Goal: Task Accomplishment & Management: Use online tool/utility

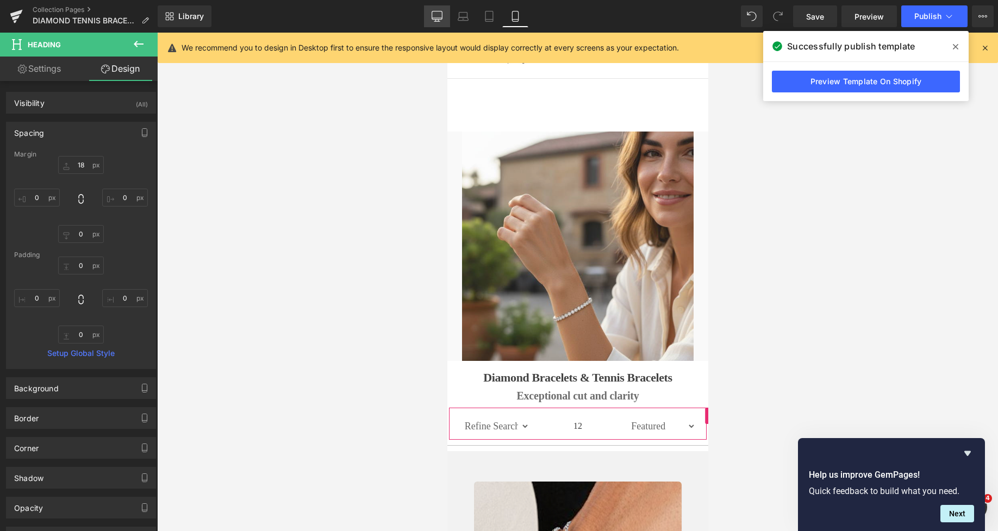
click at [438, 19] on icon at bounding box center [437, 15] width 10 height 8
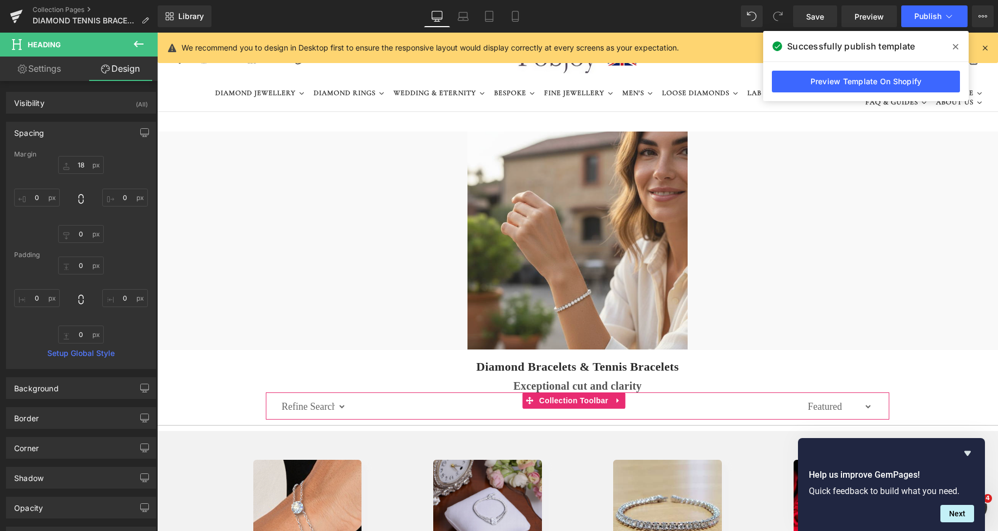
type input "18"
type input "0"
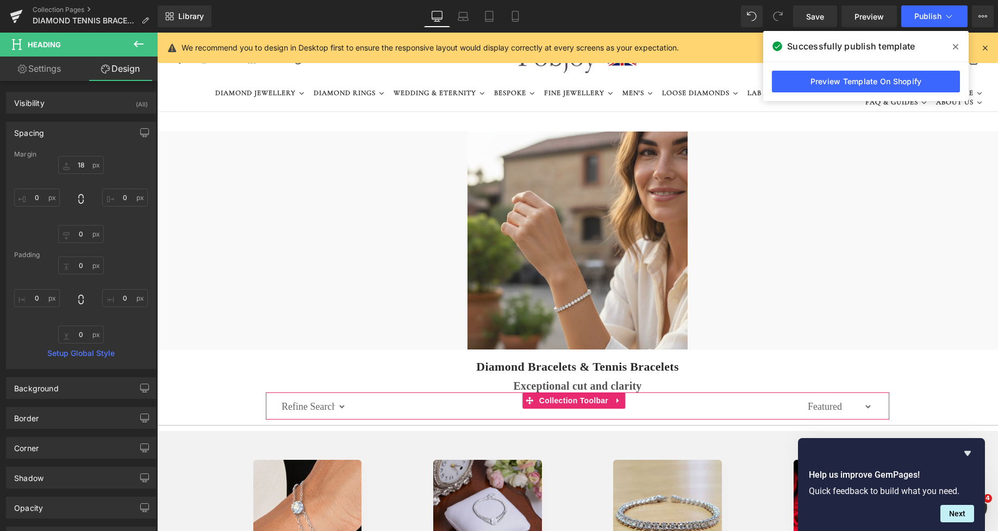
type input "0"
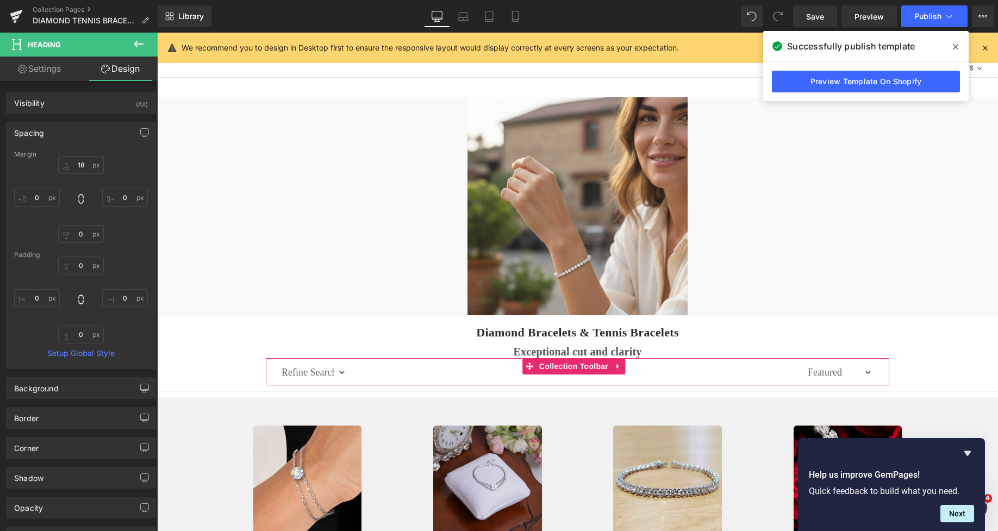
drag, startPoint x: 991, startPoint y: 88, endPoint x: 1141, endPoint y: 87, distance: 150.6
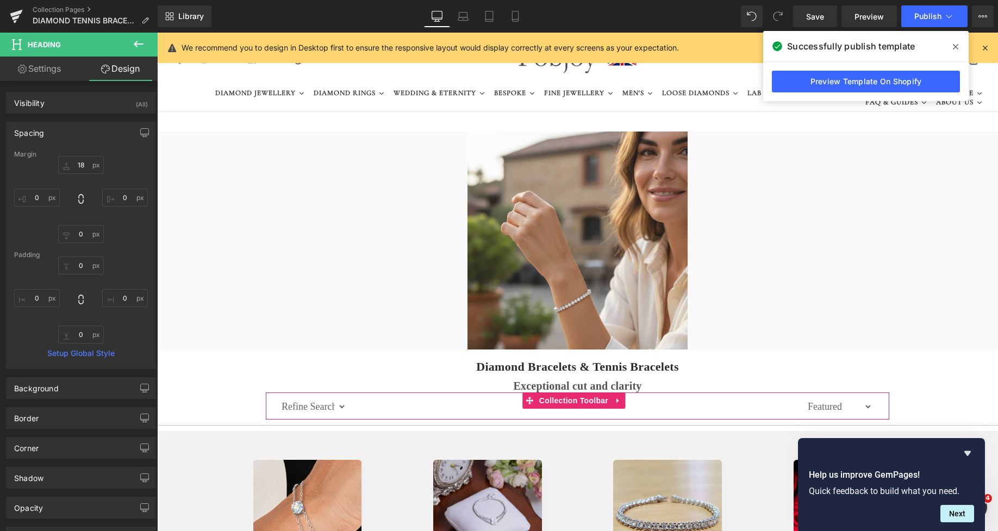
click at [984, 47] on icon at bounding box center [985, 48] width 10 height 10
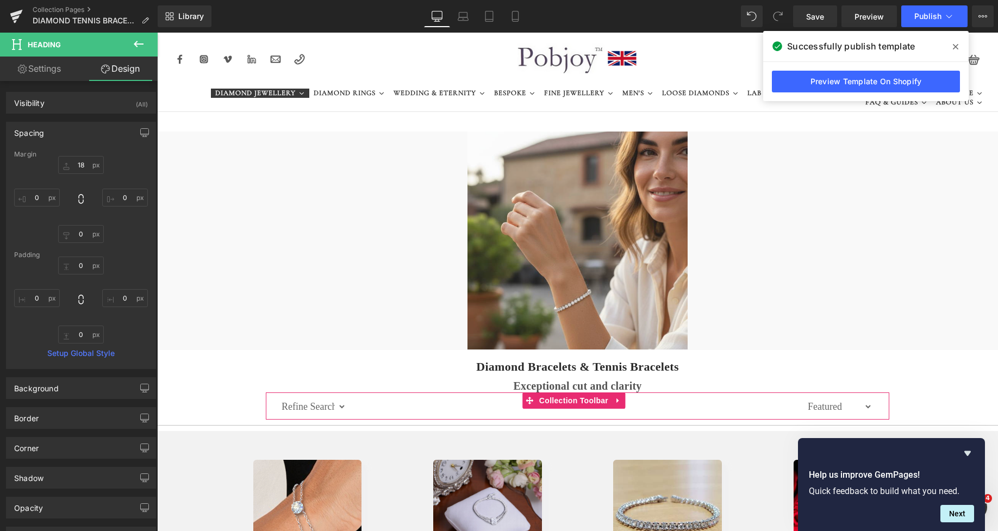
click at [265, 93] on span "DIAMOND JEWELLERY" at bounding box center [255, 93] width 80 height 10
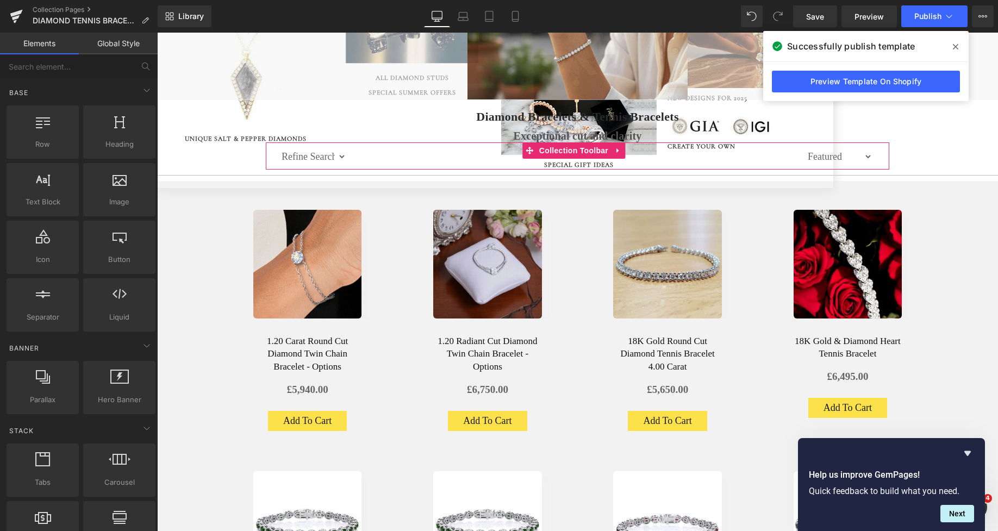
scroll to position [275, 0]
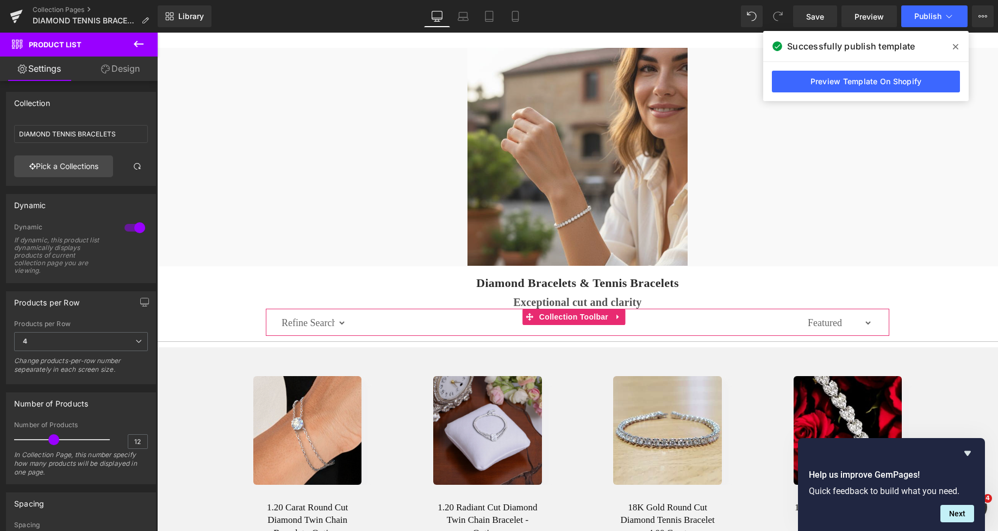
scroll to position [0, 0]
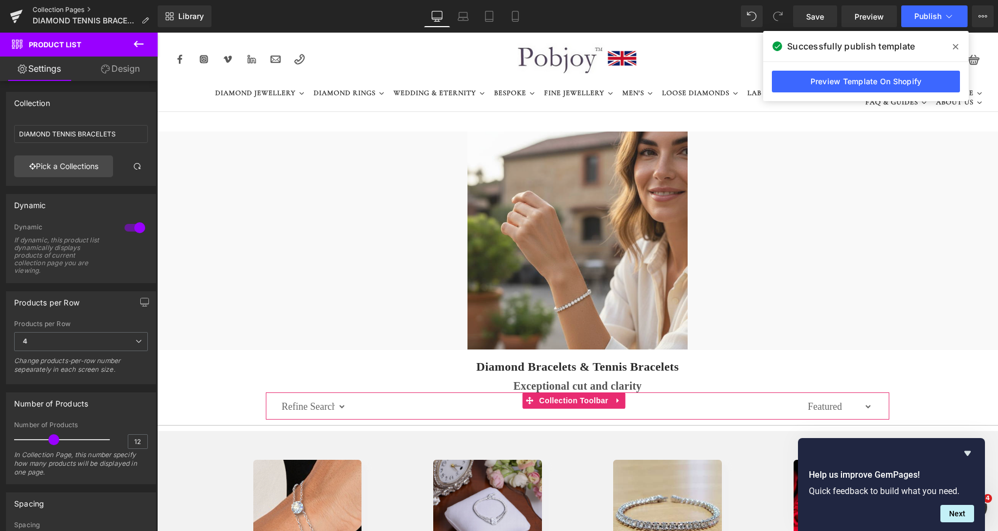
click at [64, 11] on link "Collection Pages" at bounding box center [95, 9] width 125 height 9
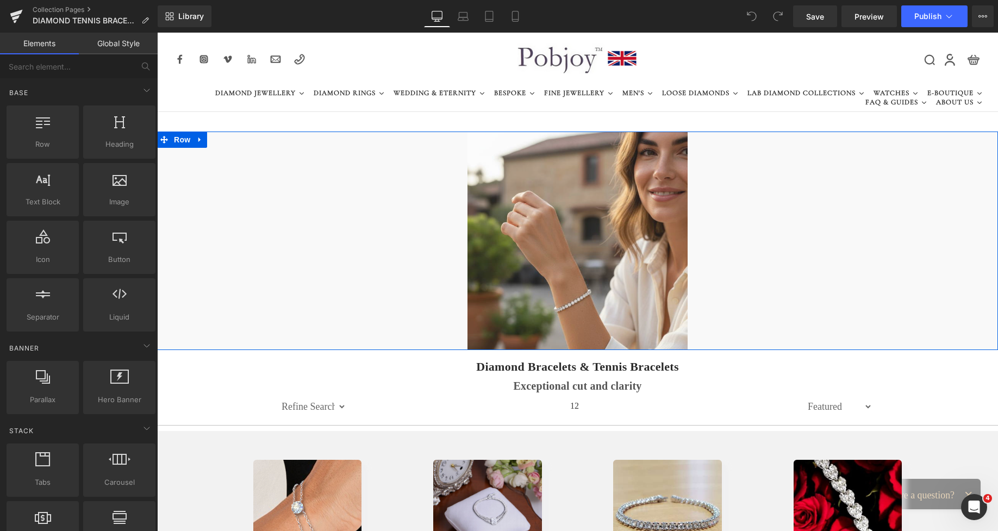
click at [354, 143] on div "Image Row" at bounding box center [577, 241] width 841 height 219
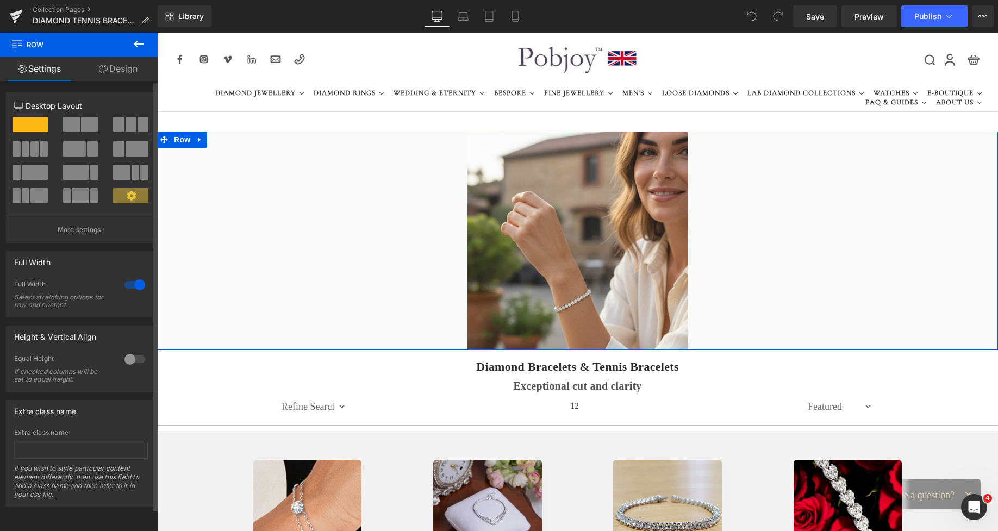
click at [77, 129] on span at bounding box center [71, 124] width 17 height 15
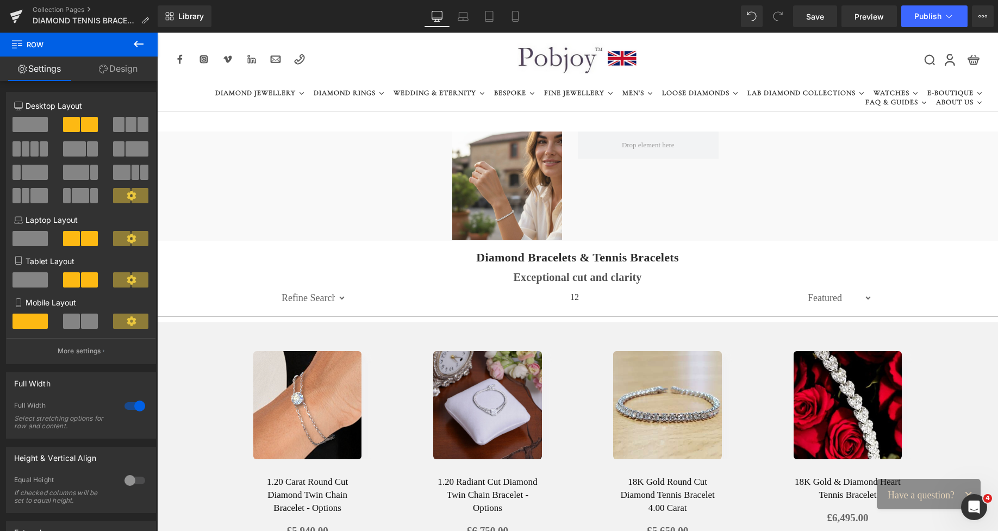
click at [142, 42] on icon at bounding box center [138, 44] width 13 height 13
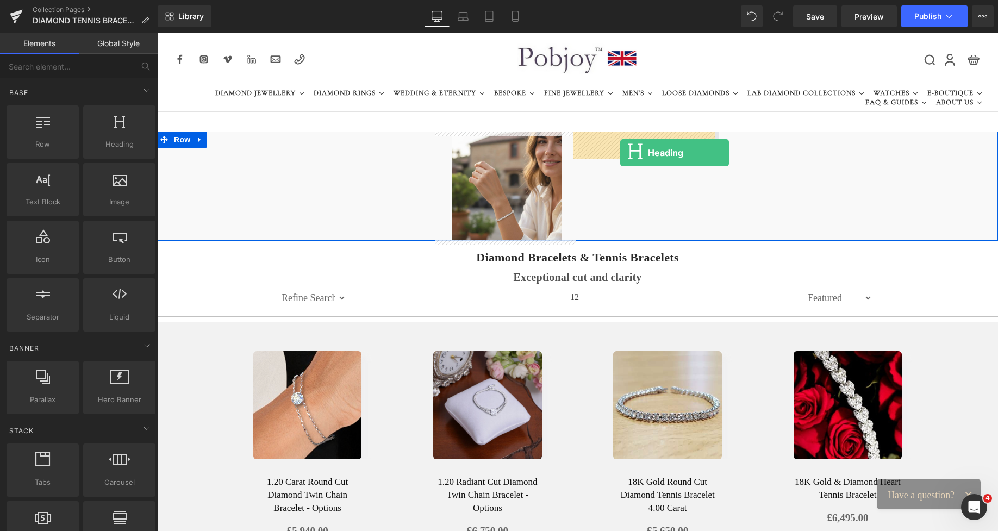
drag, startPoint x: 270, startPoint y: 167, endPoint x: 620, endPoint y: 153, distance: 350.9
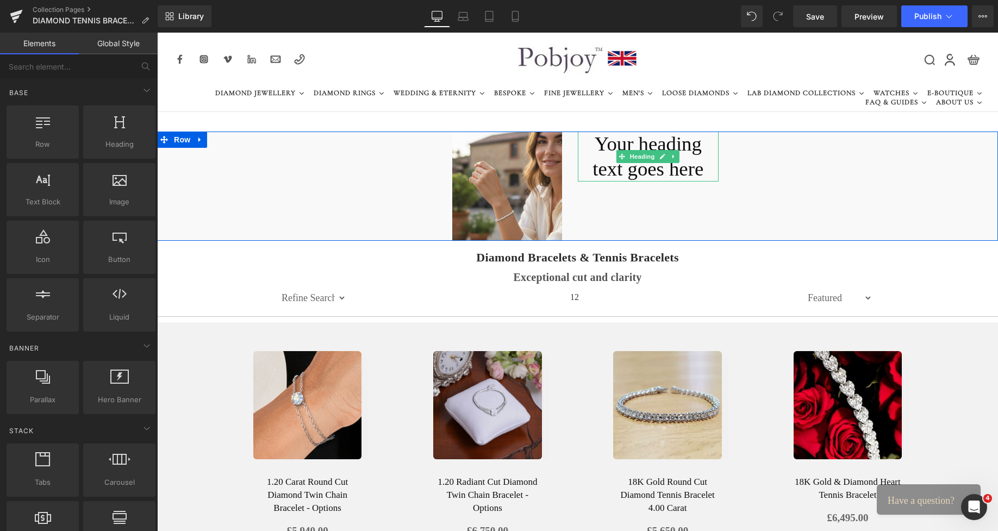
click at [614, 154] on div "Your heading text goes here Heading" at bounding box center [648, 157] width 141 height 50
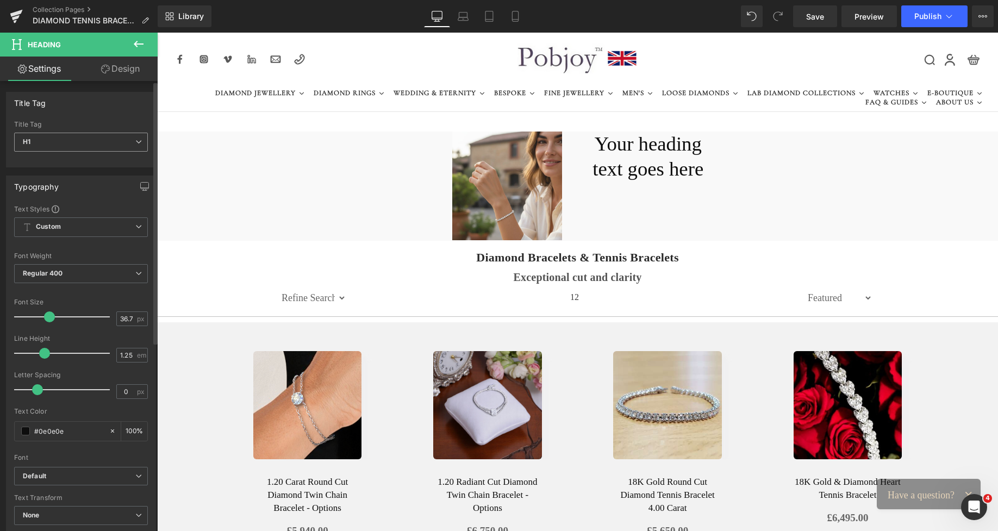
click at [73, 143] on span "H1" at bounding box center [81, 142] width 134 height 19
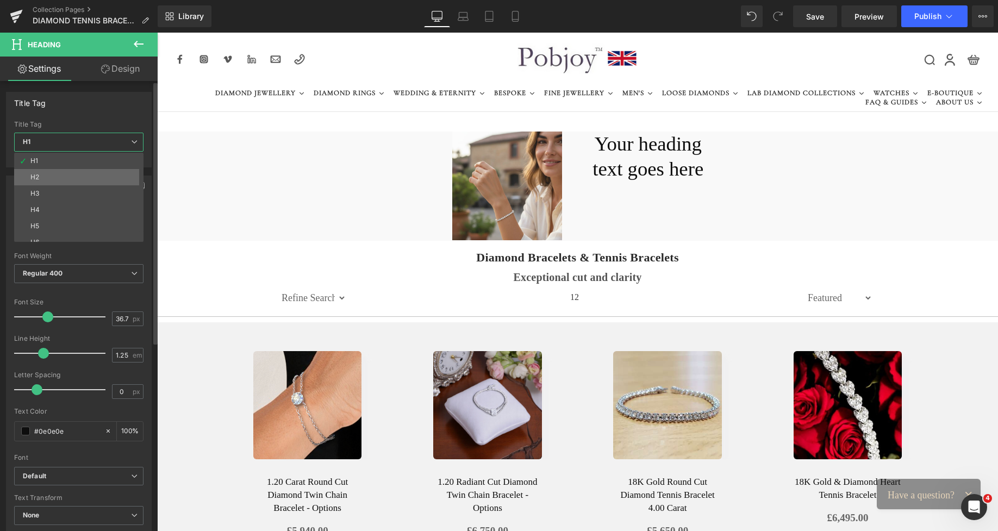
click at [46, 175] on li "H2" at bounding box center [81, 177] width 134 height 16
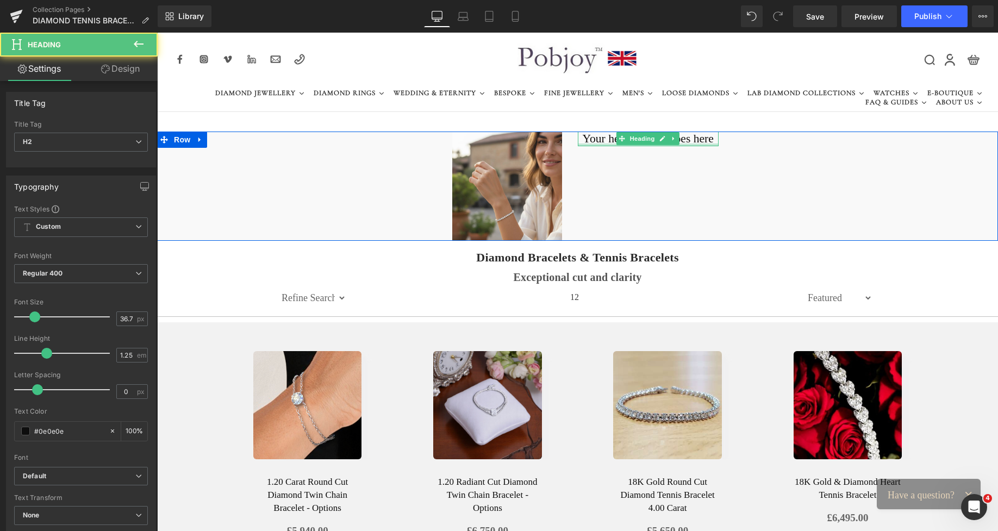
click at [696, 142] on h2 "Your heading text goes here" at bounding box center [648, 139] width 141 height 15
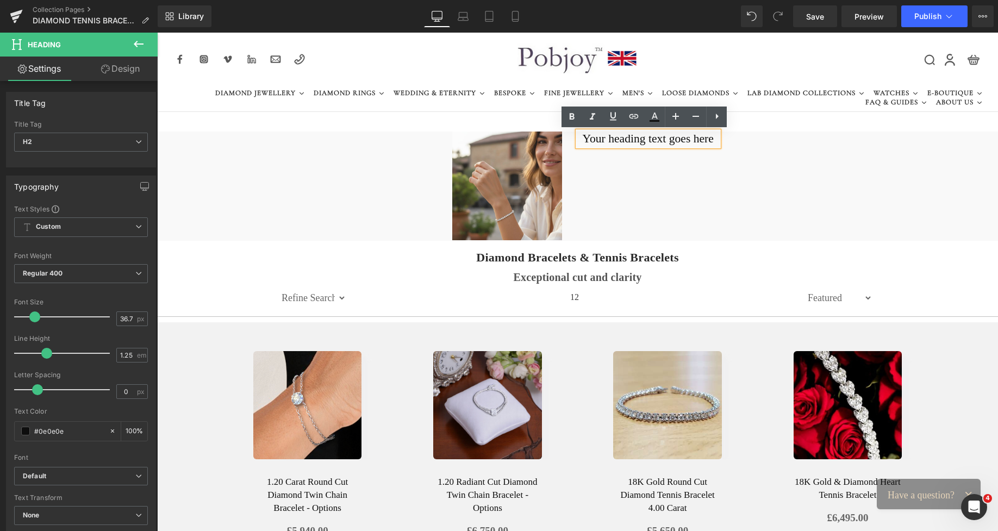
drag, startPoint x: 712, startPoint y: 140, endPoint x: 569, endPoint y: 140, distance: 143.5
click at [570, 140] on div "Image Your heading text goes here Heading Row" at bounding box center [577, 186] width 841 height 109
click at [670, 144] on h2 "Your heading text goes here" at bounding box center [648, 139] width 141 height 15
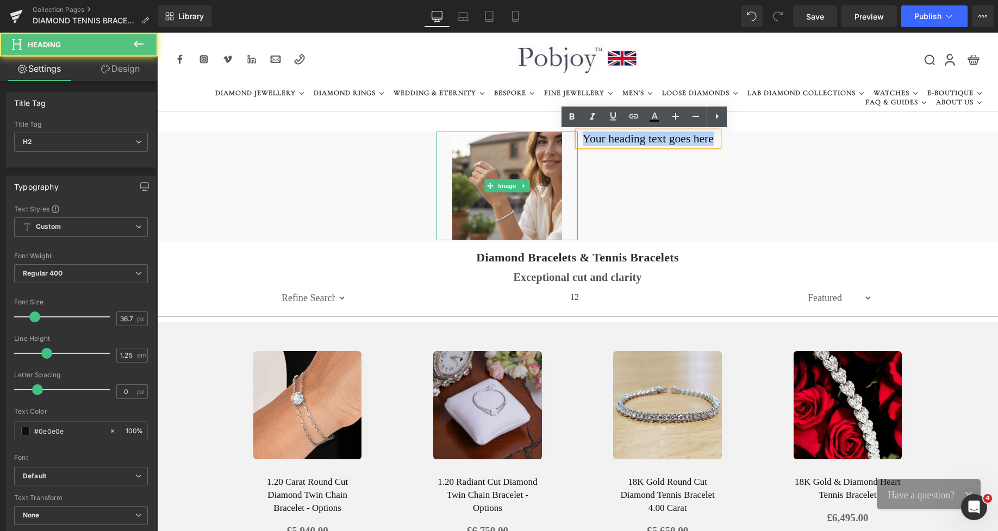
drag, startPoint x: 709, startPoint y: 138, endPoint x: 566, endPoint y: 138, distance: 143.0
click at [566, 138] on div "Image Your heading text goes here Heading Row" at bounding box center [577, 186] width 841 height 109
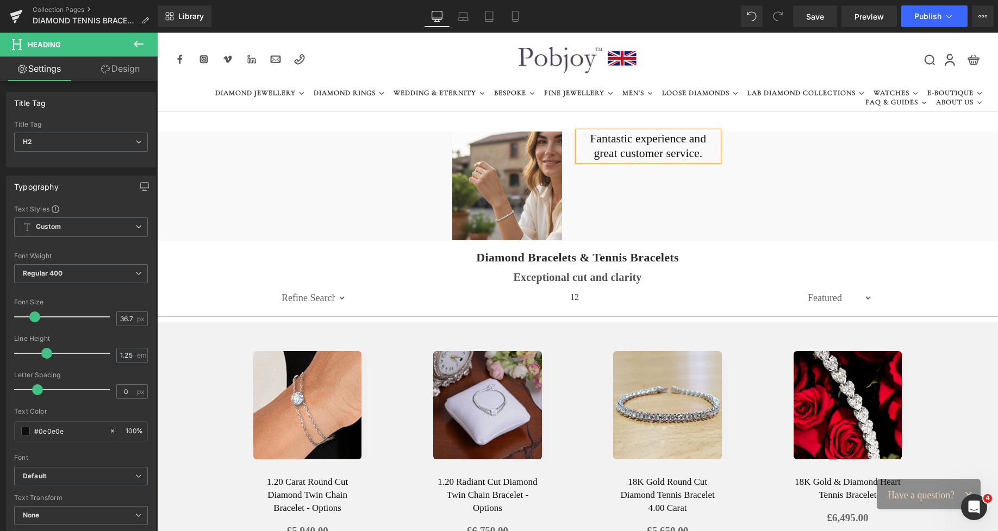
click at [741, 148] on div "Image Fantastic experience and great customer service. Heading Row" at bounding box center [577, 186] width 841 height 109
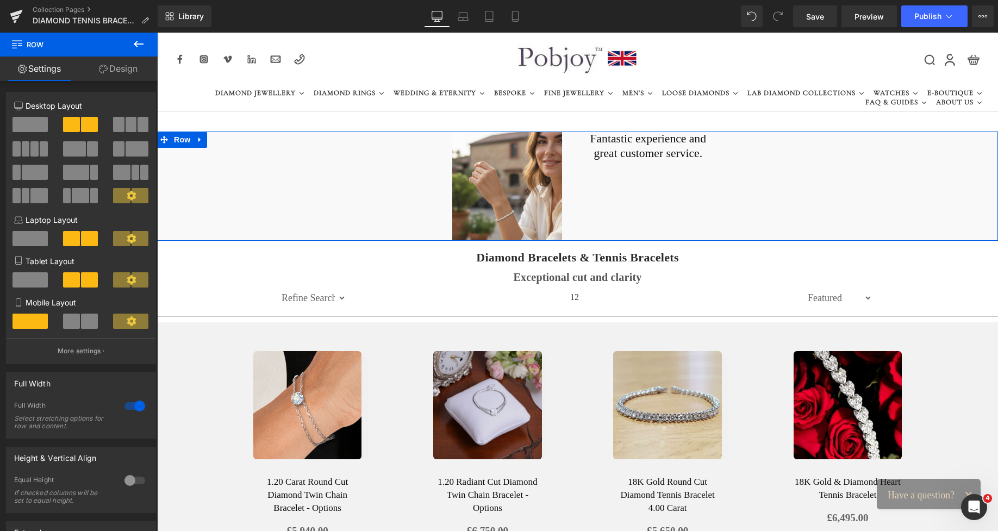
click at [119, 70] on link "Design" at bounding box center [118, 69] width 79 height 24
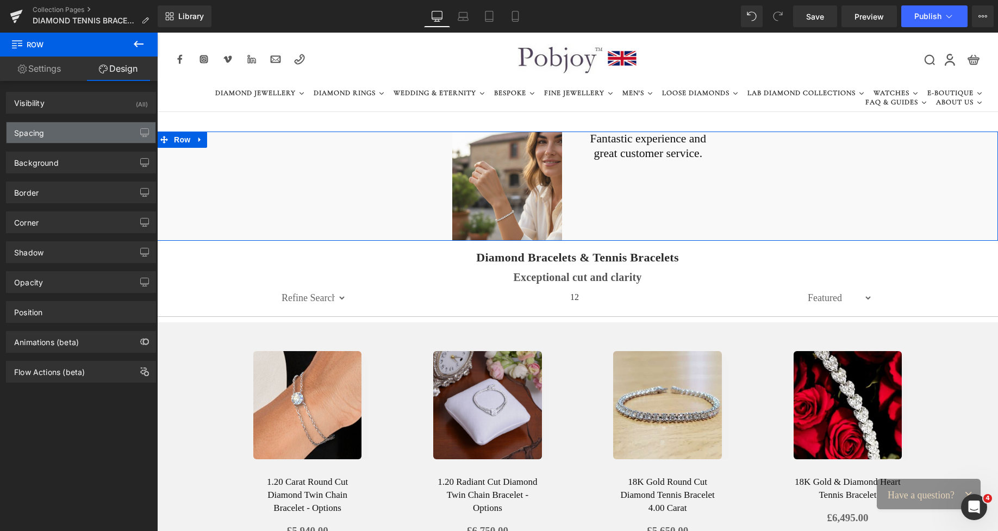
click at [72, 128] on div "Spacing" at bounding box center [81, 132] width 149 height 21
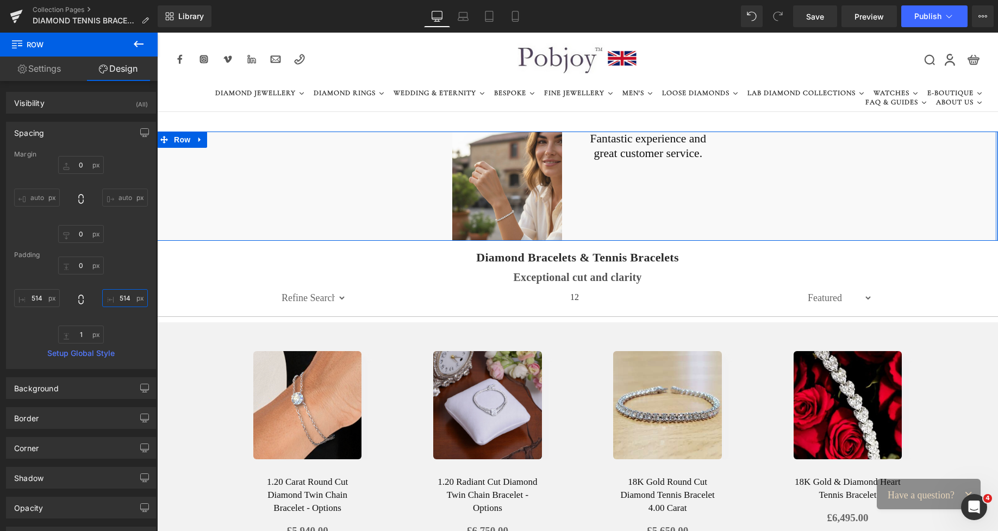
click at [115, 296] on input "text" at bounding box center [125, 298] width 46 height 18
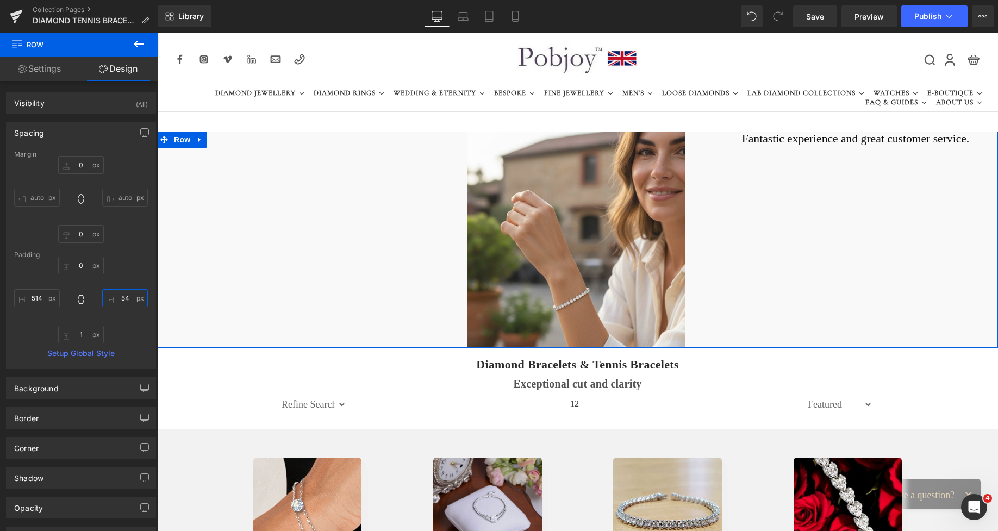
type input "544"
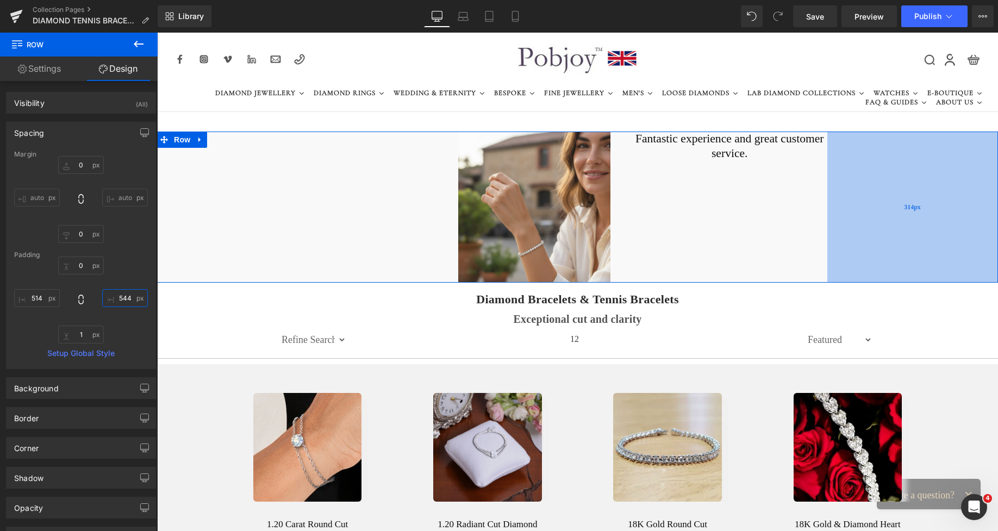
drag, startPoint x: 787, startPoint y: 177, endPoint x: 916, endPoint y: 190, distance: 130.1
click at [916, 190] on div "314px" at bounding box center [912, 207] width 171 height 151
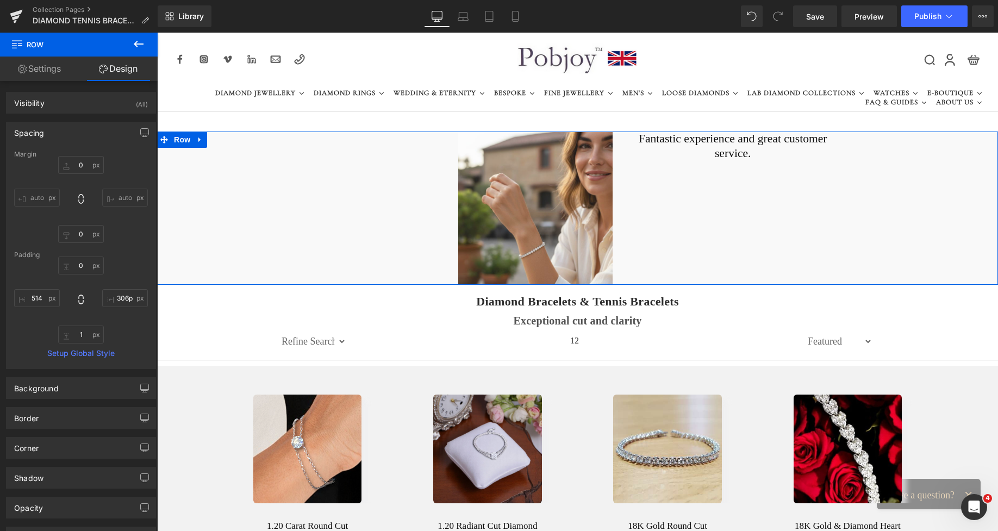
click at [259, 175] on div "Image Fantastic experience and great customer service. Heading Row 306px" at bounding box center [577, 208] width 841 height 153
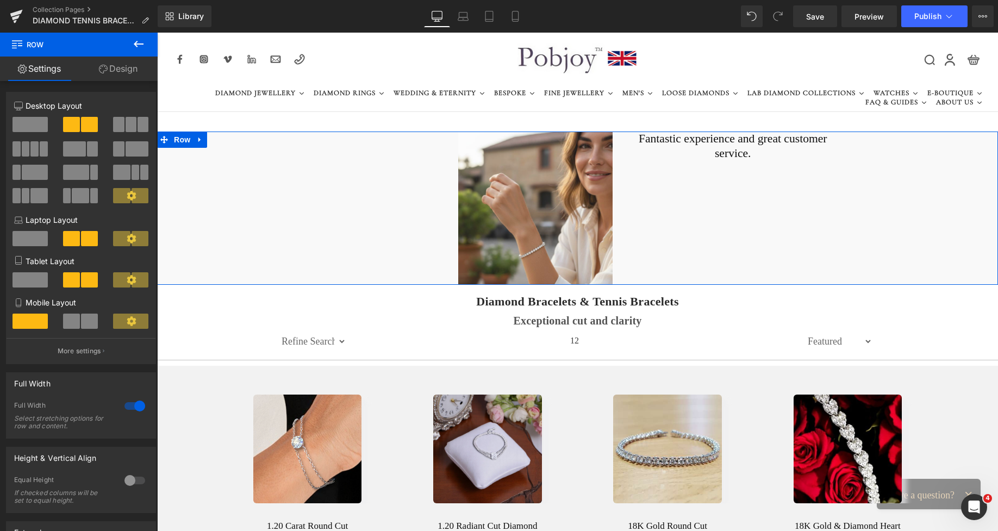
click at [191, 182] on div "Image Fantastic experience and great customer service. Heading Row 306px" at bounding box center [577, 208] width 841 height 153
click at [155, 171] on div "Column Size Customizer 6+6 Desktop Layout Laptop Layout Tablet Layout Mobile La…" at bounding box center [81, 224] width 163 height 280
click at [173, 171] on div "Image Fantastic experience and great customer service. Heading Row 306px" at bounding box center [577, 208] width 841 height 153
click at [127, 74] on link "Design" at bounding box center [118, 69] width 79 height 24
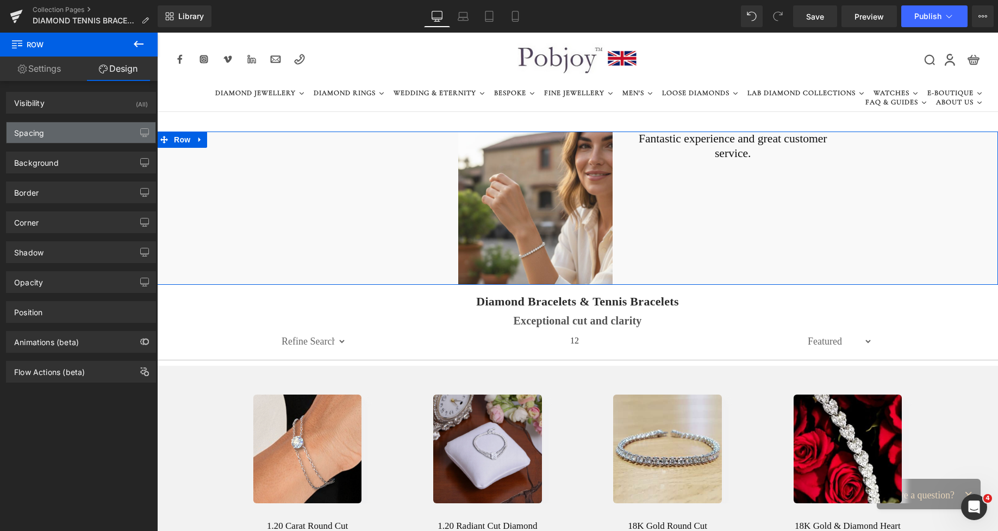
click at [66, 133] on div "Spacing" at bounding box center [81, 132] width 149 height 21
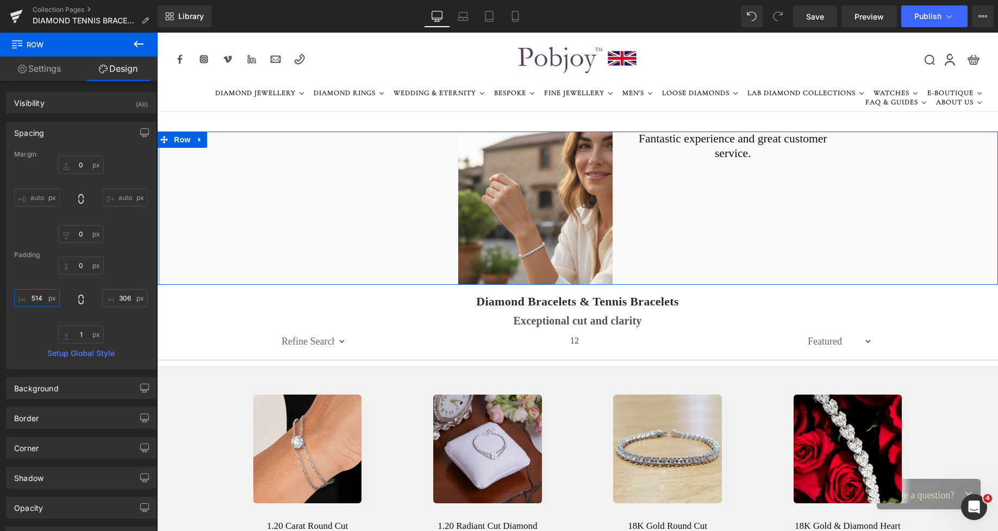
click at [33, 296] on input "514" at bounding box center [37, 298] width 46 height 18
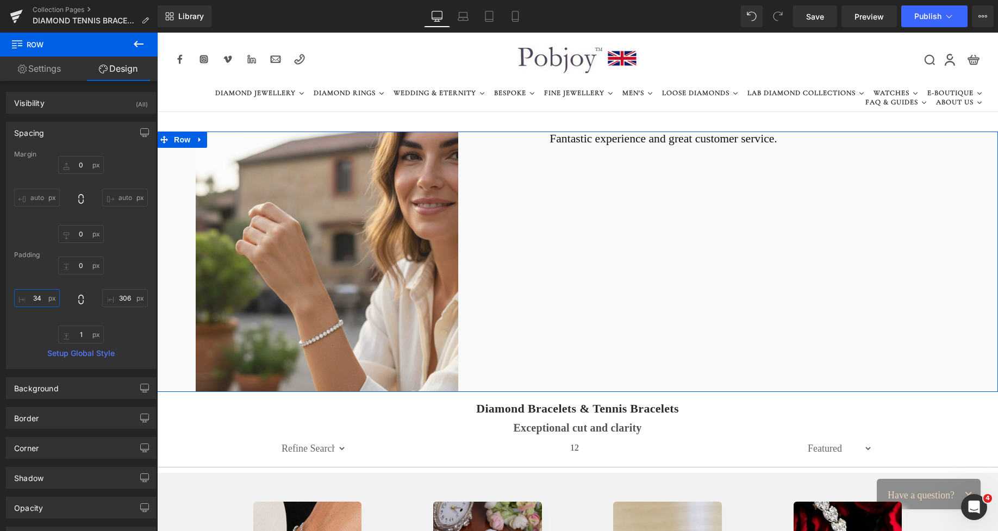
type input "344"
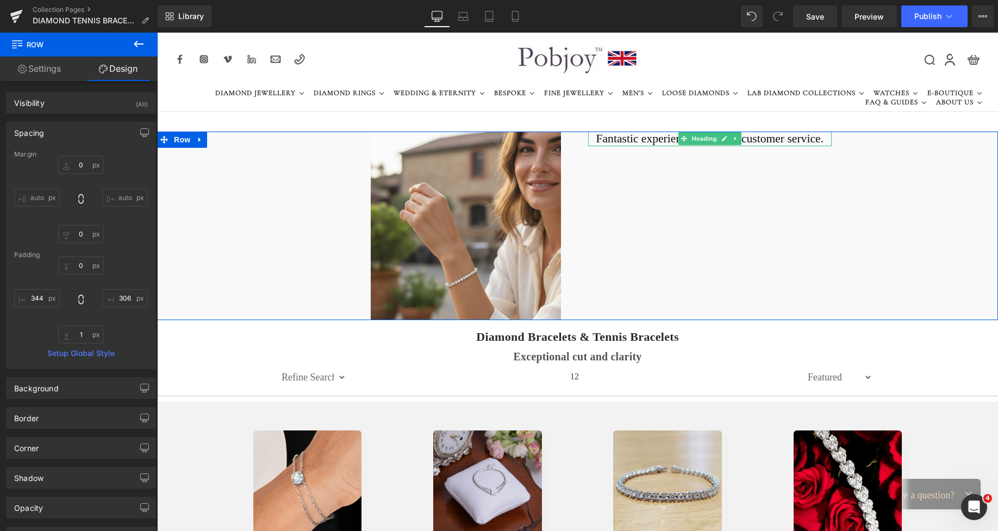
click at [635, 139] on h2 "Fantastic experience and great customer service." at bounding box center [710, 139] width 244 height 15
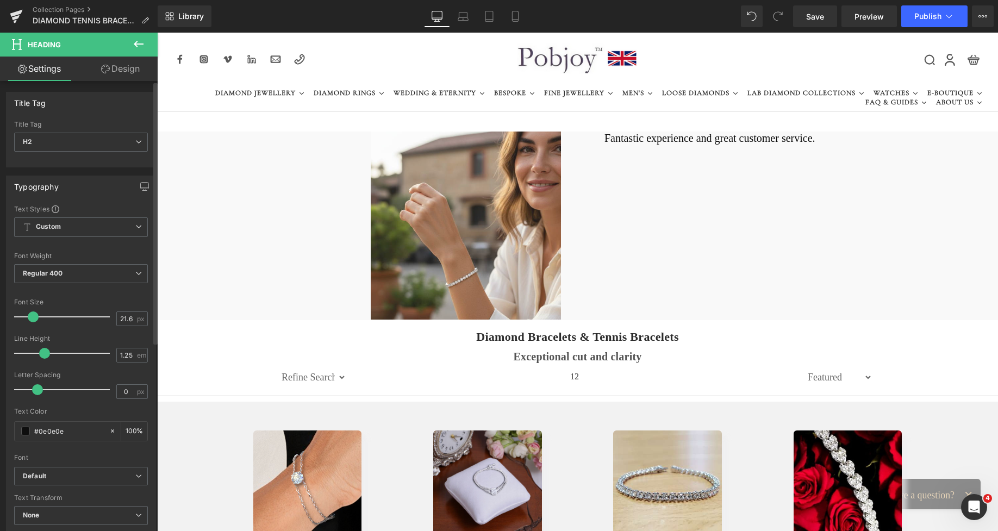
click at [32, 320] on span at bounding box center [33, 316] width 11 height 11
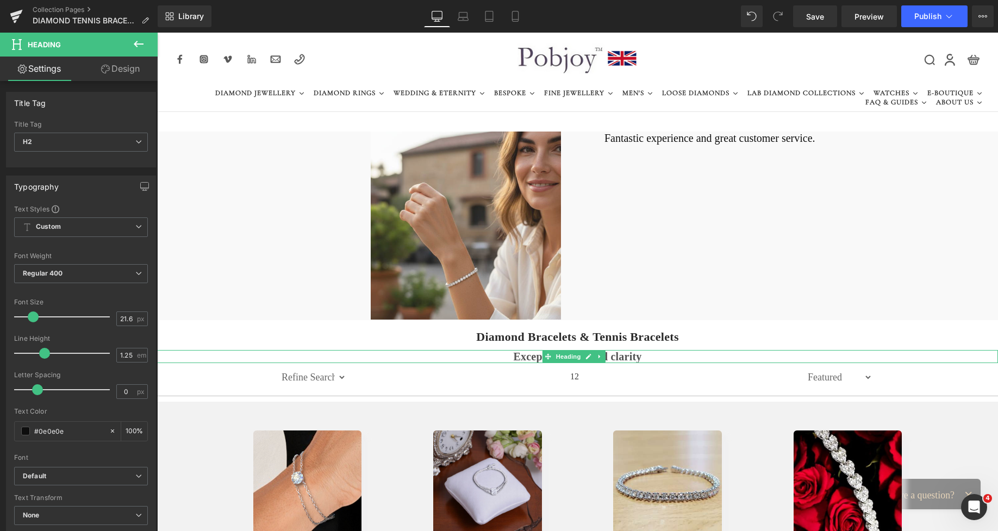
click at [519, 358] on h3 "Exceptional cut and clarity" at bounding box center [577, 356] width 841 height 13
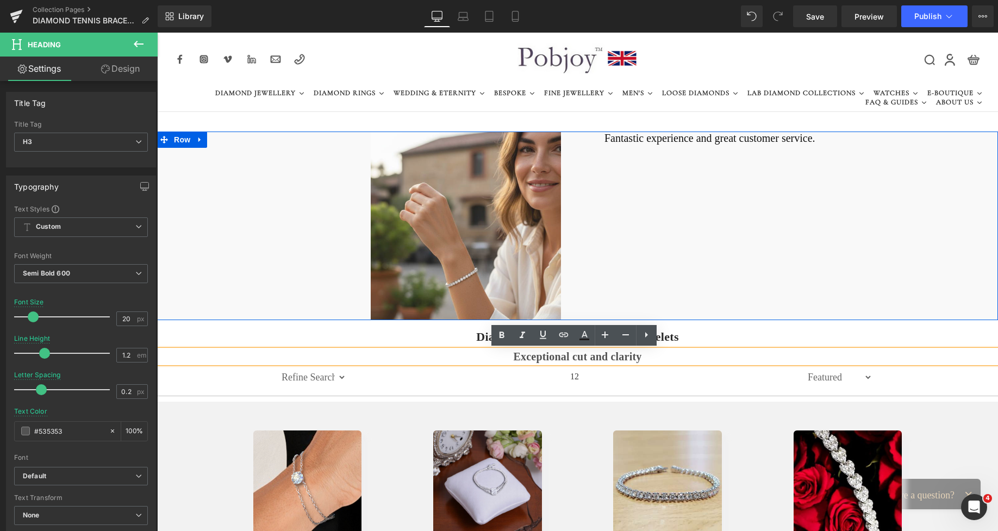
click at [630, 136] on h2 "Fantastic experience and great customer service." at bounding box center [710, 139] width 244 height 14
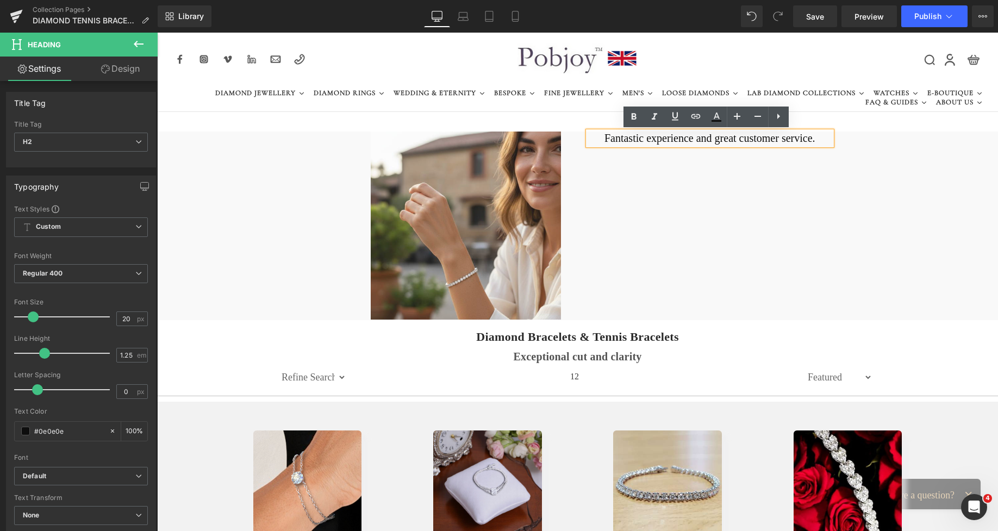
click at [526, 359] on h3 "Exceptional cut and clarity" at bounding box center [577, 356] width 841 height 13
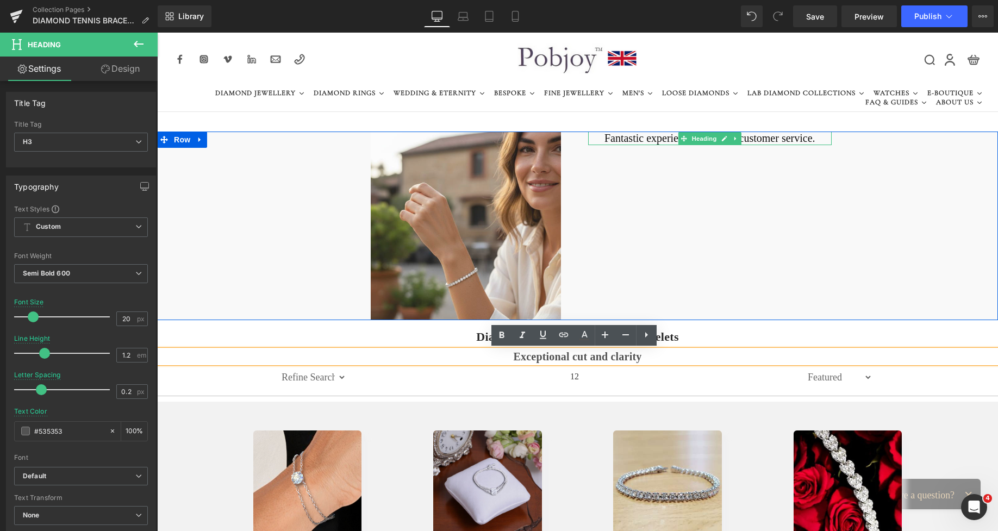
click at [626, 138] on h2 "Fantastic experience and great customer service." at bounding box center [710, 139] width 244 height 14
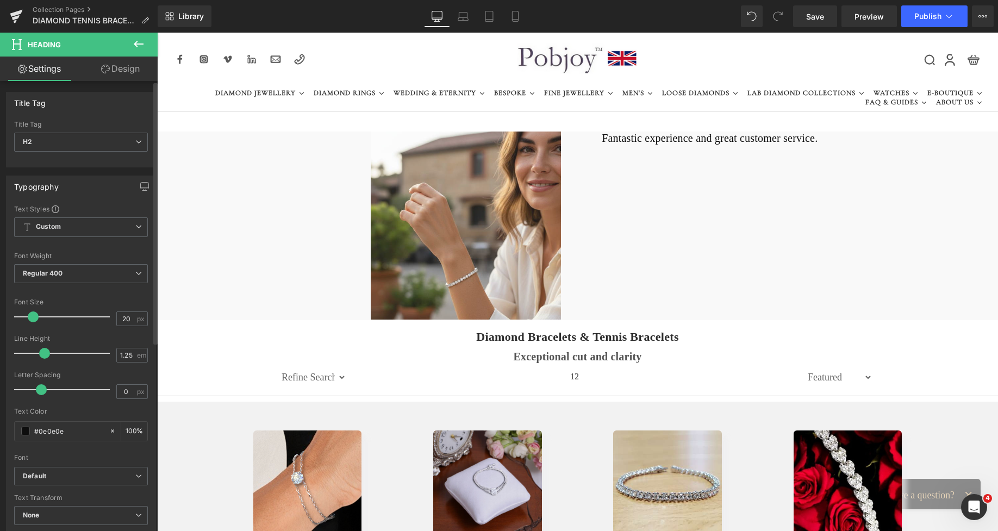
click at [40, 392] on span at bounding box center [41, 389] width 11 height 11
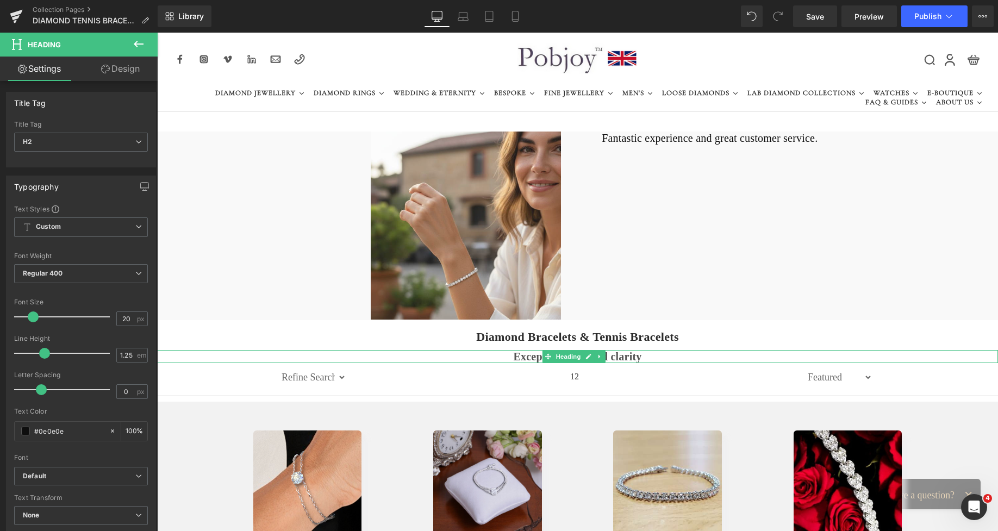
click at [527, 354] on h3 "Exceptional cut and clarity" at bounding box center [577, 356] width 841 height 13
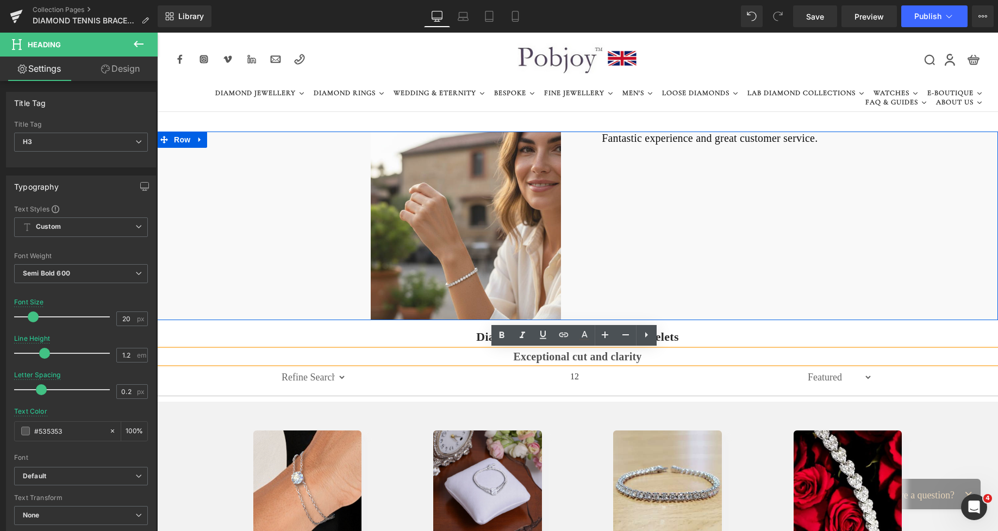
click at [649, 140] on h2 "Fantastic experience and great customer service." at bounding box center [710, 139] width 244 height 14
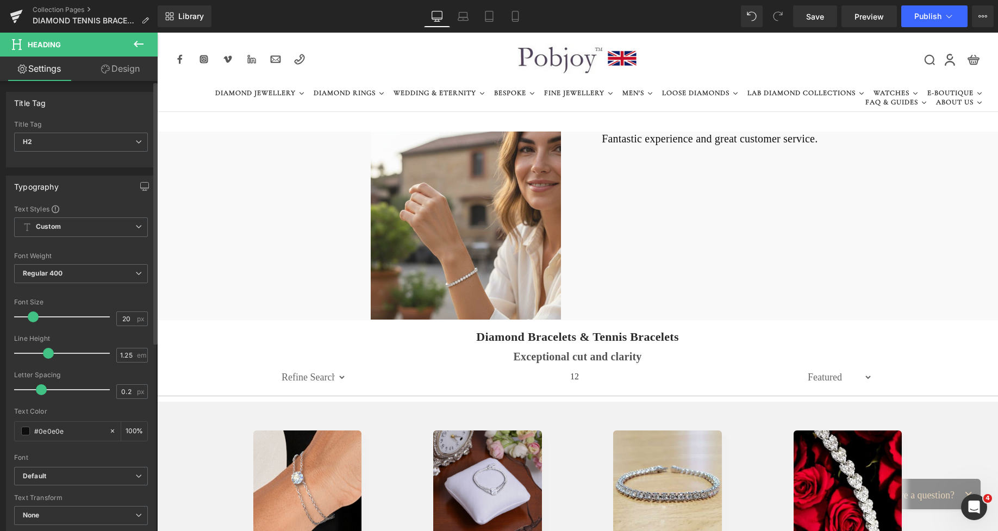
click at [47, 357] on span at bounding box center [48, 353] width 11 height 11
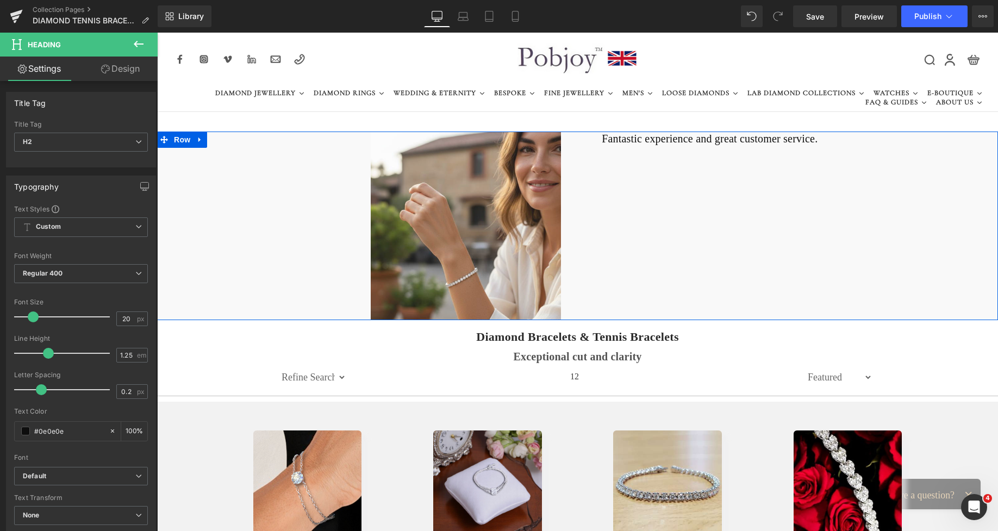
click at [642, 146] on div "Image Fantastic experience and great customer service. Heading Row 344px 306px" at bounding box center [577, 226] width 841 height 189
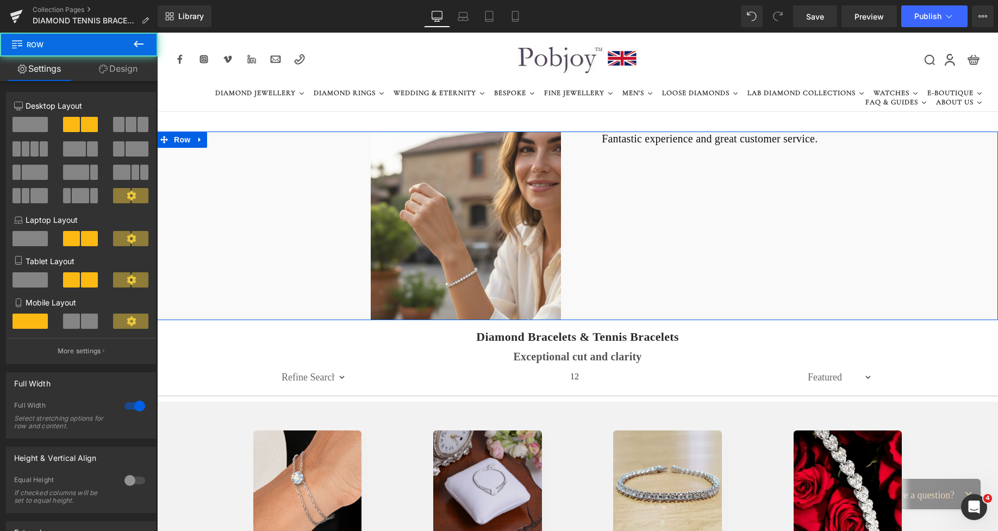
click at [641, 141] on h2 "Fantastic experience and great customer service." at bounding box center [710, 139] width 244 height 14
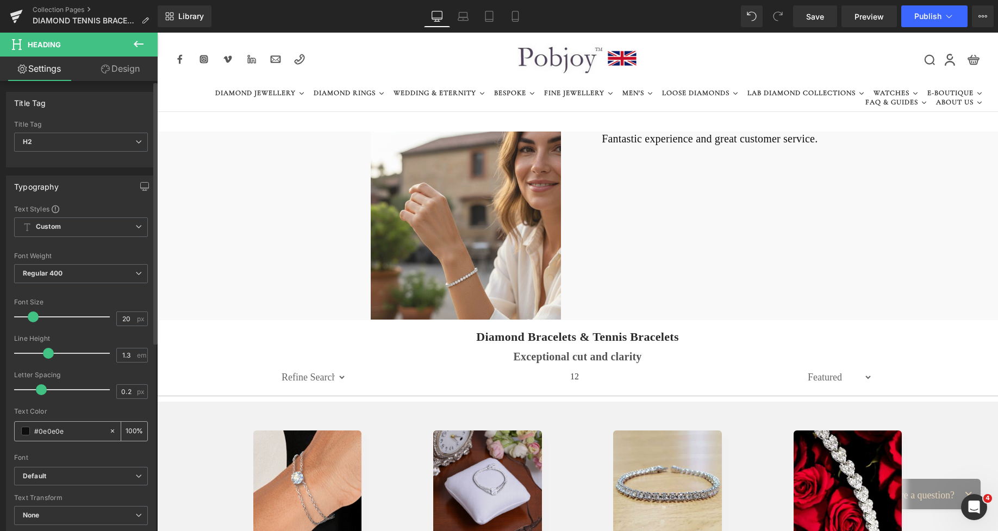
click at [22, 432] on span at bounding box center [25, 431] width 9 height 9
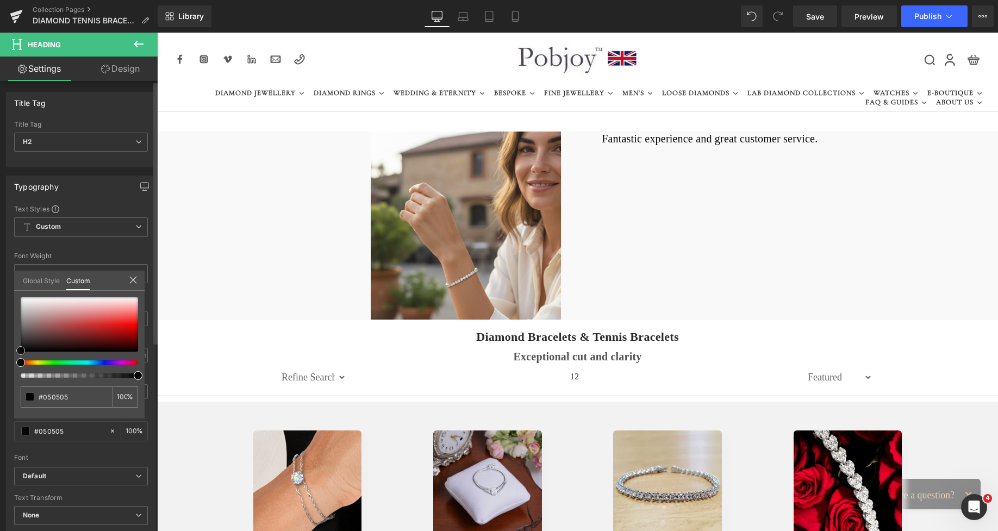
click at [18, 353] on span at bounding box center [20, 350] width 9 height 9
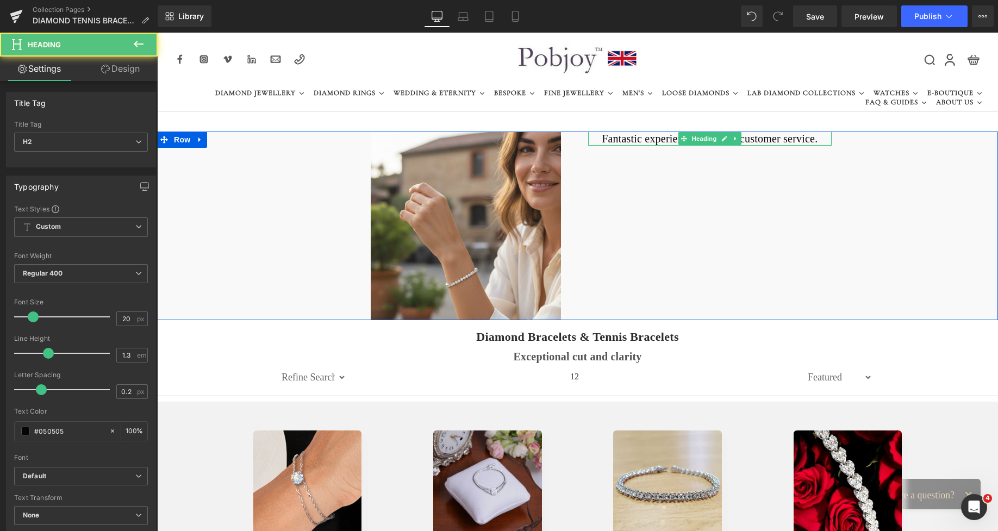
click at [660, 138] on h2 "Fantastic experience and great customer service." at bounding box center [710, 139] width 244 height 14
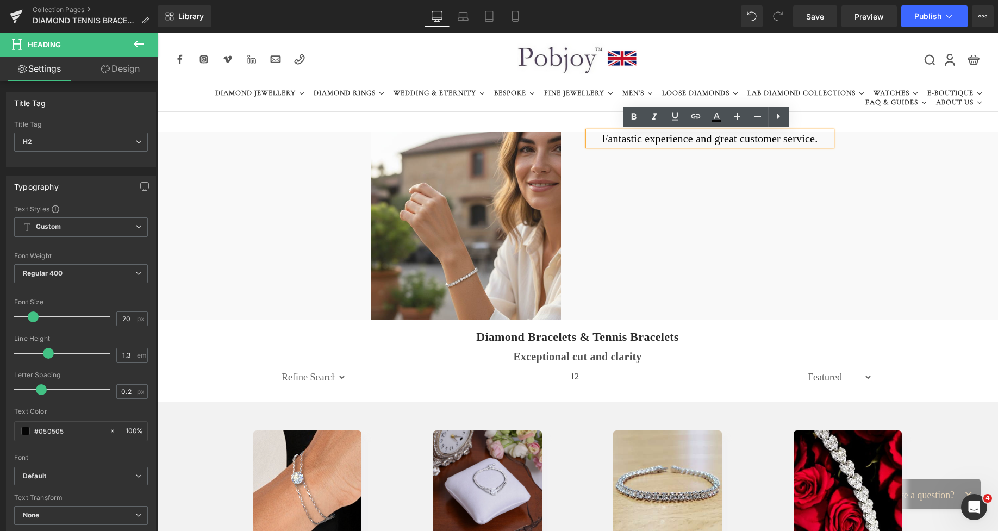
click at [749, 188] on div "Image Fantastic experience and great customer service. Heading Row 344px 306px" at bounding box center [577, 226] width 841 height 189
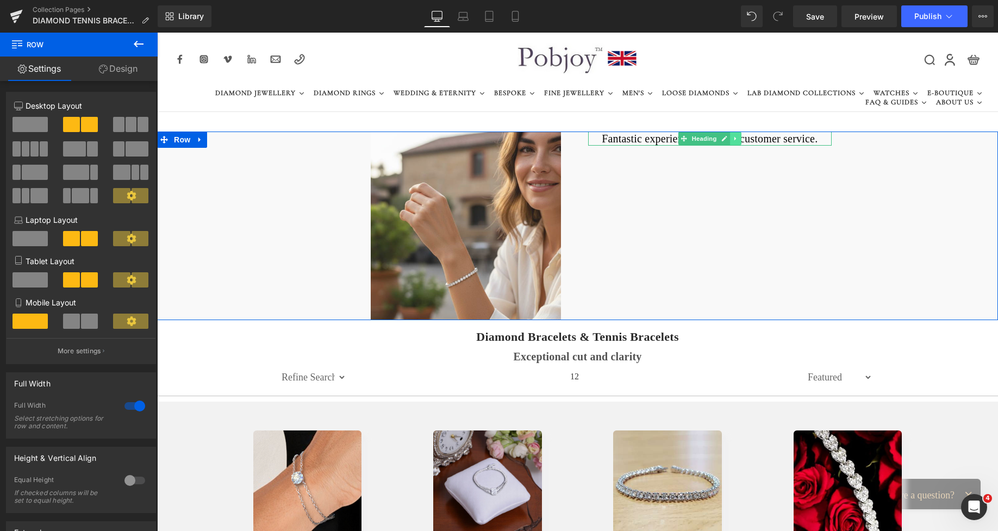
click at [734, 139] on icon at bounding box center [735, 139] width 2 height 4
click at [730, 139] on link at bounding box center [730, 138] width 11 height 13
click at [128, 72] on link "Design" at bounding box center [118, 69] width 79 height 24
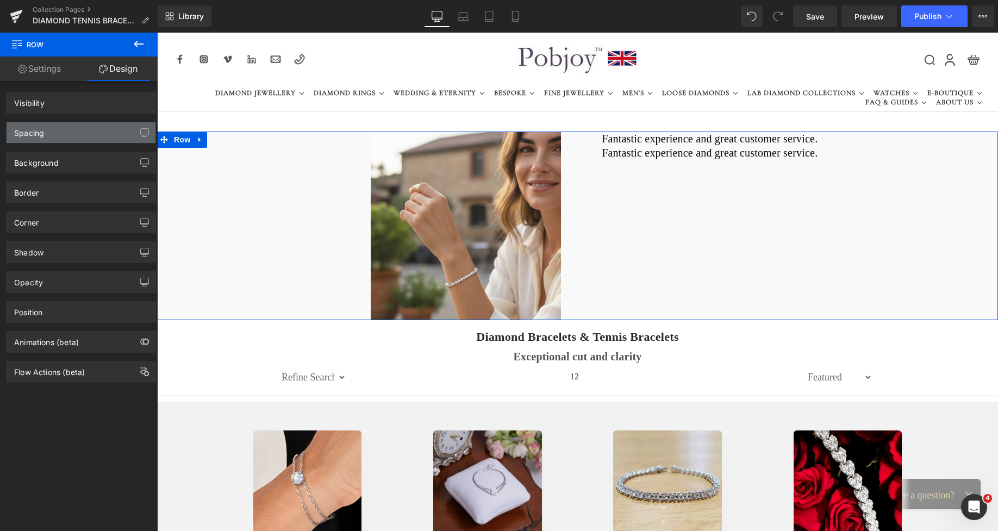
click at [73, 129] on div "Spacing" at bounding box center [81, 132] width 149 height 21
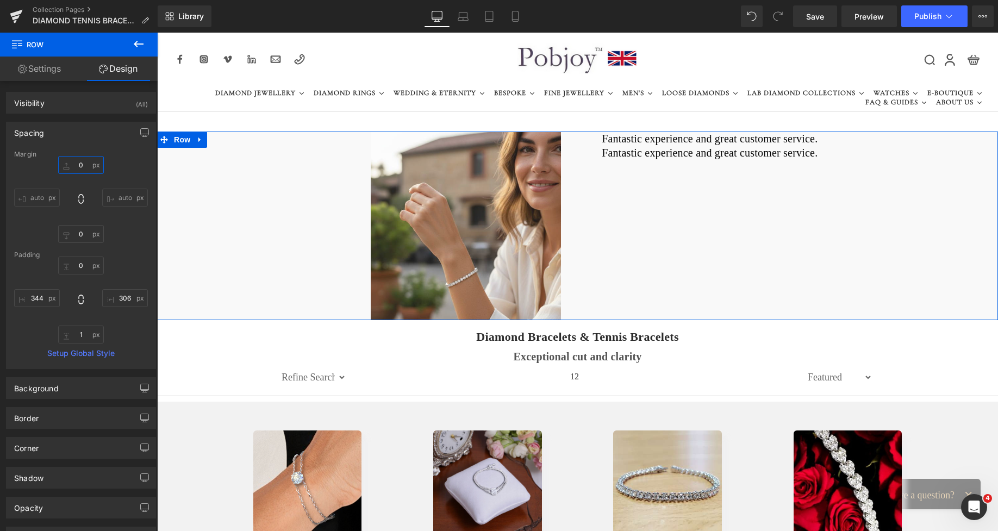
click at [79, 167] on input "text" at bounding box center [81, 165] width 46 height 18
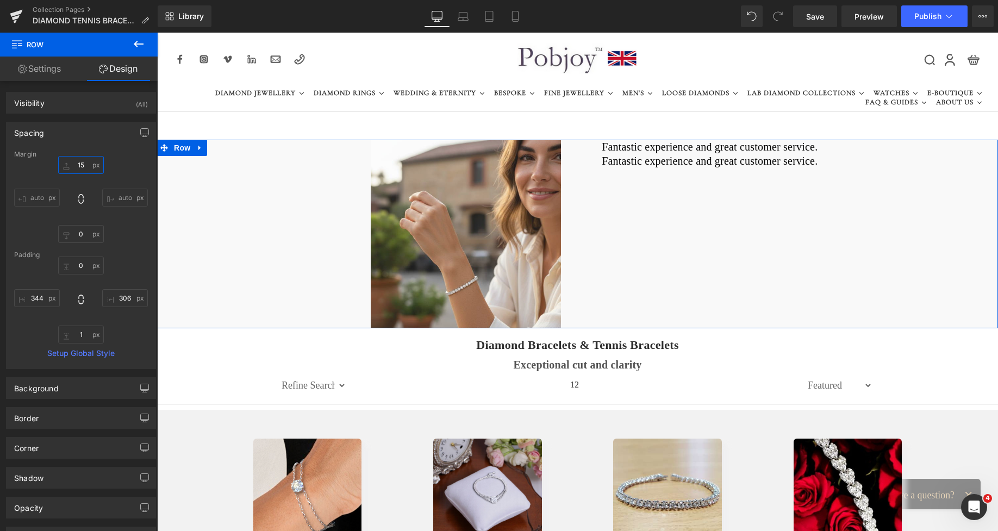
type input "1"
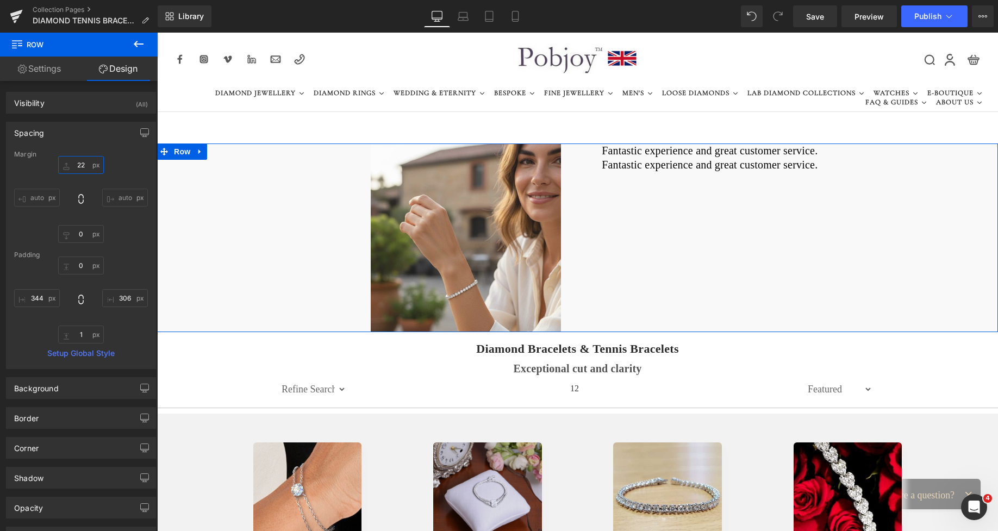
type input "2"
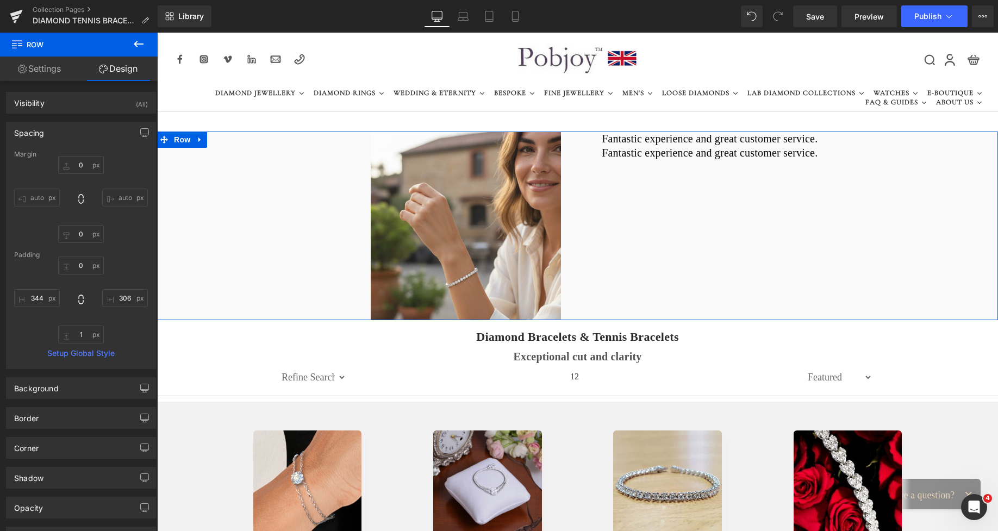
click at [631, 137] on h2 "Fantastic experience and great customer service." at bounding box center [710, 139] width 244 height 14
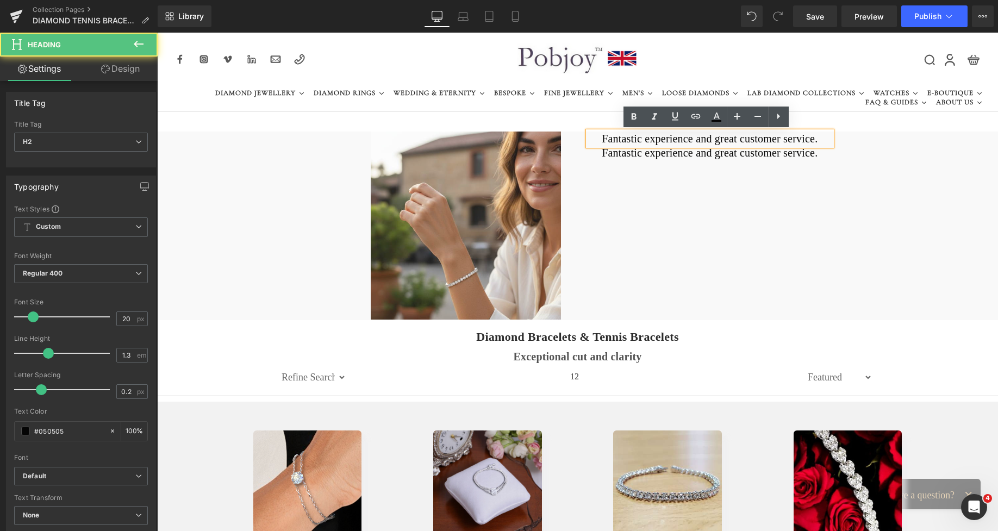
click at [616, 153] on h2 "Fantastic experience and great customer service." at bounding box center [710, 153] width 244 height 14
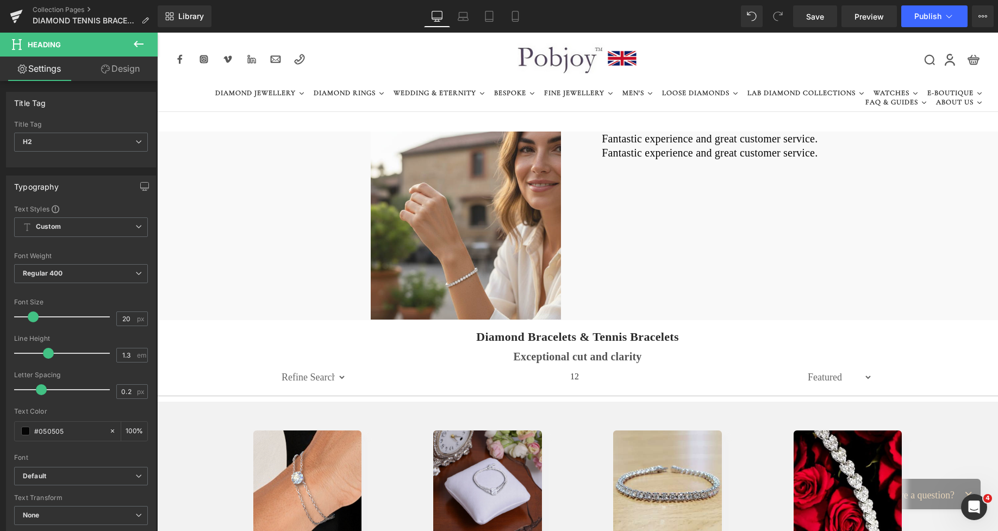
click at [121, 76] on link "Design" at bounding box center [120, 69] width 79 height 24
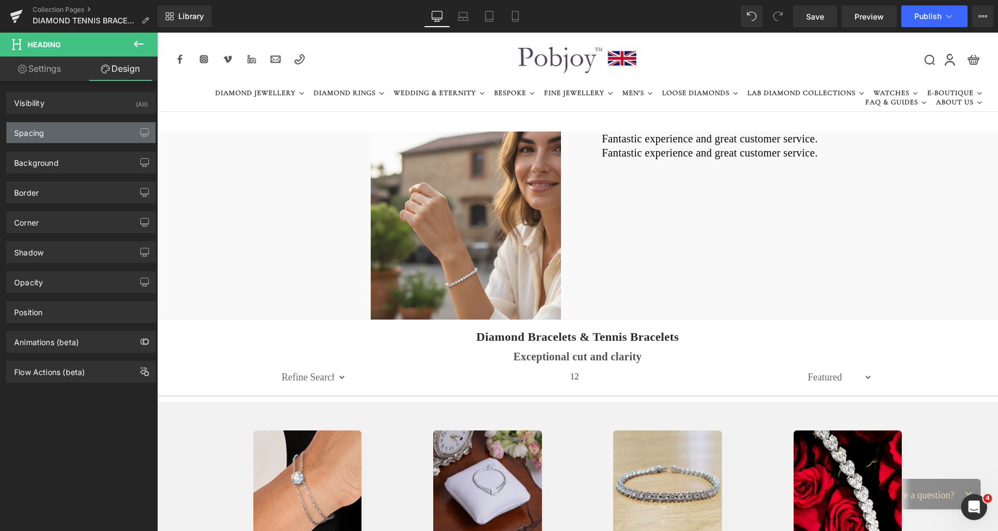
click at [66, 130] on div "Spacing" at bounding box center [81, 132] width 149 height 21
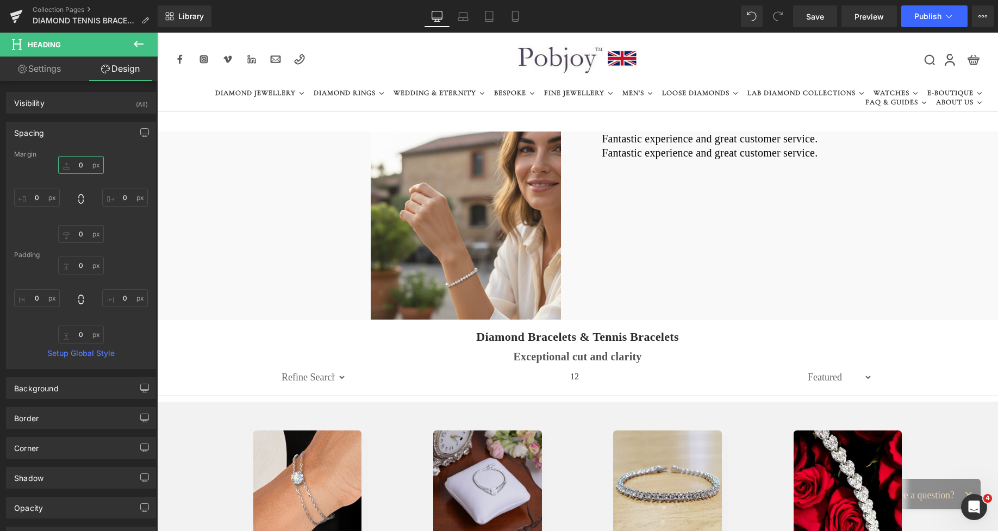
click at [80, 161] on input "0" at bounding box center [81, 165] width 46 height 18
type input "12"
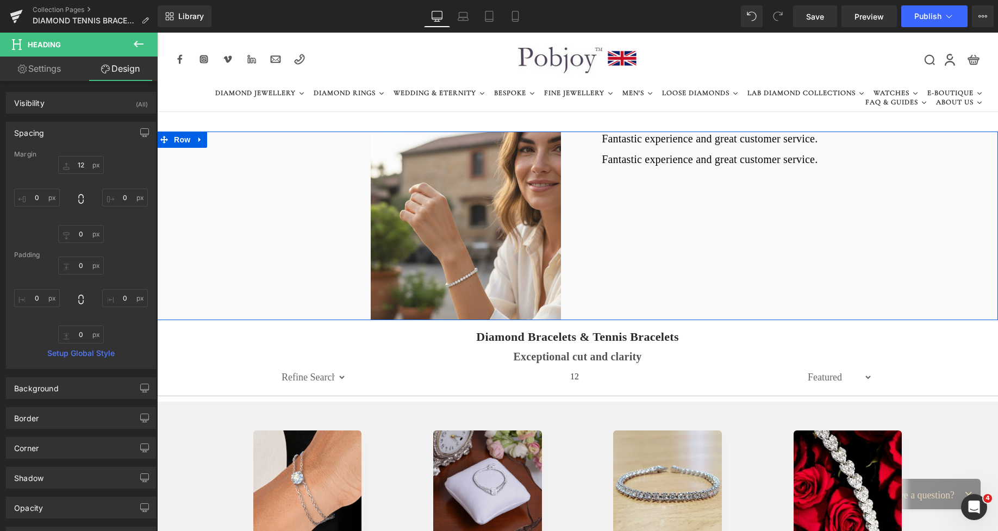
click at [623, 163] on h2 "Fantastic experience and great customer service." at bounding box center [710, 159] width 244 height 14
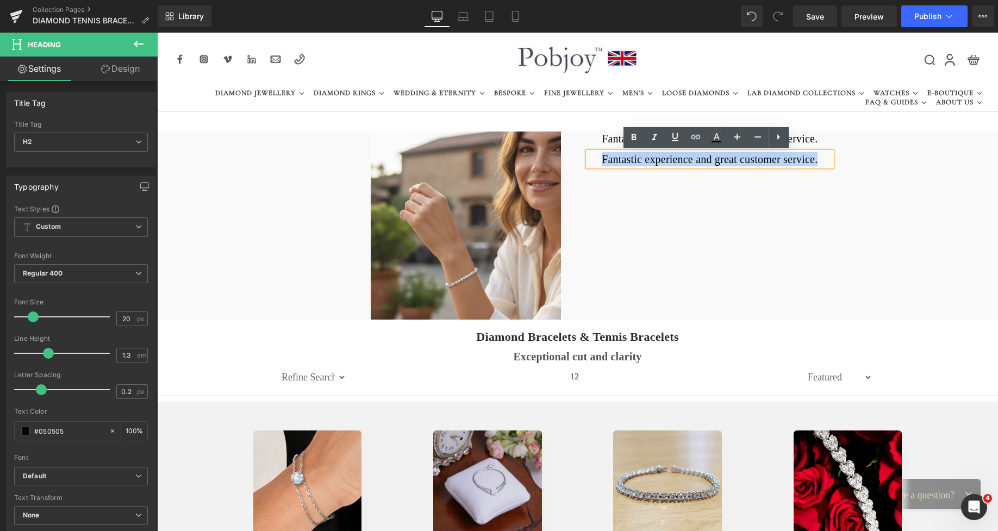
drag, startPoint x: 812, startPoint y: 161, endPoint x: 600, endPoint y: 163, distance: 212.0
click at [600, 163] on h2 "Fantastic experience and great customer service." at bounding box center [710, 159] width 244 height 14
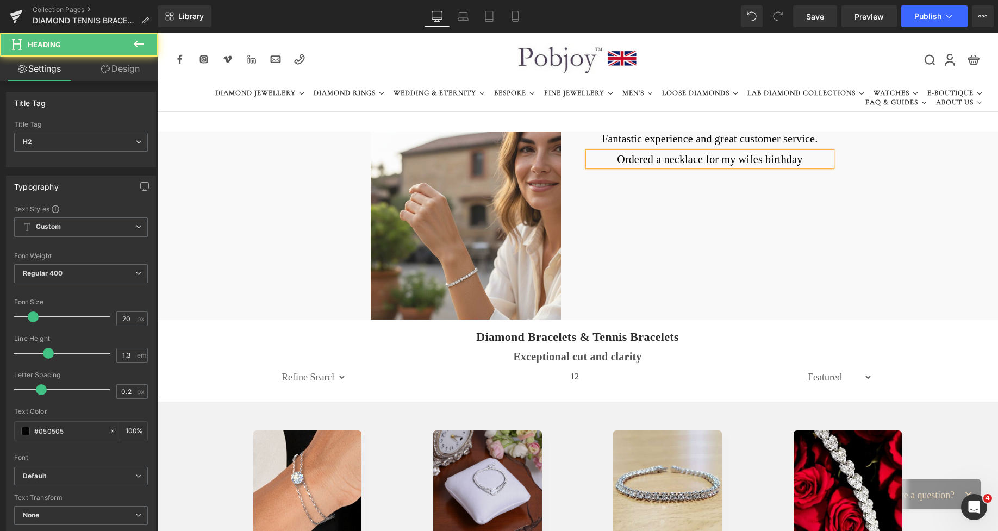
click at [754, 158] on h2 "Ordered a necklace for my wifes birthday" at bounding box center [710, 159] width 244 height 14
click at [802, 161] on h2 "Ordered a necklace for my wife's birthday" at bounding box center [710, 159] width 244 height 14
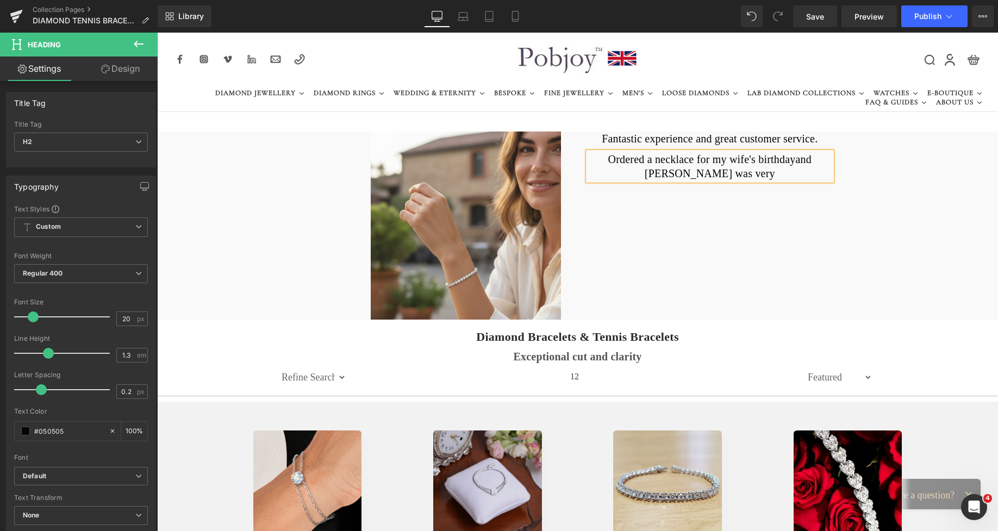
click at [738, 173] on h2 "Ordered a necklace for my wife's birthdayand Richard was very" at bounding box center [710, 166] width 244 height 28
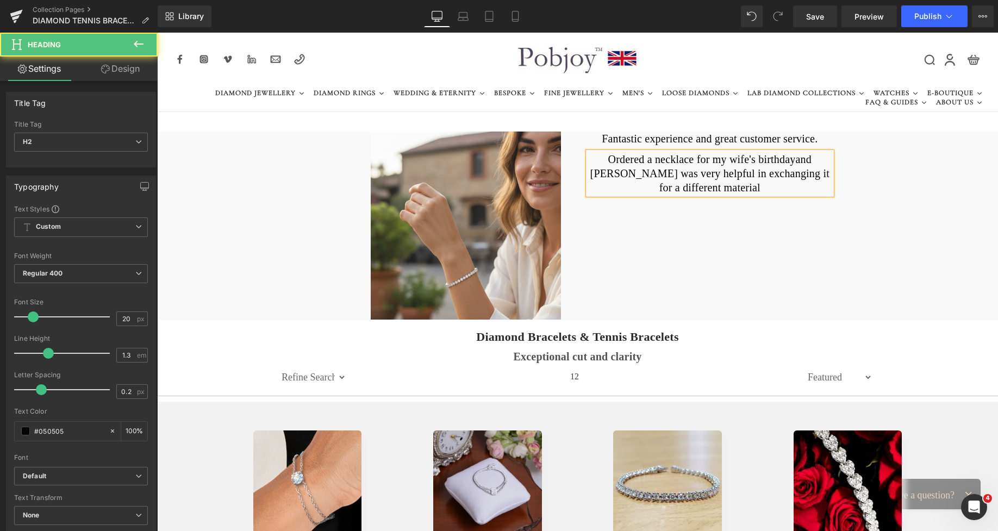
click at [827, 173] on h2 "Ordered a necklace for my wife's birthdayand Richard was very helpful in exchan…" at bounding box center [710, 173] width 244 height 42
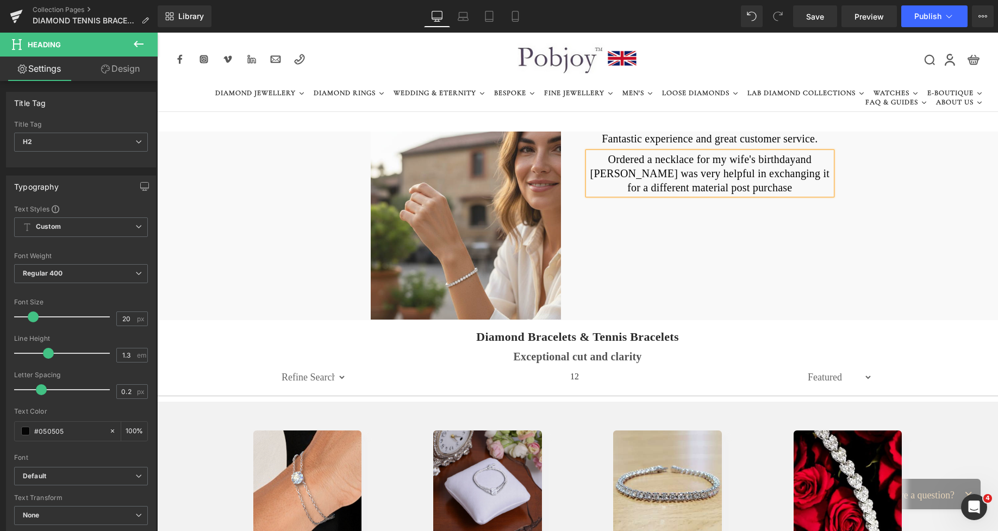
click at [741, 192] on h2 "Ordered a necklace for my wife's birthdayand Richard was very helpful in exchan…" at bounding box center [710, 173] width 244 height 42
click at [750, 276] on div "Image Fantastic experience and great customer service. Heading Ordered a neckla…" at bounding box center [577, 226] width 841 height 189
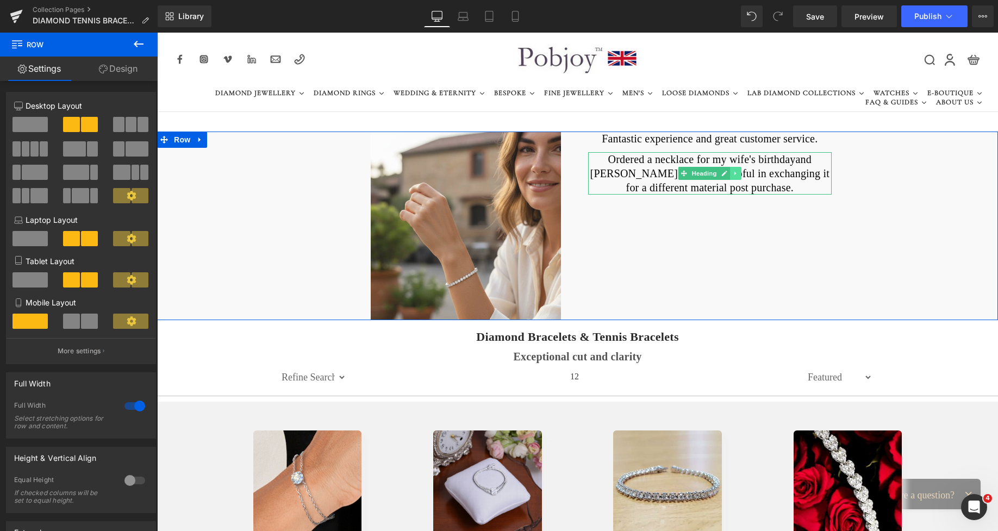
click at [734, 176] on icon at bounding box center [736, 173] width 6 height 7
click at [728, 176] on icon at bounding box center [730, 173] width 6 height 6
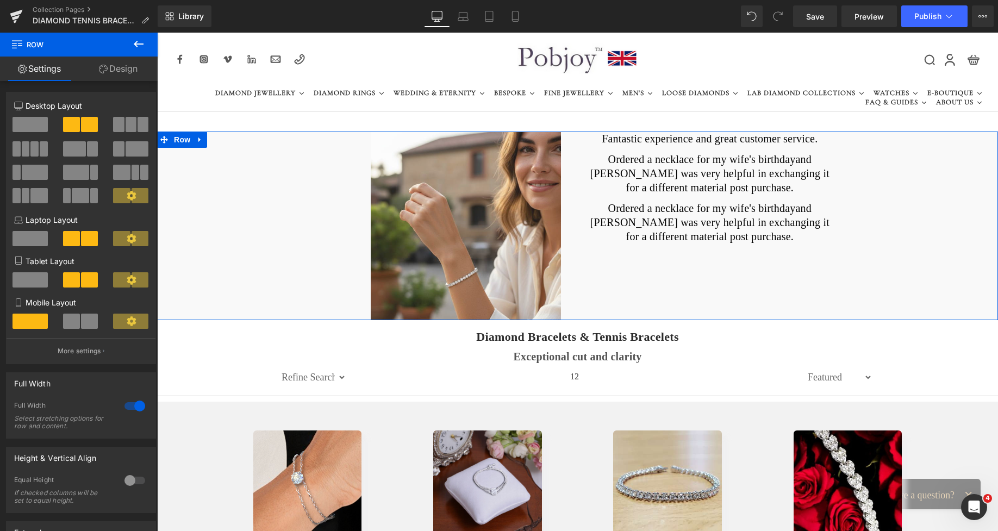
click at [641, 213] on h2 "Ordered a necklace for my wife's birthdayand Richard was very helpful in exchan…" at bounding box center [710, 222] width 244 height 42
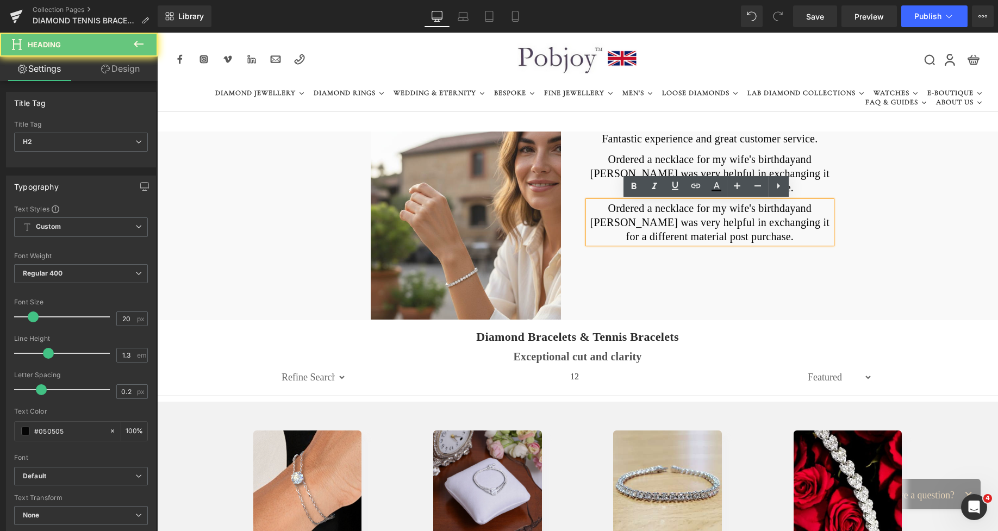
click at [649, 222] on h2 "Ordered a necklace for my wife's birthdayand Richard was very helpful in exchan…" at bounding box center [710, 222] width 244 height 42
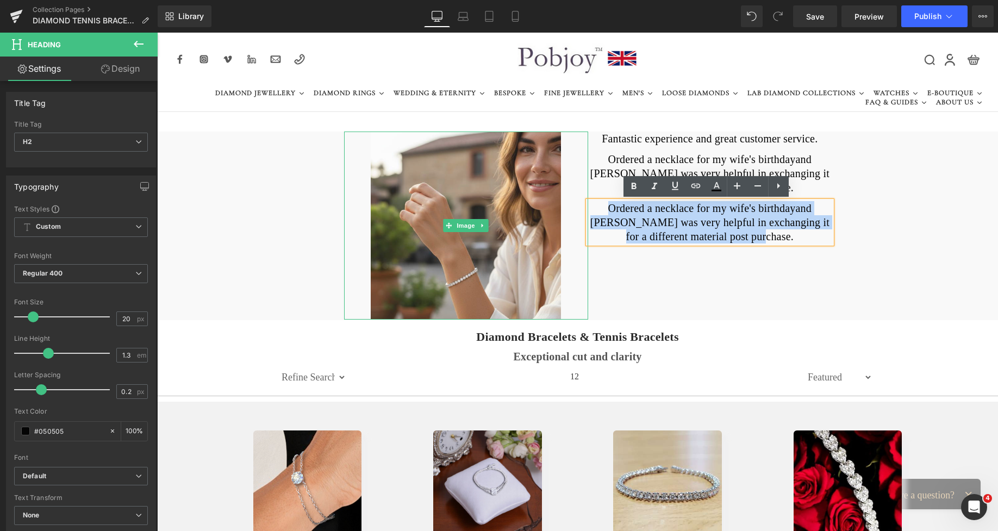
drag, startPoint x: 758, startPoint y: 240, endPoint x: 571, endPoint y: 205, distance: 190.2
click at [571, 205] on div "Image Fantastic experience and great customer service. Heading Ordered a neckla…" at bounding box center [577, 226] width 841 height 189
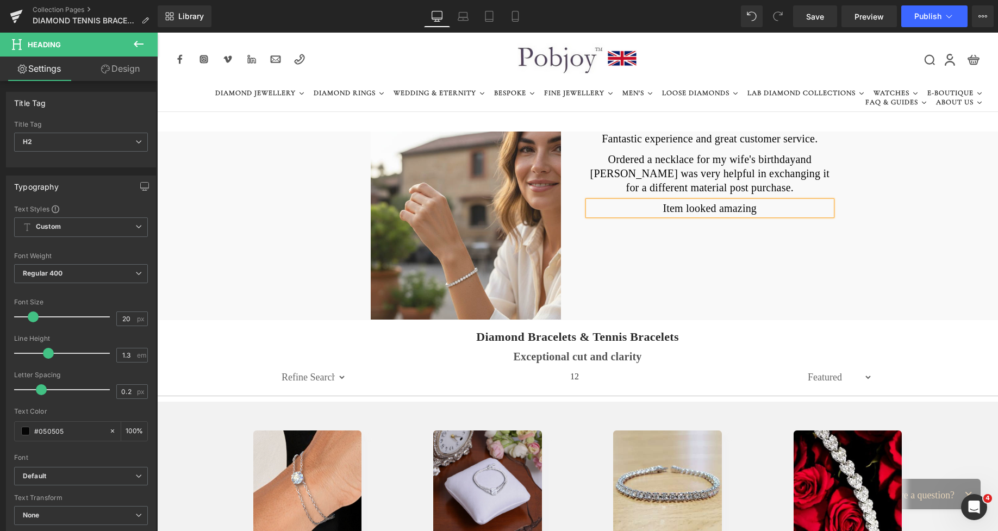
click at [754, 207] on h2 "Item looked amazing" at bounding box center [710, 208] width 244 height 14
click at [890, 184] on div "Image Fantastic experience and great customer service. Heading Ordered a neckla…" at bounding box center [577, 226] width 841 height 189
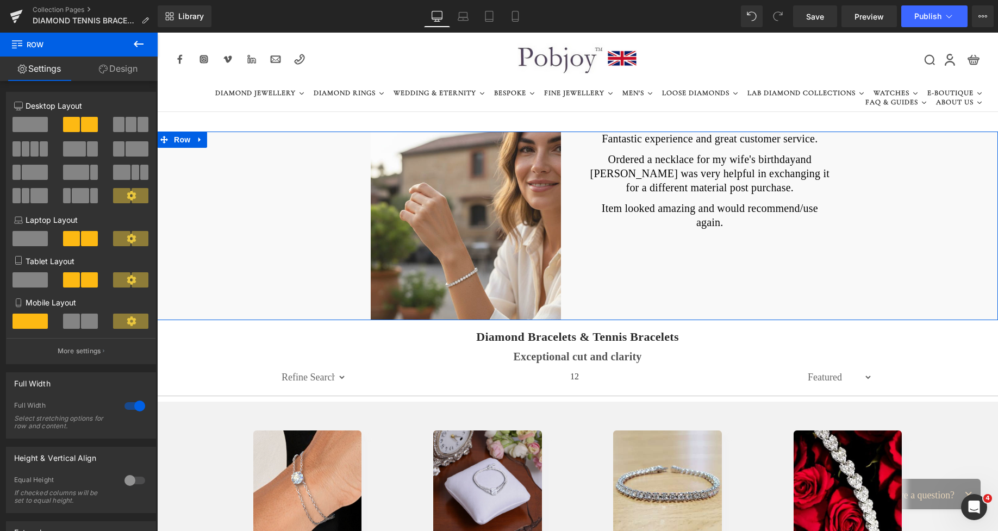
click at [612, 200] on div "Fantastic experience and great customer service. Heading Ordered a necklace for…" at bounding box center [710, 181] width 244 height 98
click at [766, 162] on h2 "Ordered a necklace for my wife's birthdayand Richard was very helpful in exchan…" at bounding box center [710, 173] width 244 height 42
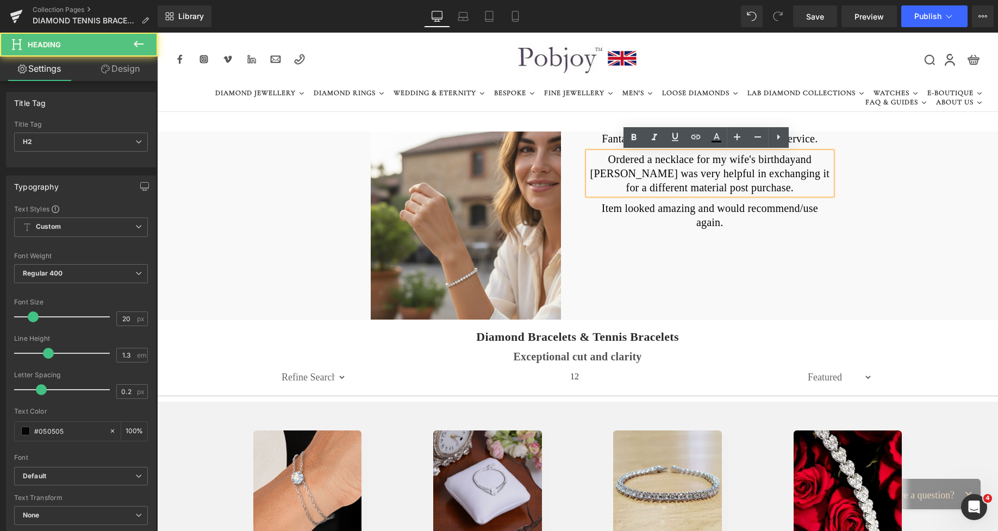
click at [771, 160] on h2 "Ordered a necklace for my wife's birthdayand Richard was very helpful in exchan…" at bounding box center [710, 173] width 244 height 42
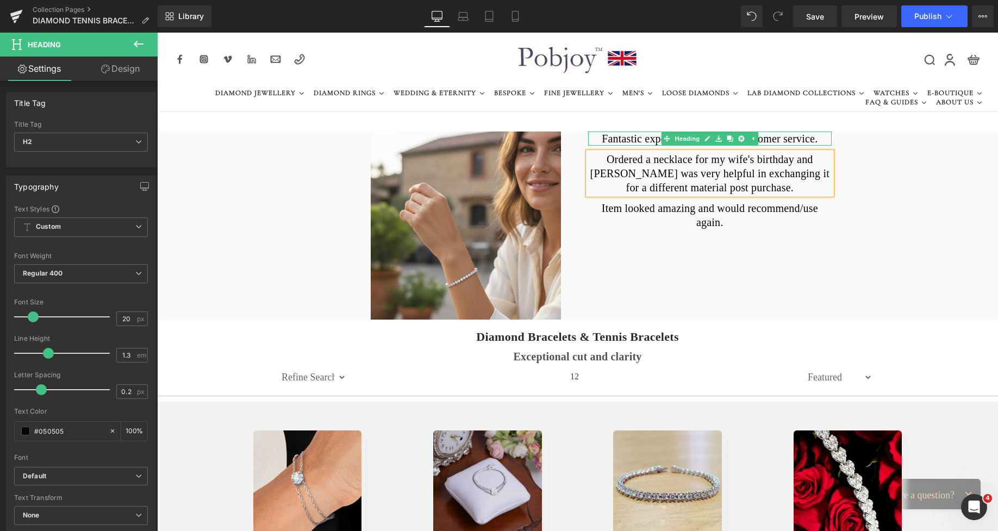
click at [631, 140] on h2 "Fantastic experience and great customer service." at bounding box center [710, 139] width 244 height 14
click at [126, 73] on link "Design" at bounding box center [120, 69] width 79 height 24
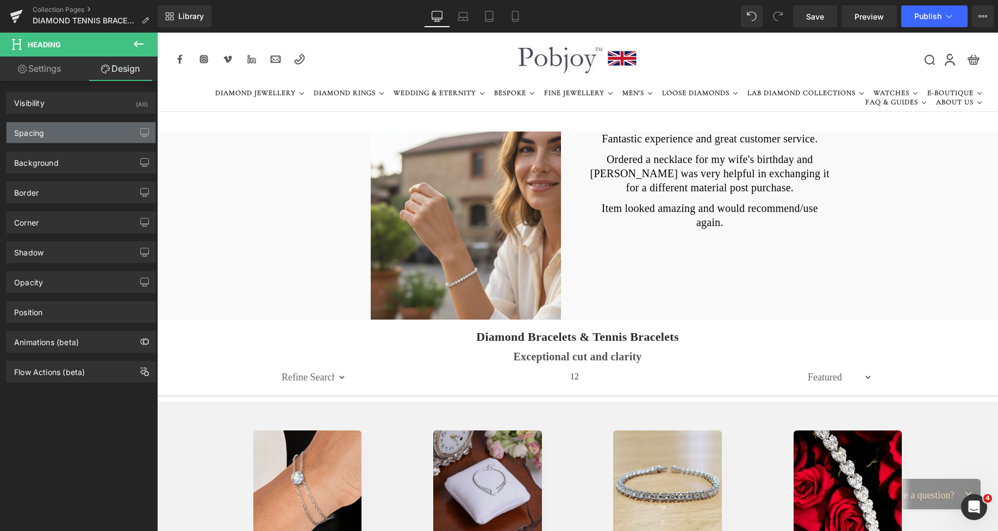
click at [61, 128] on div "Spacing" at bounding box center [81, 132] width 149 height 21
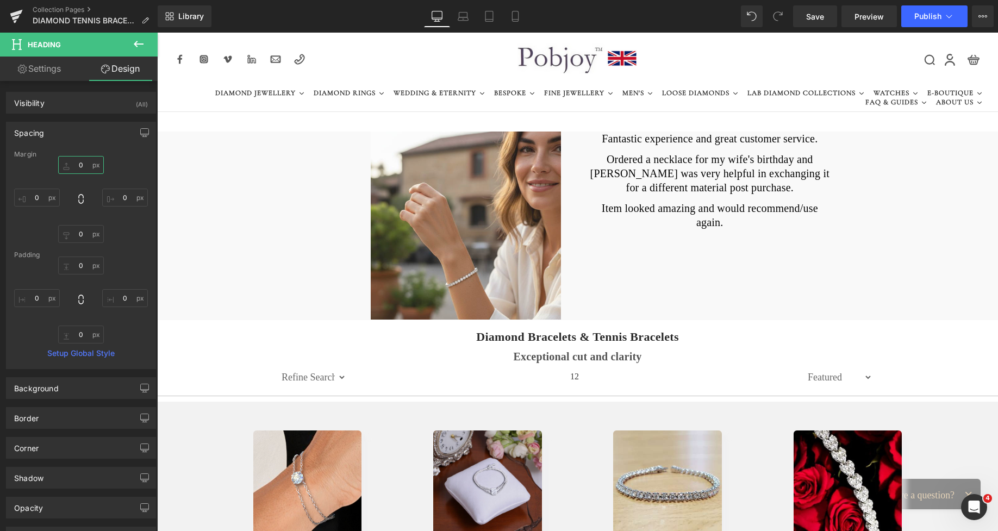
click at [74, 161] on input "text" at bounding box center [81, 165] width 46 height 18
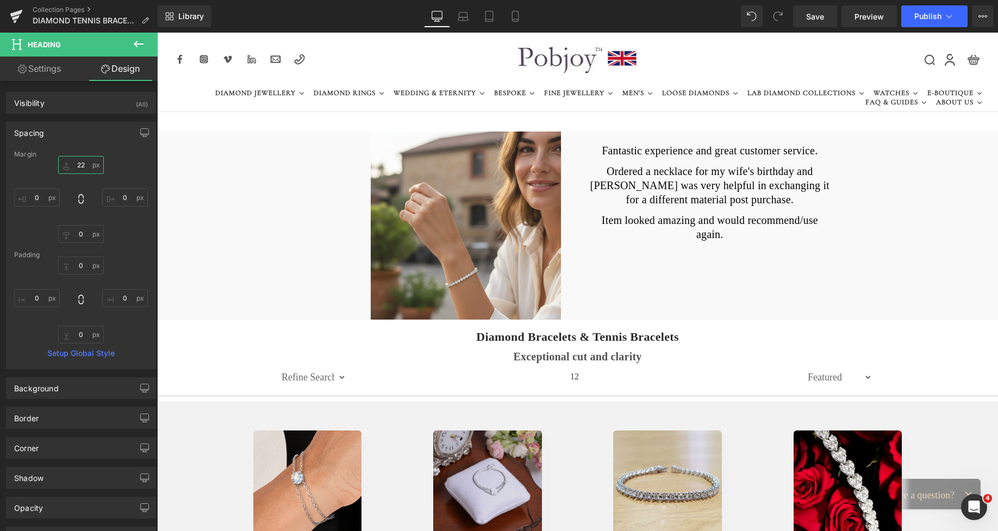
type input "22"
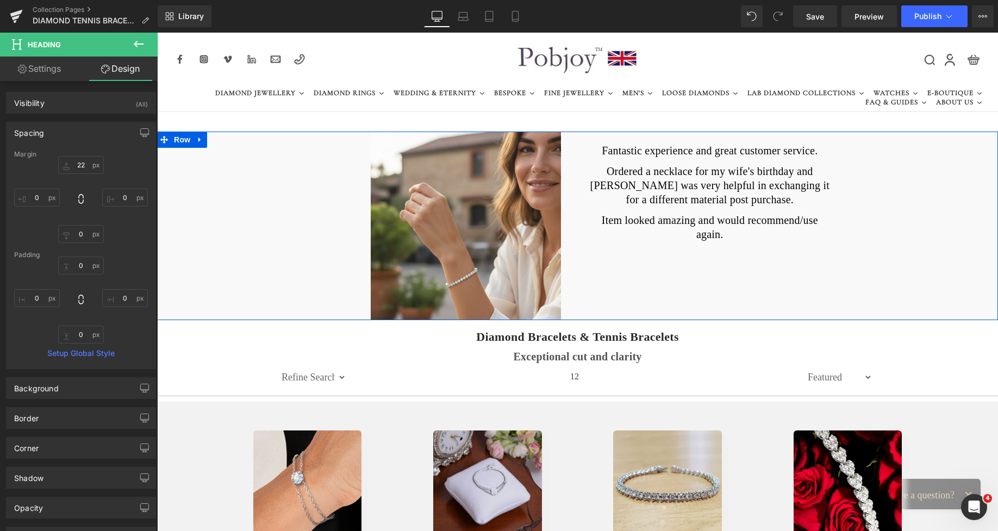
click at [697, 249] on div "Image Fantastic experience and great customer service. Heading Ordered a neckla…" at bounding box center [577, 226] width 841 height 189
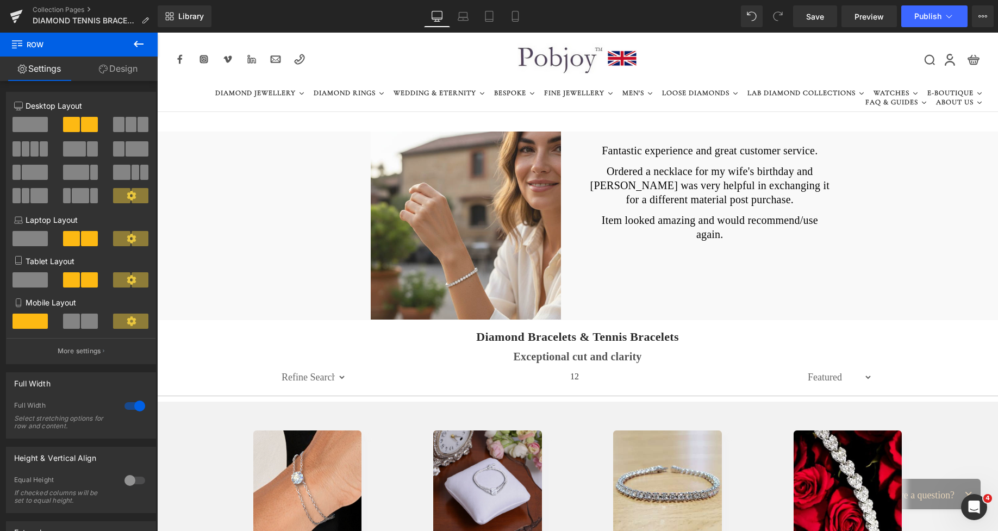
click at [140, 46] on icon at bounding box center [138, 44] width 13 height 13
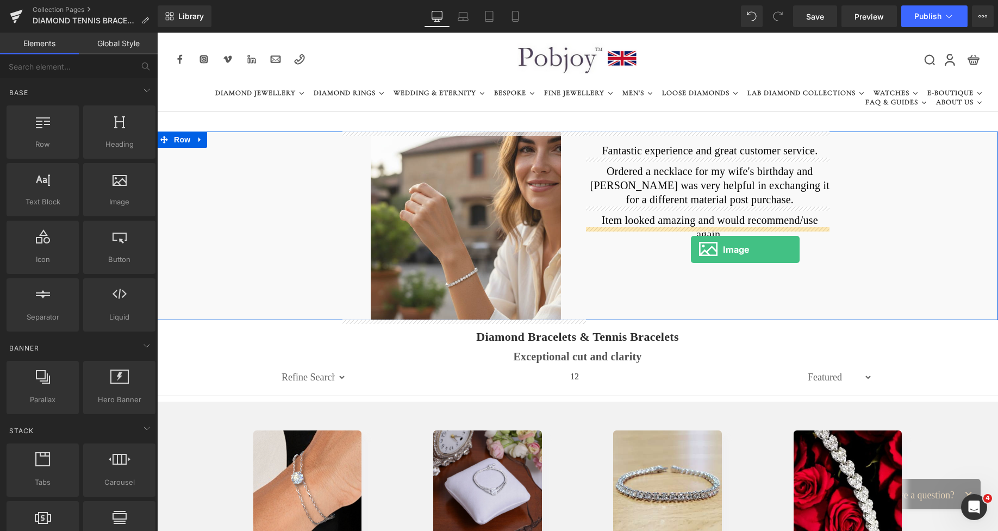
drag, startPoint x: 271, startPoint y: 225, endPoint x: 691, endPoint y: 249, distance: 420.3
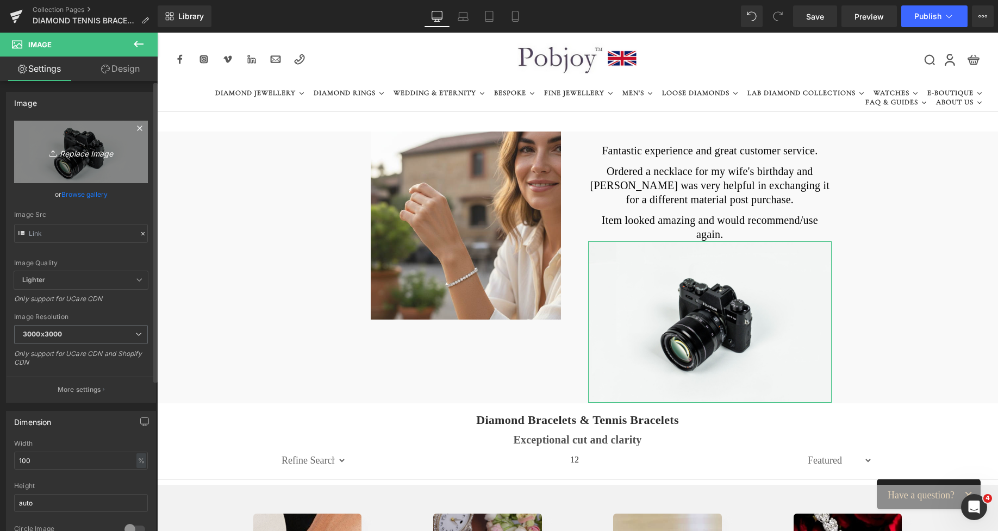
click at [91, 162] on link "Replace Image" at bounding box center [81, 152] width 134 height 63
type input "C:\fakepath\New Template-Photoroom - 2025-10-04T205032.540.png"
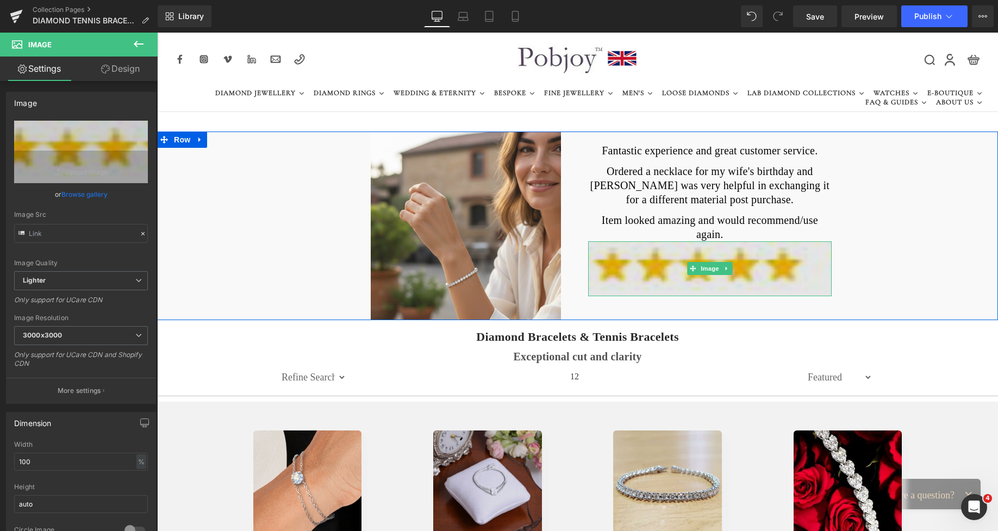
click at [658, 248] on img at bounding box center [710, 268] width 244 height 55
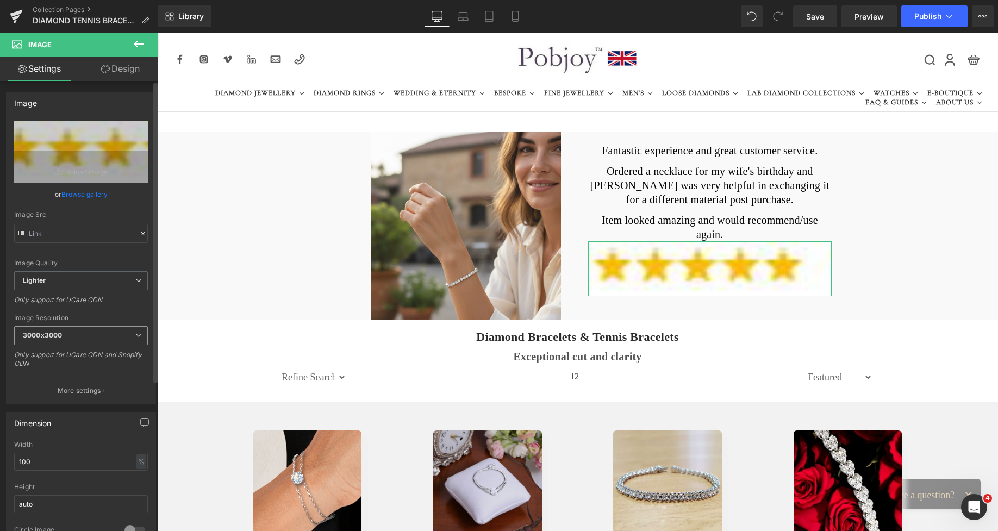
click at [60, 334] on b "3000x3000" at bounding box center [42, 335] width 39 height 8
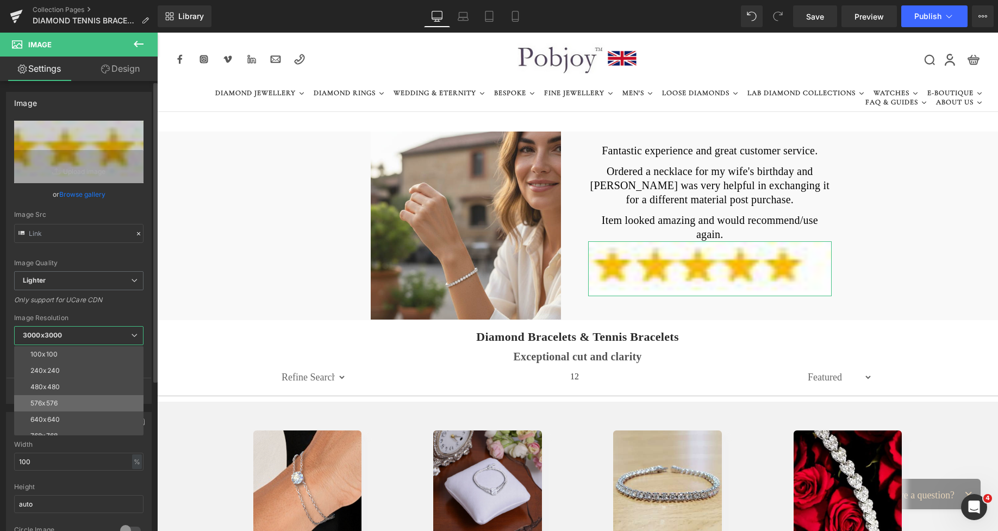
click at [54, 400] on div "576x576" at bounding box center [43, 404] width 27 height 8
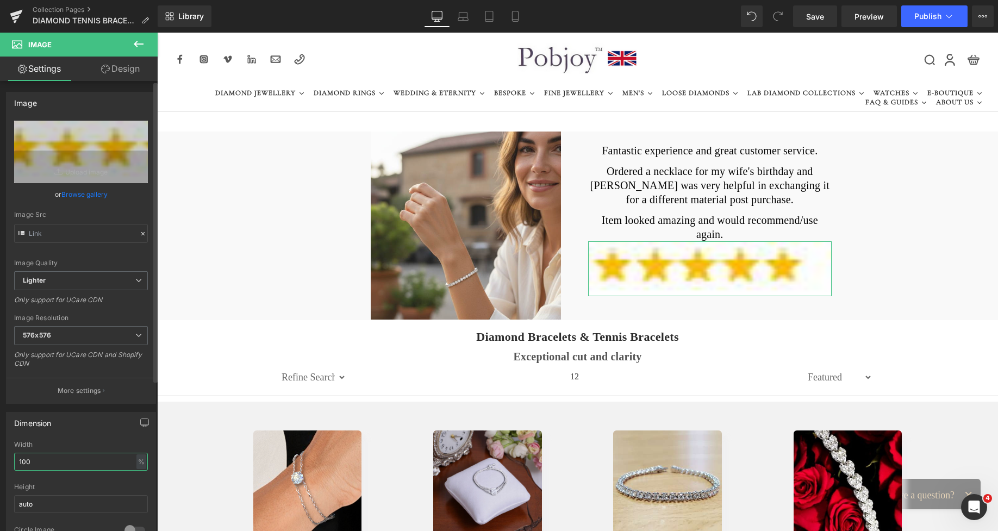
drag, startPoint x: 43, startPoint y: 460, endPoint x: 9, endPoint y: 464, distance: 34.4
click at [9, 464] on div "100% Width 100 % % px auto Height auto 0 Circle Image" at bounding box center [81, 495] width 149 height 109
type input "22"
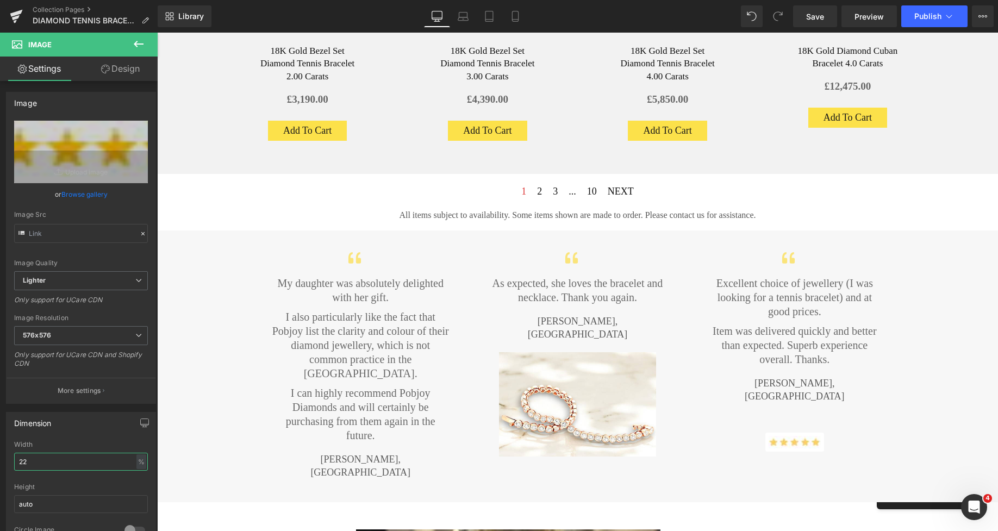
scroll to position [1042, 0]
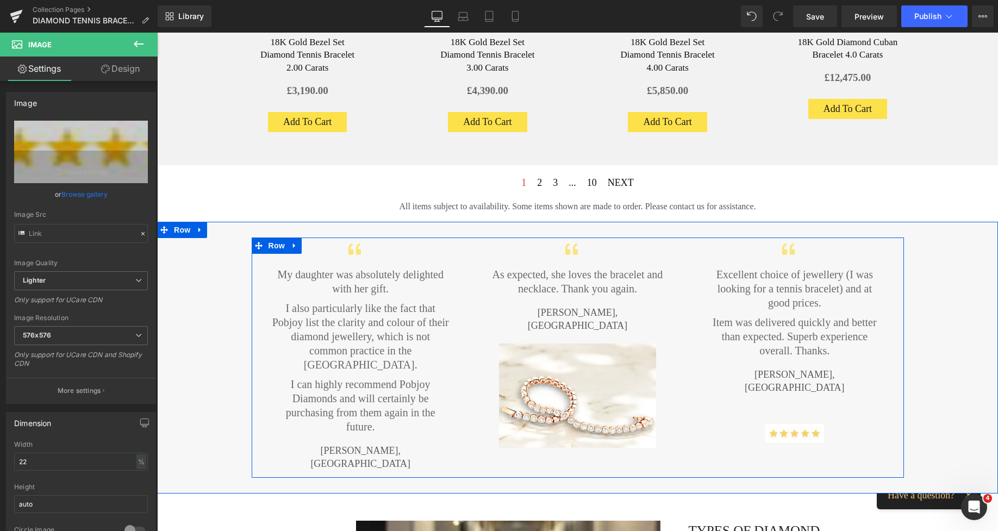
click at [298, 336] on p "I also particularly like the fact that Pobjoy list the clarity and colour of th…" at bounding box center [361, 336] width 178 height 71
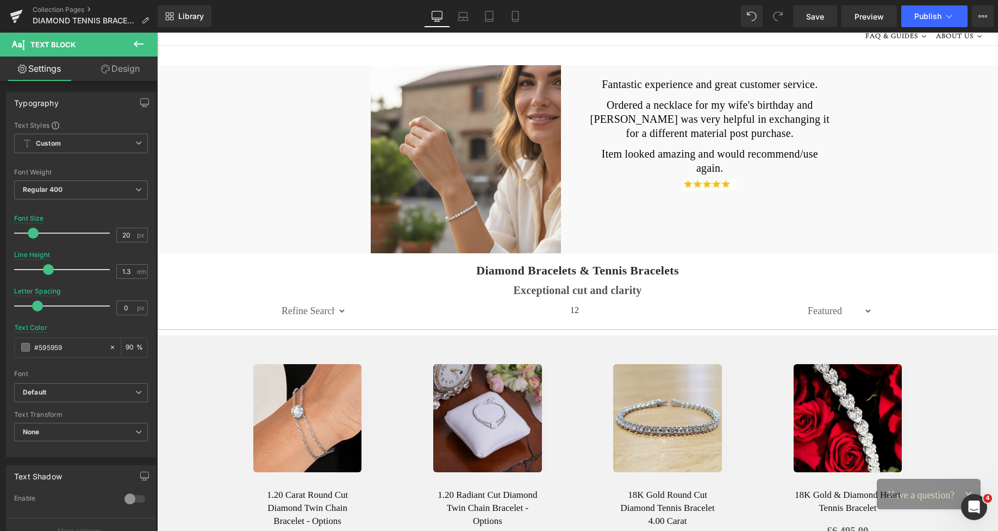
scroll to position [0, 0]
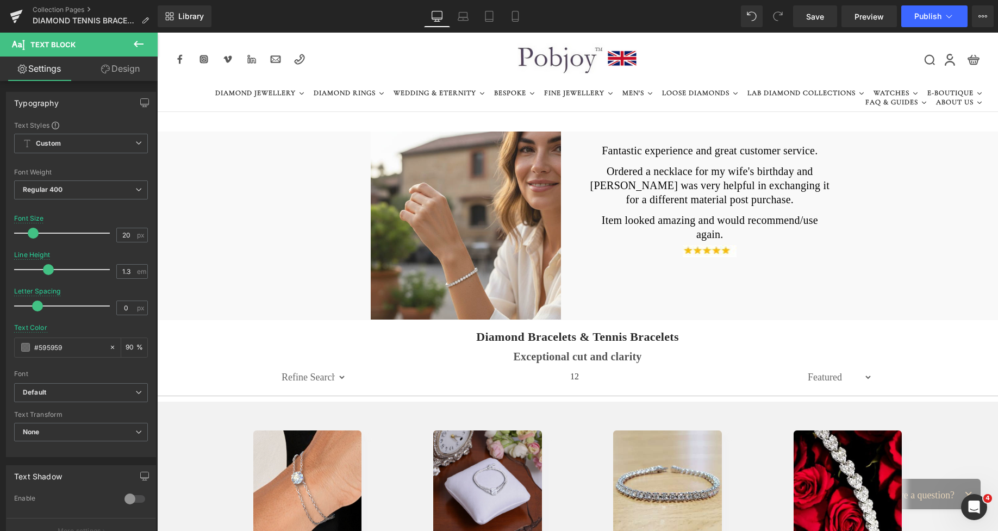
click at [622, 147] on h2 "Fantastic experience and great customer service." at bounding box center [710, 150] width 244 height 14
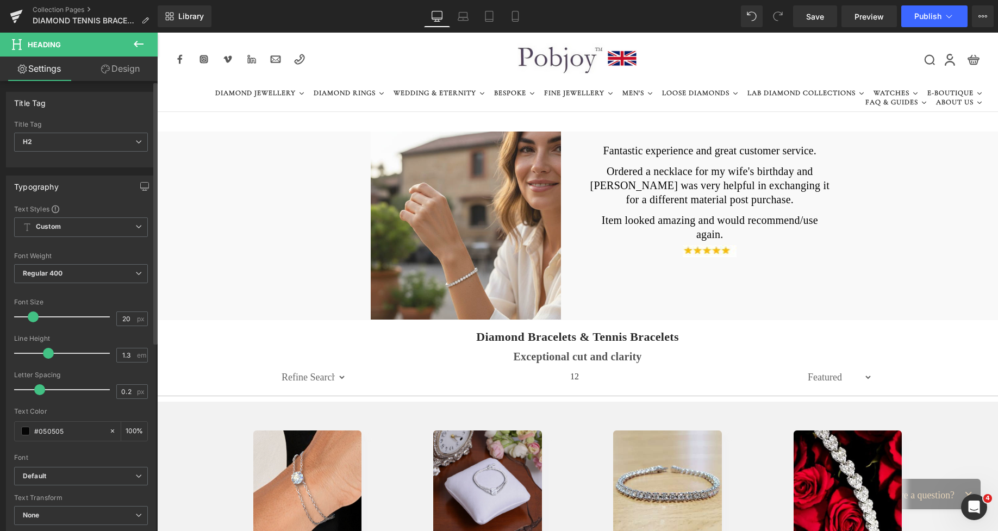
click at [39, 392] on div at bounding box center [65, 390] width 90 height 22
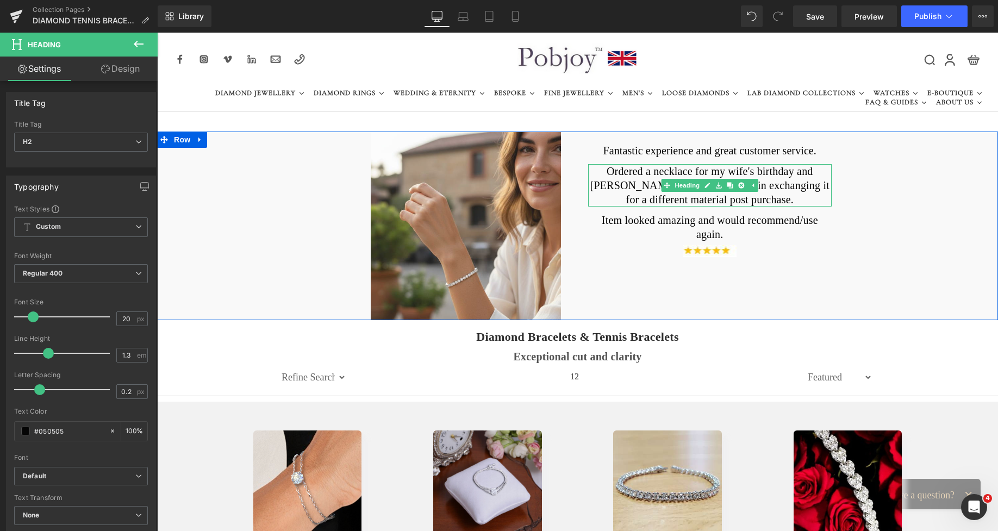
click at [617, 184] on h2 "Ordered a necklace for my wife's birthday and Richard was very helpful in excha…" at bounding box center [710, 185] width 244 height 42
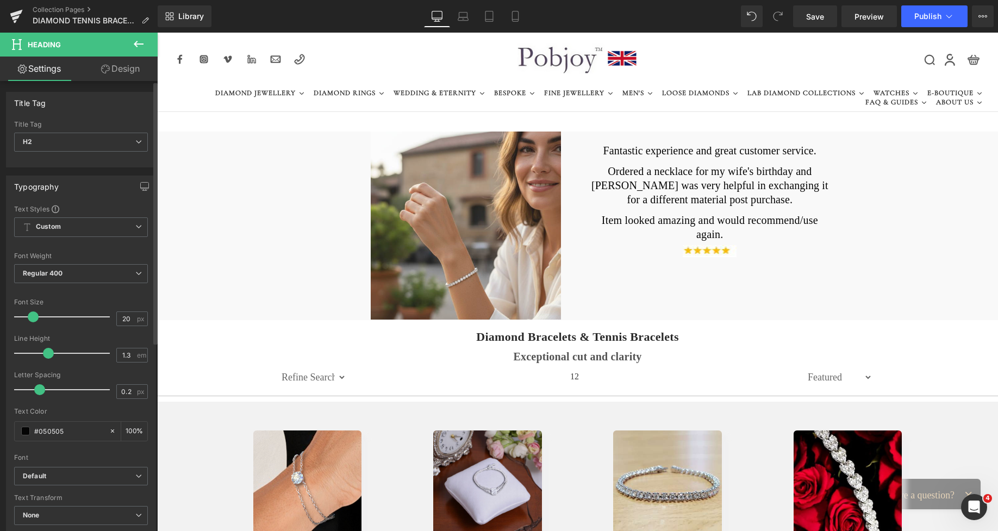
click at [39, 395] on div at bounding box center [65, 390] width 90 height 22
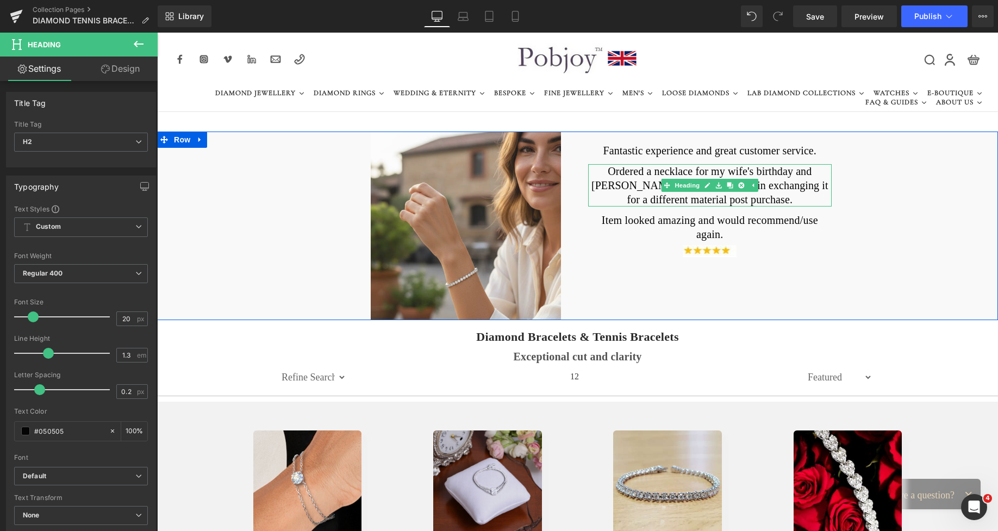
click at [629, 183] on h2 "Ordered a necklace for my wife's birthday and Richard was very helpful in excha…" at bounding box center [710, 185] width 244 height 42
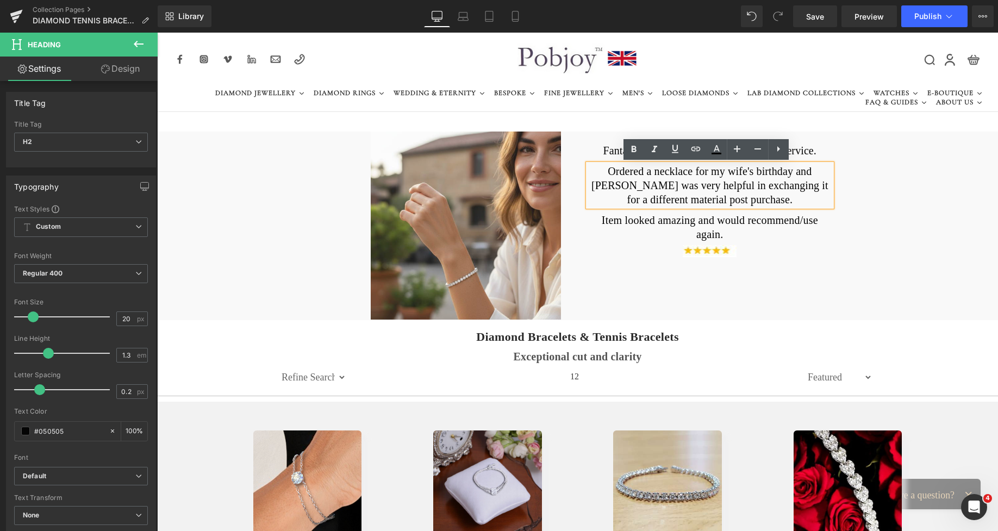
click at [637, 219] on h2 "Item looked amazing and would recommend/use again." at bounding box center [710, 227] width 244 height 28
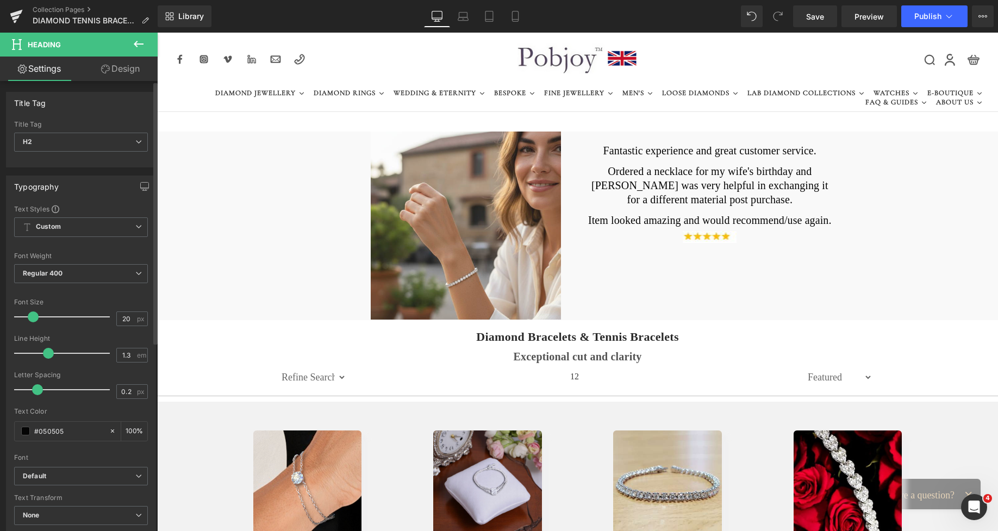
click at [34, 390] on span at bounding box center [37, 389] width 11 height 11
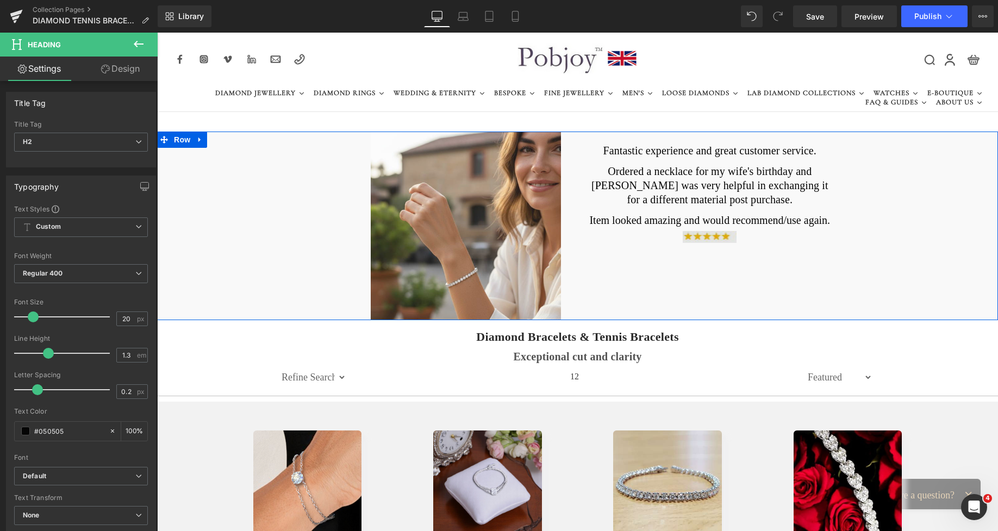
click at [683, 237] on img at bounding box center [710, 237] width 54 height 12
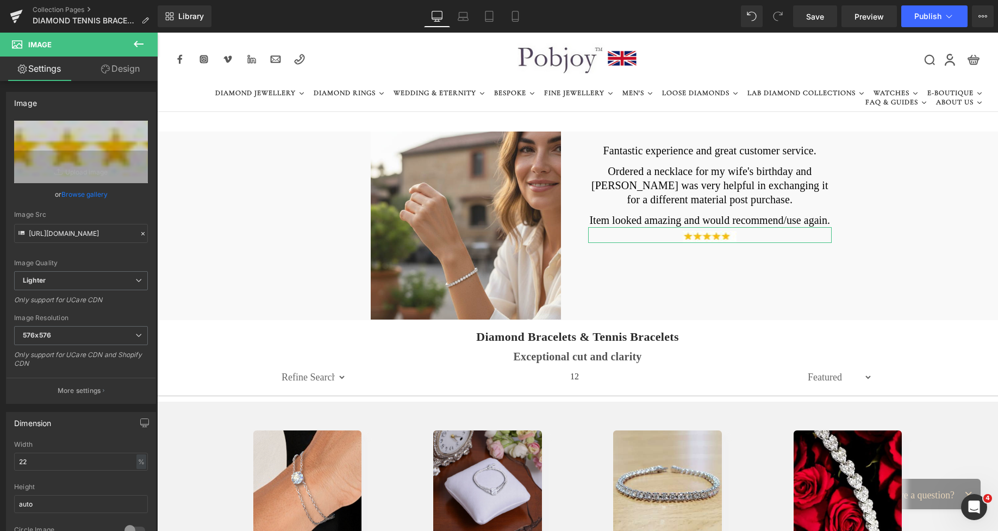
click at [133, 72] on link "Design" at bounding box center [120, 69] width 79 height 24
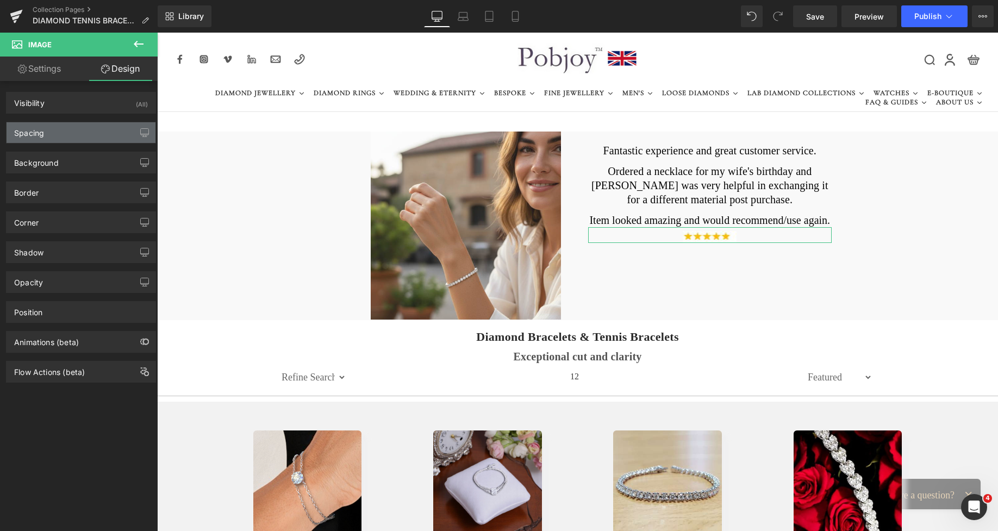
click at [70, 128] on div "Spacing" at bounding box center [81, 132] width 149 height 21
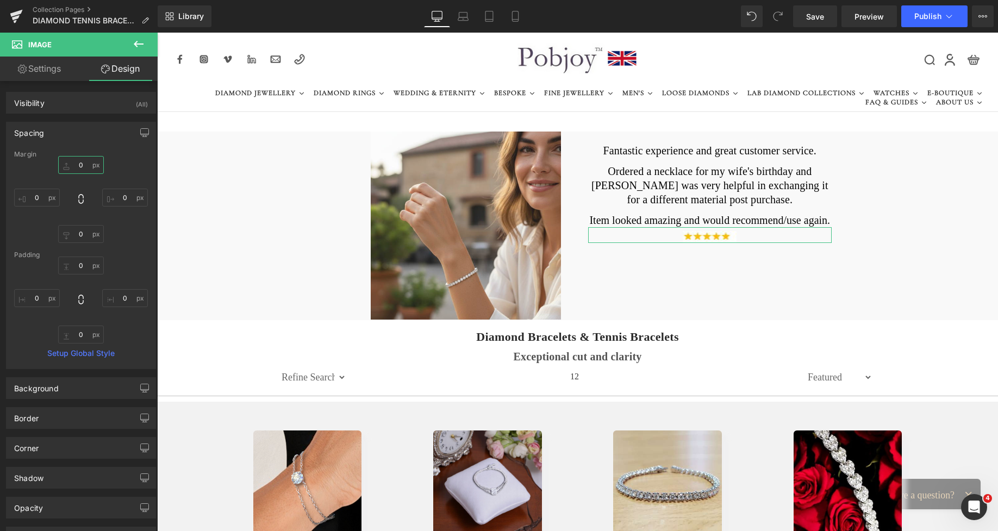
click at [72, 169] on input "text" at bounding box center [81, 165] width 46 height 18
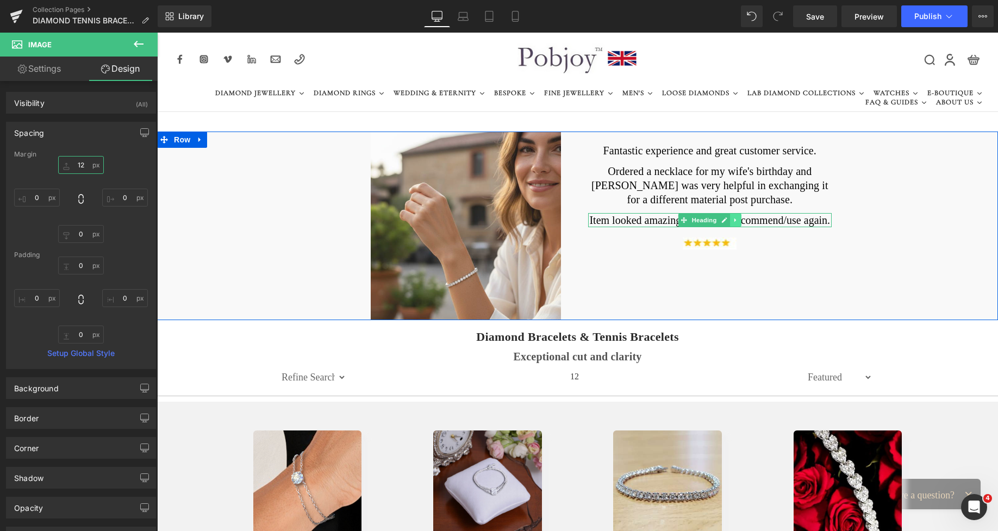
type input "12"
click at [733, 220] on icon at bounding box center [736, 220] width 6 height 7
click at [727, 220] on icon at bounding box center [730, 220] width 6 height 6
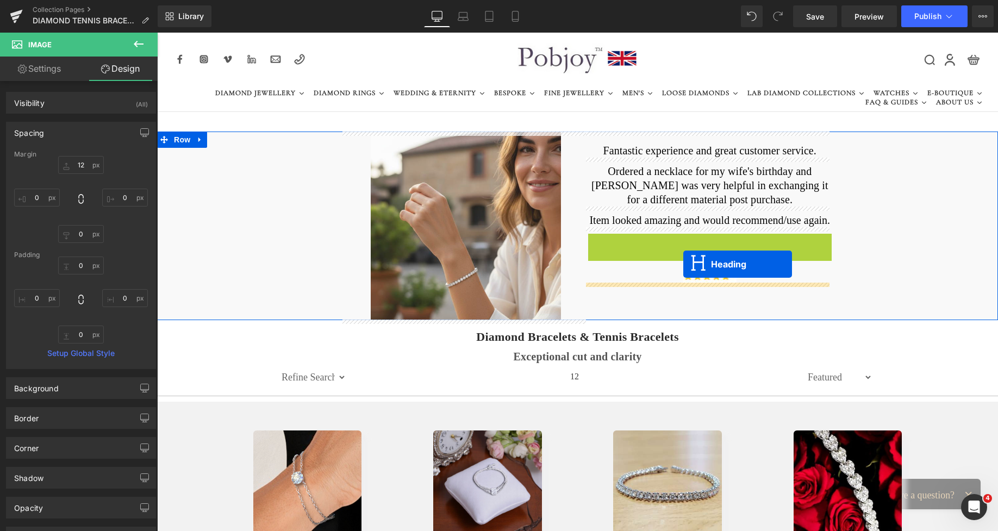
drag, startPoint x: 676, startPoint y: 236, endPoint x: 683, endPoint y: 264, distance: 28.7
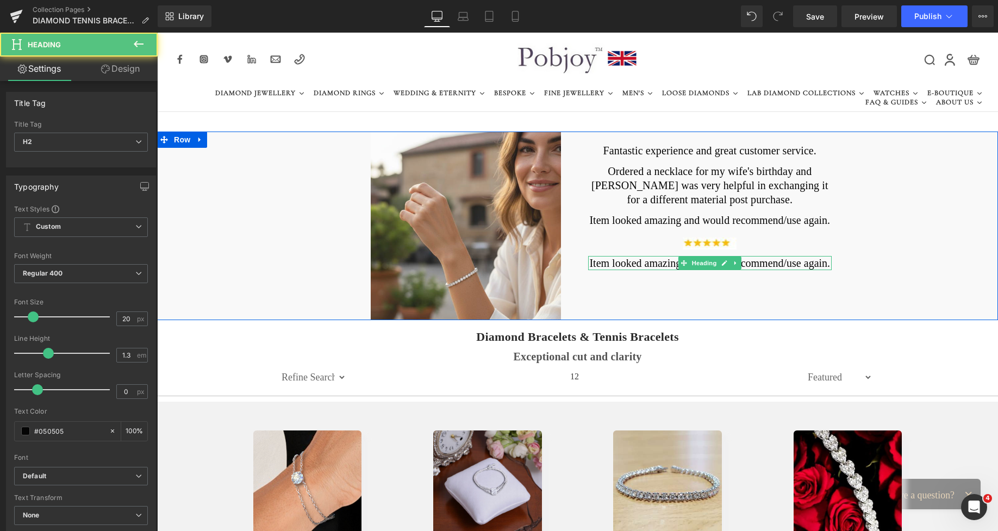
click at [639, 264] on h2 "Item looked amazing and would recommend/use again." at bounding box center [710, 263] width 244 height 14
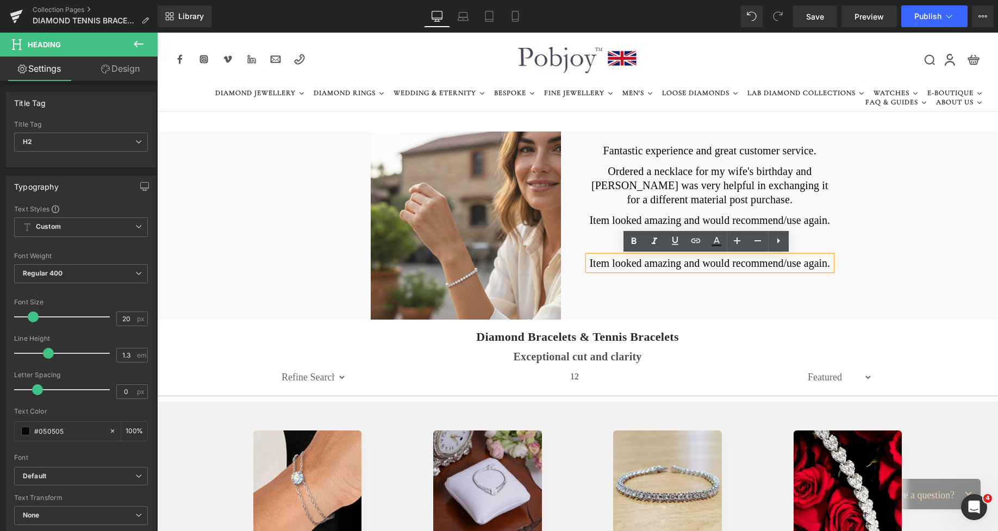
drag, startPoint x: 823, startPoint y: 260, endPoint x: 583, endPoint y: 265, distance: 239.8
click at [588, 265] on div "Item looked amazing and would recommend/use again." at bounding box center [710, 263] width 244 height 14
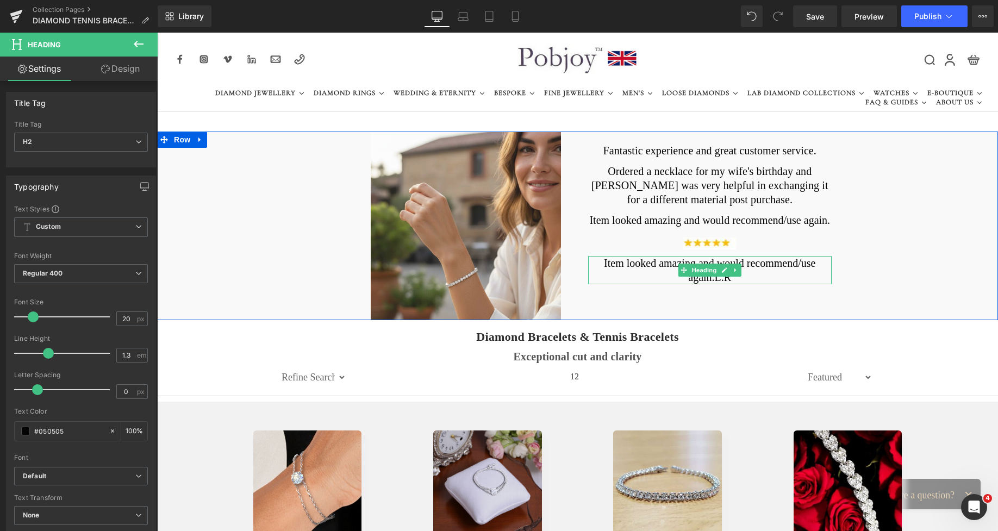
click at [733, 273] on icon at bounding box center [736, 270] width 6 height 7
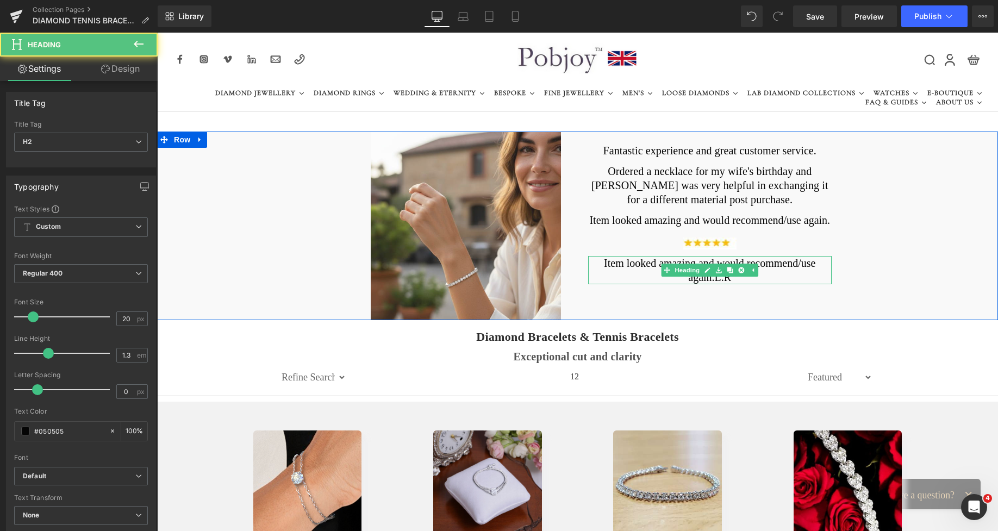
click at [765, 275] on h2 "Item looked amazing and would recommend/use again.L.R" at bounding box center [710, 270] width 244 height 28
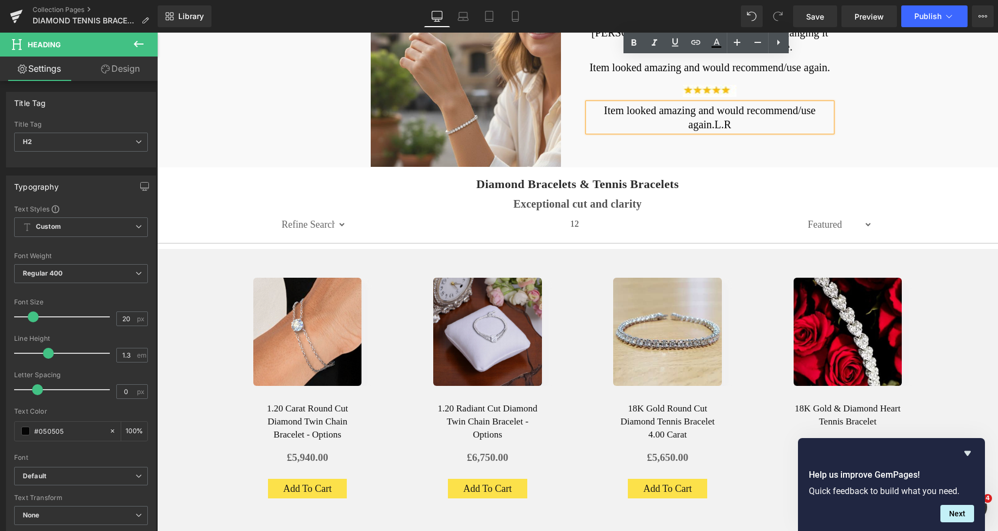
scroll to position [136, 0]
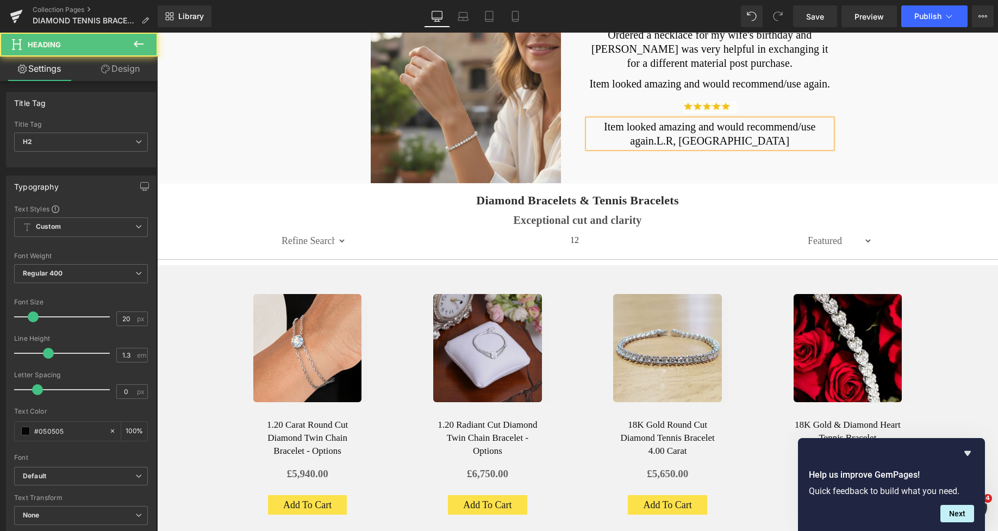
click at [691, 137] on h2 "Item looked amazing and would recommend/use again.L.R, London" at bounding box center [710, 134] width 244 height 28
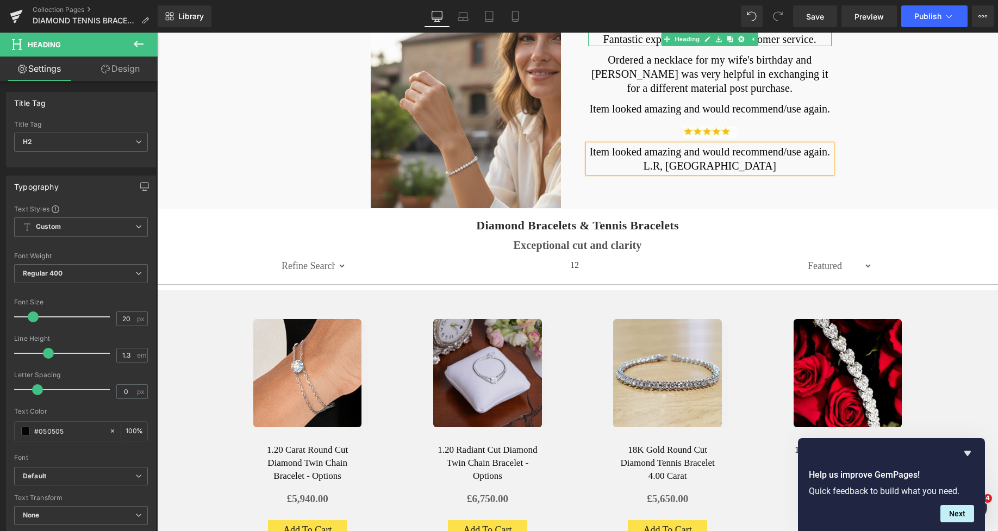
scroll to position [50, 0]
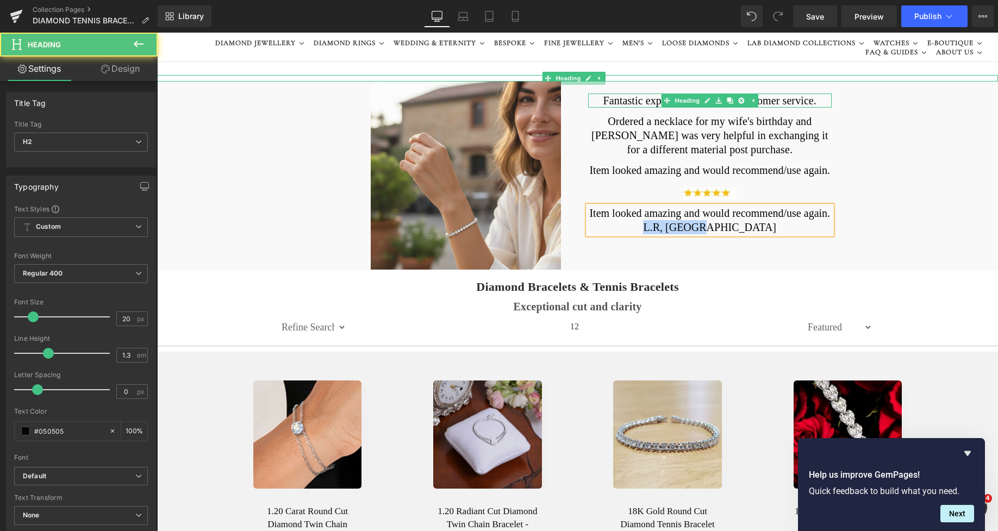
drag, startPoint x: 735, startPoint y: 228, endPoint x: 673, endPoint y: 228, distance: 62.0
click at [673, 228] on h2 "L.R, London" at bounding box center [710, 227] width 244 height 14
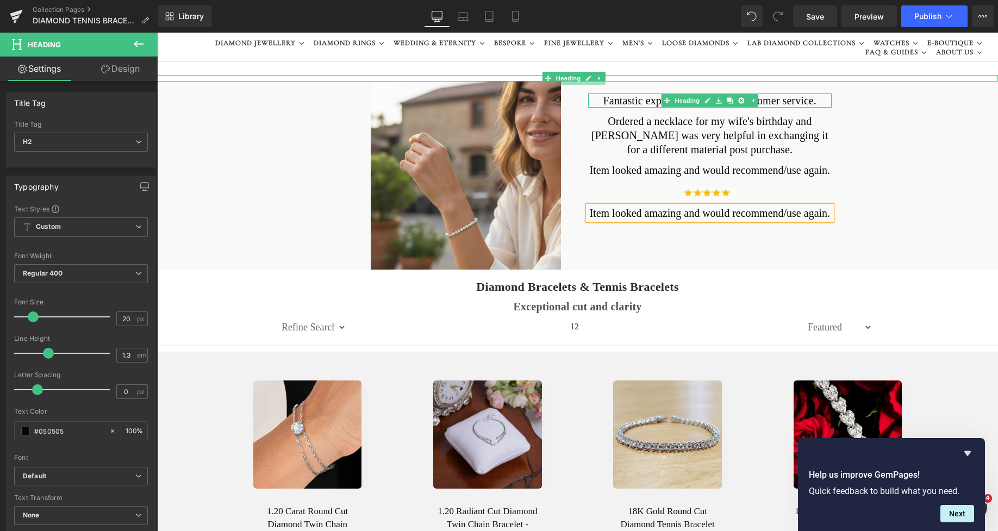
click at [881, 239] on div "Image Fantastic experience and great customer service. Heading Ordered a neckla…" at bounding box center [577, 176] width 841 height 189
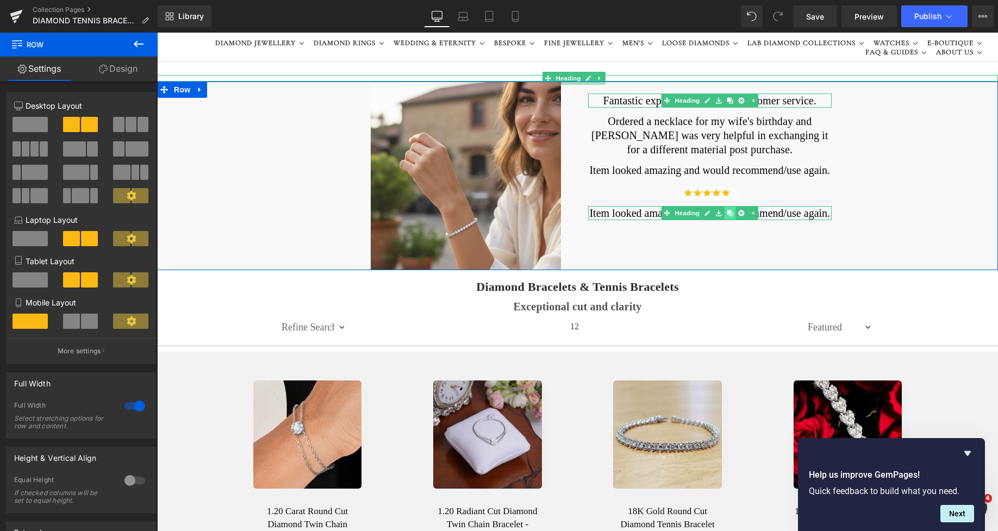
click at [729, 213] on link at bounding box center [730, 213] width 11 height 13
click at [686, 234] on div "Item looked amazing and would recommend/use again. Heading" at bounding box center [710, 234] width 244 height 14
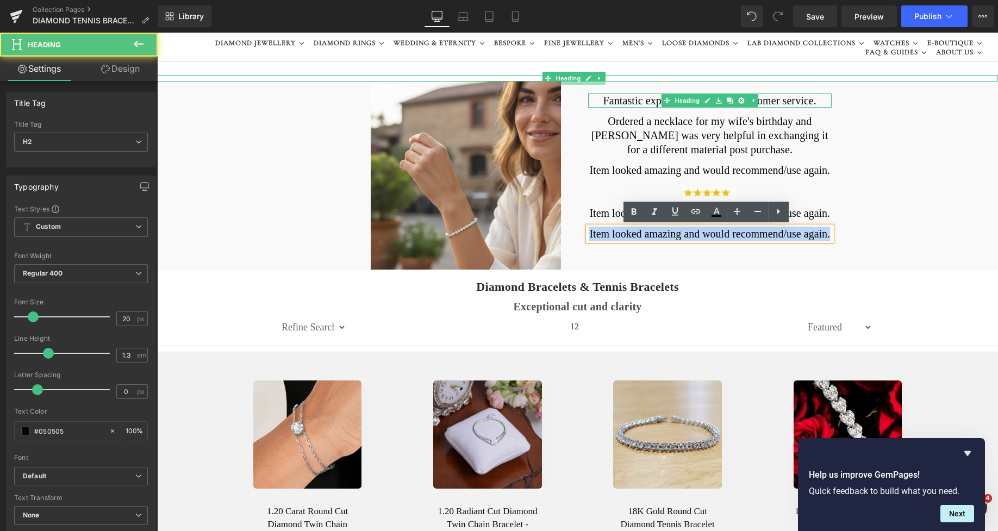
drag, startPoint x: 825, startPoint y: 234, endPoint x: 585, endPoint y: 233, distance: 239.2
click at [588, 233] on h2 "Item looked amazing and would recommend/use again." at bounding box center [710, 234] width 244 height 14
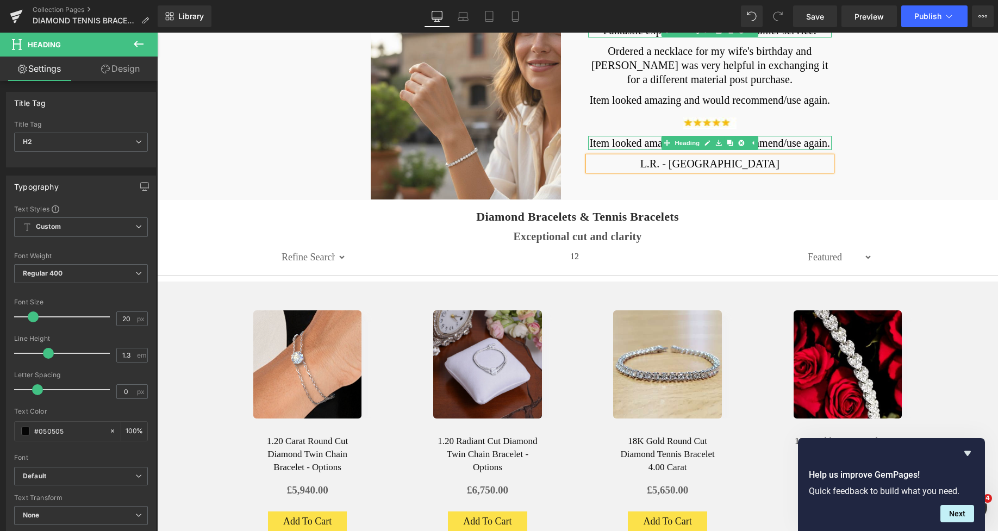
scroll to position [78, 0]
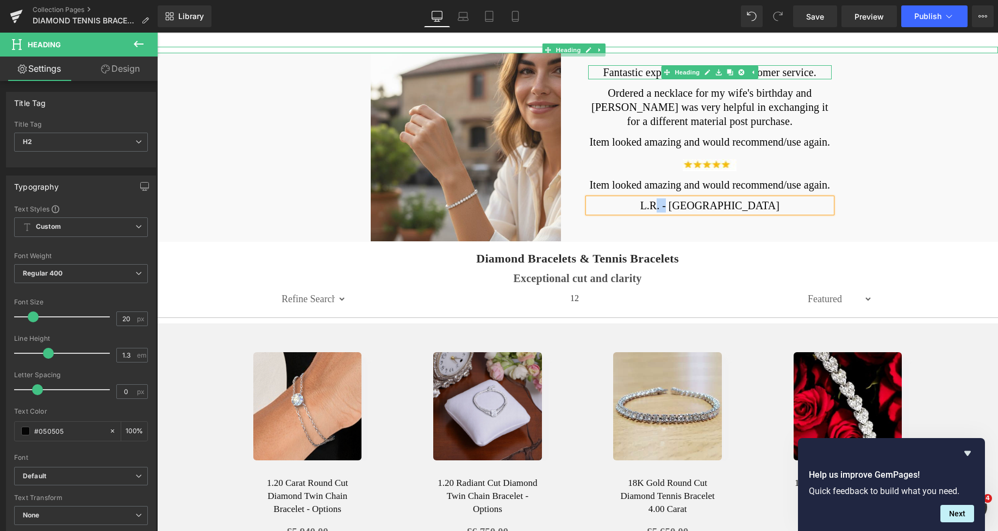
drag, startPoint x: 699, startPoint y: 204, endPoint x: 691, endPoint y: 205, distance: 7.6
click at [691, 205] on h2 "L.R. - London" at bounding box center [710, 205] width 244 height 14
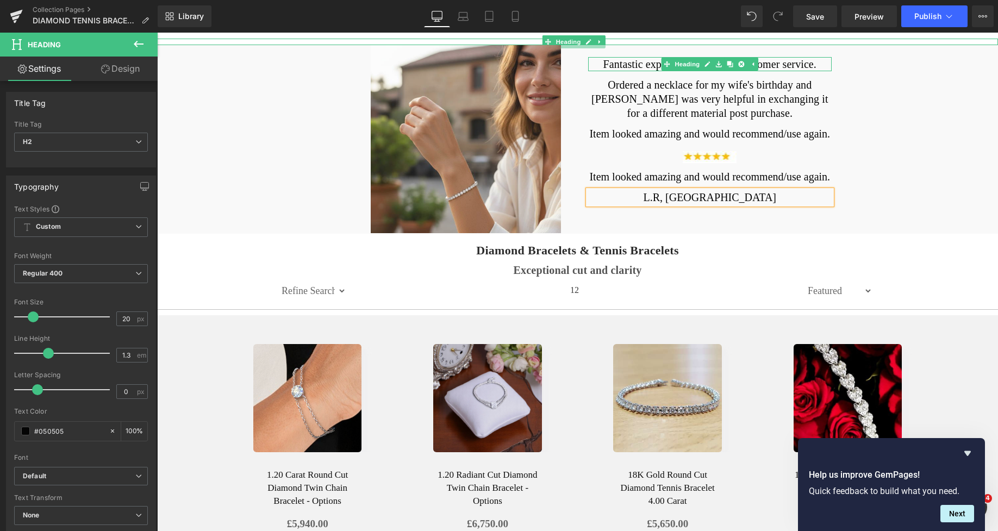
scroll to position [87, 0]
click at [674, 157] on div at bounding box center [710, 155] width 244 height 16
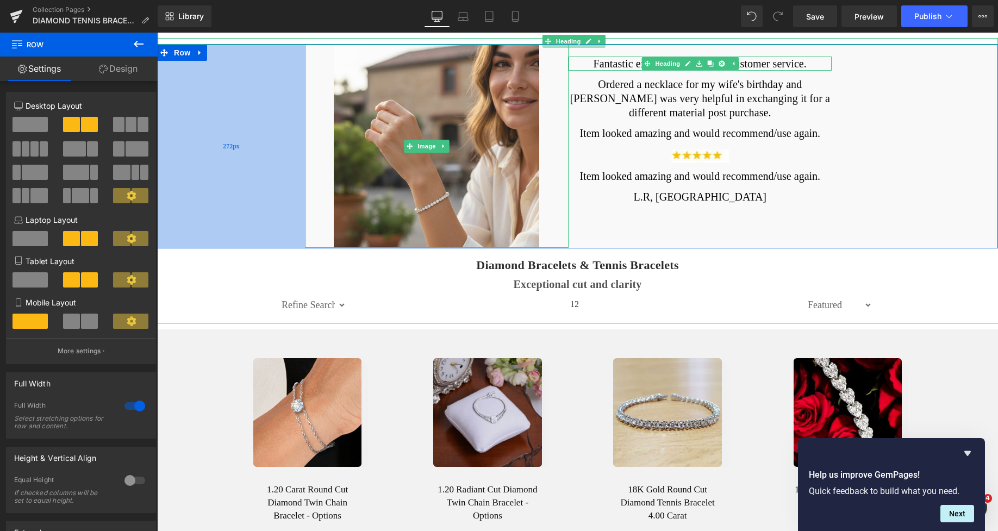
drag, startPoint x: 336, startPoint y: 163, endPoint x: 297, endPoint y: 163, distance: 39.1
click at [297, 163] on div "272px" at bounding box center [231, 147] width 148 height 204
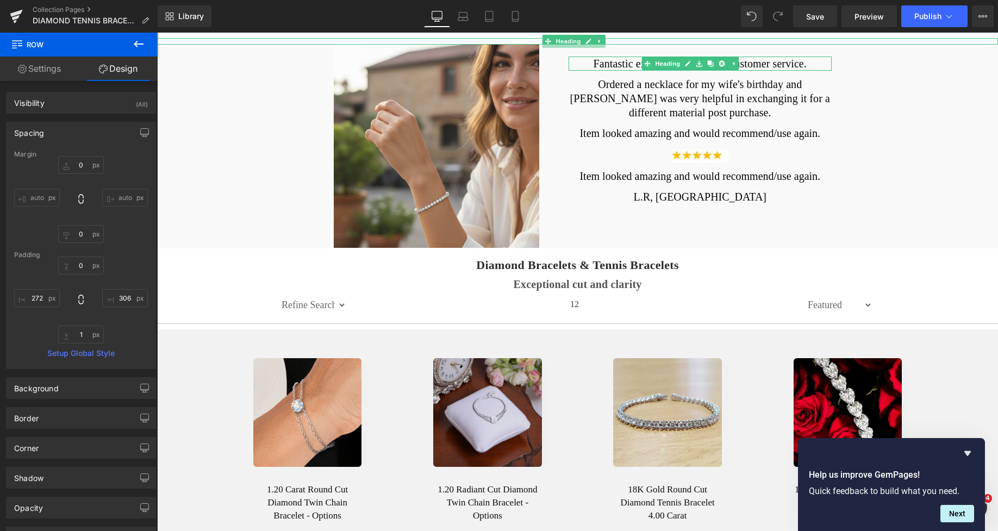
scroll to position [0, 0]
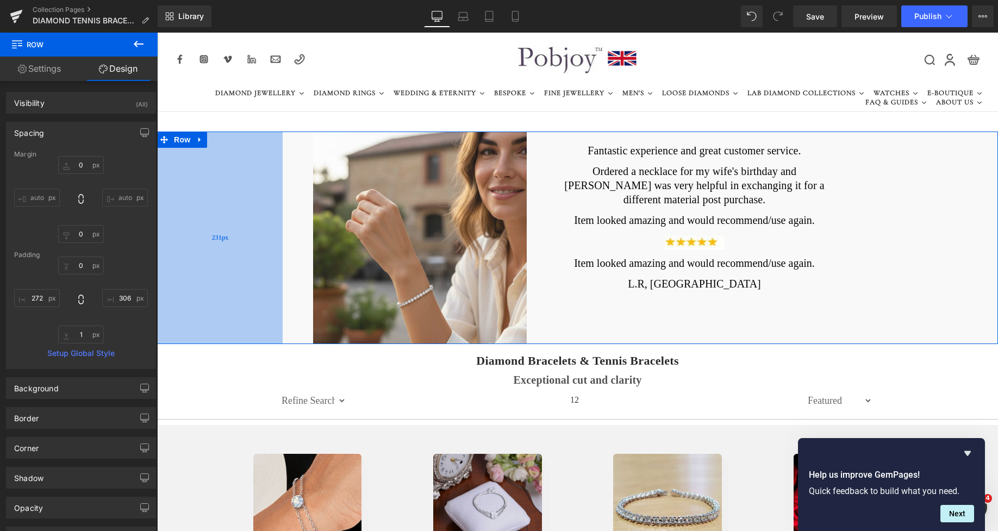
drag, startPoint x: 244, startPoint y: 221, endPoint x: 221, endPoint y: 222, distance: 22.3
click at [221, 222] on div "231px" at bounding box center [220, 238] width 126 height 213
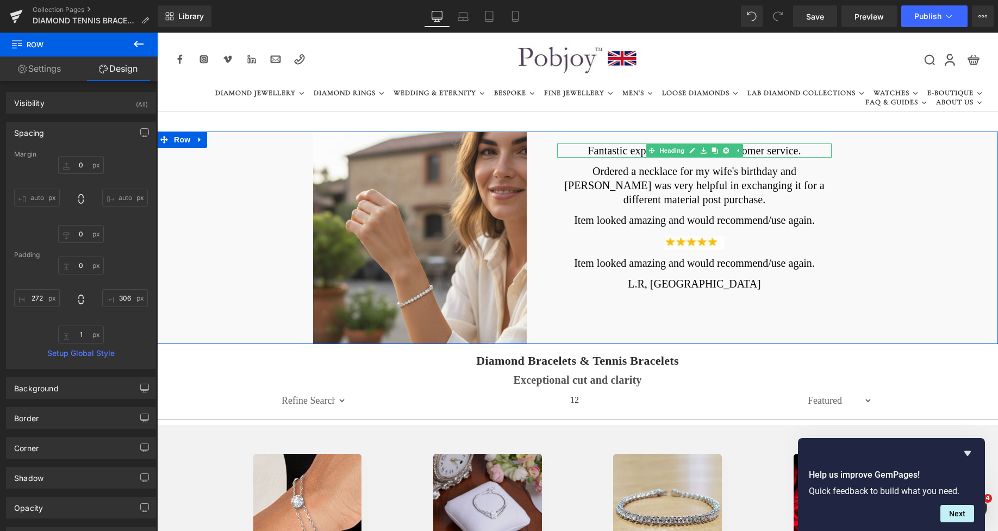
click at [639, 147] on h2 "Fantastic experience and great customer service." at bounding box center [694, 150] width 274 height 14
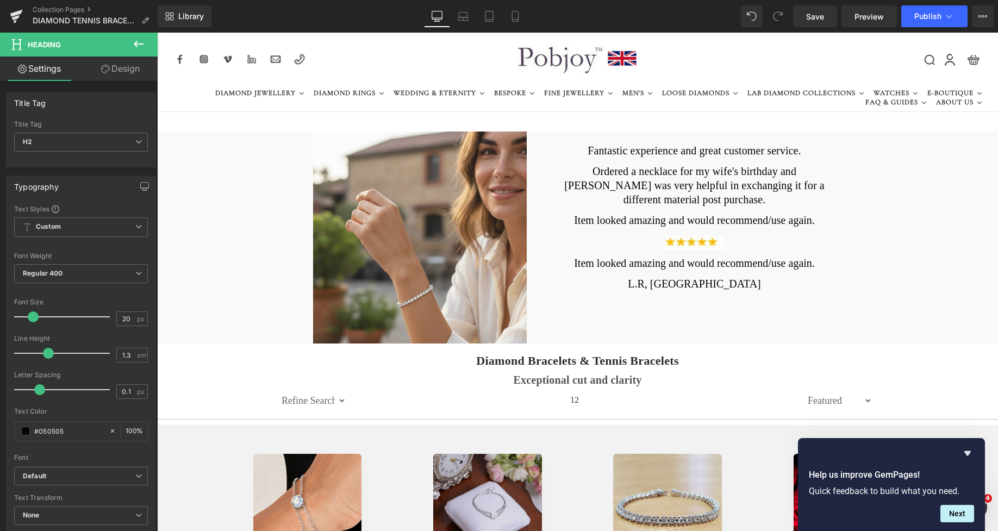
click at [126, 71] on link "Design" at bounding box center [120, 69] width 79 height 24
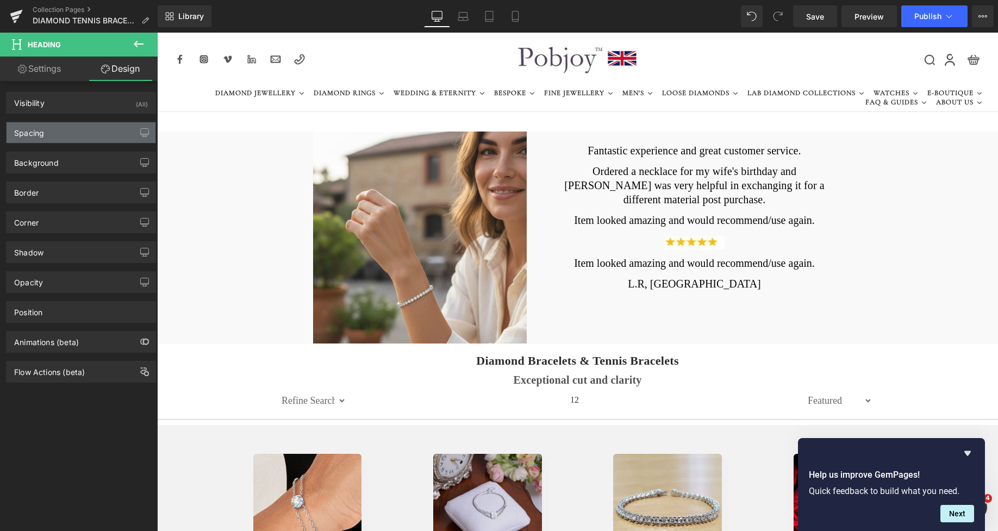
click at [26, 133] on div "Spacing" at bounding box center [29, 129] width 30 height 15
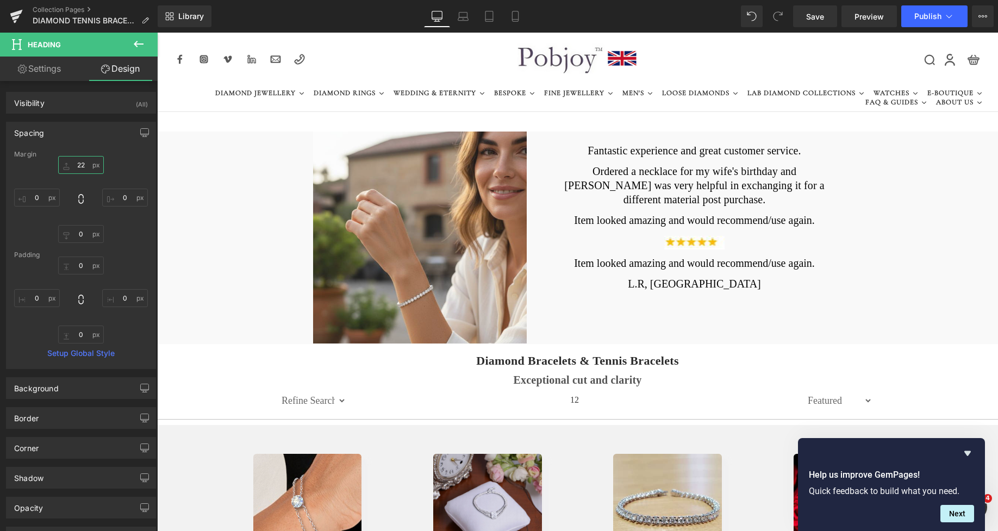
click at [73, 158] on input "text" at bounding box center [81, 165] width 46 height 18
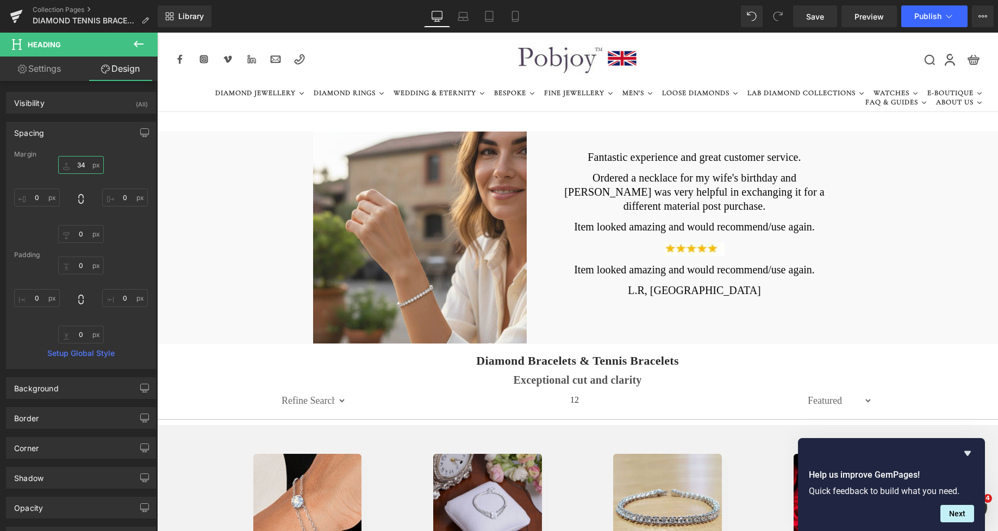
type input "3"
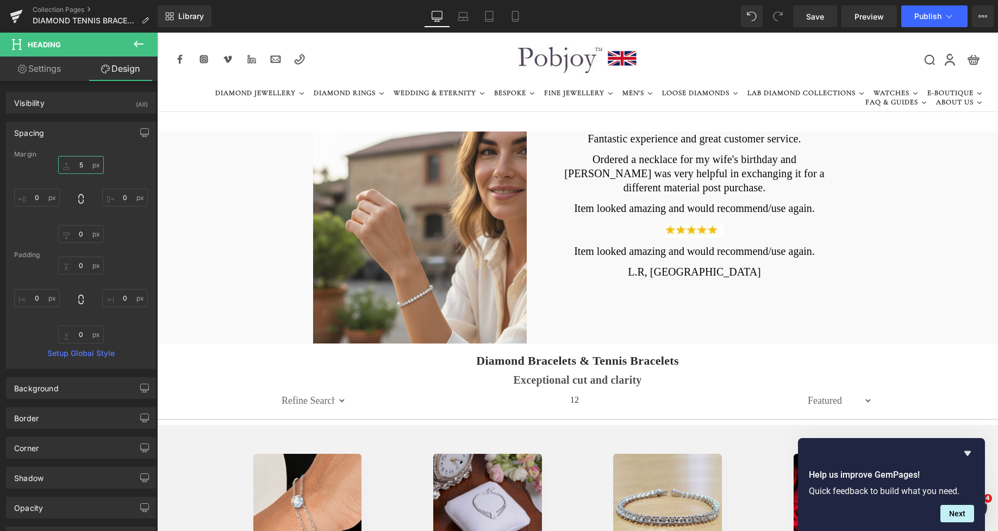
type input "55"
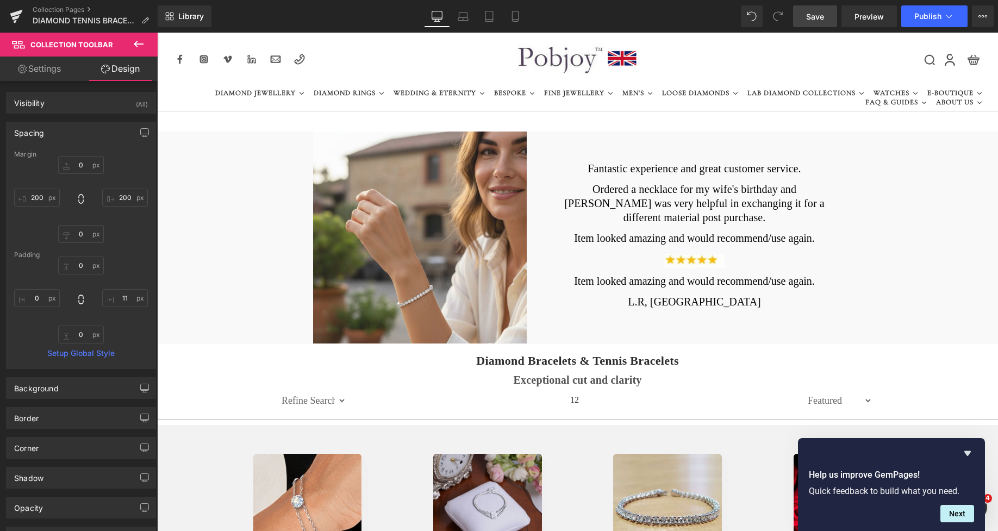
drag, startPoint x: 622, startPoint y: 56, endPoint x: 813, endPoint y: 16, distance: 195.4
click at [813, 16] on span "Save" at bounding box center [815, 16] width 18 height 11
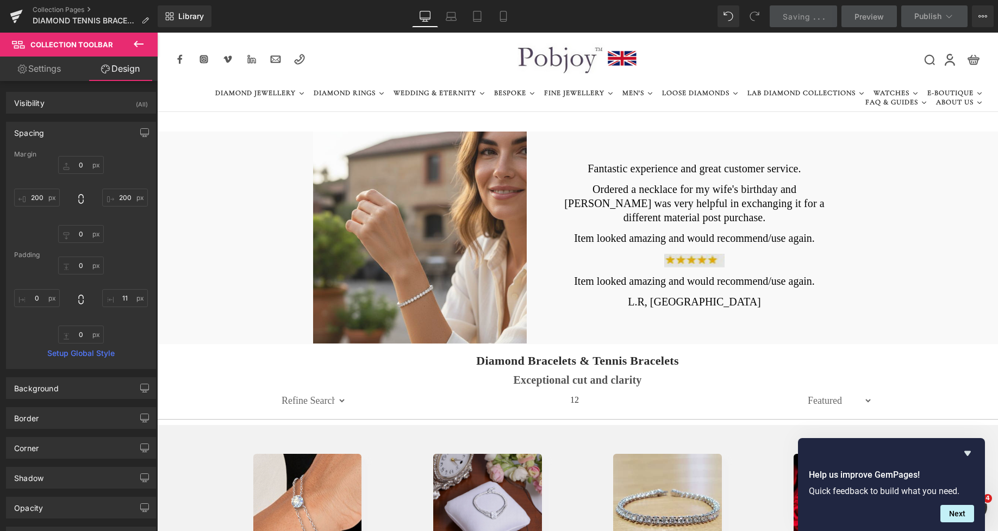
click at [665, 254] on img at bounding box center [694, 261] width 60 height 14
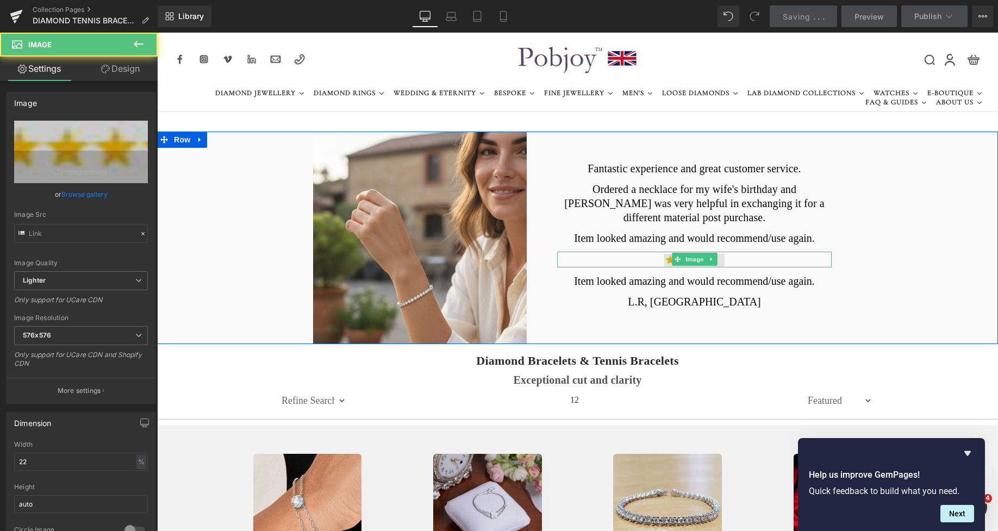
click at [665, 254] on img at bounding box center [694, 261] width 60 height 14
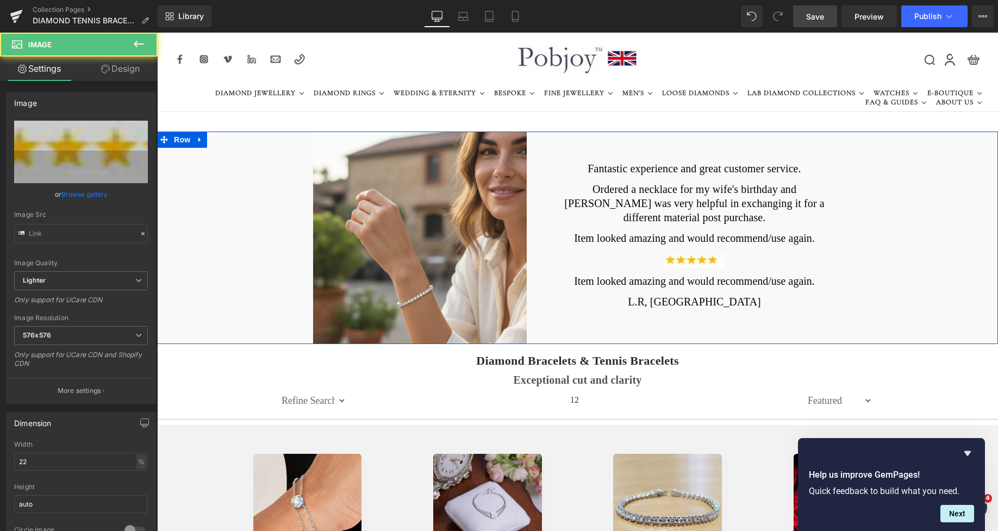
click at [655, 252] on div at bounding box center [694, 260] width 274 height 16
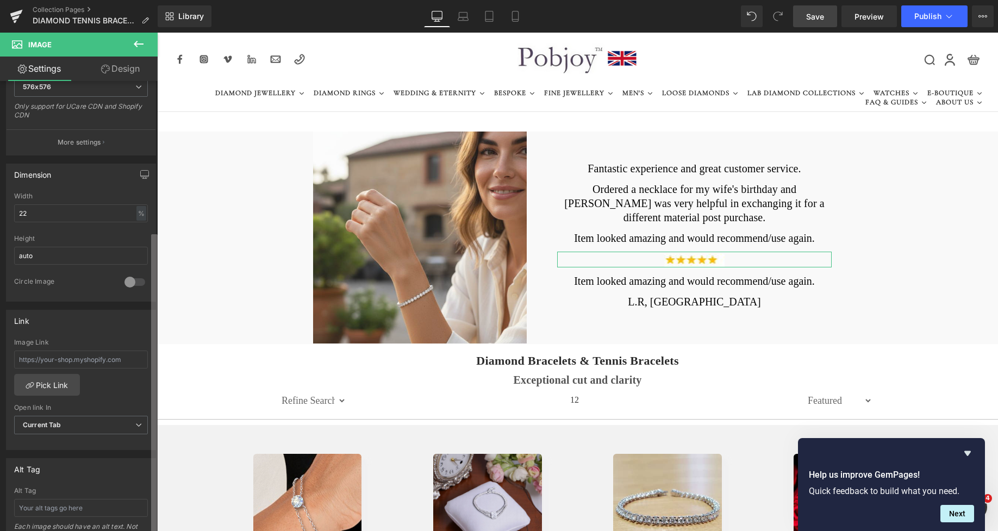
click at [147, 419] on div "Image https://ucarecdn.com/88537fd0-1397-4f20-8330-a4ac38d5ca74/-/format/auto/-…" at bounding box center [79, 308] width 158 height 455
click at [62, 358] on input "text" at bounding box center [81, 356] width 134 height 18
paste input "https://www.google.com/search?q=pobjoy+diamonds&rlz=1C1GGGE_en-gbGB619GB622&oq=…"
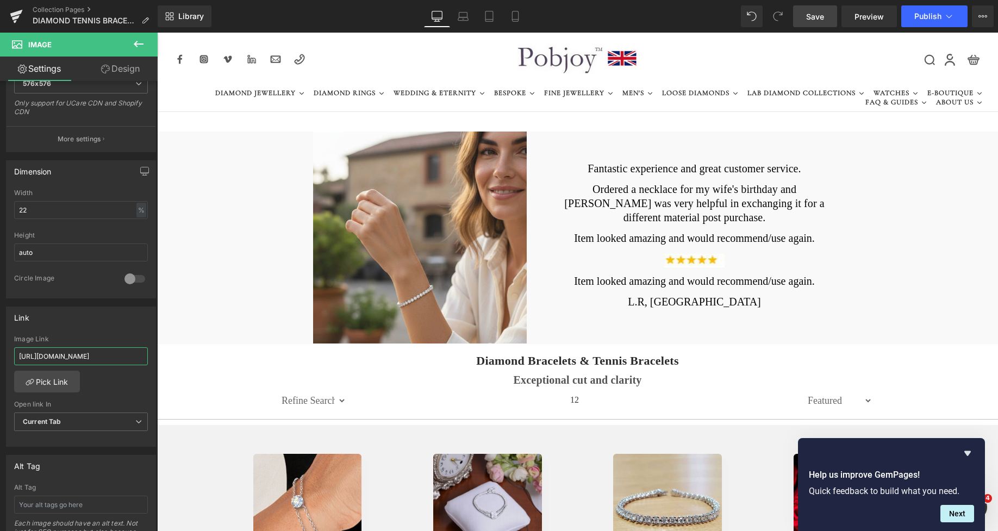
type input "https://www.google.com/search?q=pobjoy+diamonds&rlz=1C1GGGE_en-gbGB619GB622&oq=…"
click at [816, 16] on span "Save" at bounding box center [815, 16] width 18 height 11
click at [817, 21] on span "Save" at bounding box center [815, 16] width 18 height 11
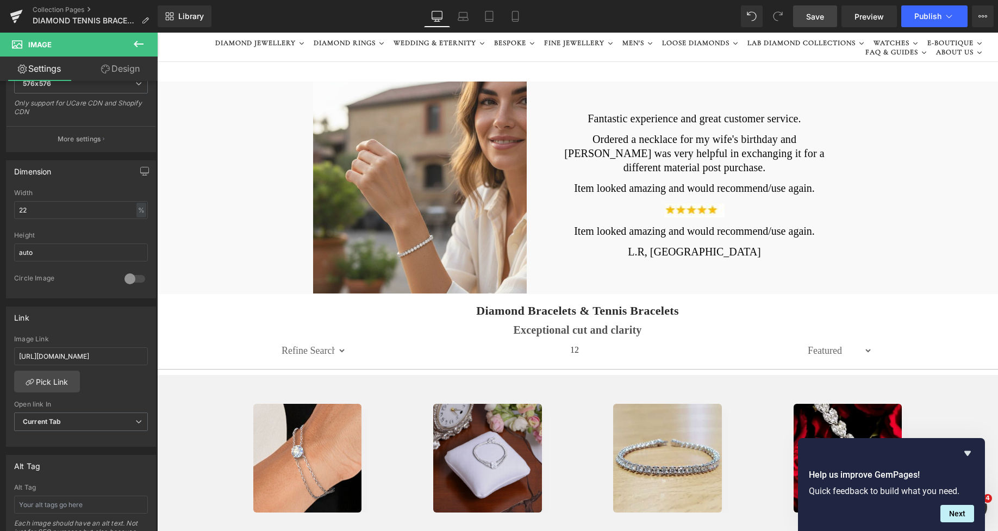
scroll to position [9, 0]
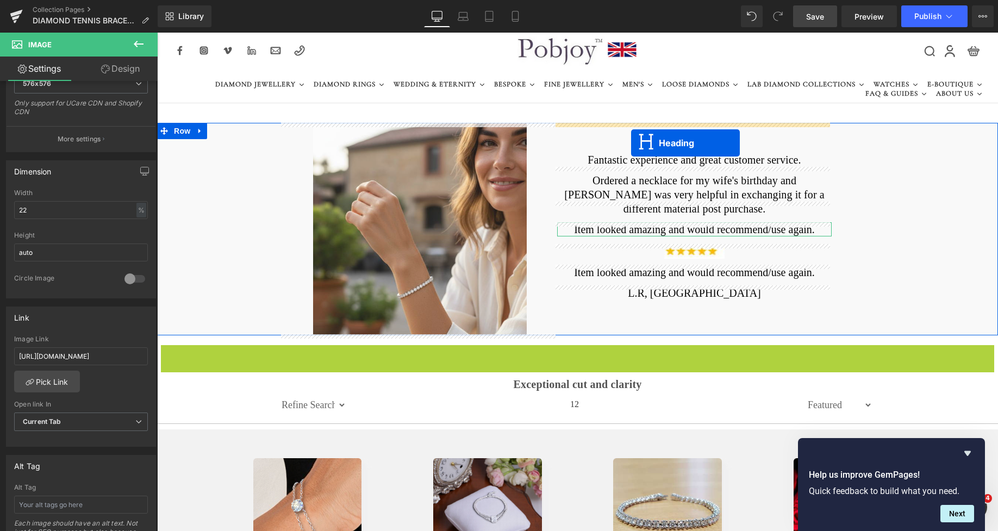
drag, startPoint x: 548, startPoint y: 353, endPoint x: 631, endPoint y: 143, distance: 226.0
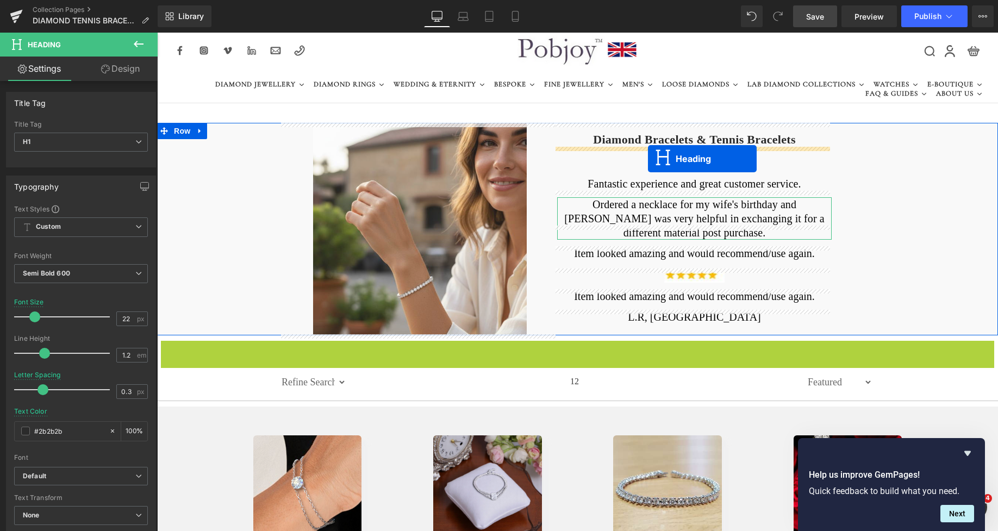
drag, startPoint x: 546, startPoint y: 347, endPoint x: 648, endPoint y: 159, distance: 214.3
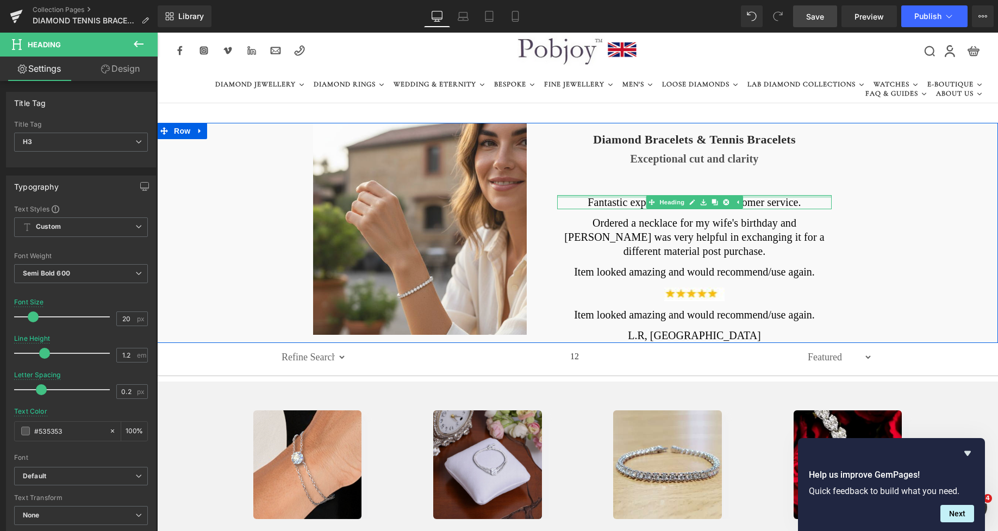
click at [632, 198] on div at bounding box center [694, 196] width 274 height 3
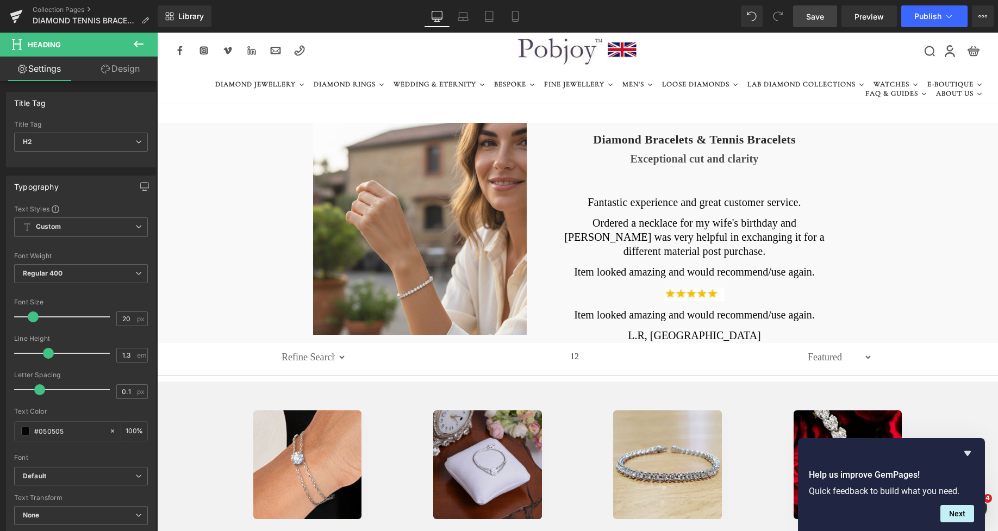
click at [128, 73] on link "Design" at bounding box center [120, 69] width 79 height 24
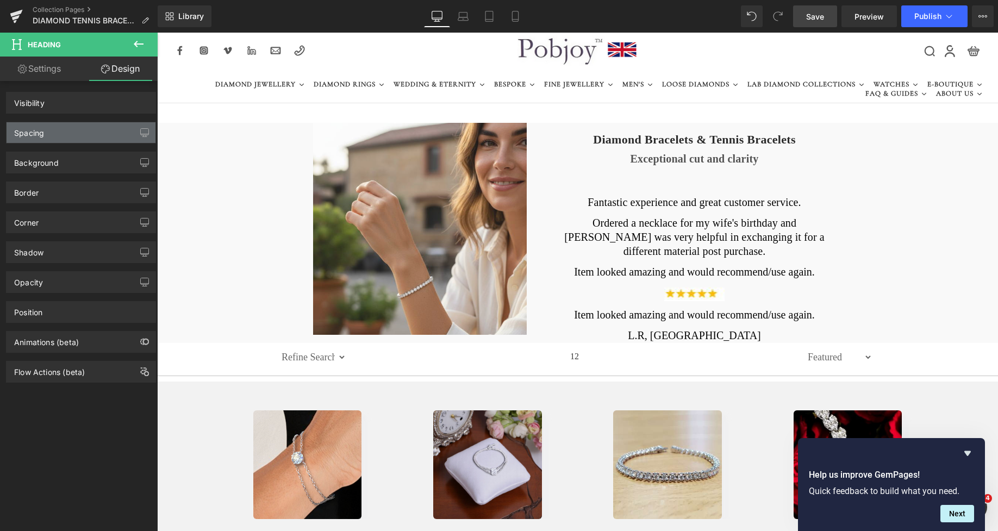
click at [55, 132] on div "Spacing" at bounding box center [81, 132] width 149 height 21
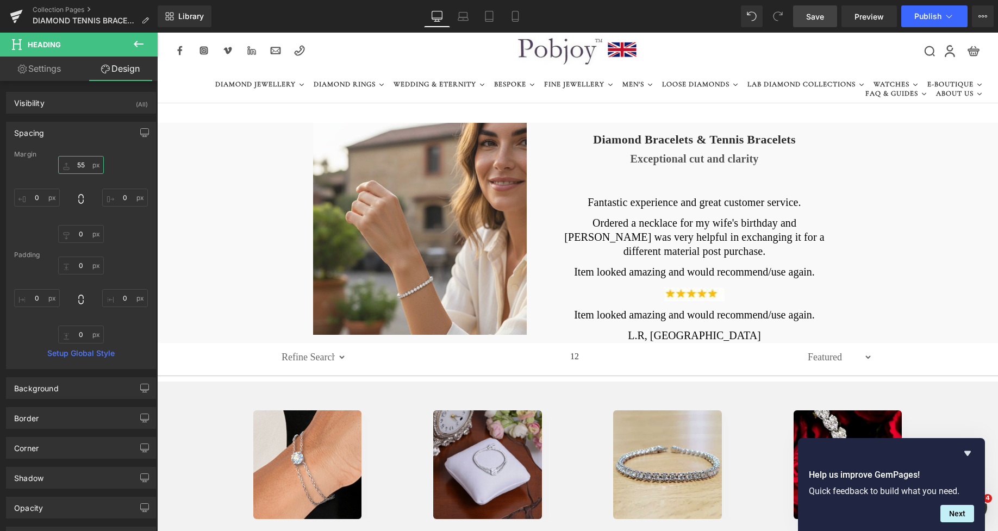
click at [76, 160] on input "text" at bounding box center [81, 165] width 46 height 18
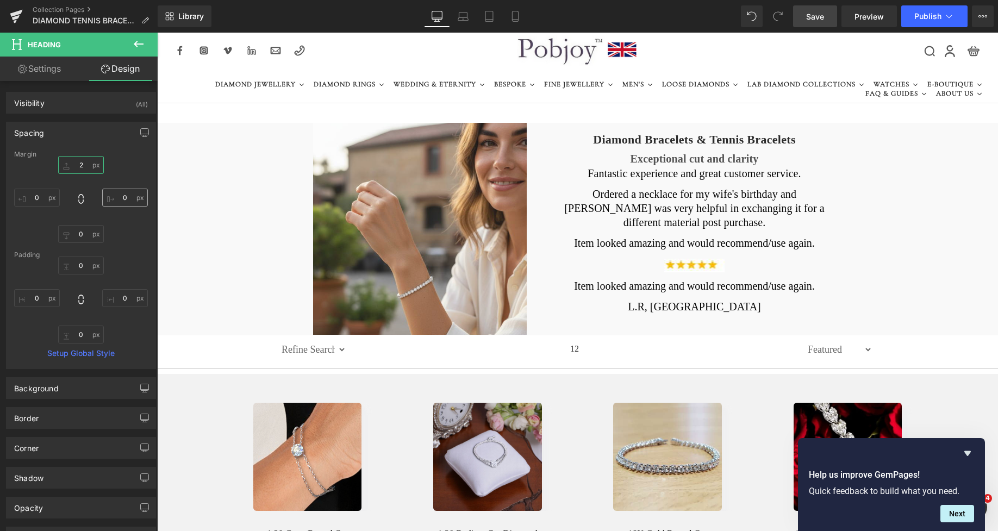
type input "27"
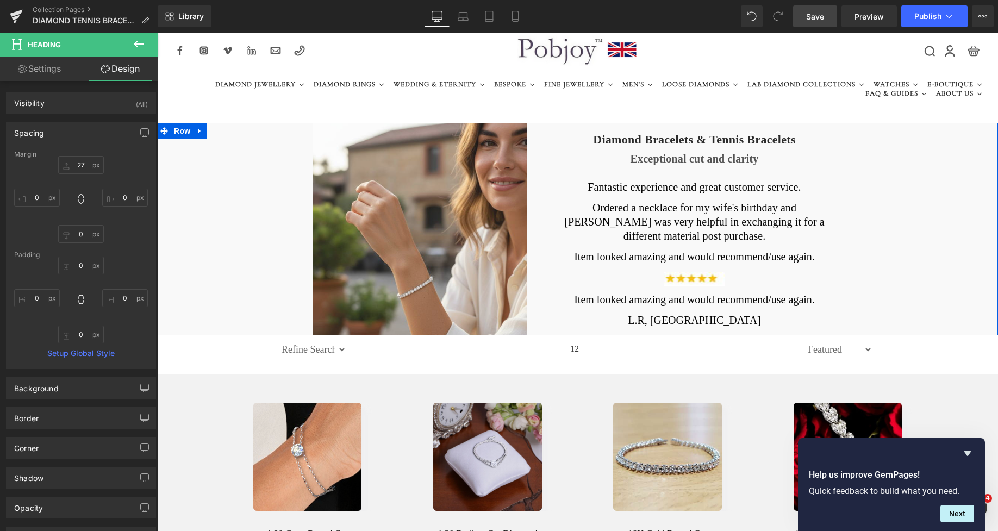
click at [639, 155] on div "Exceptional cut and clarity Heading" at bounding box center [694, 158] width 274 height 13
click at [630, 161] on h3 "Exceptional cut and clarity" at bounding box center [694, 158] width 274 height 13
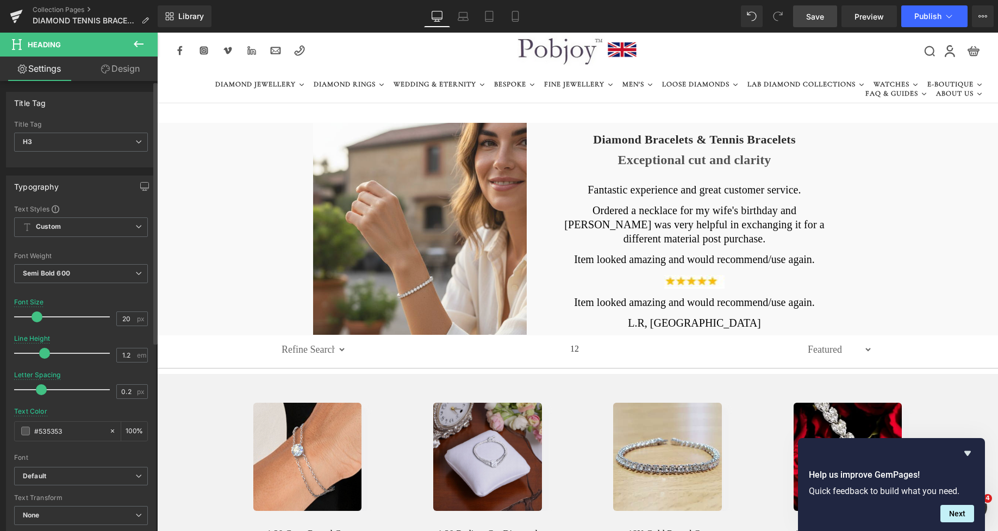
click at [36, 320] on span at bounding box center [37, 316] width 11 height 11
click at [22, 432] on span at bounding box center [25, 431] width 9 height 9
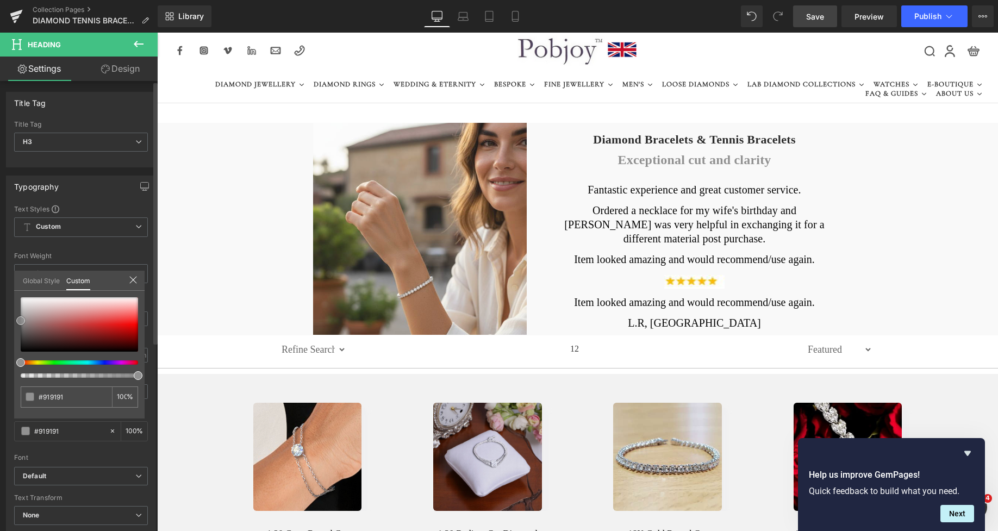
drag, startPoint x: 18, startPoint y: 336, endPoint x: 18, endPoint y: 323, distance: 13.1
click at [18, 323] on span at bounding box center [20, 320] width 9 height 9
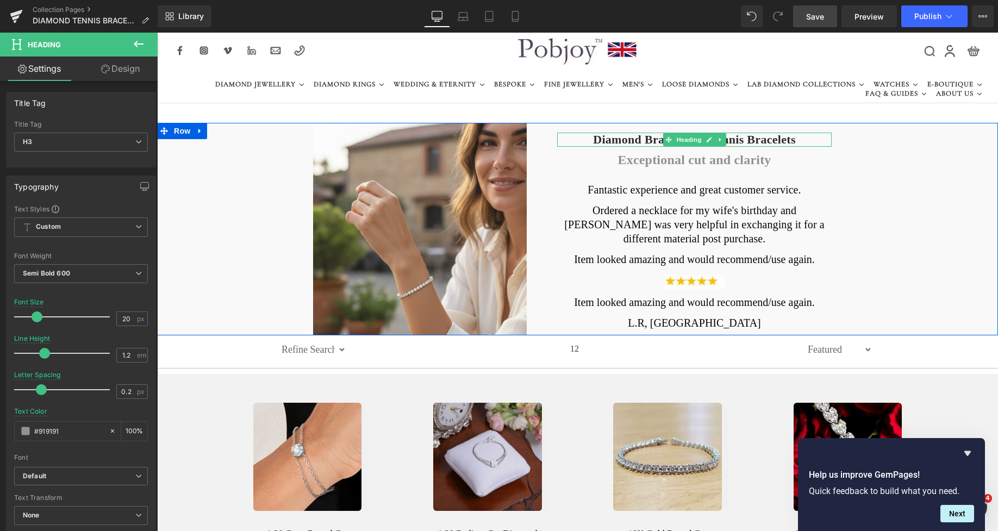
click at [610, 135] on h1 "Diamond Bracelets & Tennis Bracelets" at bounding box center [694, 140] width 274 height 14
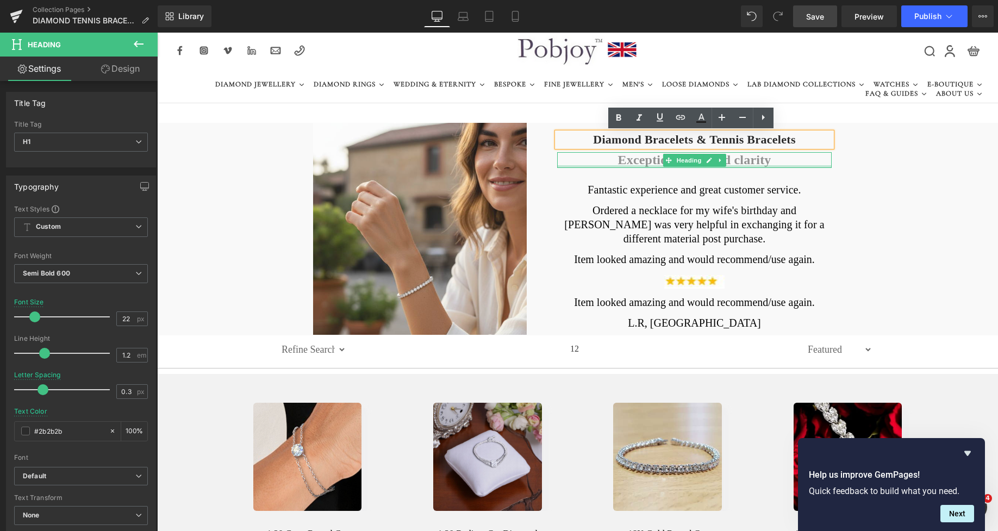
click at [631, 165] on div at bounding box center [694, 166] width 274 height 3
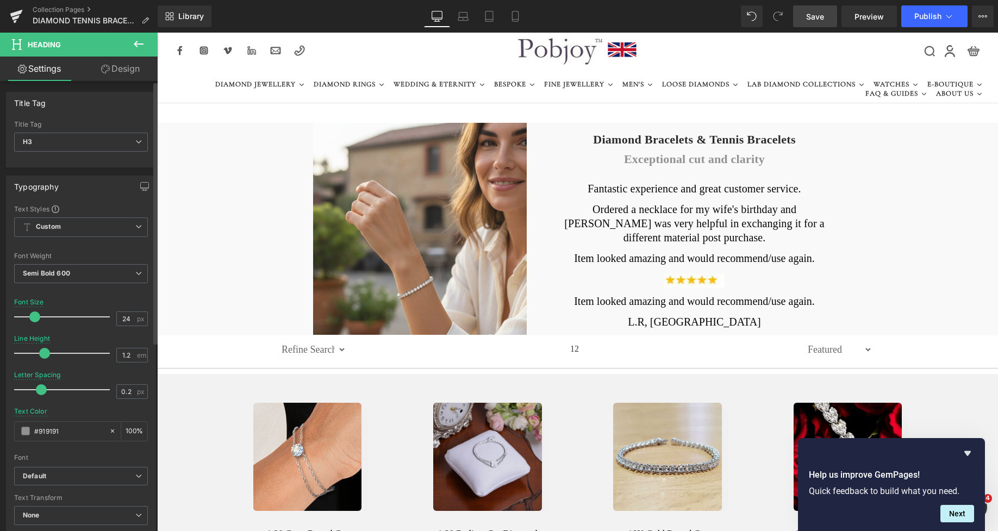
click at [33, 317] on span at bounding box center [34, 316] width 11 height 11
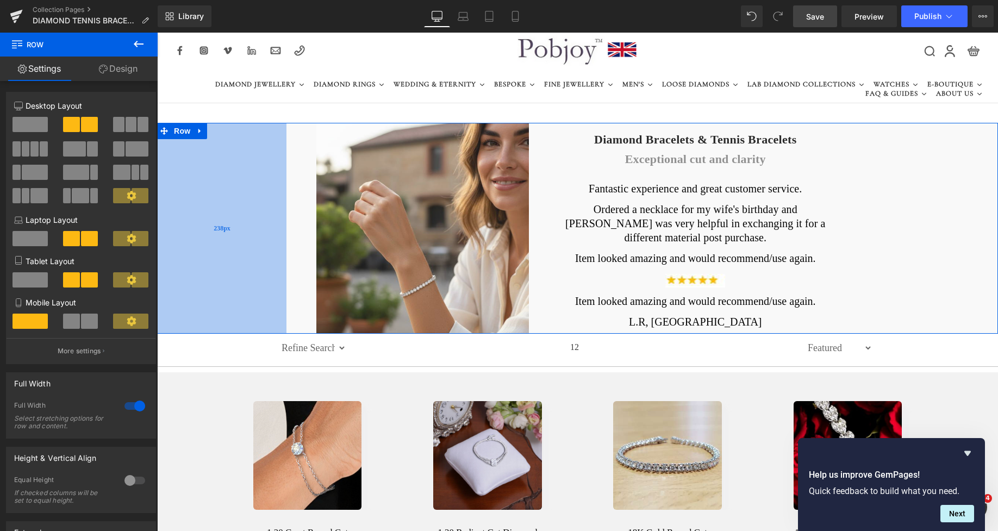
click at [222, 250] on div "238px" at bounding box center [221, 228] width 129 height 211
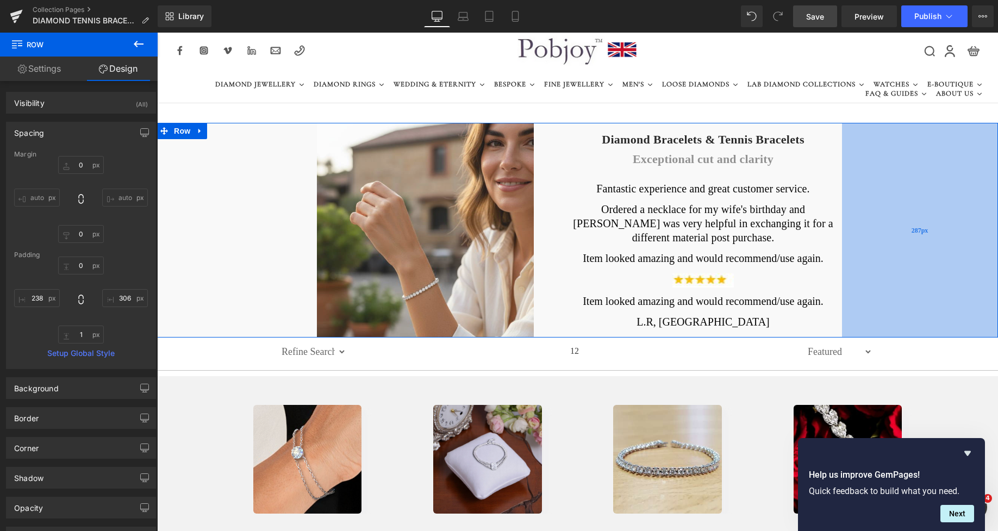
drag, startPoint x: 909, startPoint y: 229, endPoint x: 919, endPoint y: 229, distance: 10.3
click at [919, 229] on span "287px" at bounding box center [920, 230] width 17 height 9
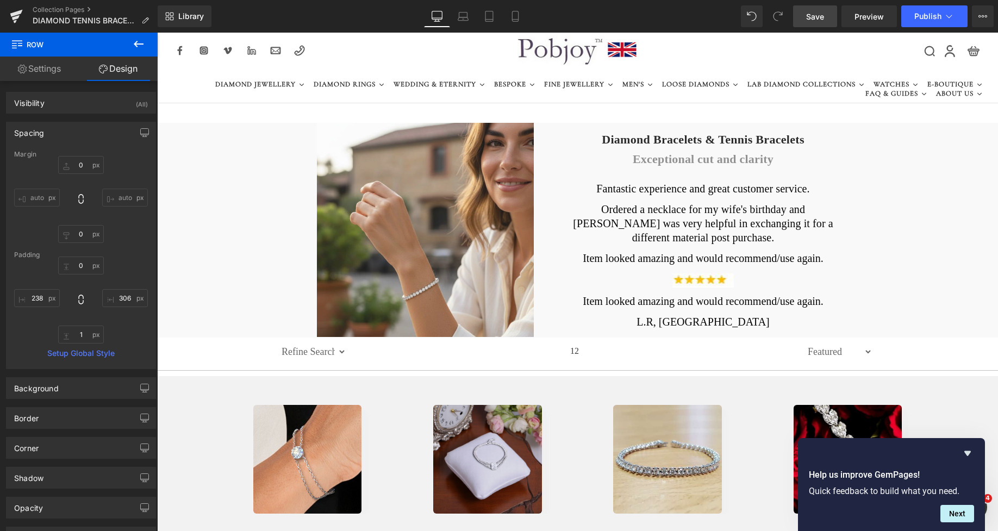
click at [815, 13] on span "Save" at bounding box center [815, 16] width 18 height 11
click at [510, 21] on icon at bounding box center [515, 16] width 11 height 11
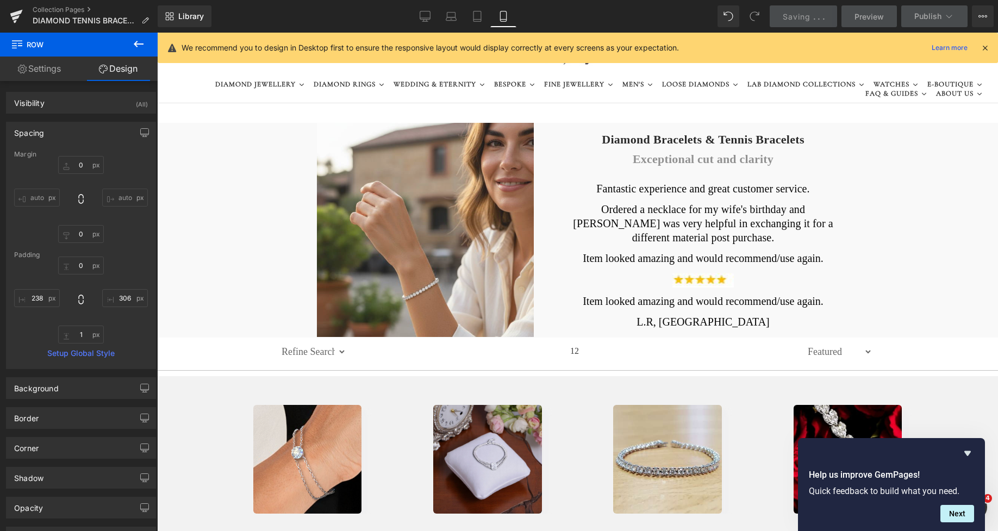
click at [503, 16] on icon at bounding box center [503, 16] width 11 height 11
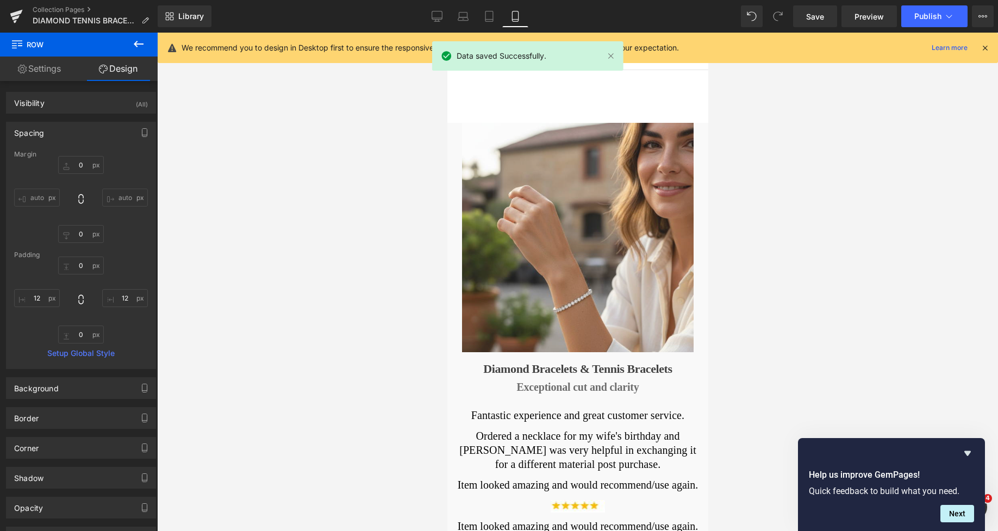
scroll to position [0, 0]
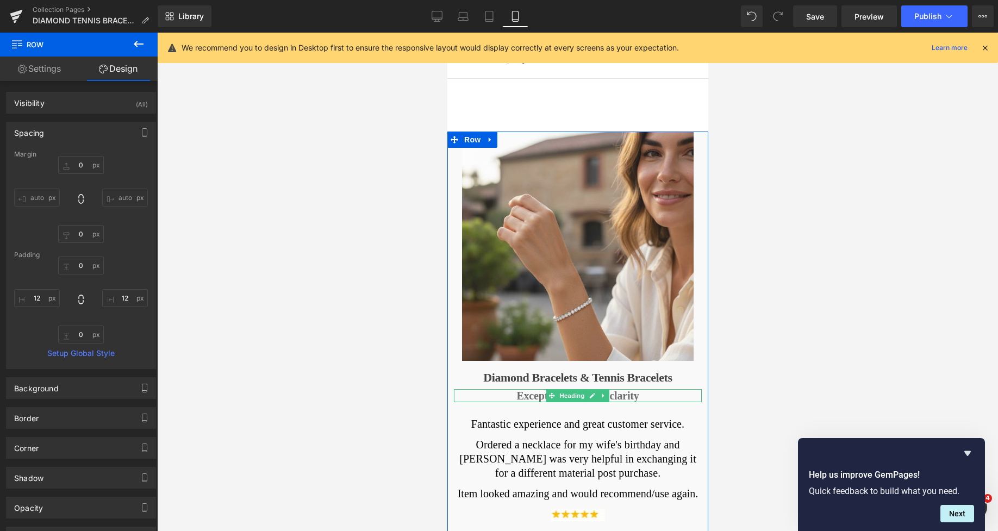
click at [510, 397] on h3 "Exceptional cut and clarity" at bounding box center [577, 395] width 248 height 13
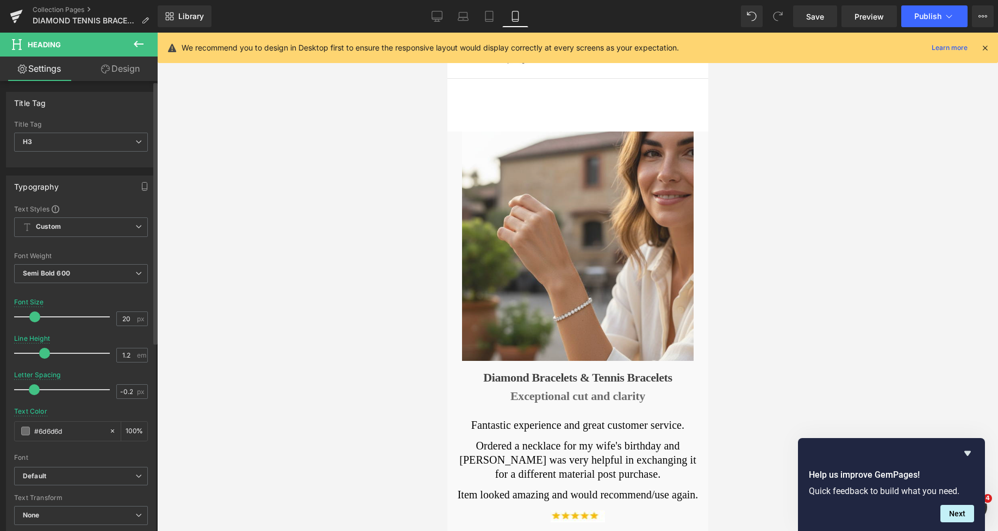
click at [31, 315] on span at bounding box center [34, 316] width 11 height 11
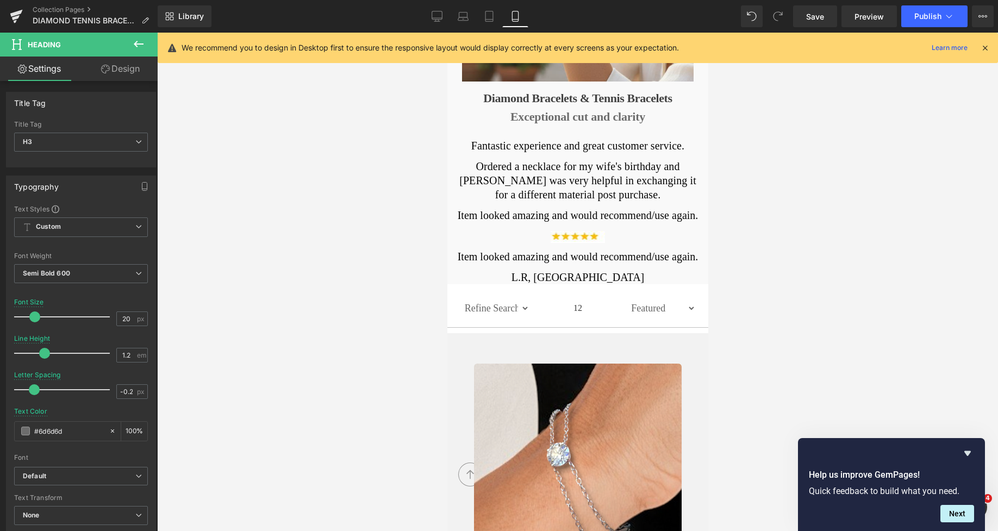
scroll to position [223, 0]
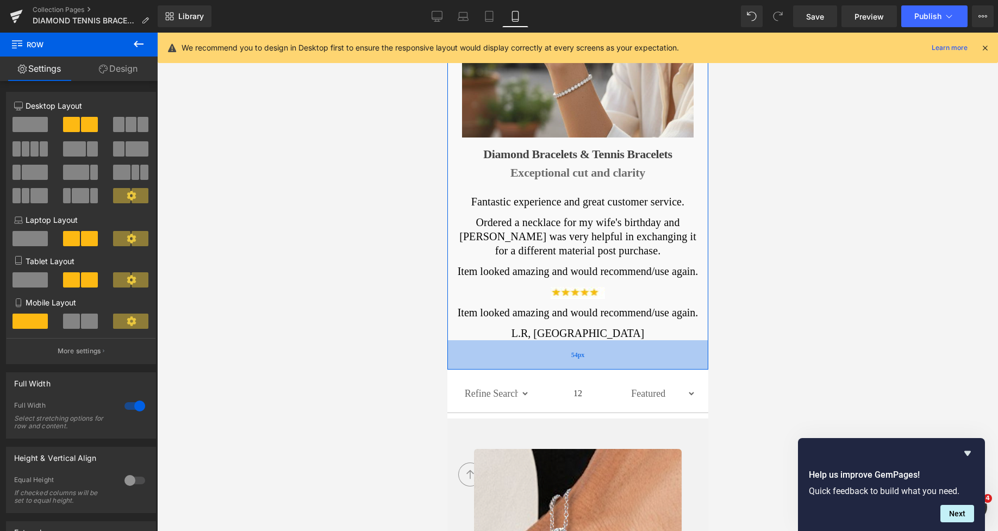
drag, startPoint x: 561, startPoint y: 340, endPoint x: 579, endPoint y: 369, distance: 34.7
click at [579, 369] on div "54px" at bounding box center [577, 354] width 261 height 29
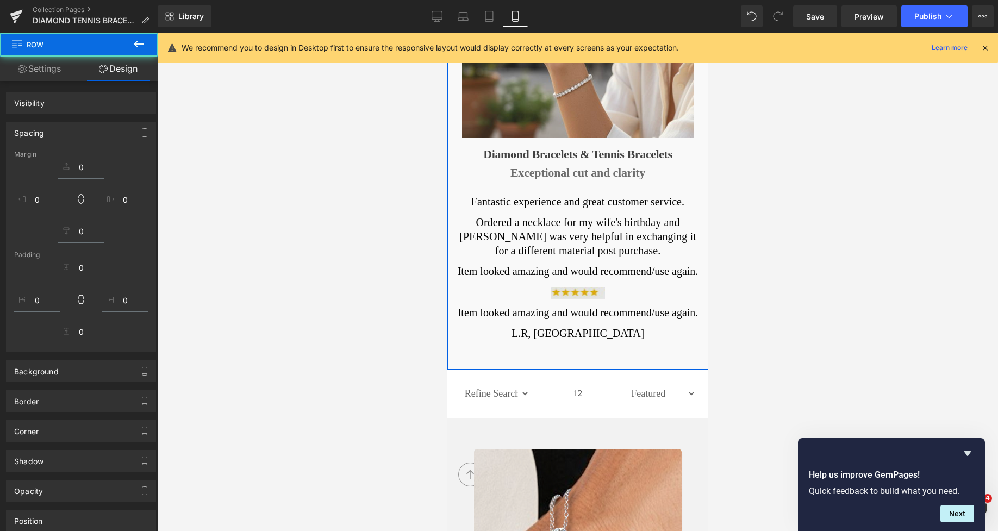
click at [552, 290] on div "Image" at bounding box center [577, 292] width 248 height 14
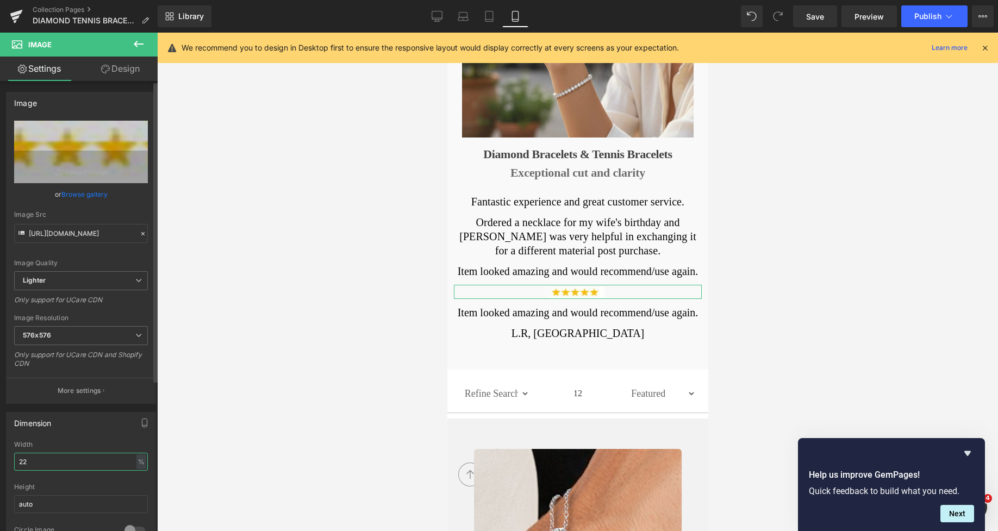
drag, startPoint x: 40, startPoint y: 457, endPoint x: 3, endPoint y: 467, distance: 38.4
click at [3, 467] on div "Dimension 22% Width 22 % % px auto Height auto 0 Circle Image" at bounding box center [81, 477] width 163 height 146
type input "28"
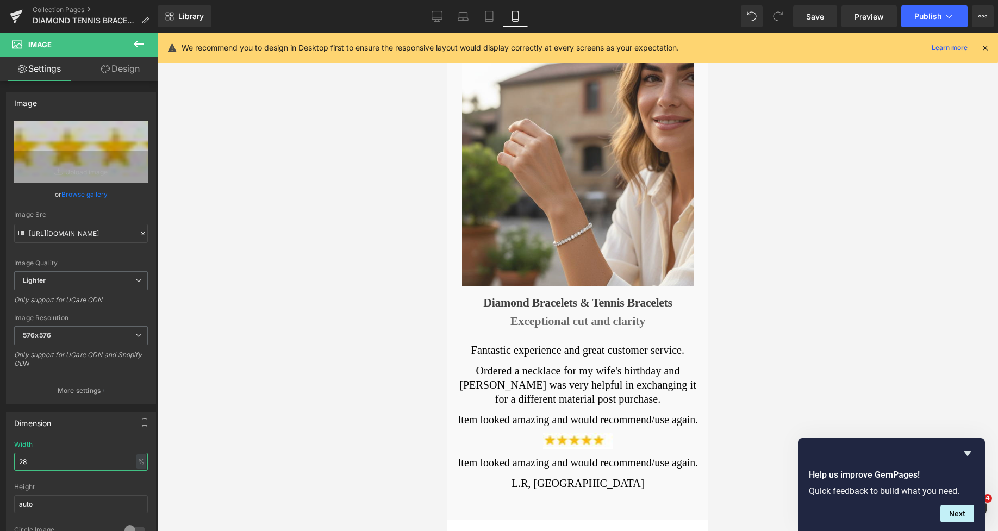
scroll to position [0, 0]
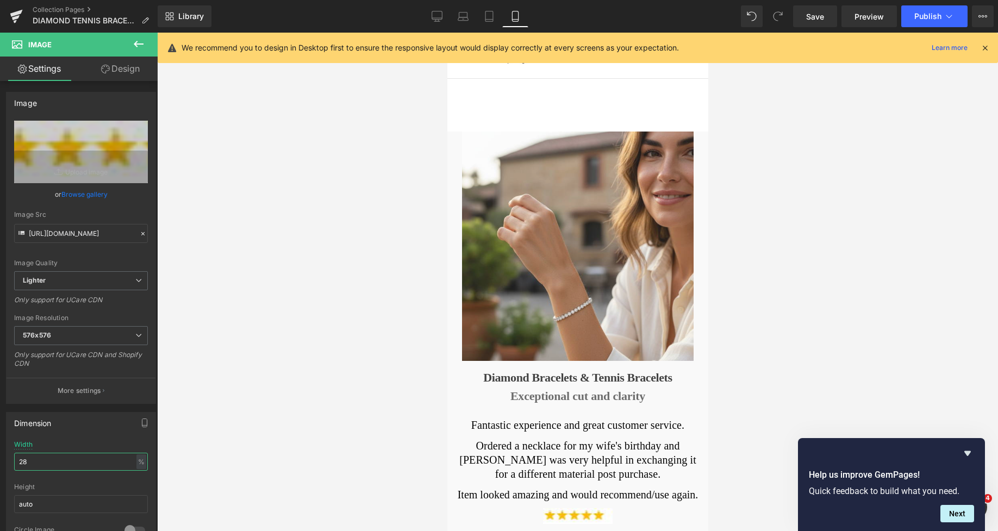
drag, startPoint x: 703, startPoint y: 70, endPoint x: 1135, endPoint y: 95, distance: 432.3
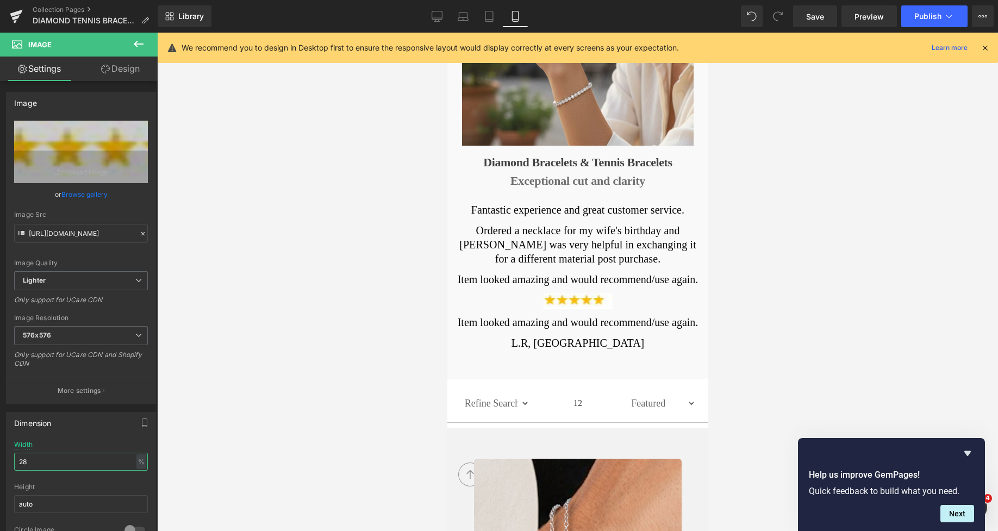
scroll to position [103, 0]
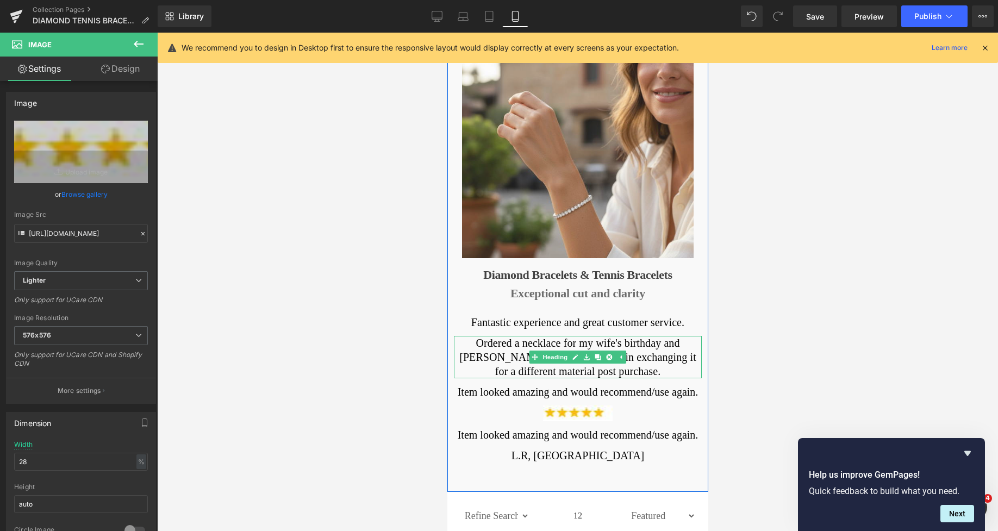
click at [650, 342] on h2 "Ordered a necklace for my wife's birthday and Richard was very helpful in excha…" at bounding box center [577, 357] width 248 height 42
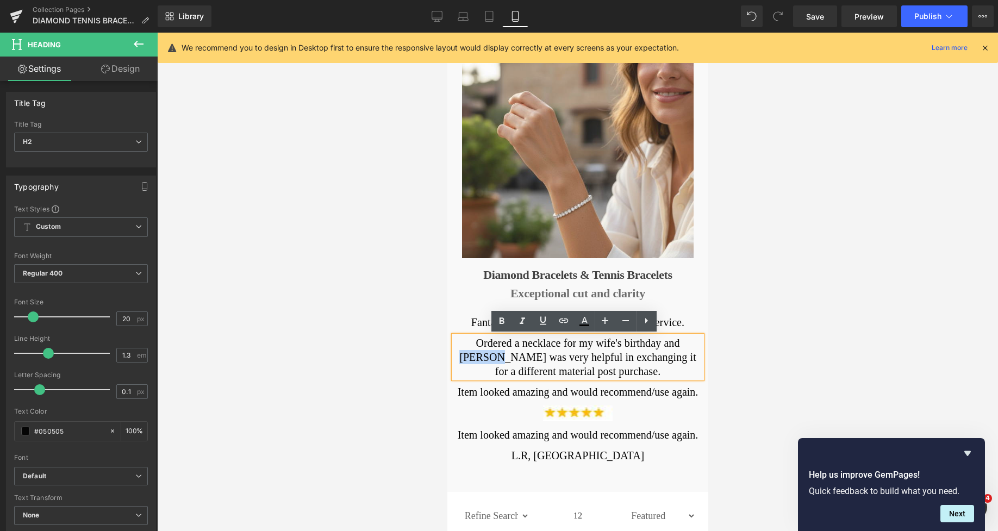
drag, startPoint x: 656, startPoint y: 341, endPoint x: 690, endPoint y: 344, distance: 34.9
click at [690, 344] on h2 "Ordered a necklace for my wife's birthday and Richard was very helpful in excha…" at bounding box center [577, 357] width 248 height 42
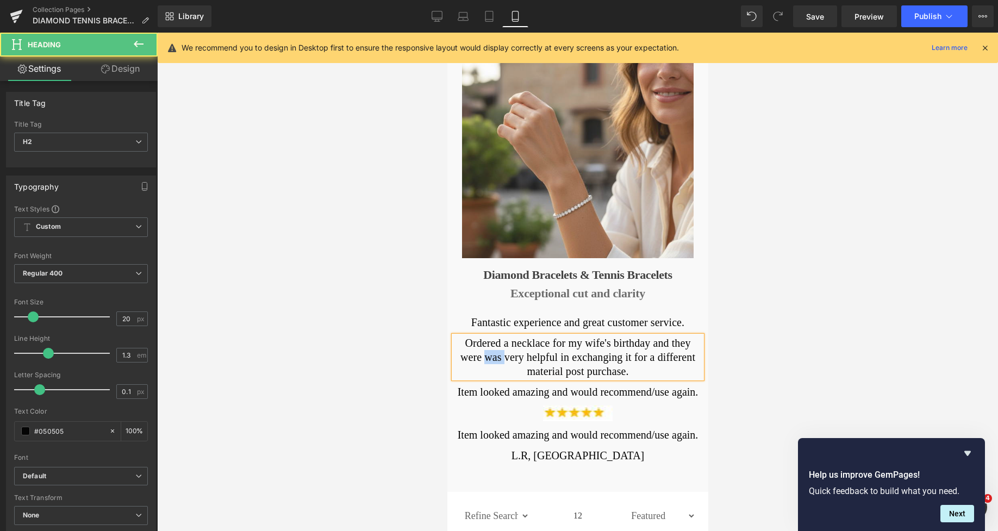
drag, startPoint x: 474, startPoint y: 354, endPoint x: 455, endPoint y: 356, distance: 19.1
click at [455, 356] on h2 "Ordered a necklace for my wife's birthday and they were was very helpful in exc…" at bounding box center [577, 357] width 248 height 42
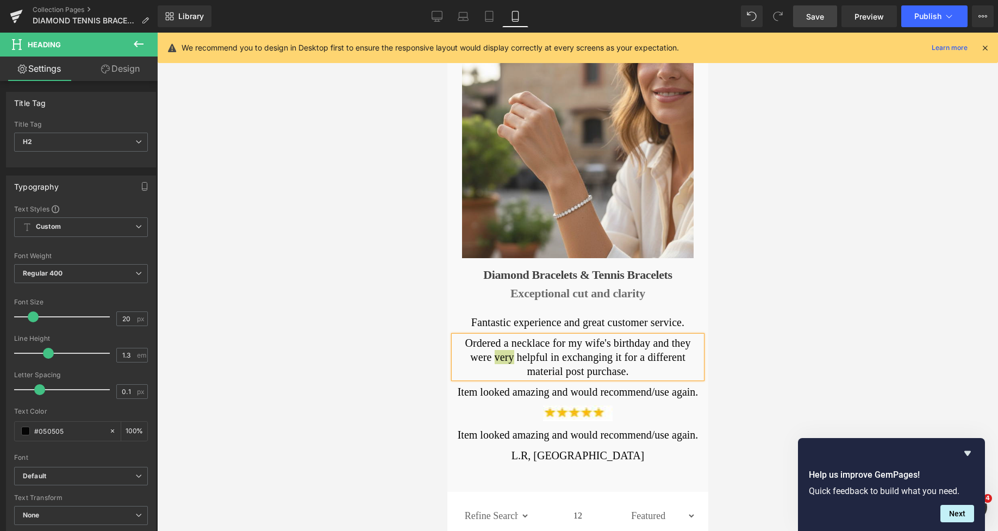
click at [814, 11] on span "Save" at bounding box center [815, 16] width 18 height 11
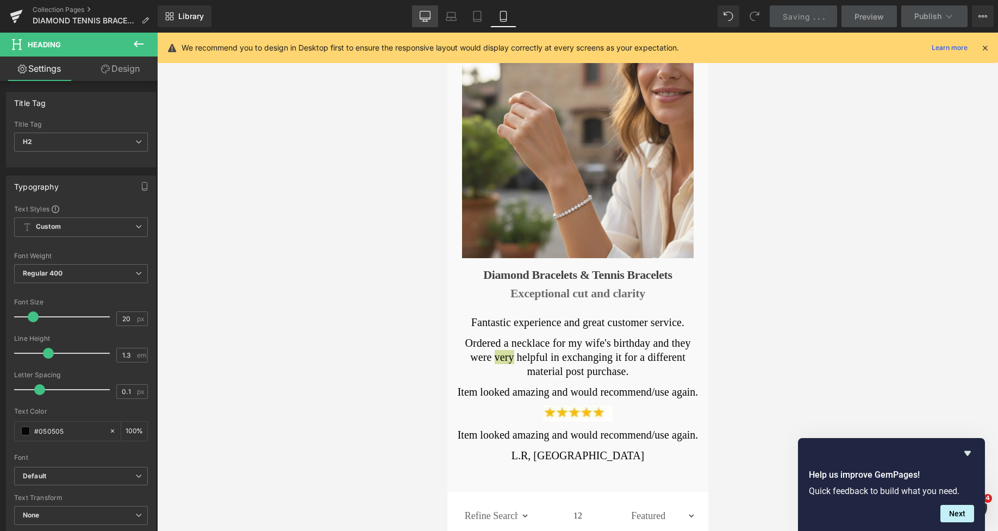
click at [425, 17] on icon at bounding box center [425, 16] width 11 height 11
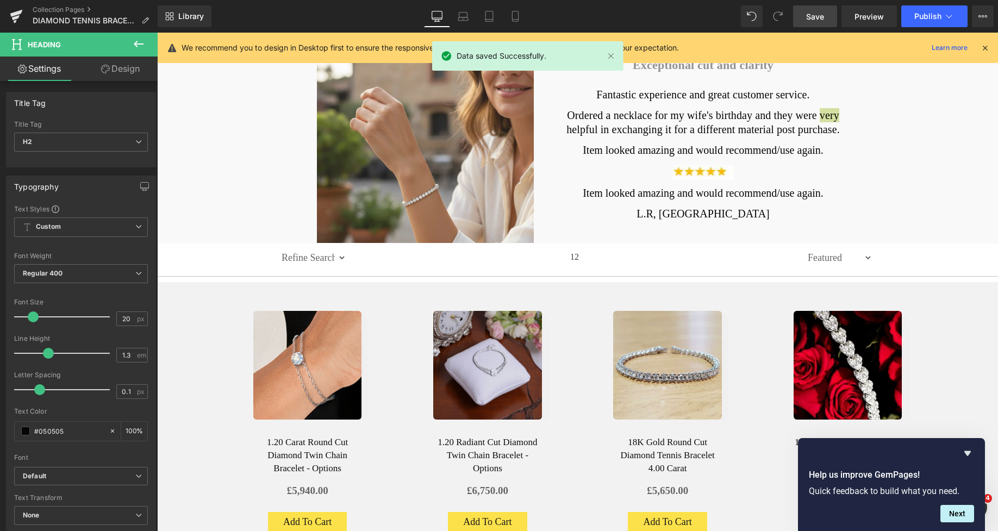
scroll to position [0, 0]
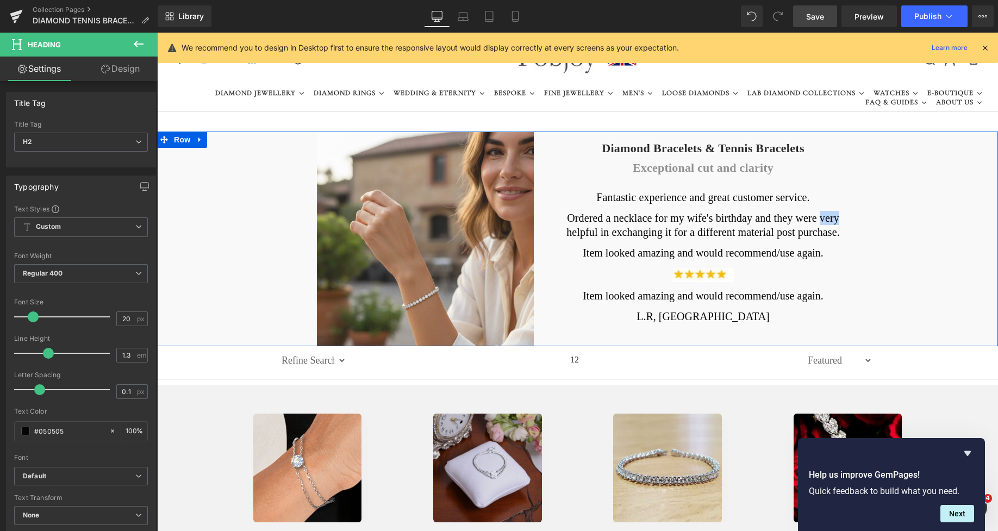
click at [197, 140] on icon at bounding box center [200, 140] width 8 height 8
click at [196, 141] on icon at bounding box center [200, 140] width 8 height 8
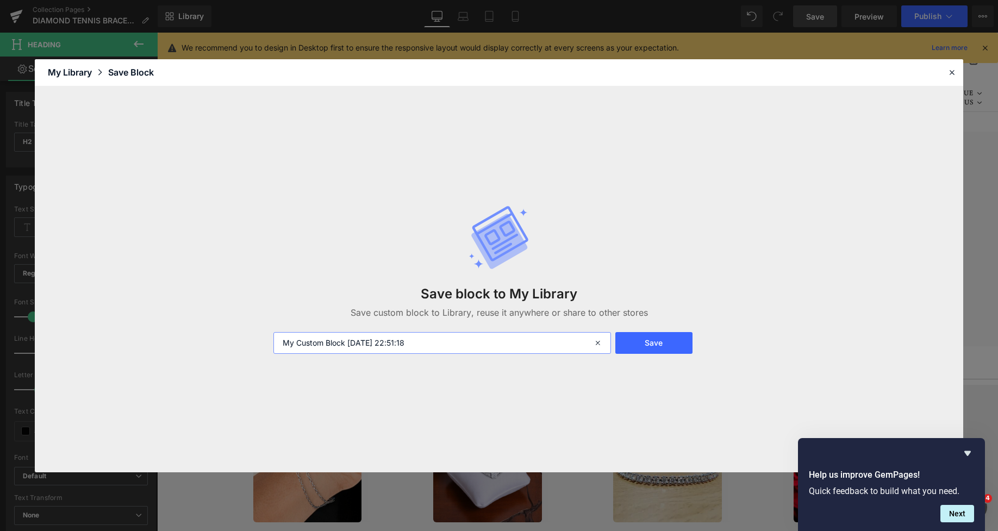
click at [320, 345] on input "My Custom Block 2025-10-04 22:51:18" at bounding box center [442, 343] width 338 height 22
drag, startPoint x: 434, startPoint y: 345, endPoint x: 240, endPoint y: 341, distance: 194.1
click at [253, 343] on div "Save block to My Library Save custom block to Library, reuse it anywhere or sha…" at bounding box center [499, 279] width 928 height 386
type input "testo"
click at [650, 340] on button "Save" at bounding box center [653, 343] width 77 height 22
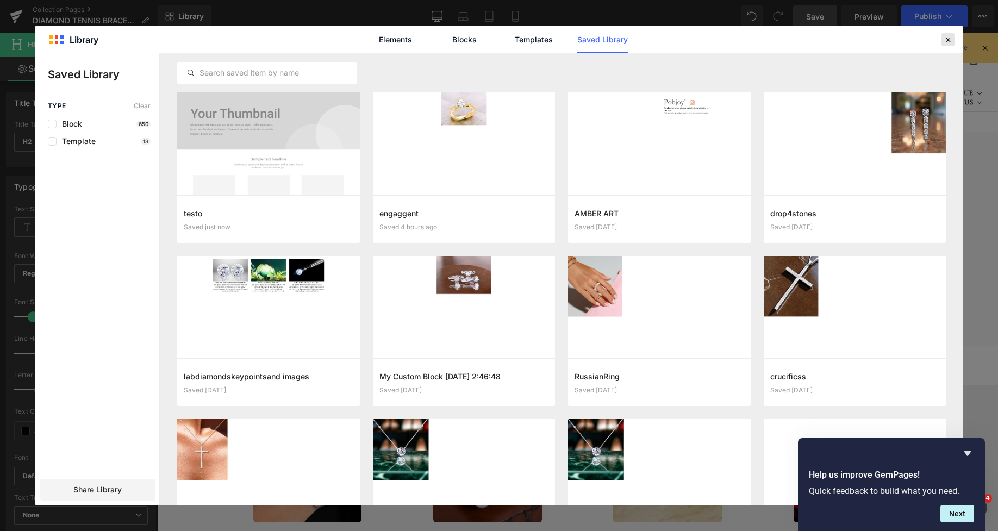
click at [947, 38] on icon at bounding box center [948, 40] width 10 height 10
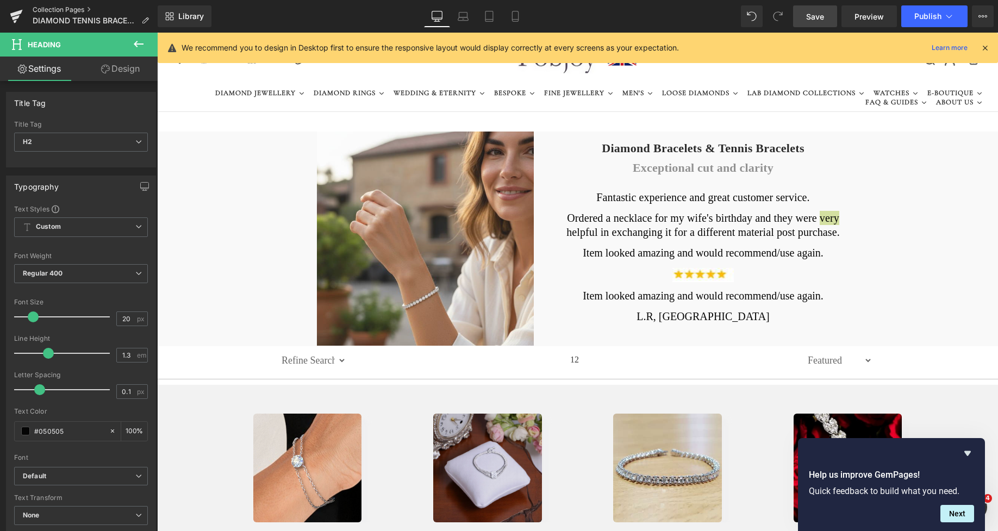
click at [73, 11] on link "Collection Pages" at bounding box center [95, 9] width 125 height 9
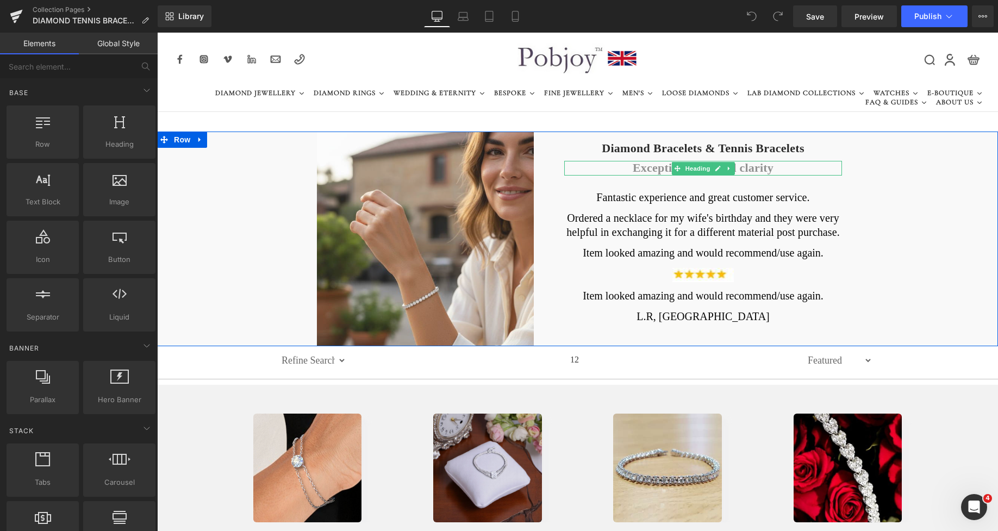
click at [643, 169] on h3 "Exceptional cut and clarity" at bounding box center [703, 168] width 278 height 14
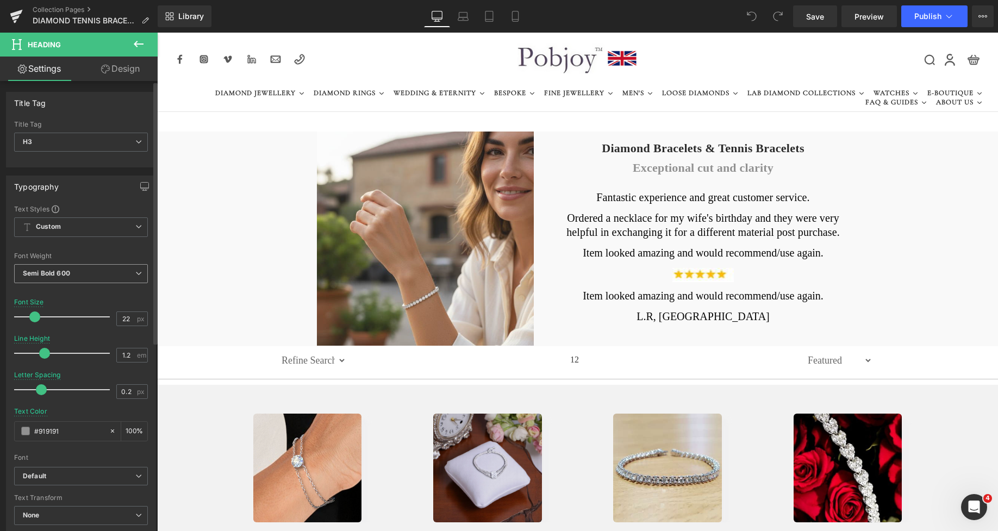
click at [72, 277] on span "Semi Bold 600" at bounding box center [81, 273] width 134 height 19
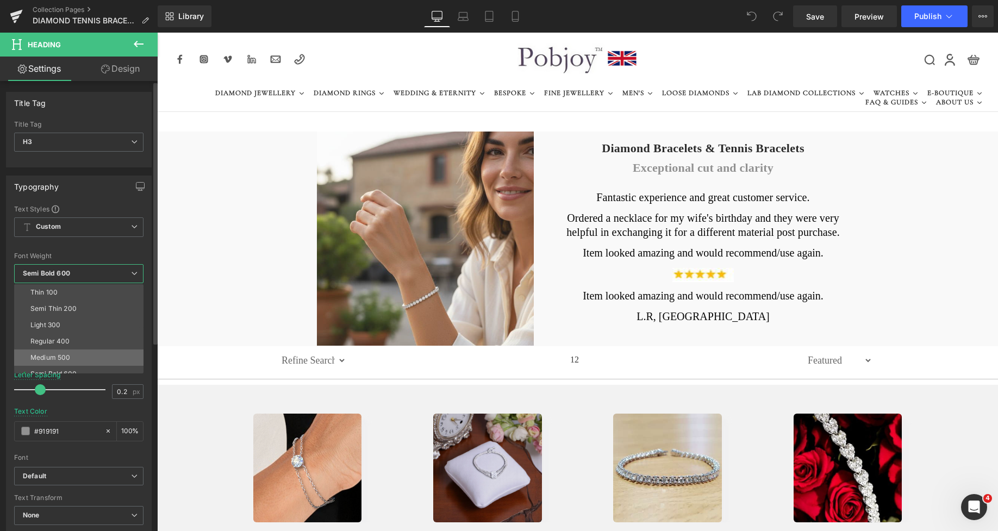
click at [59, 357] on div "Medium 500" at bounding box center [50, 358] width 40 height 8
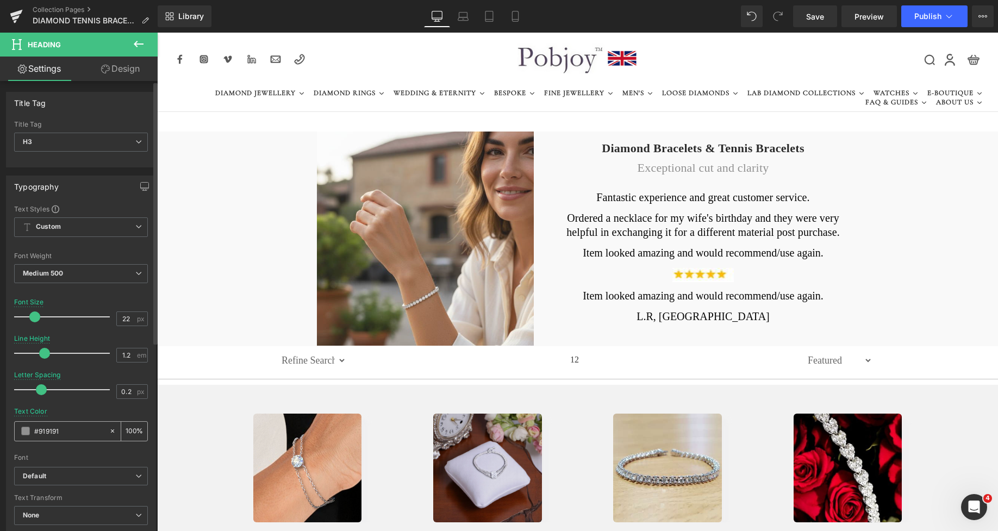
click at [24, 432] on span at bounding box center [25, 431] width 9 height 9
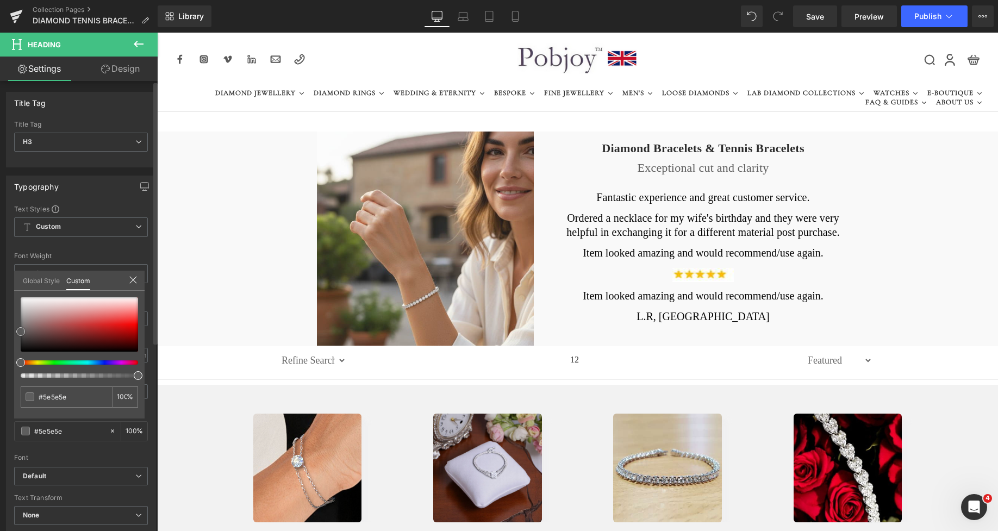
drag, startPoint x: 20, startPoint y: 323, endPoint x: 7, endPoint y: 333, distance: 16.3
click at [7, 333] on div "Typography Text Styles Custom Custom Setup Global Style Custom Setup Global Sty…" at bounding box center [81, 353] width 163 height 373
click at [812, 19] on span "Save" at bounding box center [815, 16] width 18 height 11
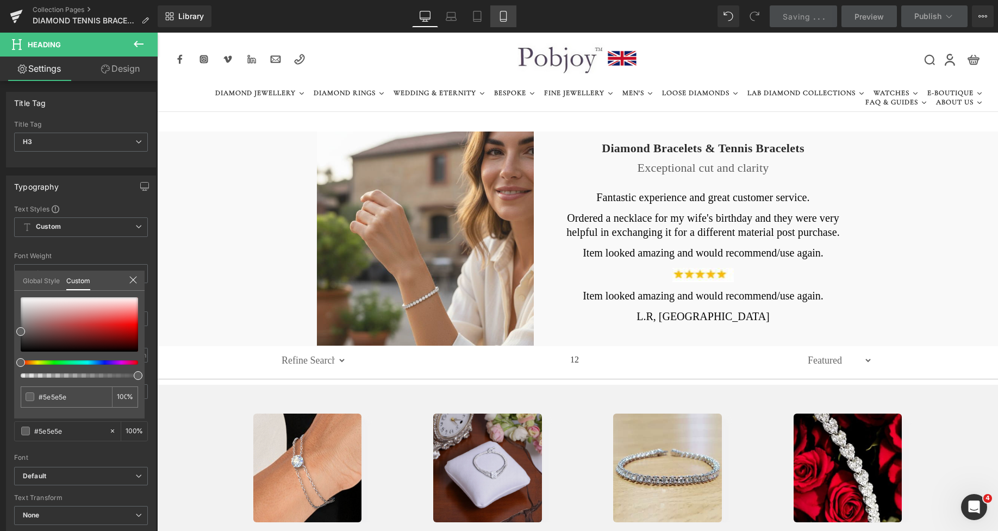
click at [500, 17] on icon at bounding box center [503, 16] width 11 height 11
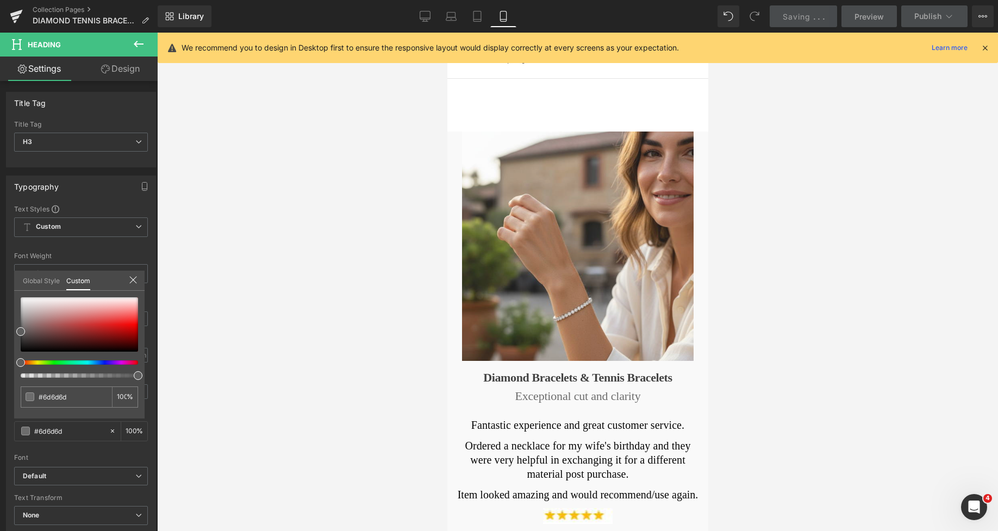
click at [501, 16] on icon at bounding box center [503, 16] width 11 height 11
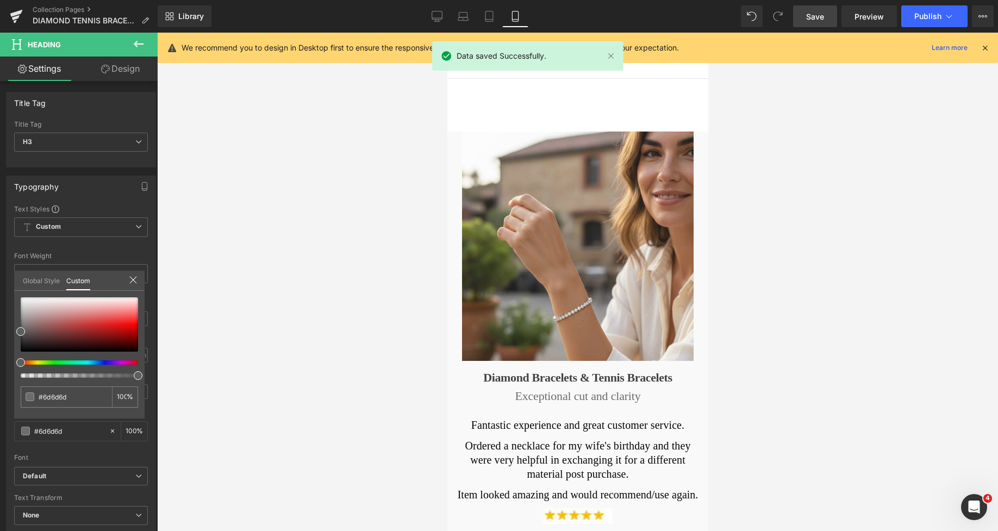
scroll to position [151, 0]
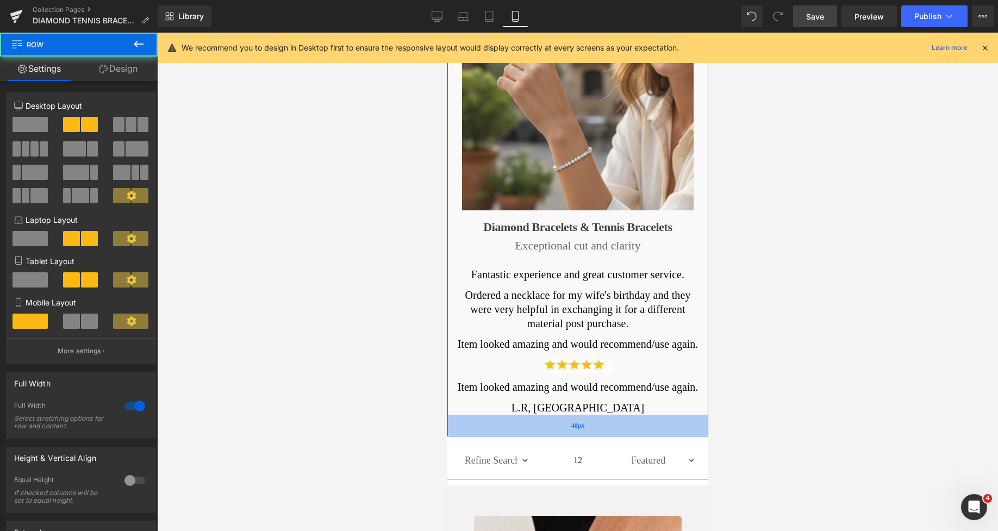
drag, startPoint x: 584, startPoint y: 443, endPoint x: 1275, endPoint y: 301, distance: 705.4
click at [573, 435] on div "40px" at bounding box center [577, 426] width 261 height 22
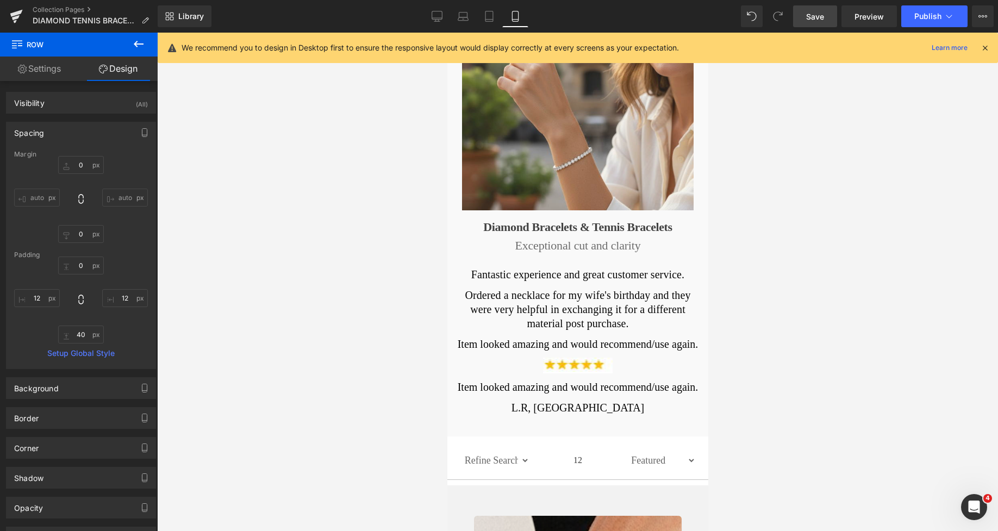
click at [819, 14] on span "Save" at bounding box center [815, 16] width 18 height 11
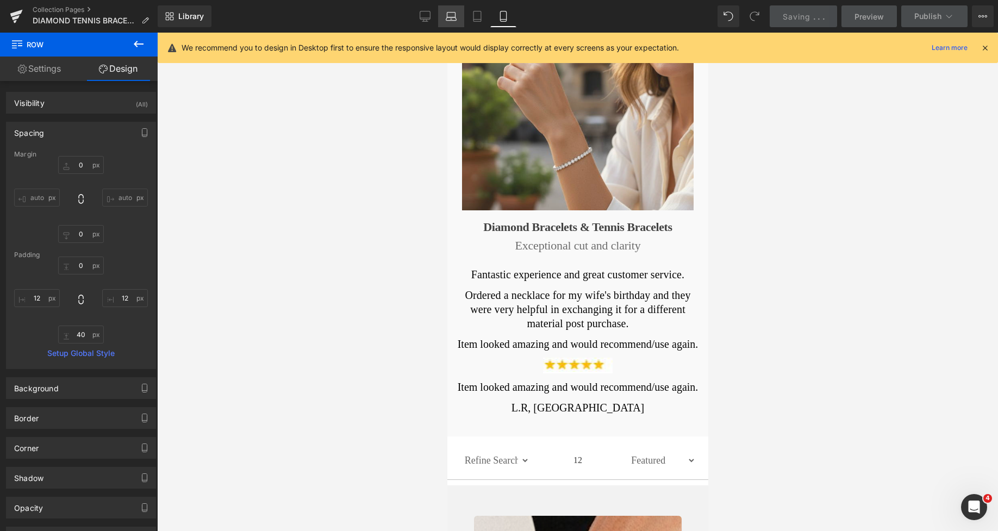
click at [452, 20] on icon at bounding box center [451, 16] width 11 height 11
click at [451, 14] on icon at bounding box center [451, 16] width 11 height 11
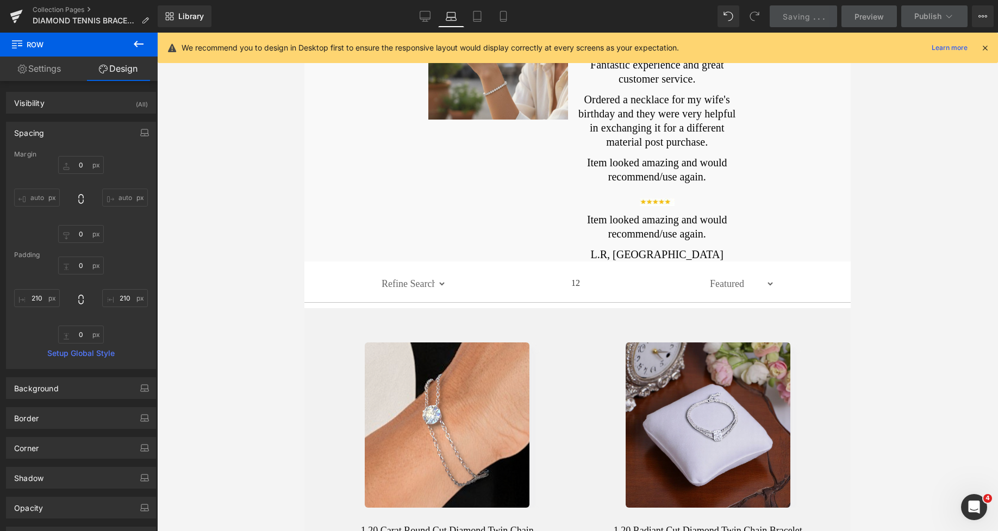
scroll to position [0, 0]
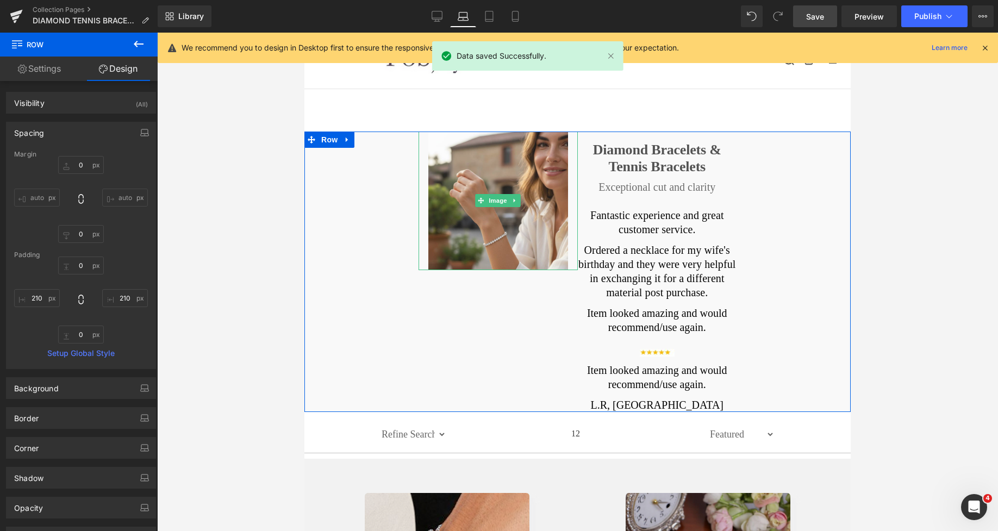
click at [419, 188] on div at bounding box center [420, 201] width 3 height 139
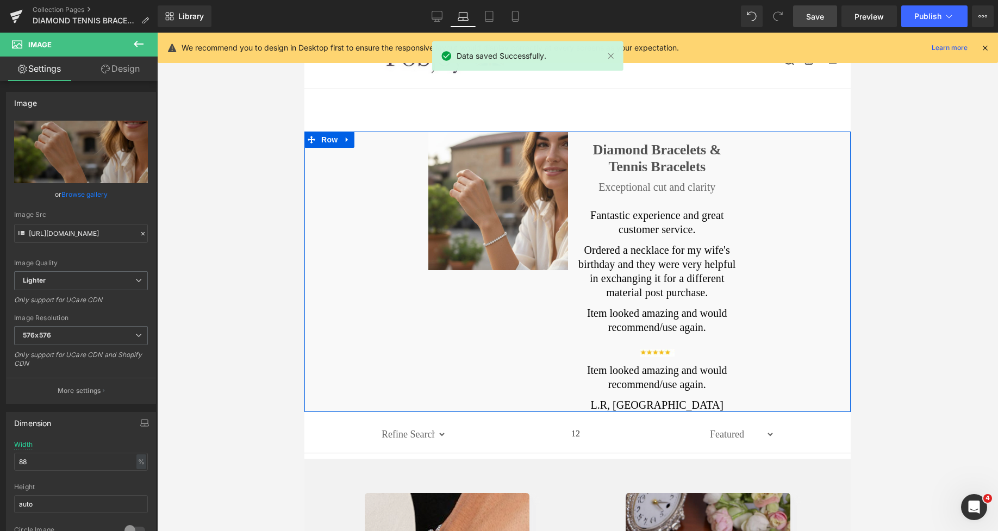
click at [381, 175] on div "Image Diamond Bracelets & Tennis Bracelets Heading Exceptional cut and clarity …" at bounding box center [577, 272] width 546 height 280
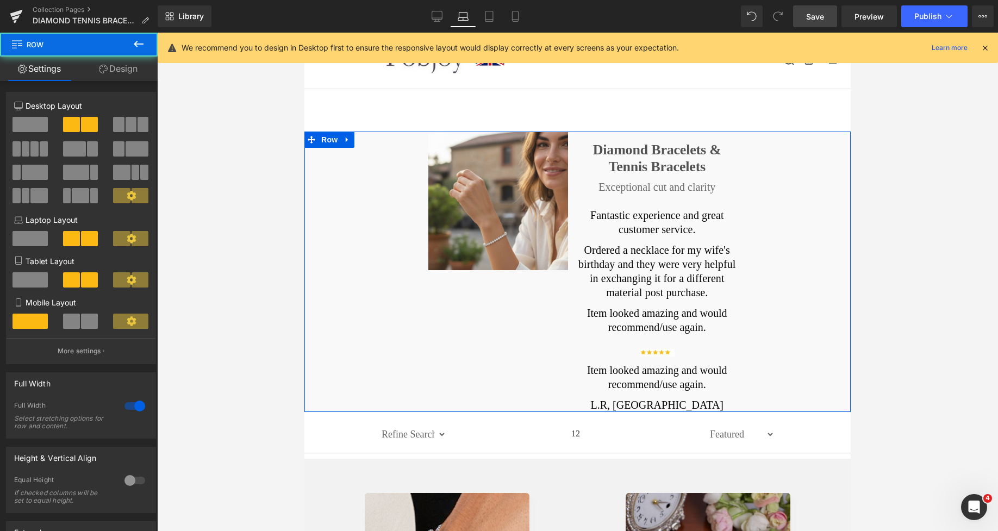
click at [119, 72] on link "Design" at bounding box center [118, 69] width 79 height 24
click at [0, 0] on div "Spacing" at bounding box center [0, 0] width 0 height 0
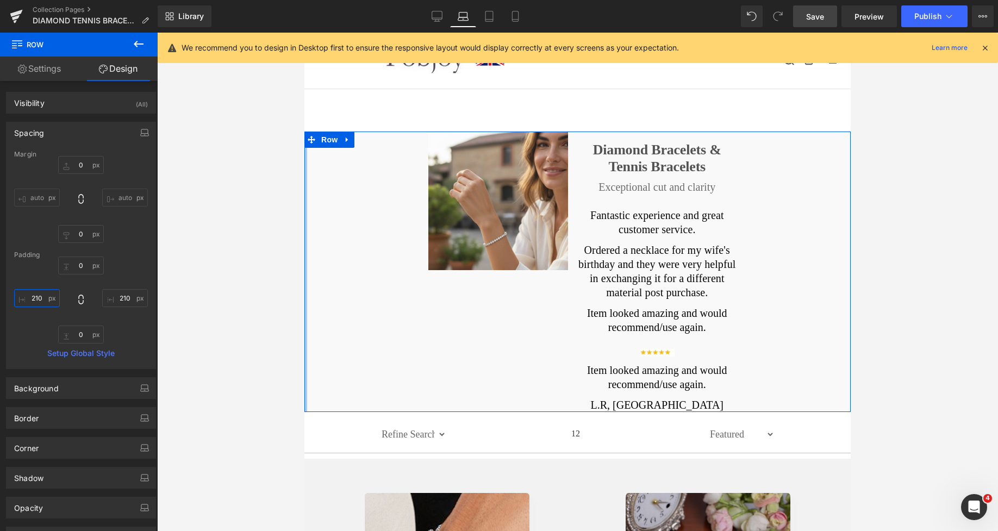
click at [33, 301] on input "text" at bounding box center [37, 298] width 46 height 18
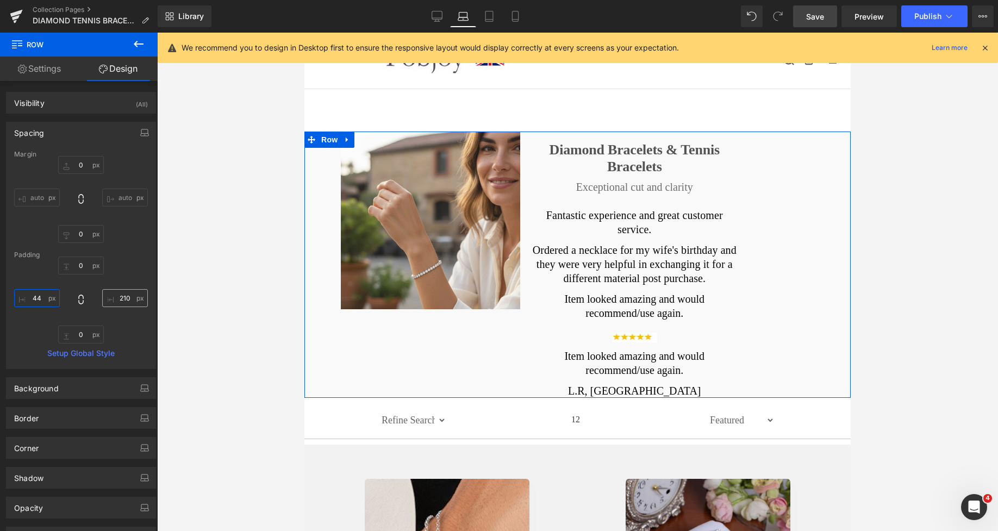
type input "44"
click at [118, 296] on input "text" at bounding box center [125, 298] width 46 height 18
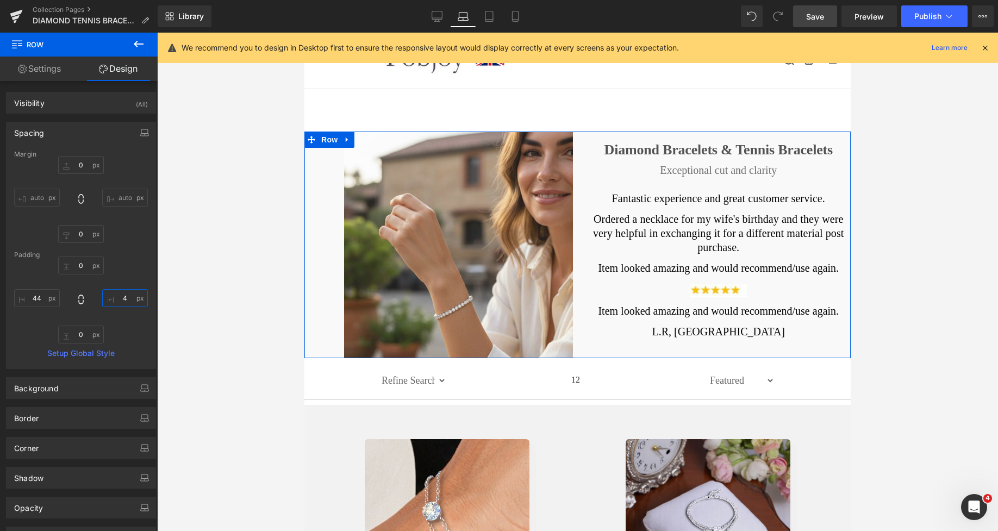
type input "44"
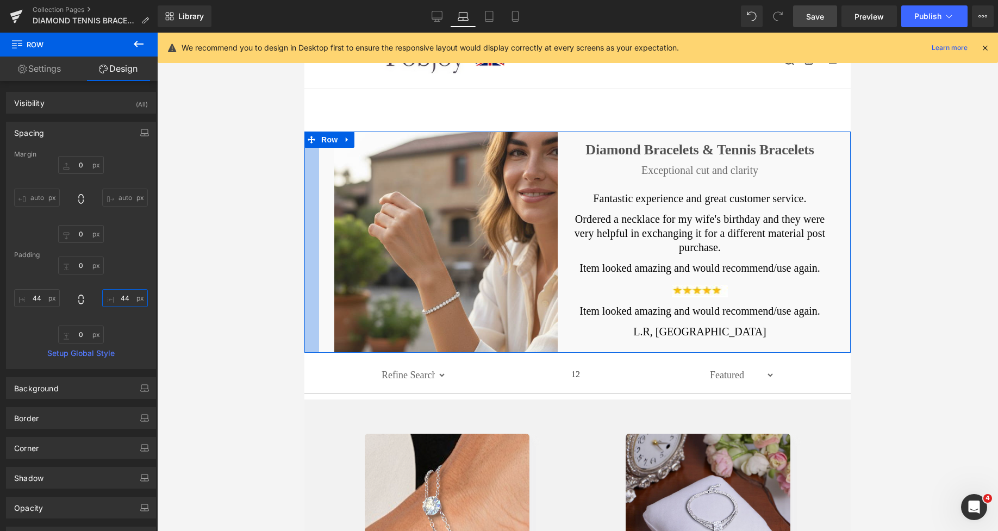
drag, startPoint x: 9, startPoint y: 189, endPoint x: 287, endPoint y: 234, distance: 281.4
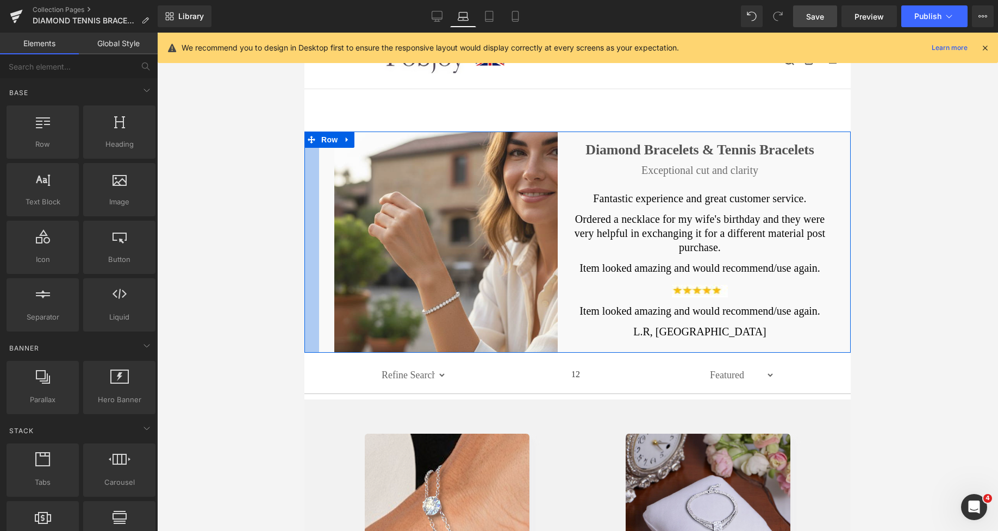
click at [242, 214] on div at bounding box center [577, 282] width 841 height 498
drag, startPoint x: 818, startPoint y: 15, endPoint x: 416, endPoint y: 63, distance: 404.1
click at [818, 15] on span "Save" at bounding box center [815, 16] width 18 height 11
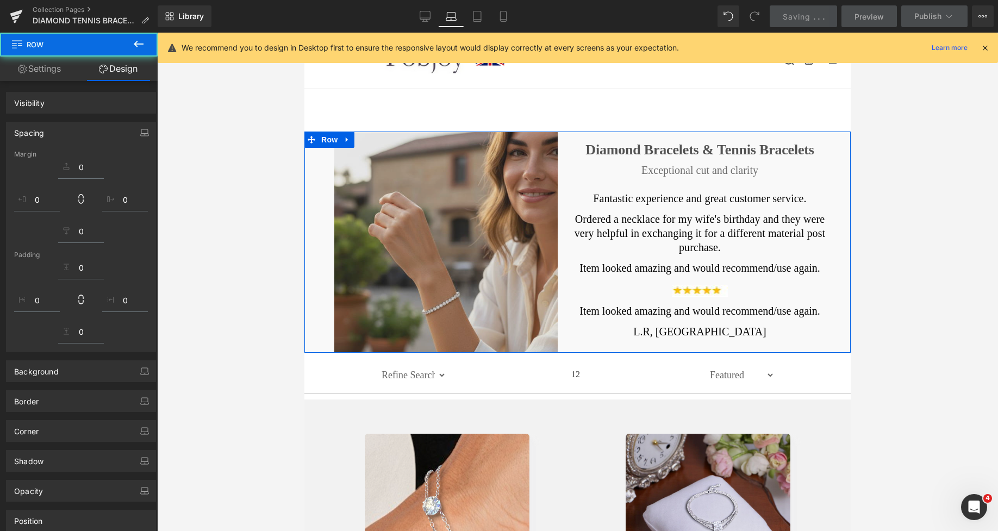
click at [632, 148] on h1 "Diamond Bracelets & Tennis Bracelets" at bounding box center [700, 149] width 254 height 17
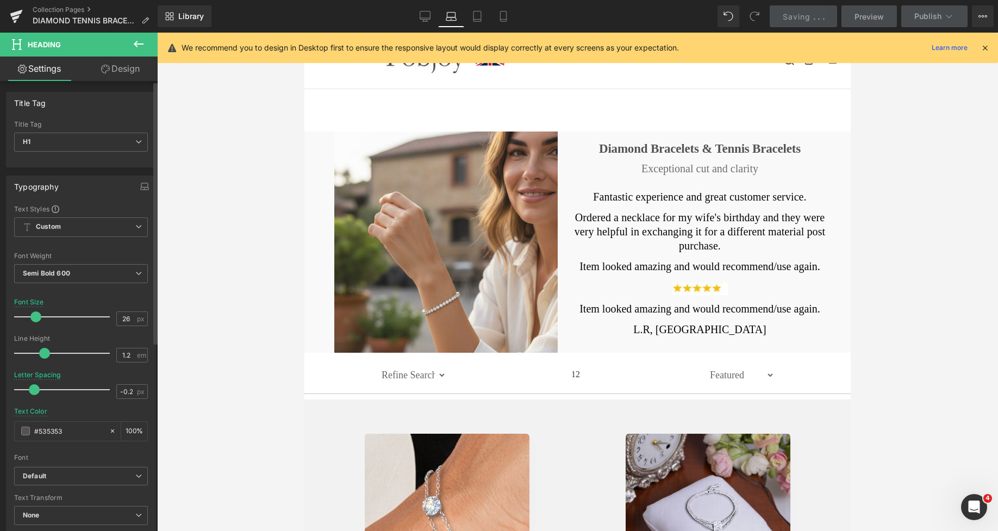
click at [39, 320] on span at bounding box center [35, 316] width 11 height 11
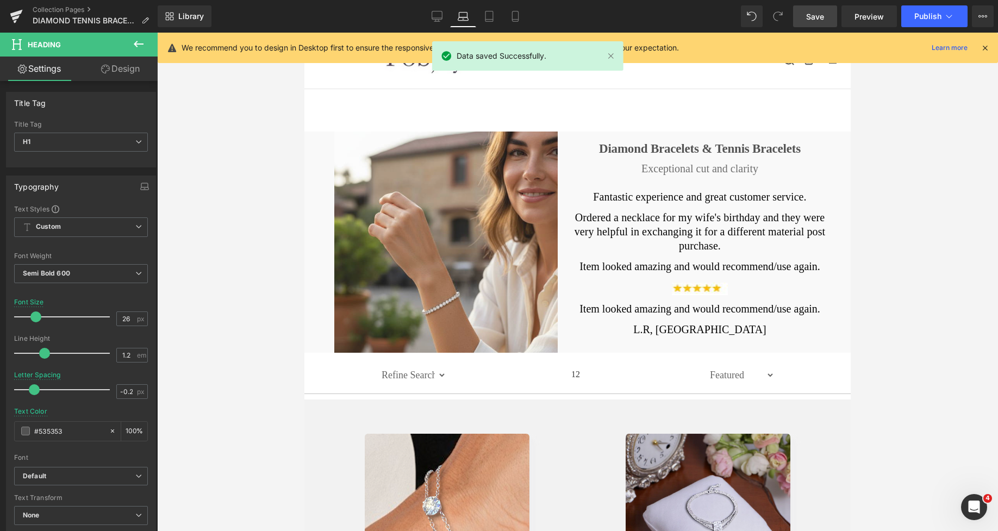
click at [640, 165] on h3 "Exceptional cut and clarity" at bounding box center [700, 168] width 254 height 13
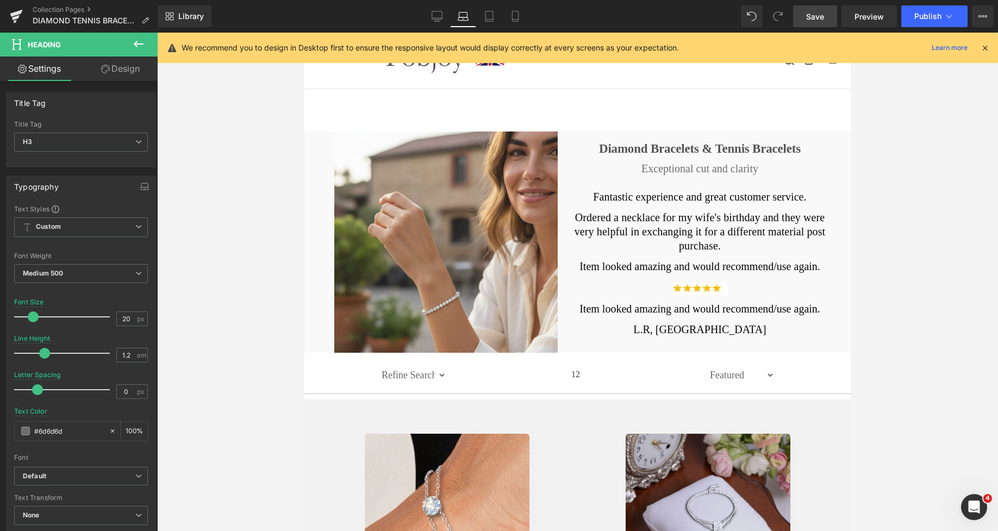
click at [820, 19] on span "Save" at bounding box center [815, 16] width 18 height 11
click at [477, 20] on icon at bounding box center [477, 20] width 8 height 0
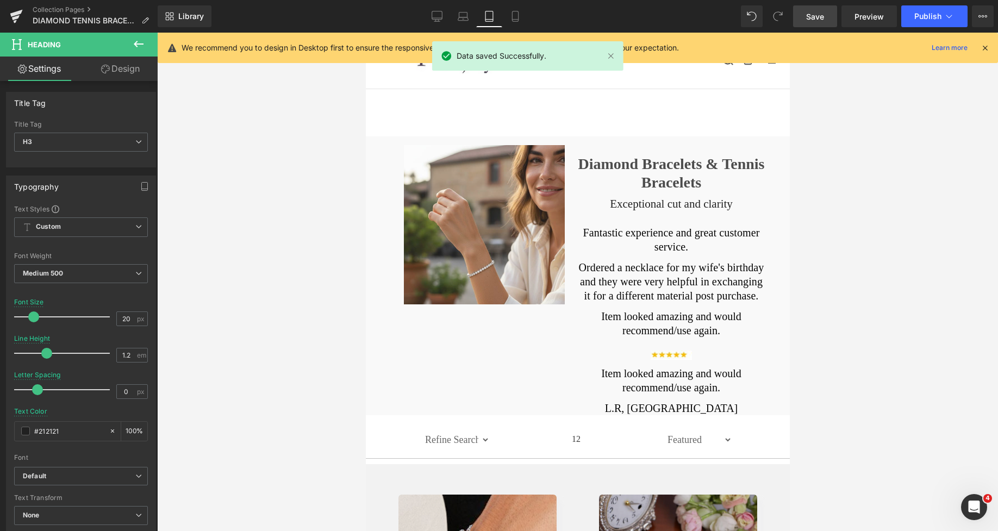
scroll to position [35, 0]
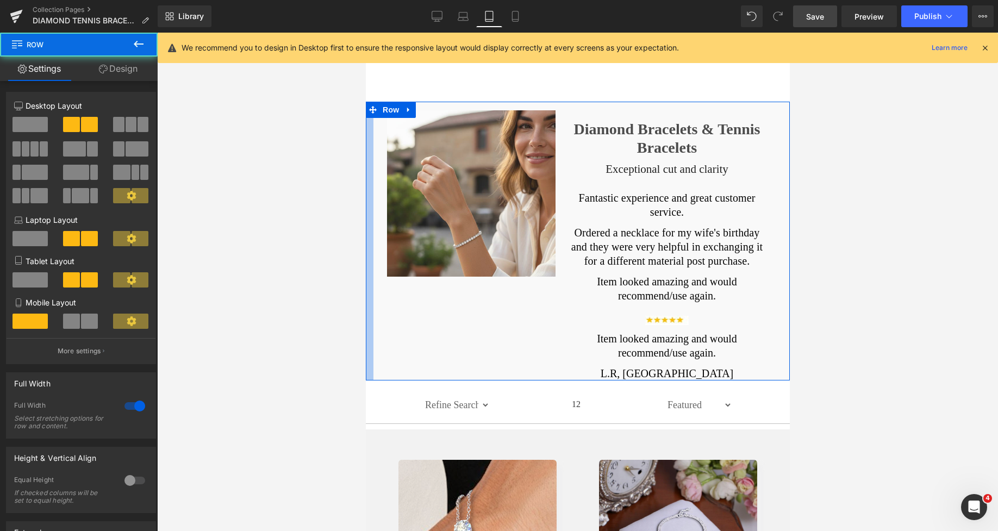
drag, startPoint x: 17, startPoint y: 145, endPoint x: 365, endPoint y: 186, distance: 349.7
click at [814, 21] on span "Save" at bounding box center [815, 16] width 18 height 11
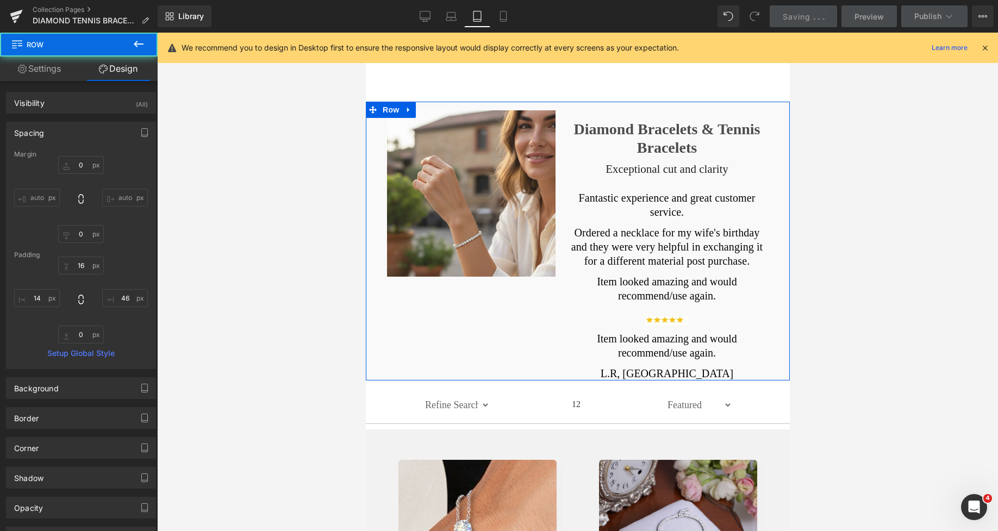
click at [626, 128] on h1 "Diamond Bracelets & Tennis Bracelets" at bounding box center [667, 138] width 196 height 36
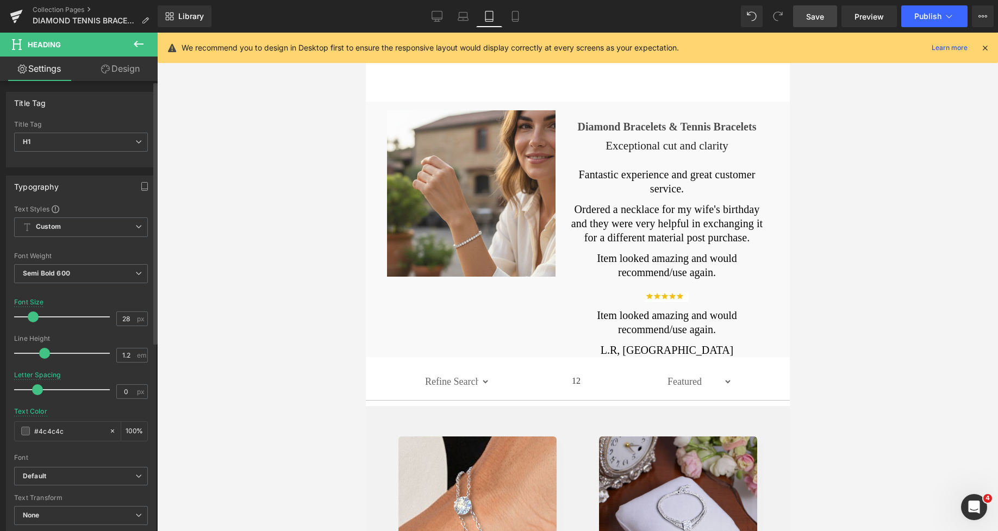
drag, startPoint x: 39, startPoint y: 317, endPoint x: 32, endPoint y: 316, distance: 7.1
click at [32, 316] on span at bounding box center [33, 316] width 11 height 11
click at [435, 13] on icon at bounding box center [437, 16] width 11 height 11
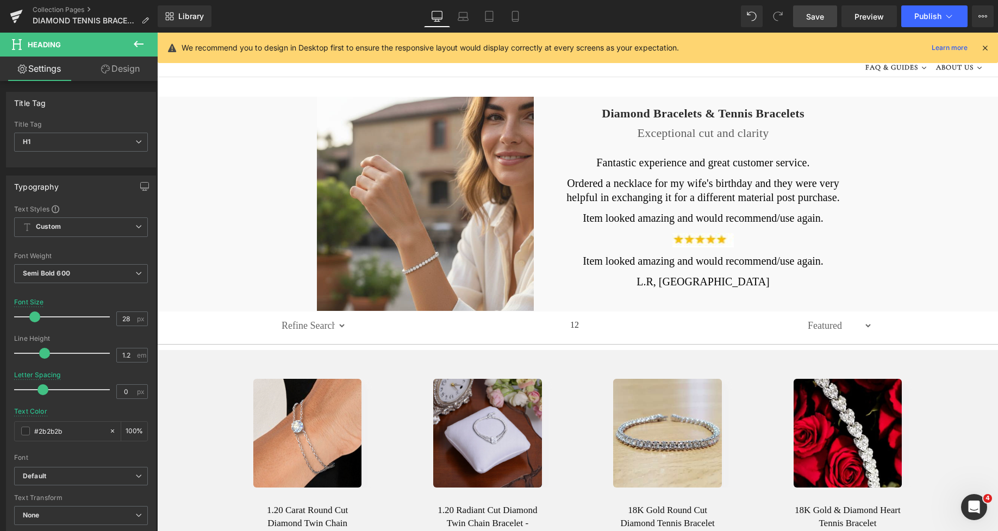
scroll to position [21, 0]
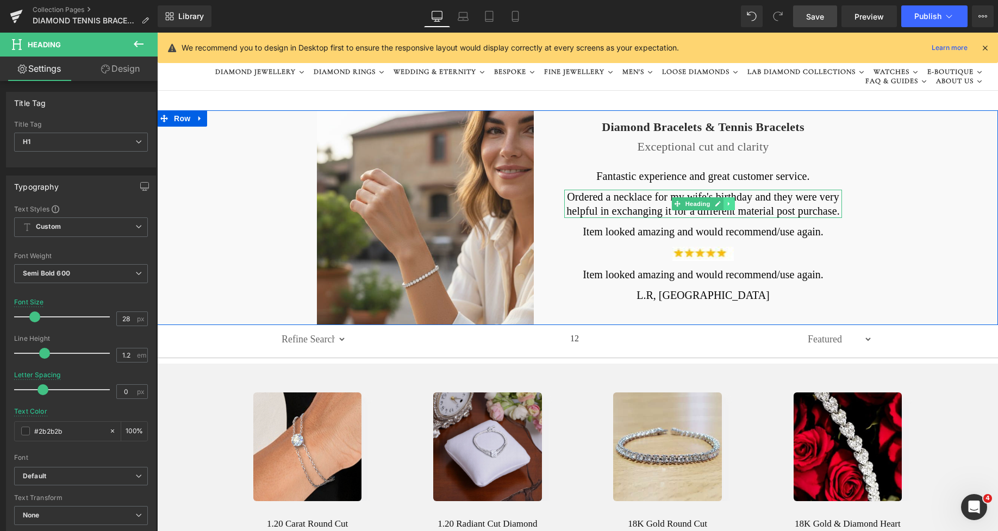
click at [725, 207] on link at bounding box center [728, 203] width 11 height 13
click at [732, 205] on icon at bounding box center [735, 204] width 6 height 6
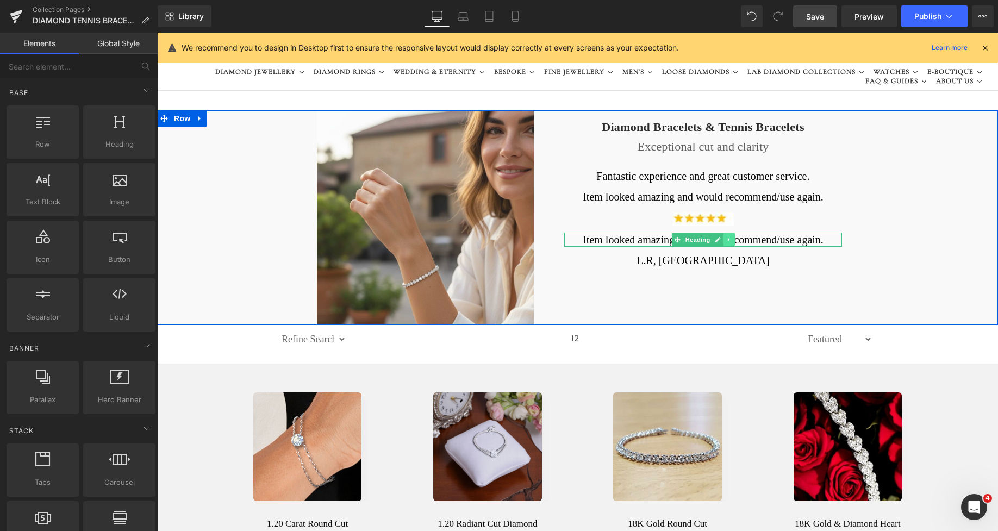
click at [728, 240] on icon at bounding box center [729, 240] width 2 height 4
click at [732, 241] on icon at bounding box center [735, 239] width 6 height 6
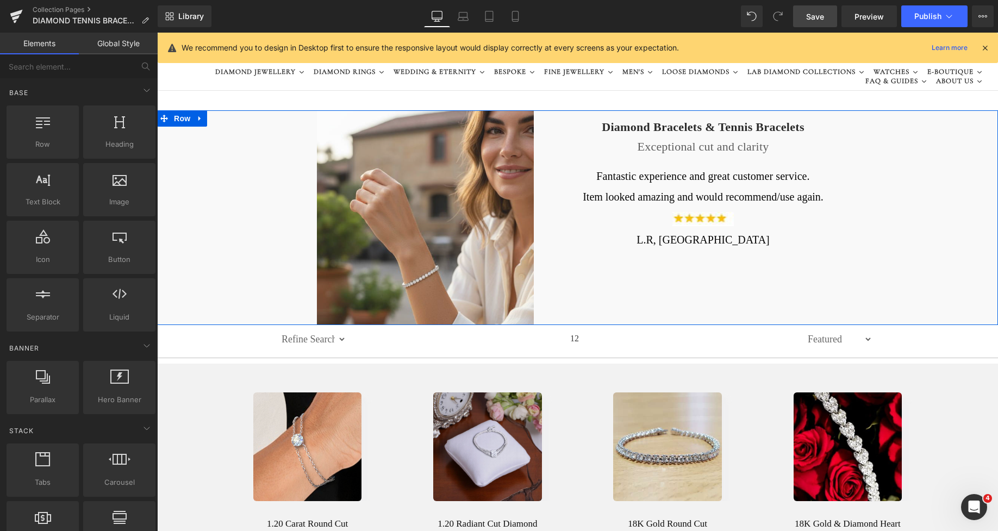
click at [683, 239] on span "Heading" at bounding box center [697, 239] width 29 height 13
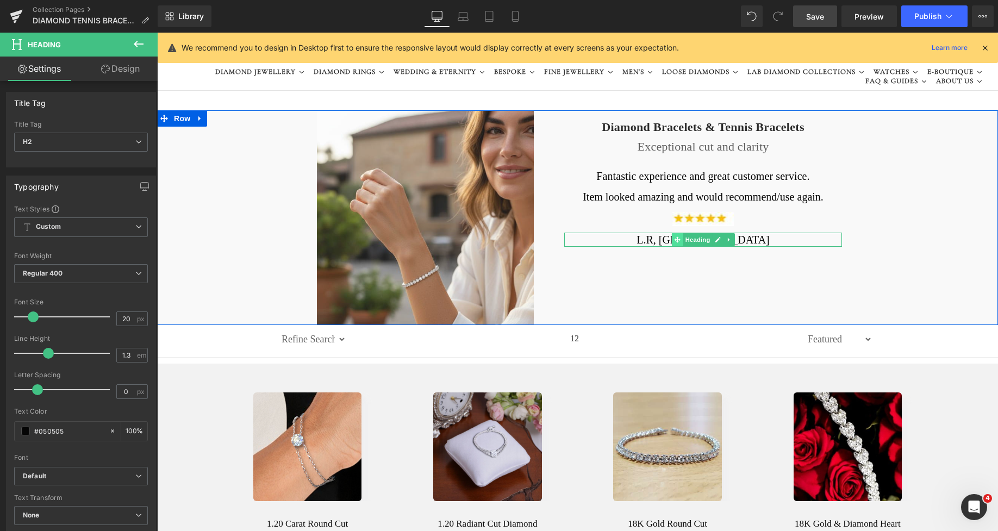
click at [676, 239] on icon at bounding box center [677, 239] width 6 height 6
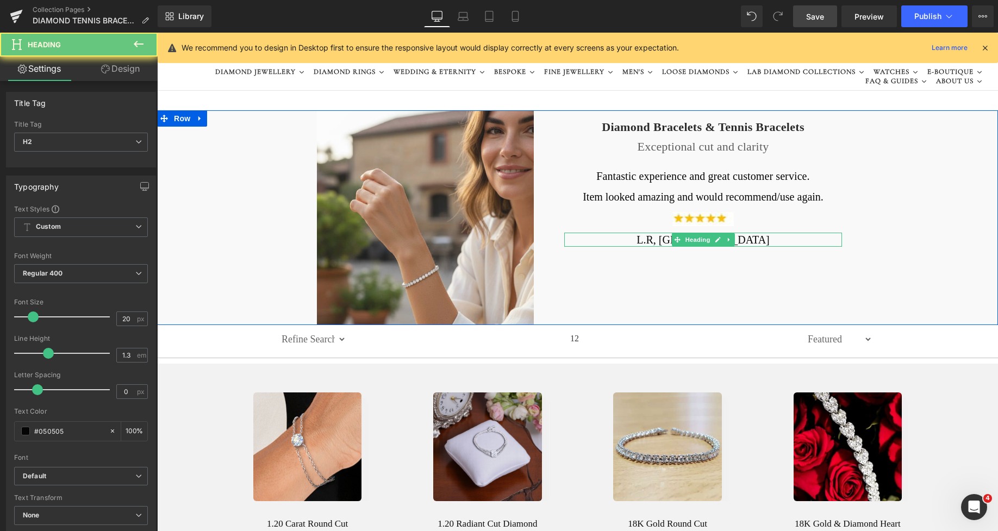
click at [653, 239] on h2 "L.R, London" at bounding box center [703, 240] width 278 height 14
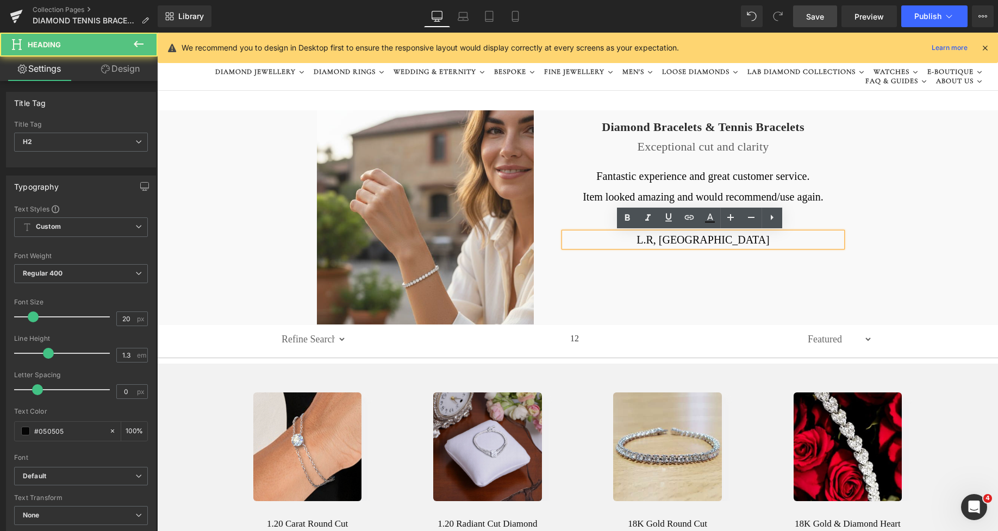
click at [687, 239] on h2 "L.R, London" at bounding box center [703, 240] width 278 height 14
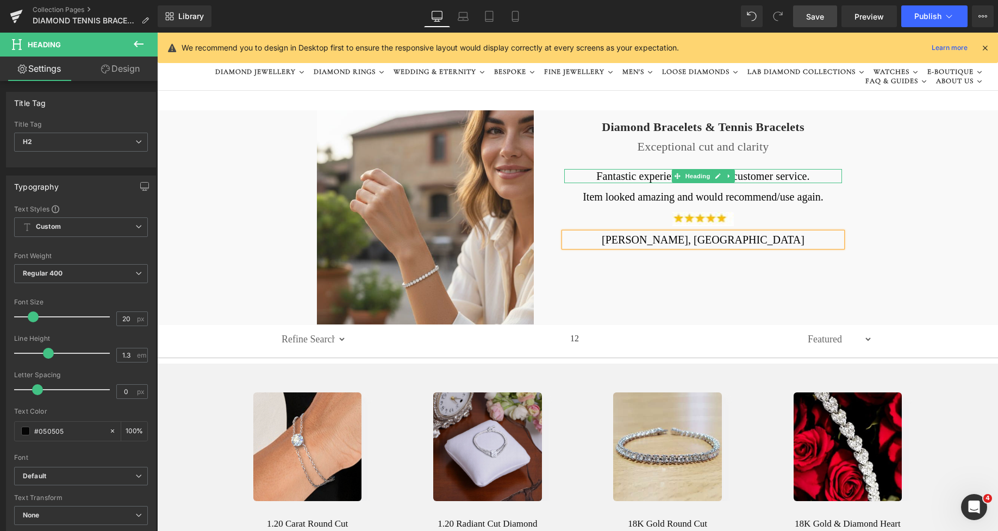
click at [645, 173] on h2 "Fantastic experience and great customer service." at bounding box center [703, 176] width 278 height 14
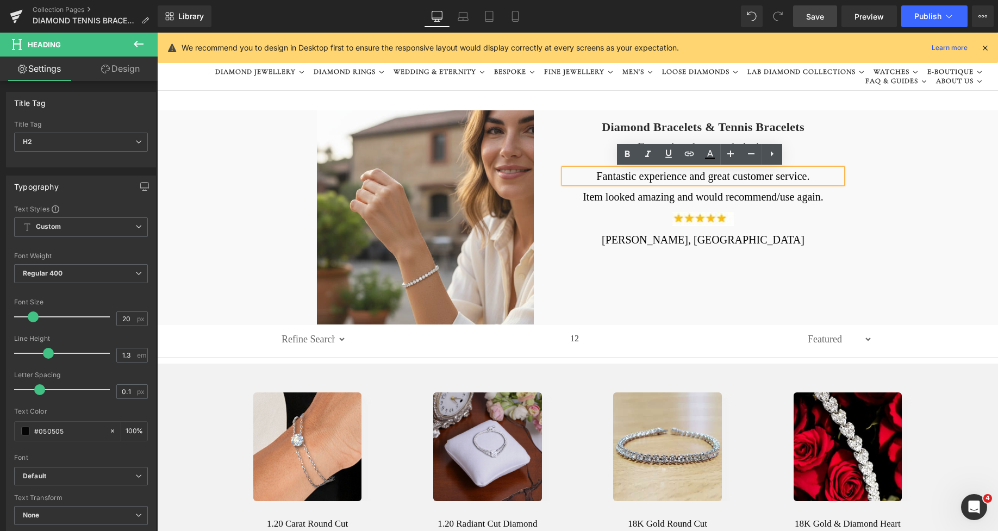
click at [902, 146] on div "Image Diamond Bracelets & Tennis Bracelets Heading Exceptional cut and clarity …" at bounding box center [577, 217] width 841 height 215
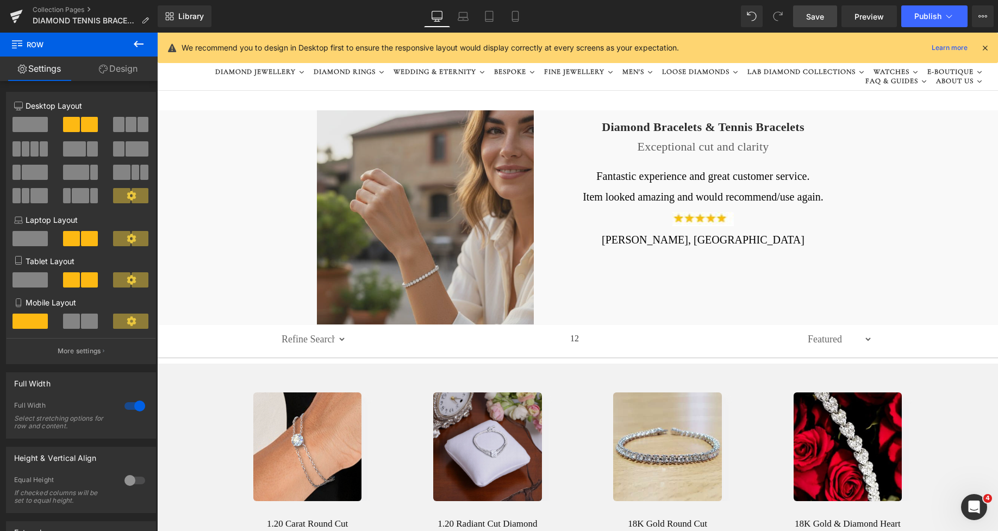
click at [652, 176] on h2 "Fantastic experience and great customer service." at bounding box center [703, 176] width 278 height 14
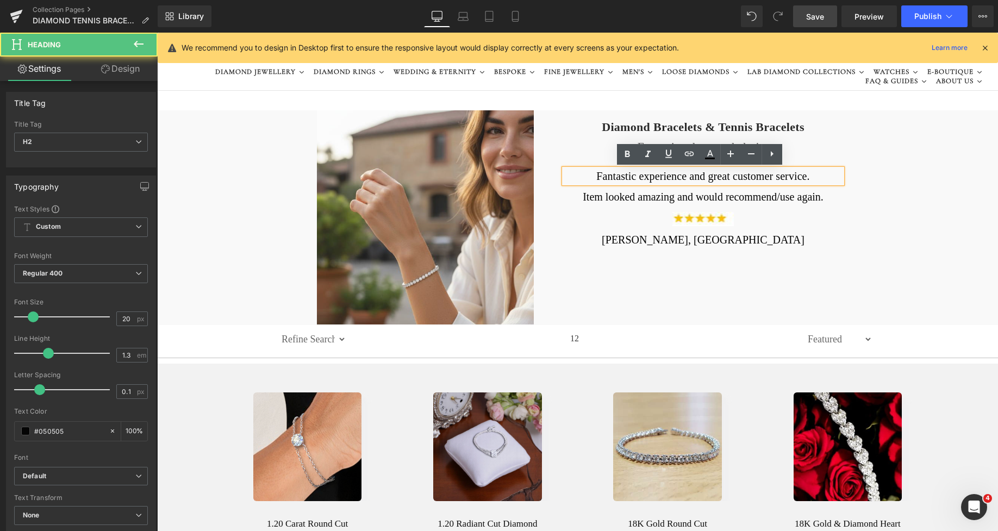
click at [135, 77] on link "Design" at bounding box center [120, 69] width 79 height 24
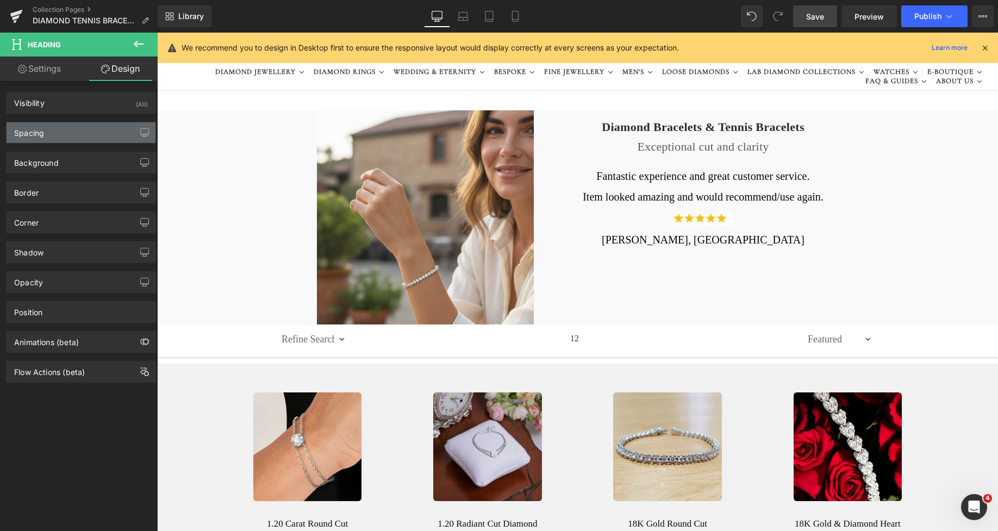
click at [43, 139] on div "Spacing" at bounding box center [81, 132] width 149 height 21
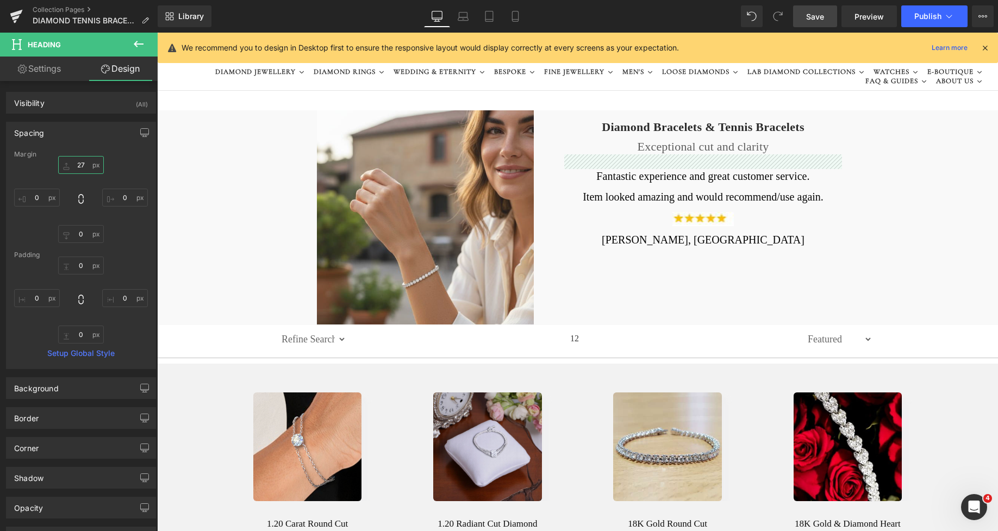
click at [76, 171] on input "text" at bounding box center [81, 165] width 46 height 18
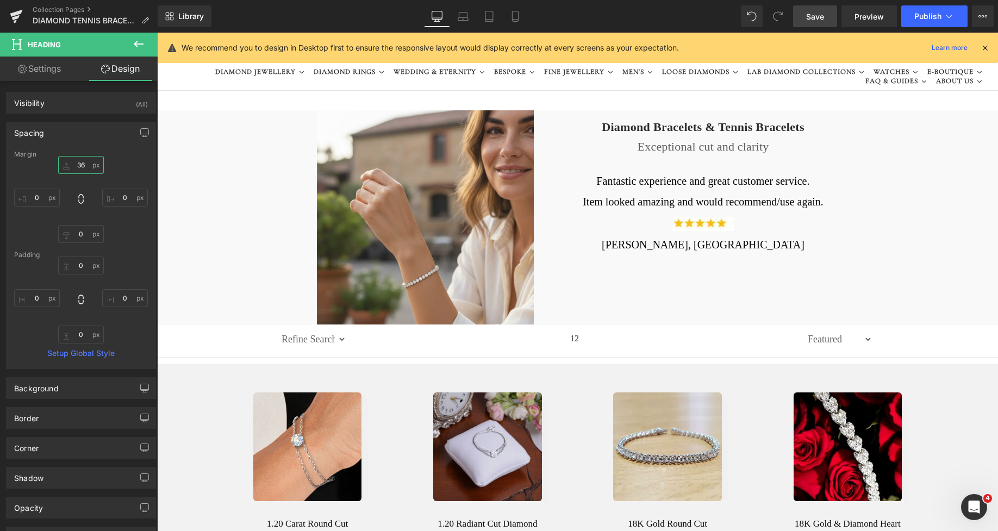
type input "36"
click at [812, 13] on span "Save" at bounding box center [815, 16] width 18 height 11
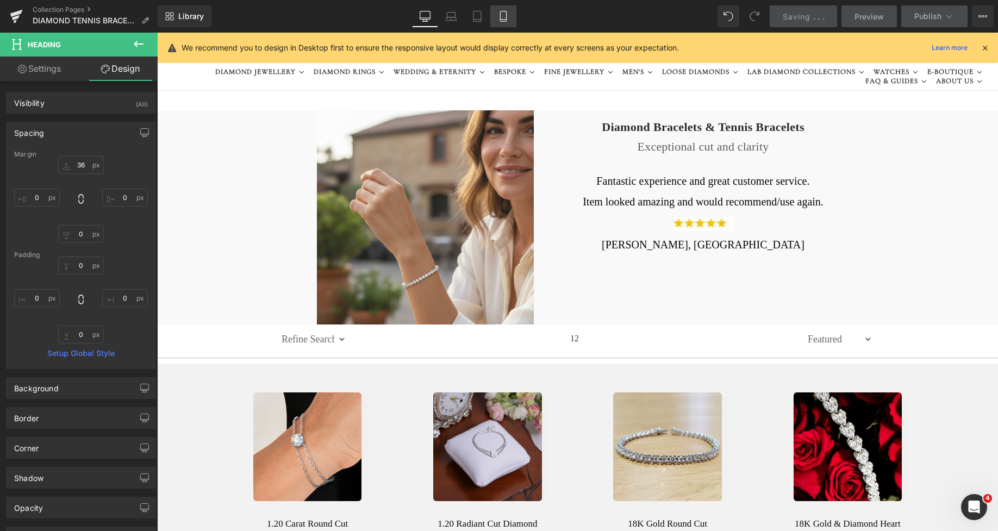
click at [502, 17] on icon at bounding box center [503, 16] width 11 height 11
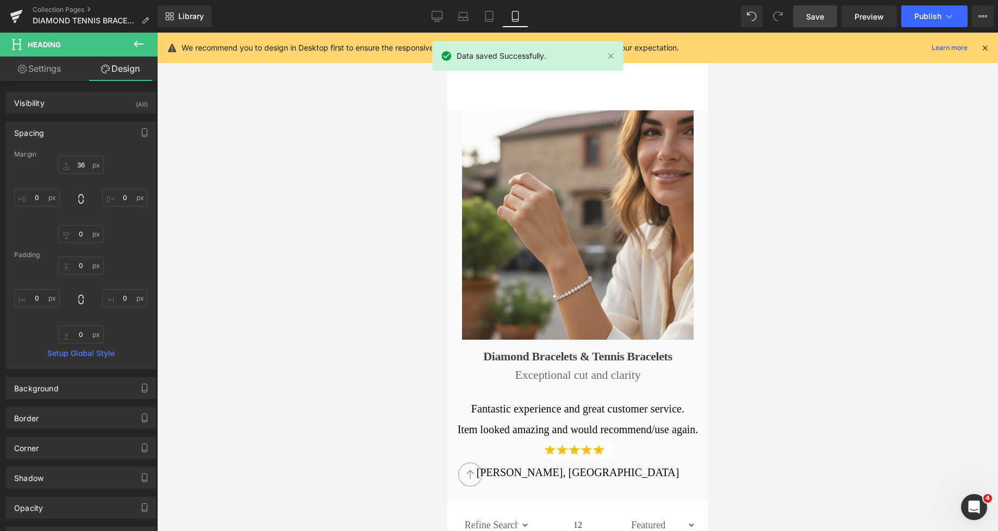
scroll to position [211, 0]
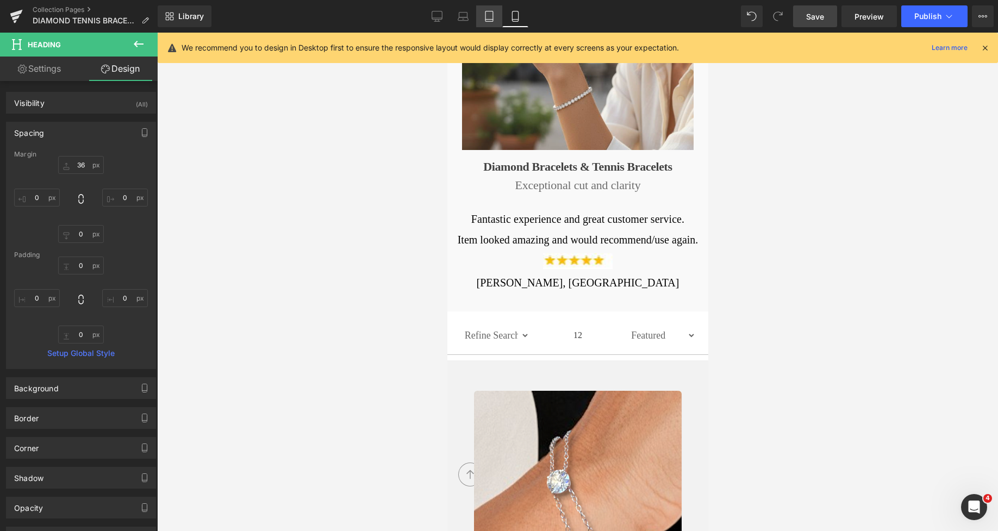
click at [492, 17] on icon at bounding box center [489, 16] width 11 height 11
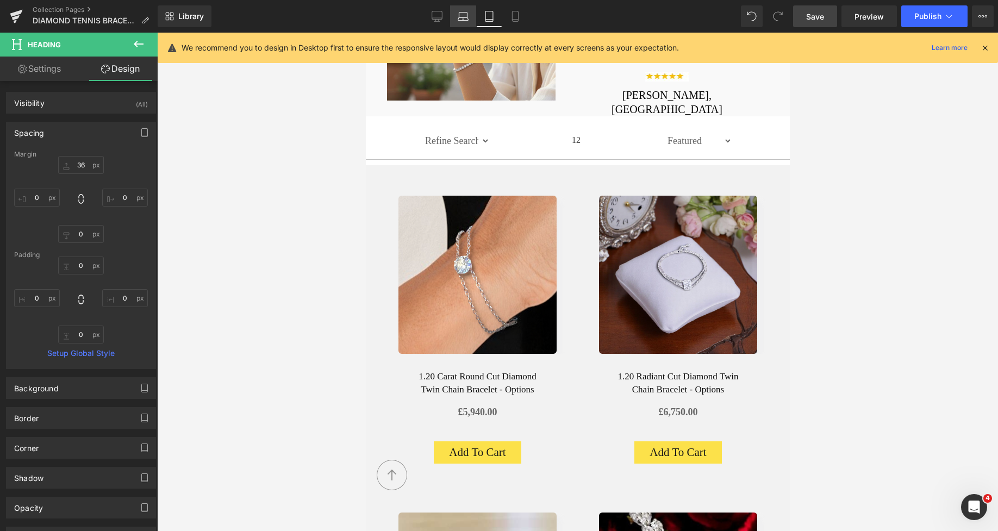
scroll to position [0, 0]
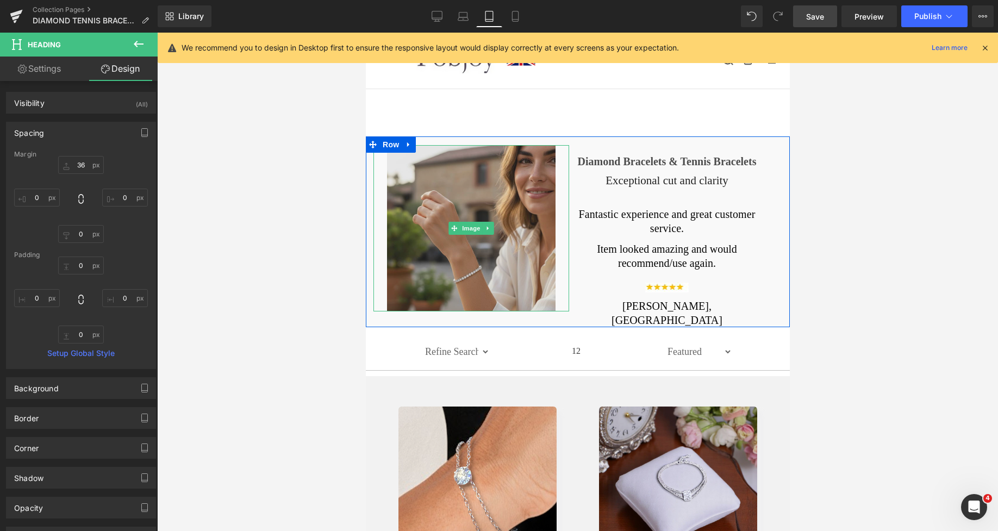
click at [400, 186] on img at bounding box center [470, 228] width 169 height 166
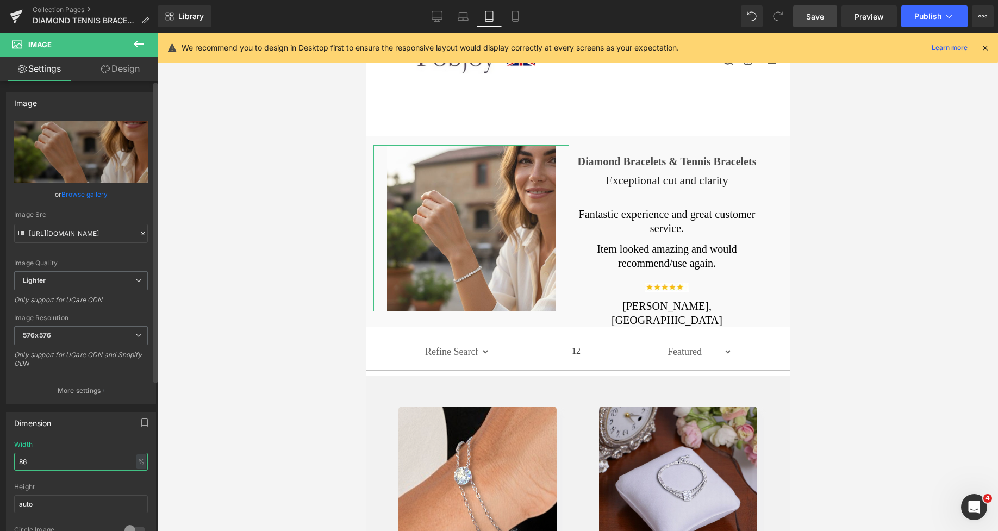
drag, startPoint x: 34, startPoint y: 465, endPoint x: 0, endPoint y: 471, distance: 34.7
click at [0, 471] on div "Dimension 86% Width 86 % % px auto Height auto 0 Circle Image" at bounding box center [81, 477] width 163 height 146
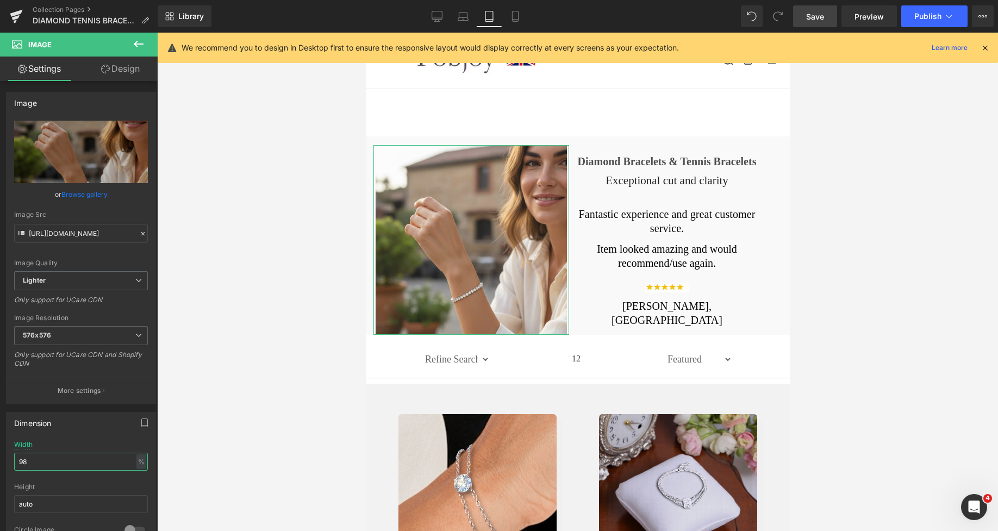
type input "98"
click at [129, 74] on link "Design" at bounding box center [120, 69] width 79 height 24
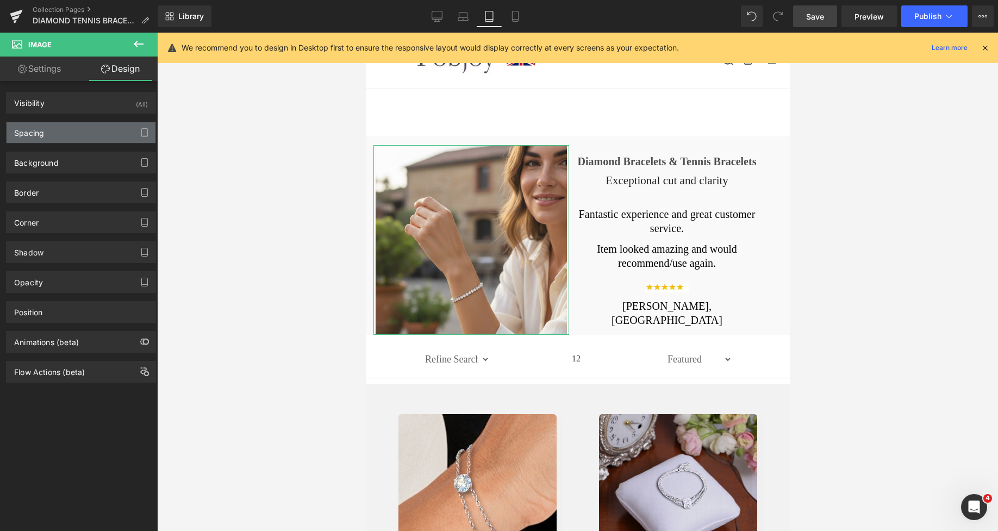
click at [70, 132] on div "Spacing" at bounding box center [81, 132] width 149 height 21
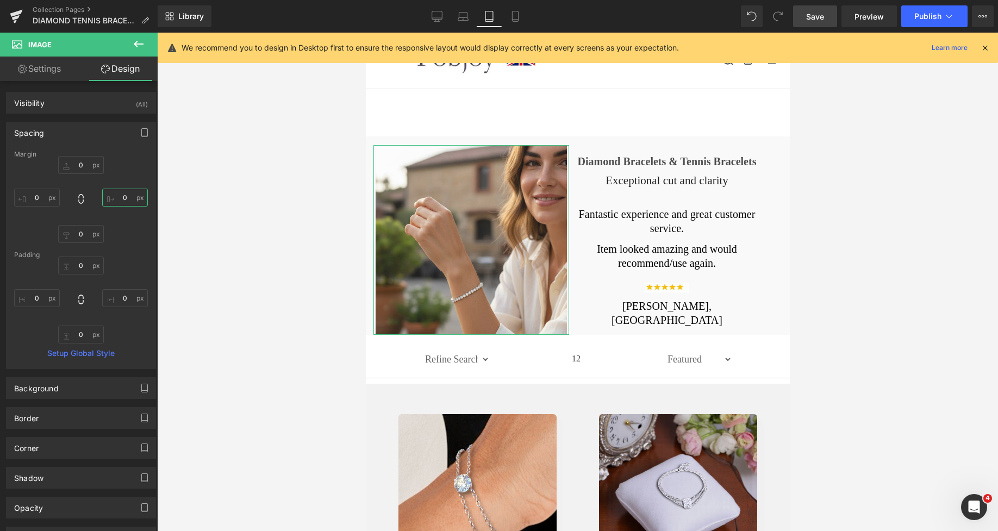
click at [123, 195] on input "text" at bounding box center [125, 198] width 46 height 18
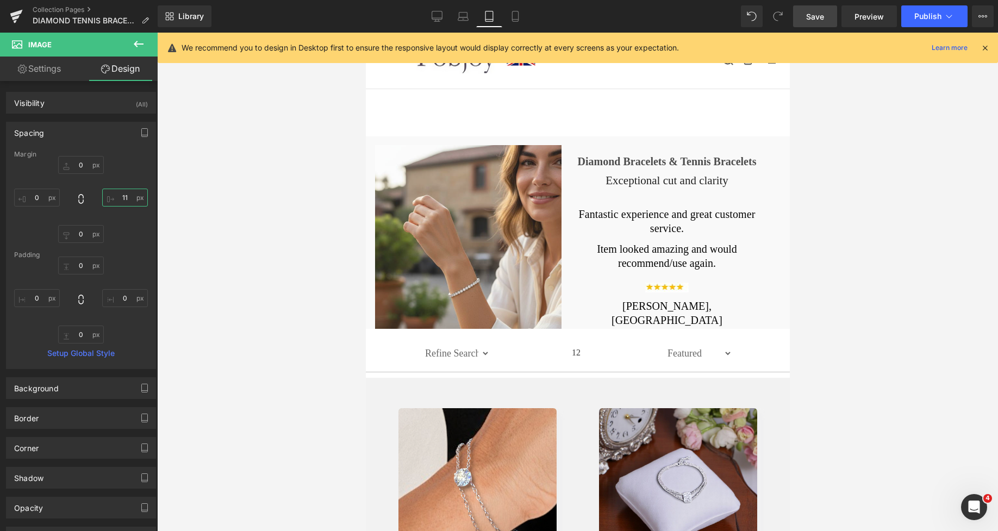
type input "11"
click at [824, 13] on span "Save" at bounding box center [815, 16] width 18 height 11
click at [420, 14] on icon at bounding box center [425, 16] width 11 height 11
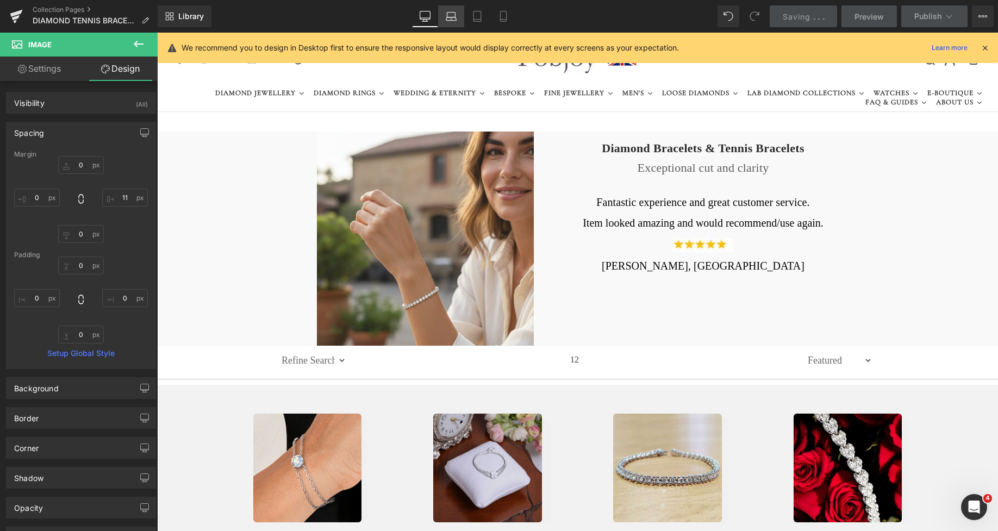
click at [457, 17] on link "Laptop" at bounding box center [451, 16] width 26 height 22
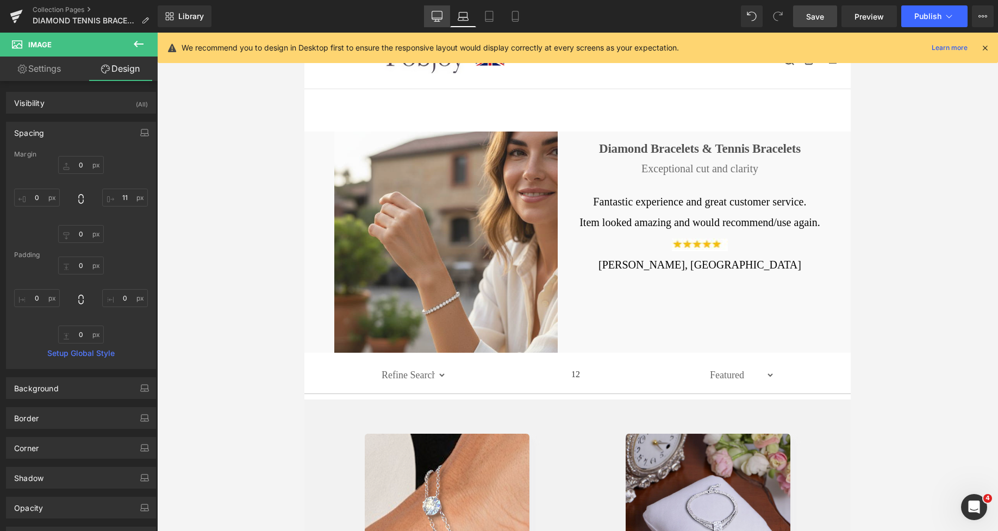
click at [438, 17] on icon at bounding box center [437, 16] width 11 height 11
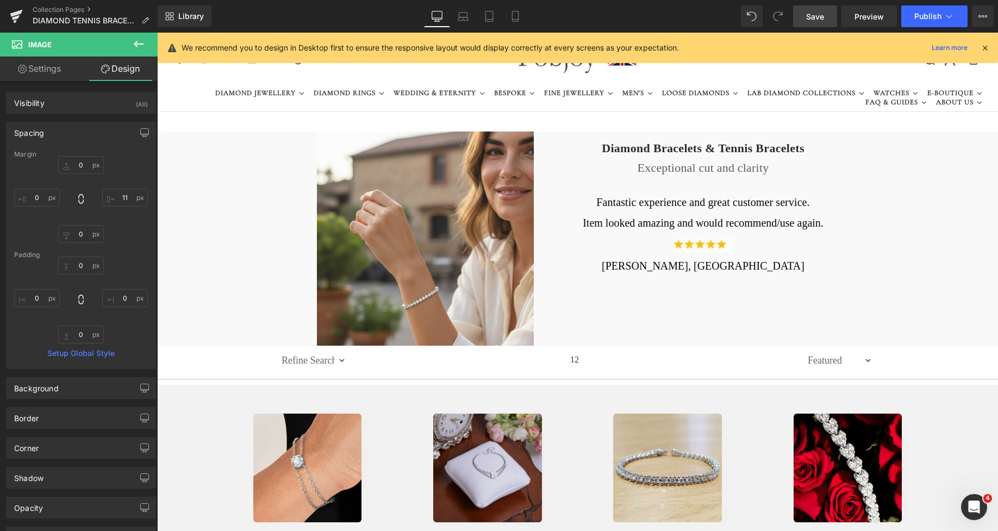
click at [818, 15] on span "Save" at bounding box center [815, 16] width 18 height 11
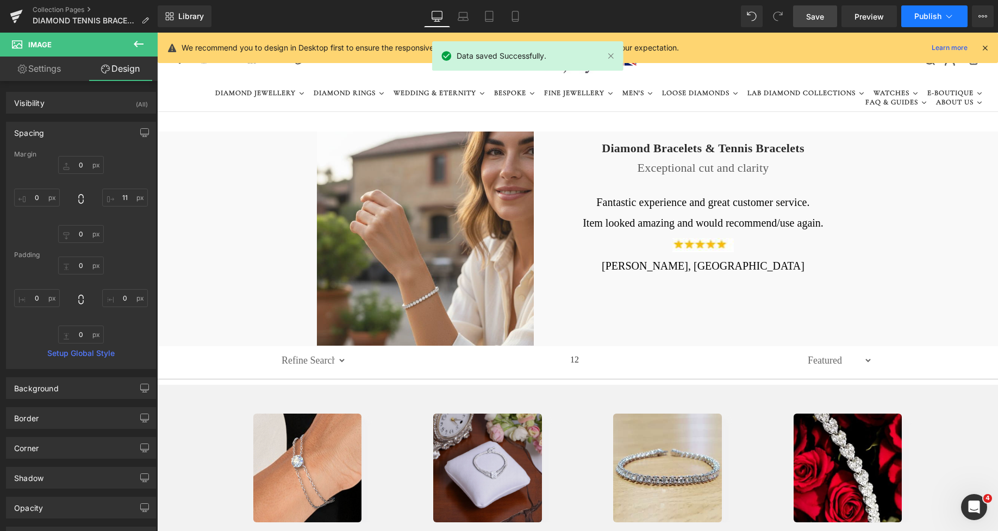
click at [919, 19] on span "Publish" at bounding box center [927, 16] width 27 height 9
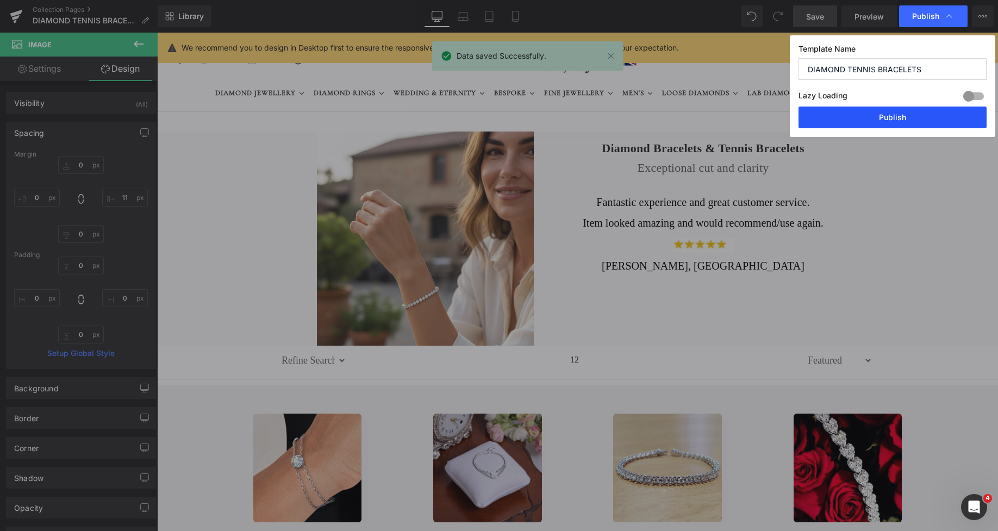
click at [875, 118] on button "Publish" at bounding box center [892, 118] width 188 height 22
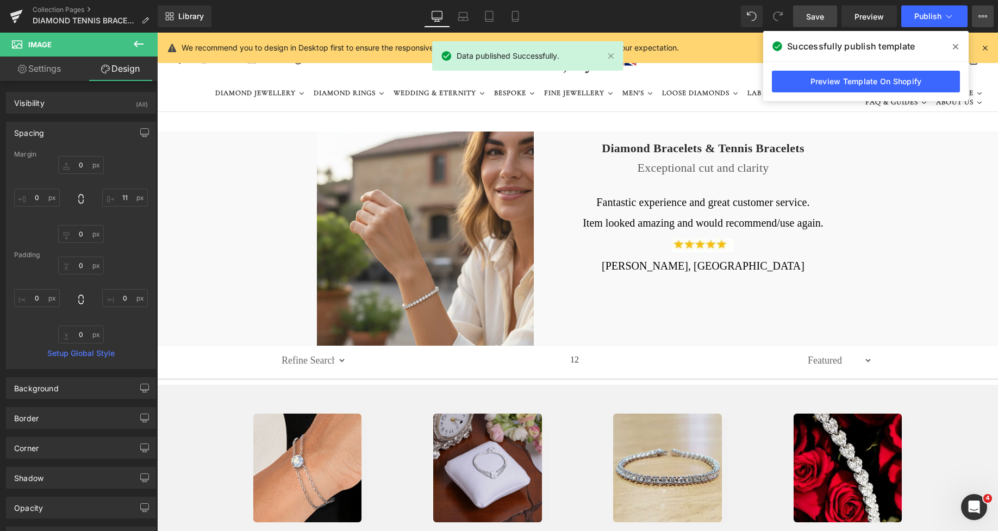
click at [980, 17] on icon at bounding box center [982, 16] width 9 height 9
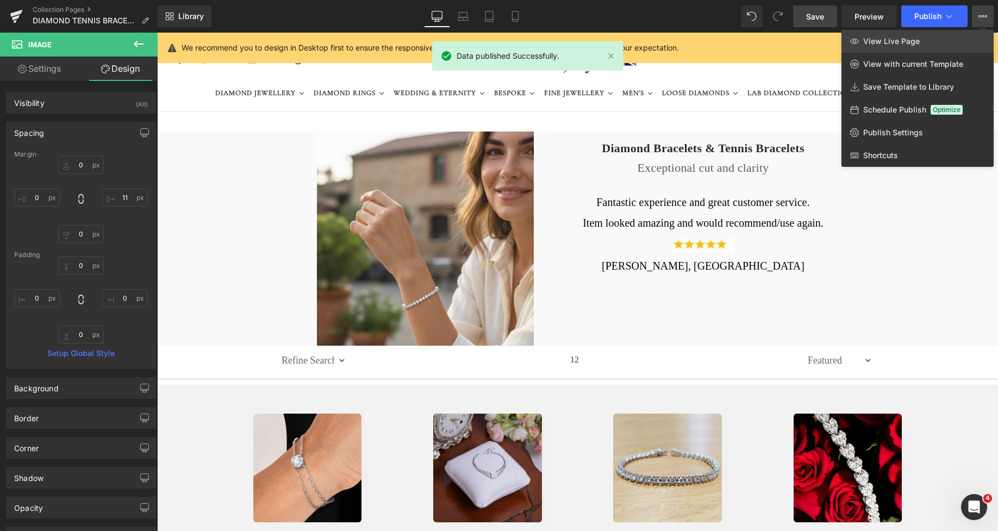
click at [921, 34] on link "View Live Page" at bounding box center [917, 41] width 152 height 23
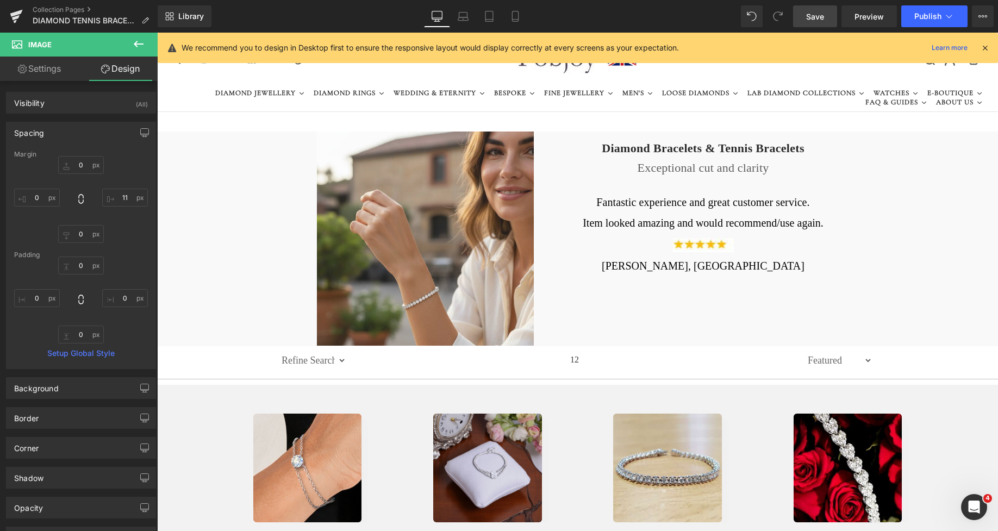
click at [589, 146] on h1 "Diamond Bracelets & Tennis Bracelets" at bounding box center [703, 148] width 278 height 14
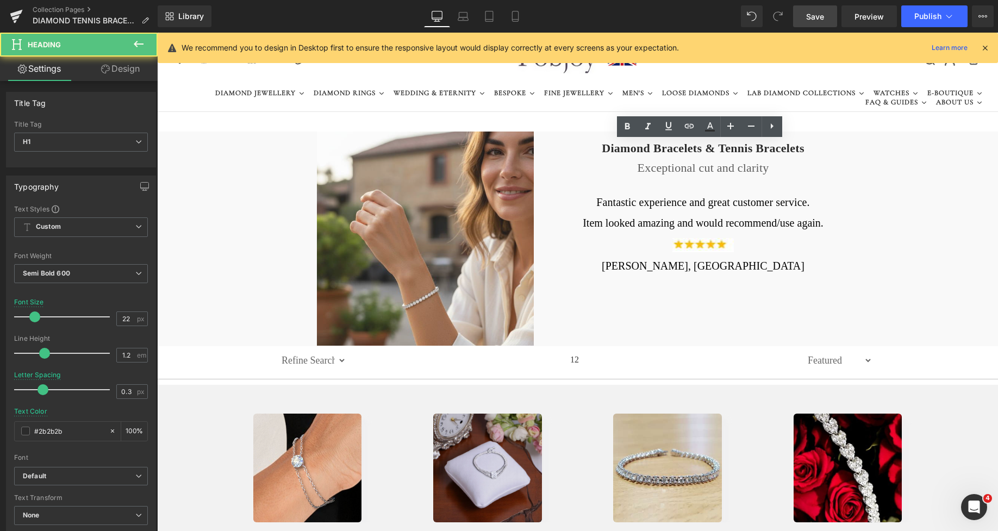
click at [129, 67] on link "Design" at bounding box center [120, 69] width 79 height 24
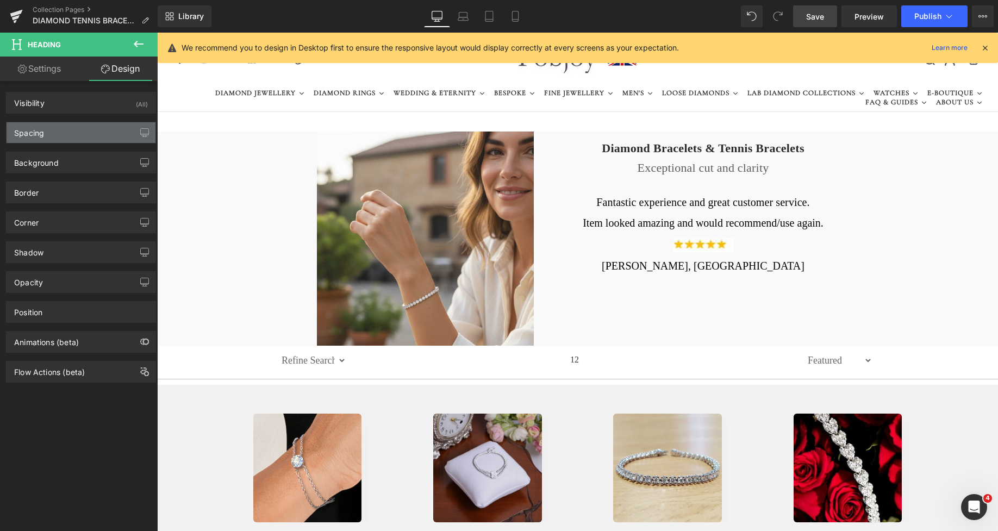
click at [40, 130] on div "Spacing" at bounding box center [29, 129] width 30 height 15
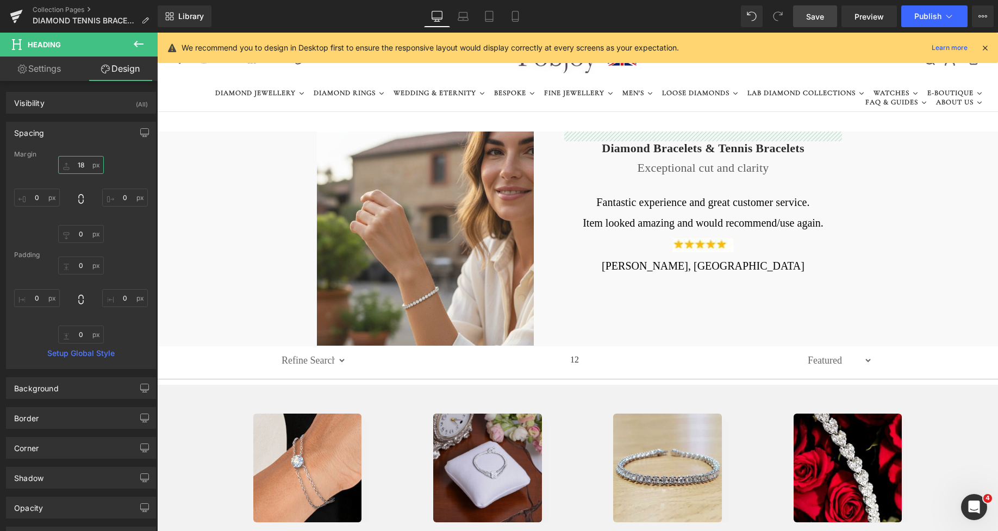
click at [76, 165] on input "text" at bounding box center [81, 165] width 46 height 18
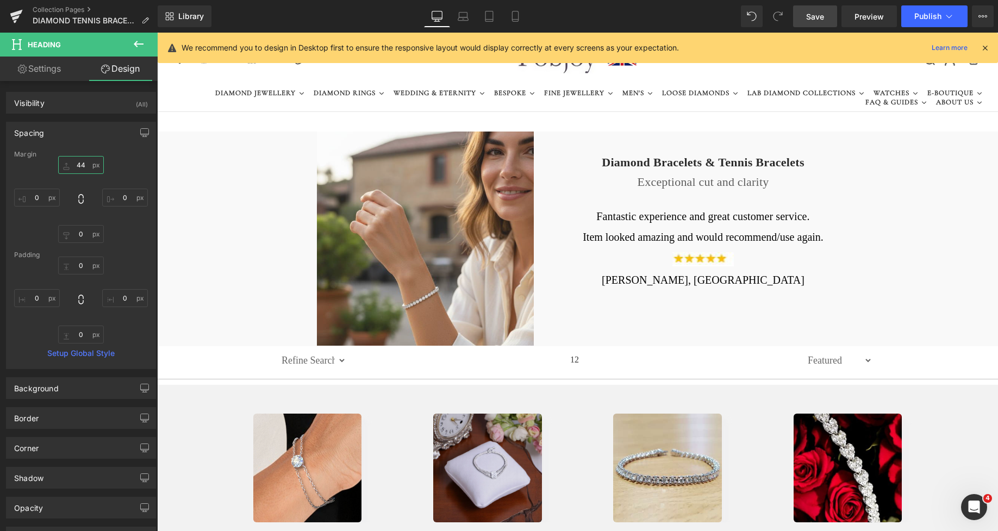
type input "44"
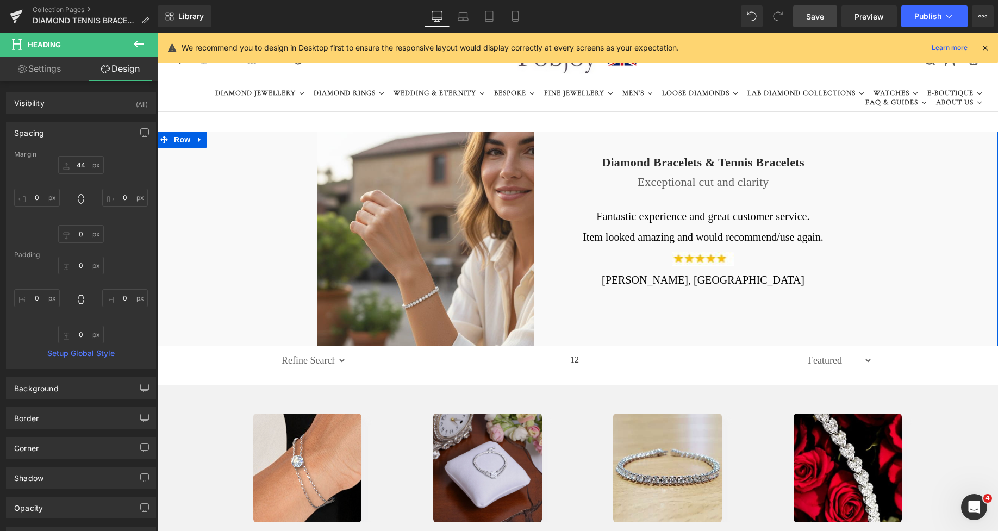
click at [269, 214] on div "Image Diamond Bracelets & Tennis Bracelets Heading Exceptional cut and clarity …" at bounding box center [577, 239] width 841 height 215
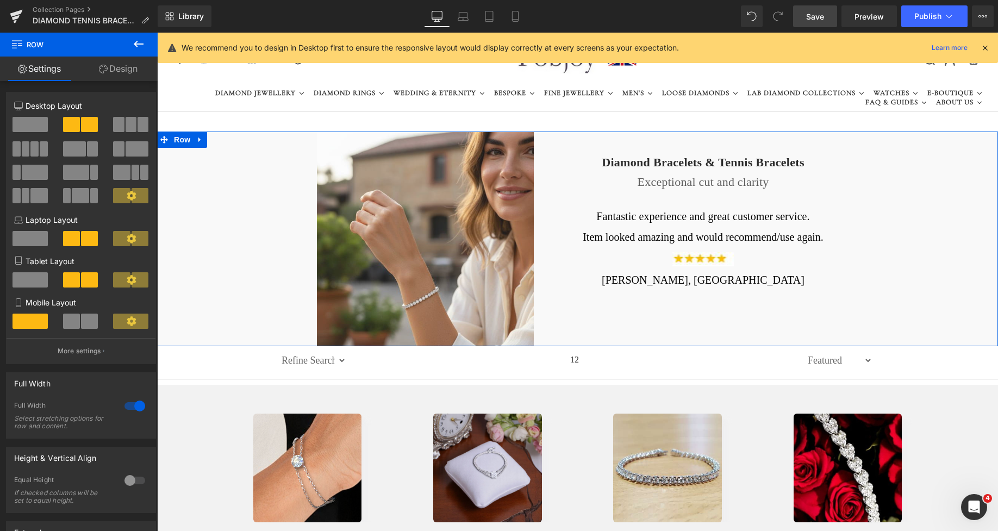
click at [120, 76] on link "Design" at bounding box center [118, 69] width 79 height 24
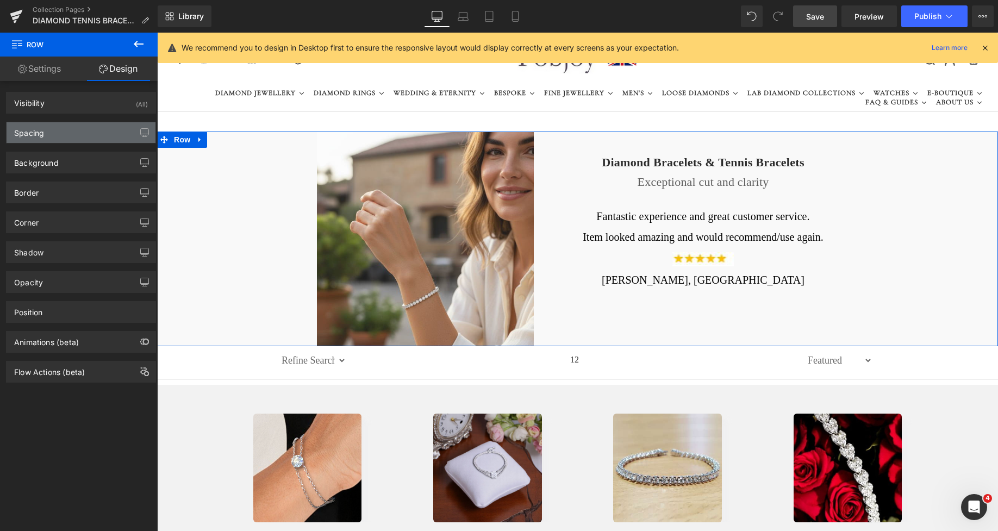
click at [55, 138] on div "Spacing" at bounding box center [81, 132] width 149 height 21
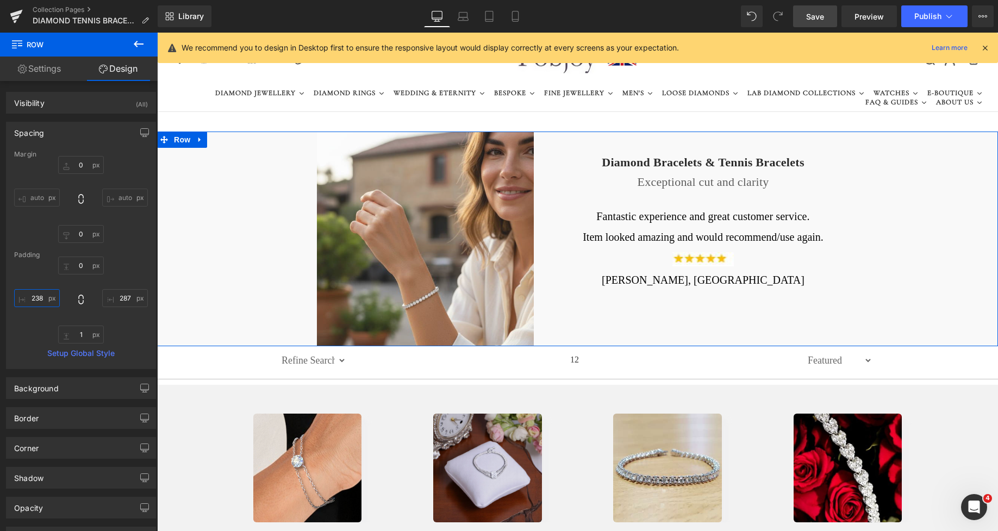
click at [36, 294] on input "text" at bounding box center [37, 298] width 46 height 18
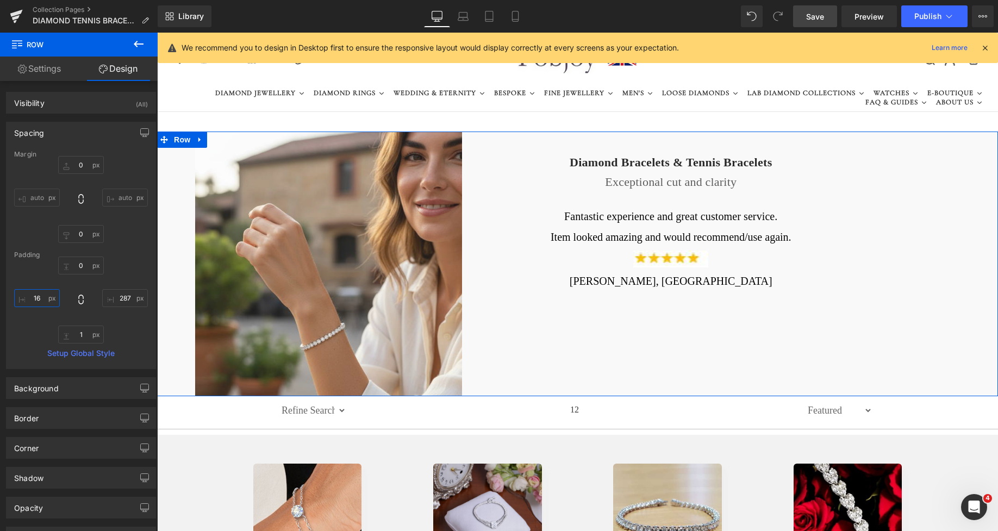
type input "166"
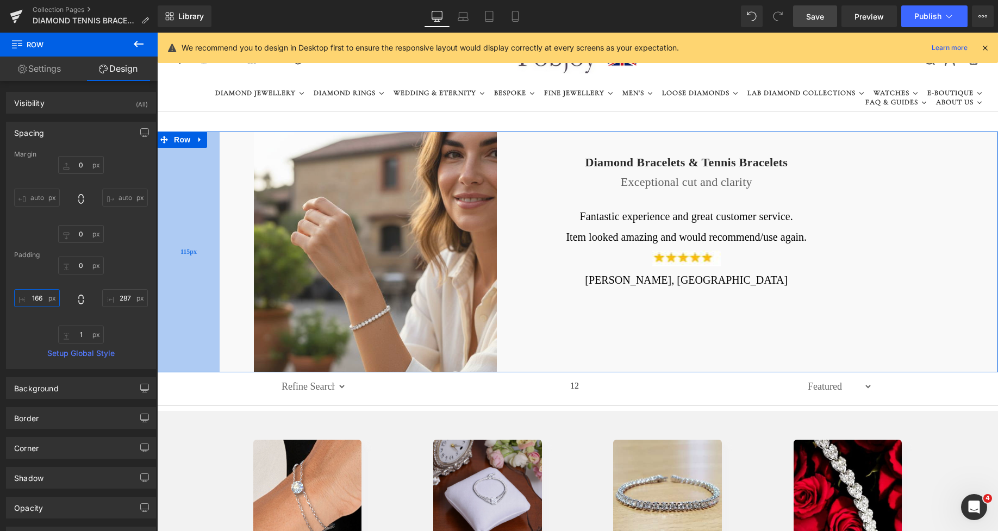
drag, startPoint x: 230, startPoint y: 266, endPoint x: 202, endPoint y: 267, distance: 27.7
click at [202, 267] on div "115px" at bounding box center [188, 252] width 63 height 241
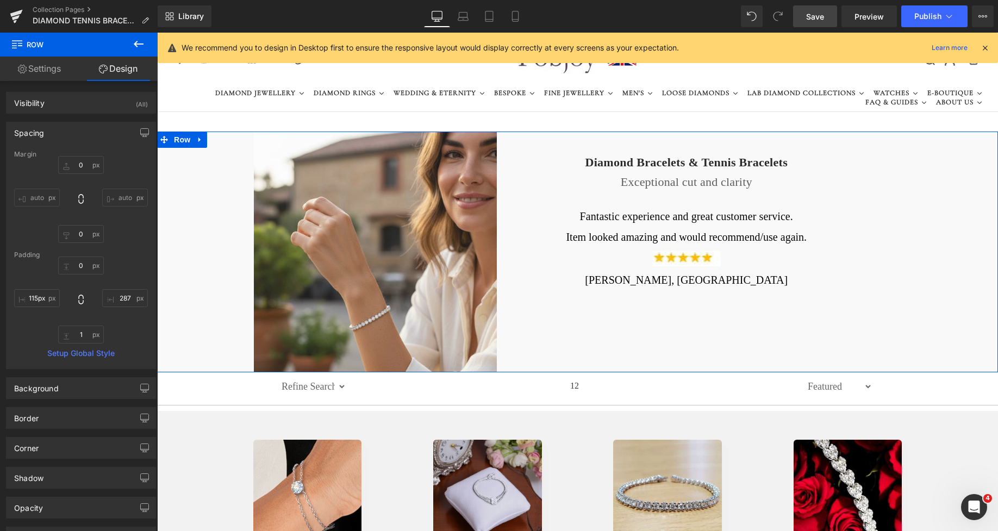
click at [939, 206] on div "Image Diamond Bracelets & Tennis Bracelets Heading Exceptional cut and clarity …" at bounding box center [577, 252] width 841 height 241
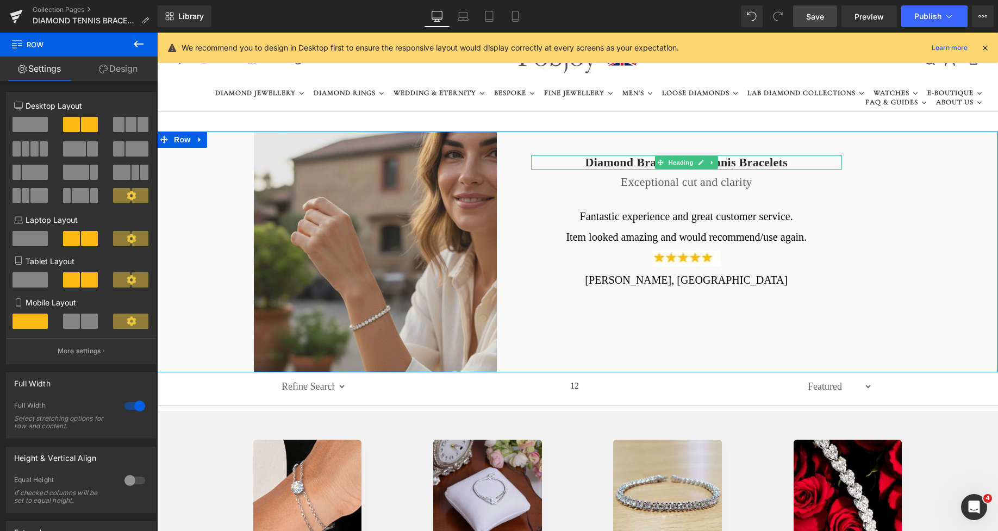
click at [602, 161] on h1 "Diamond Bracelets & Tennis Bracelets" at bounding box center [686, 162] width 311 height 14
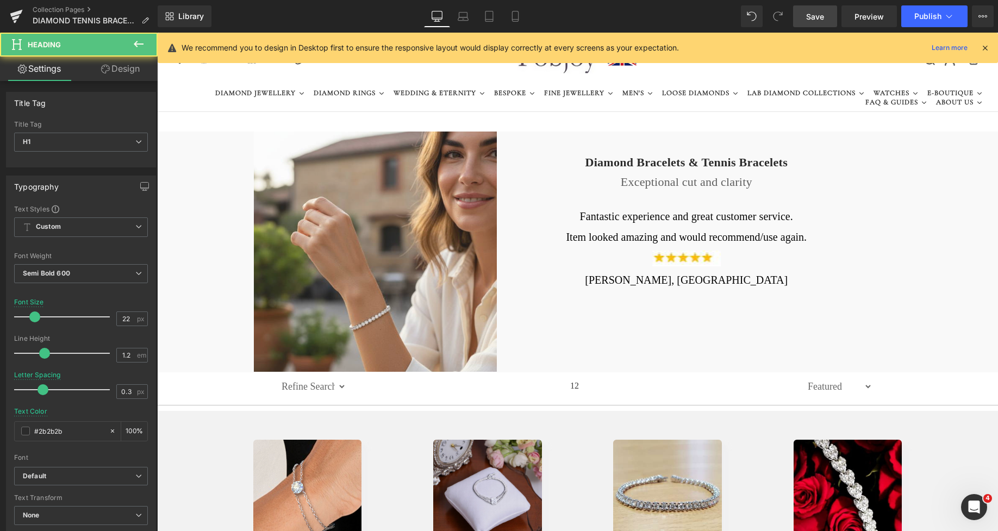
click at [137, 71] on link "Design" at bounding box center [120, 69] width 79 height 24
click at [0, 0] on div "Spacing" at bounding box center [0, 0] width 0 height 0
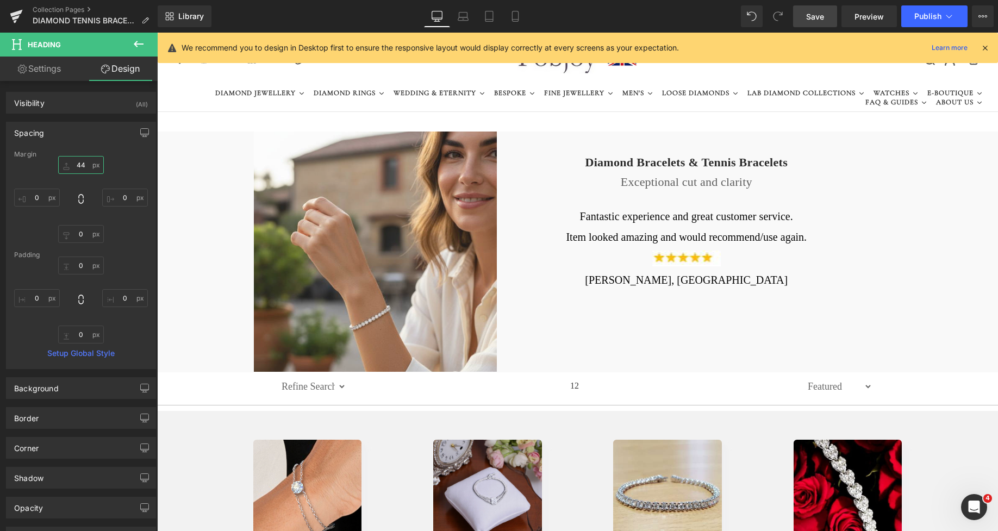
click at [74, 159] on input "text" at bounding box center [81, 165] width 46 height 18
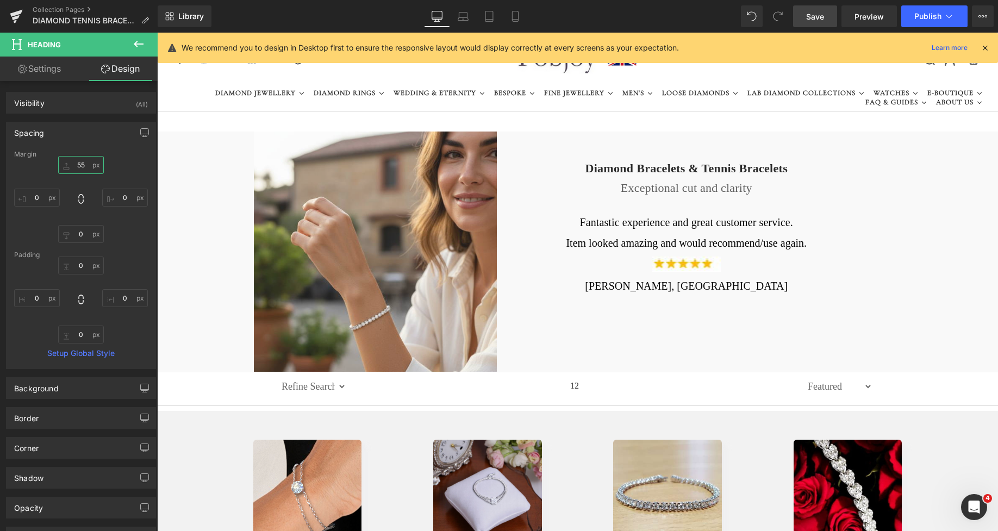
type input "55"
click at [819, 13] on span "Save" at bounding box center [815, 16] width 18 height 11
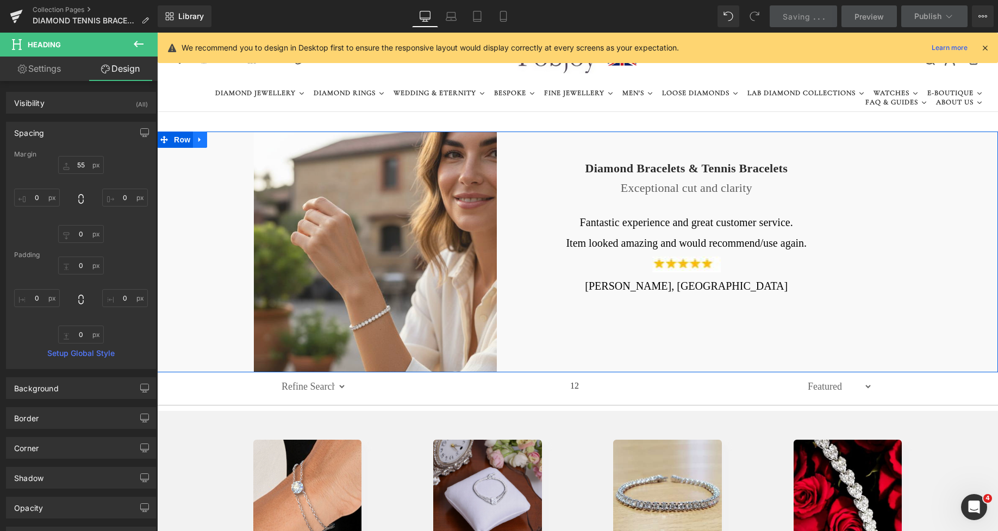
click at [196, 141] on icon at bounding box center [200, 140] width 8 height 8
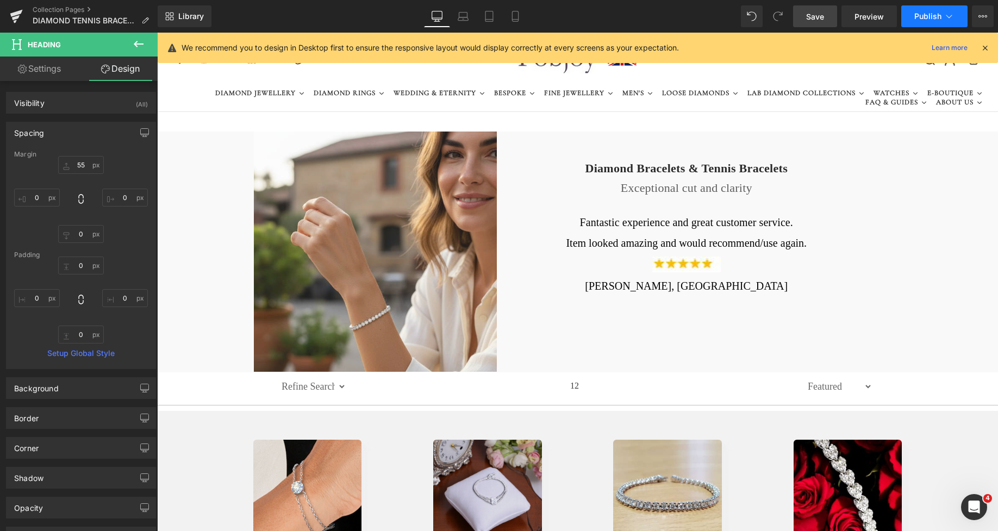
click at [924, 9] on button "Publish" at bounding box center [934, 16] width 66 height 22
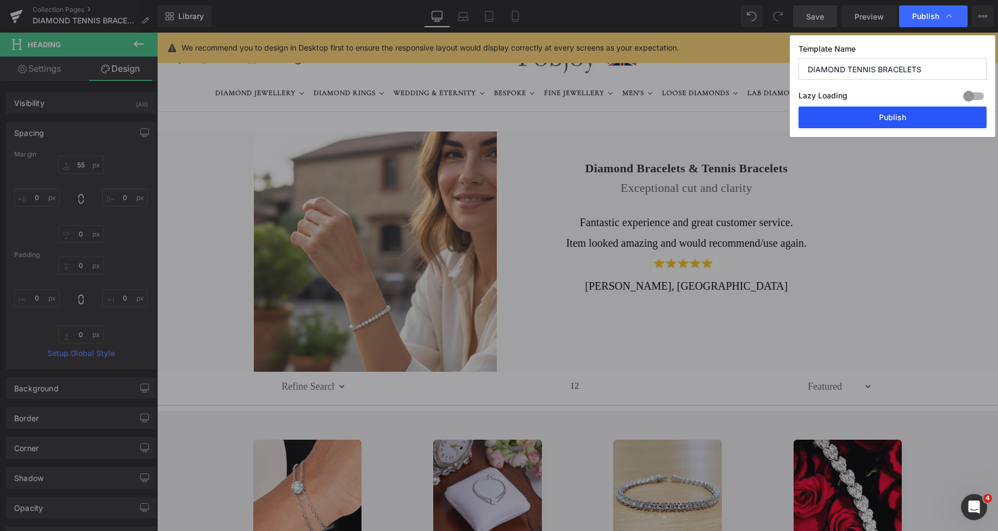
click at [860, 122] on button "Publish" at bounding box center [892, 118] width 188 height 22
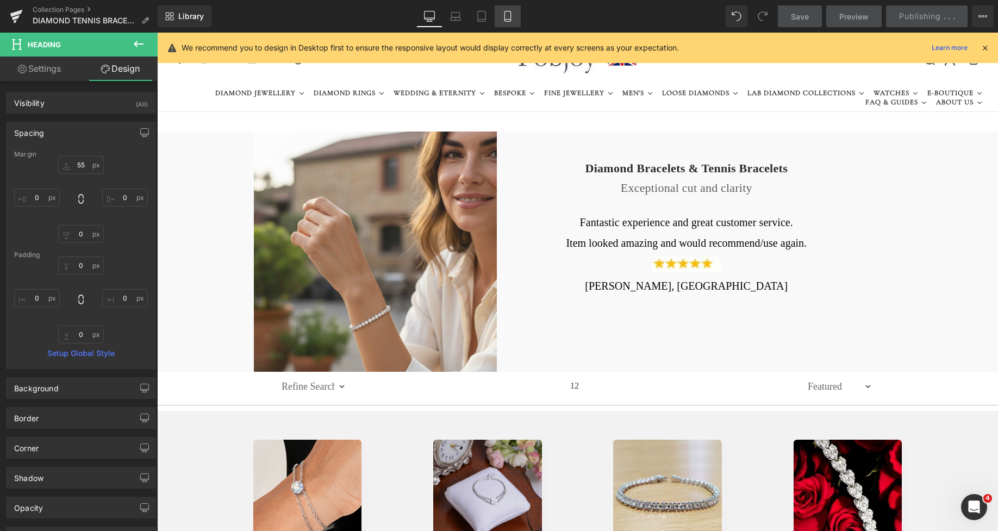
click at [506, 20] on icon at bounding box center [507, 16] width 11 height 11
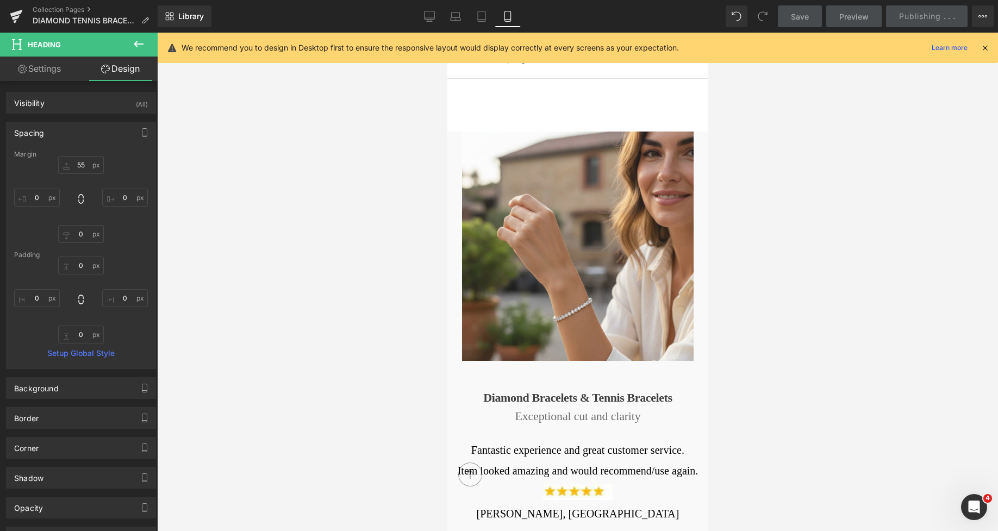
scroll to position [191, 0]
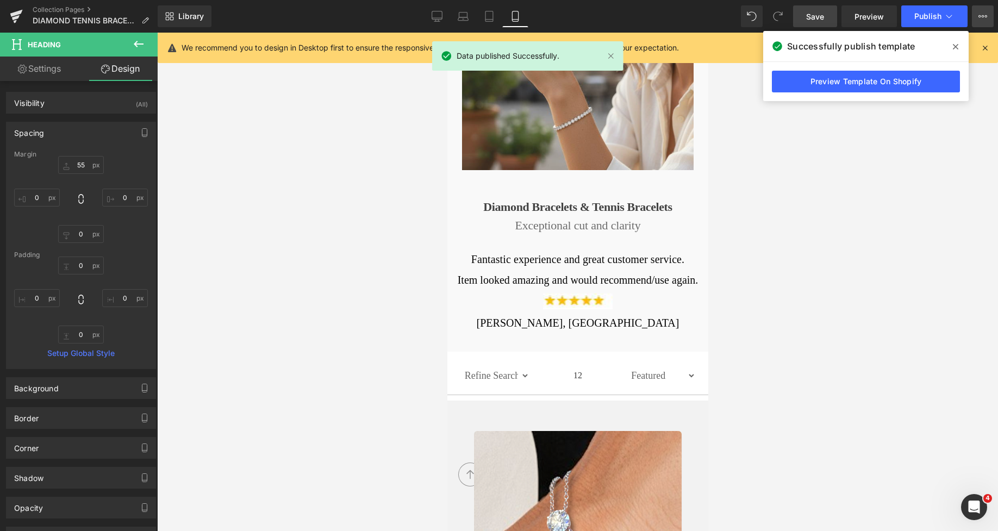
click at [981, 15] on icon at bounding box center [982, 16] width 9 height 9
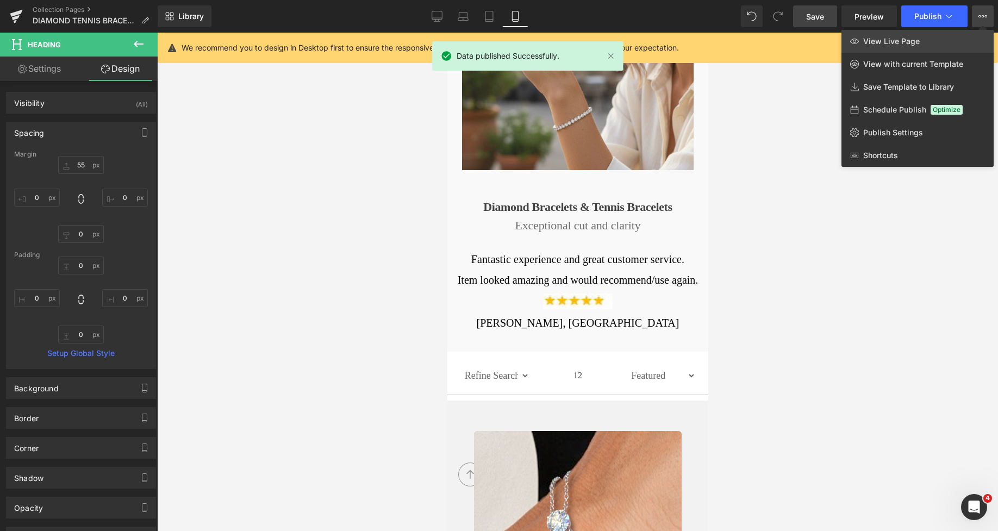
click at [907, 36] on span "View Live Page" at bounding box center [891, 41] width 57 height 10
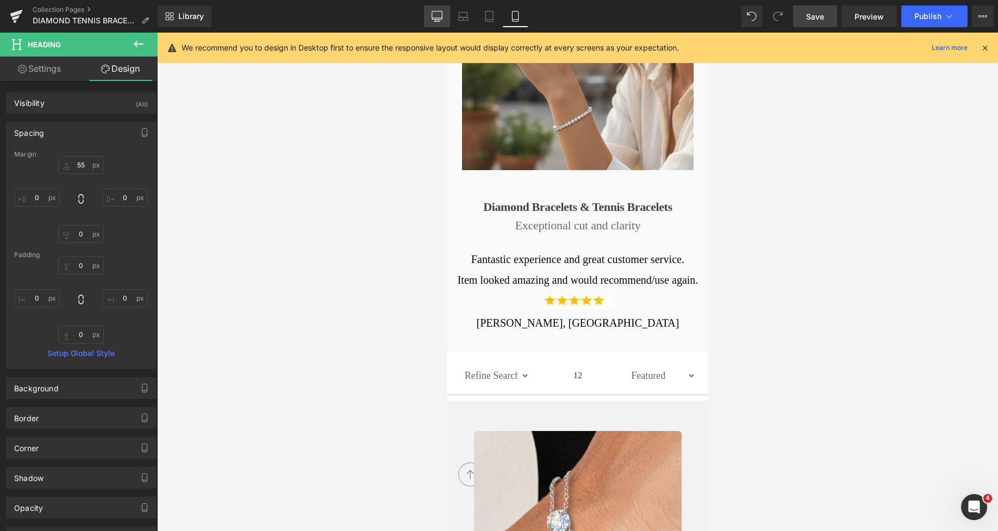
drag, startPoint x: 427, startPoint y: 15, endPoint x: 387, endPoint y: 86, distance: 81.5
click at [427, 15] on link "Desktop" at bounding box center [437, 16] width 26 height 22
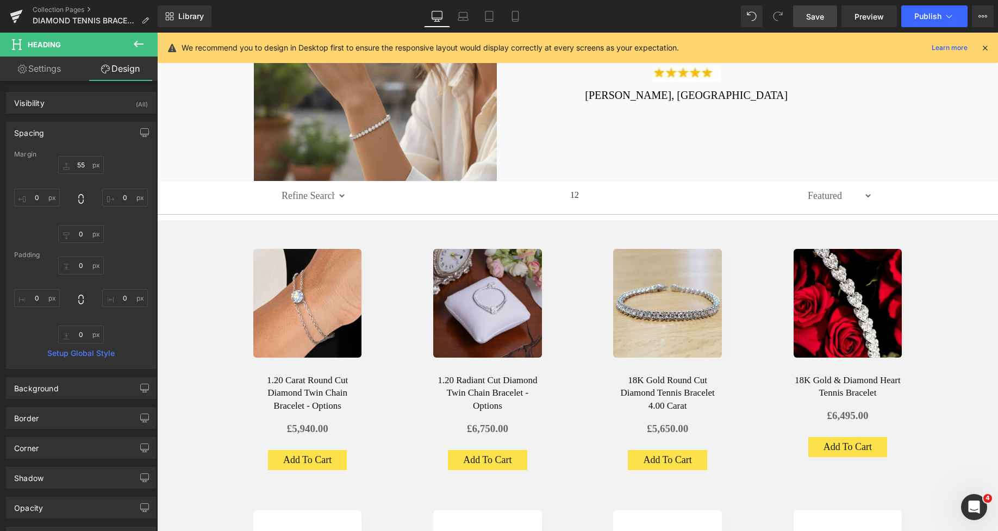
scroll to position [0, 0]
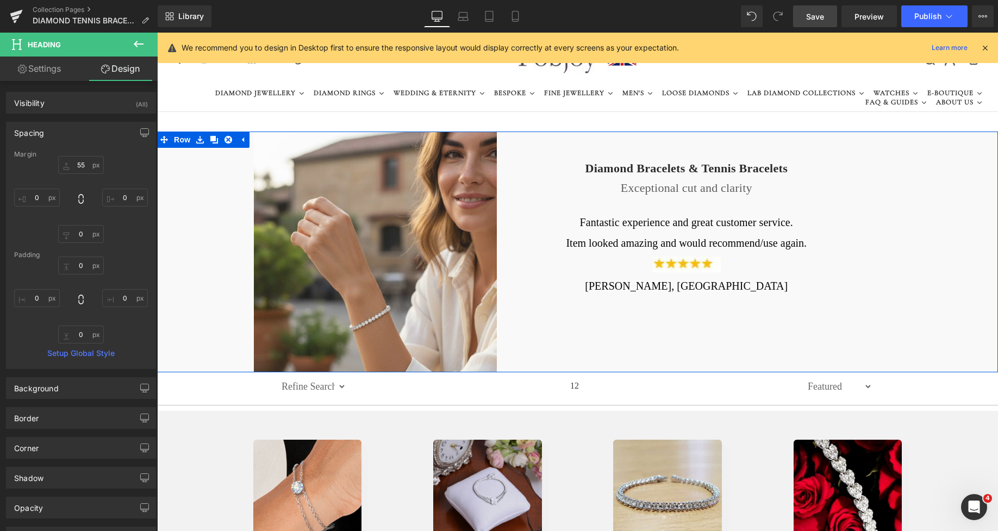
click at [638, 189] on h3 "Exceptional cut and clarity" at bounding box center [686, 188] width 311 height 14
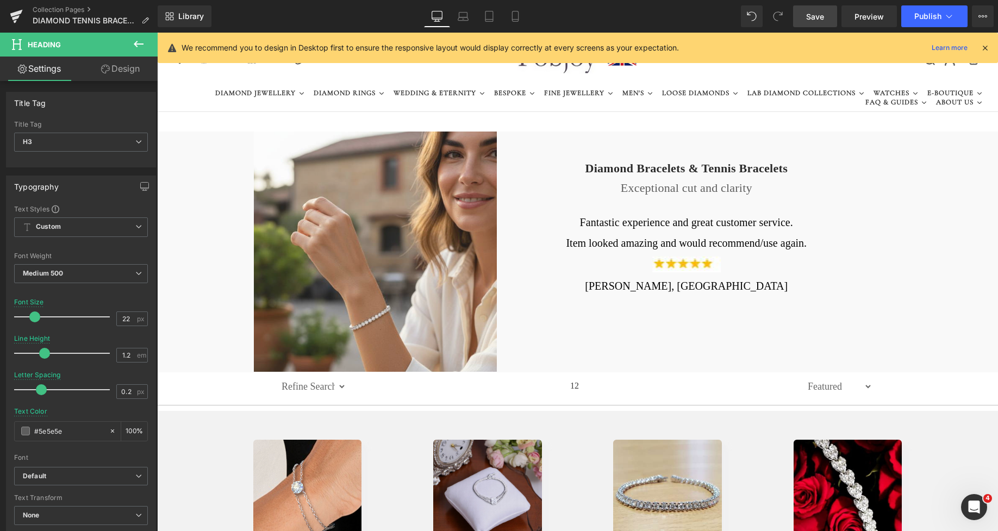
click at [130, 74] on link "Design" at bounding box center [120, 69] width 79 height 24
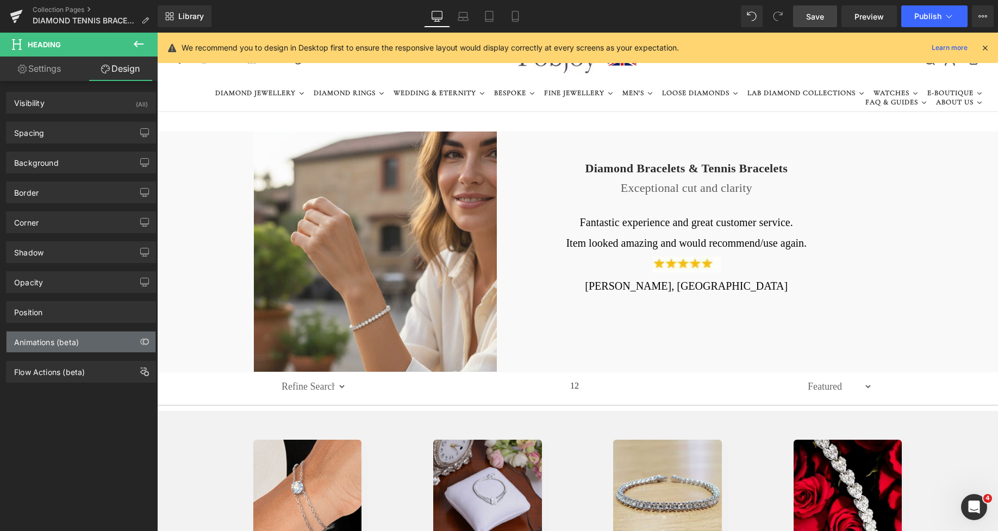
click at [36, 339] on div "Animations (beta)" at bounding box center [46, 339] width 65 height 15
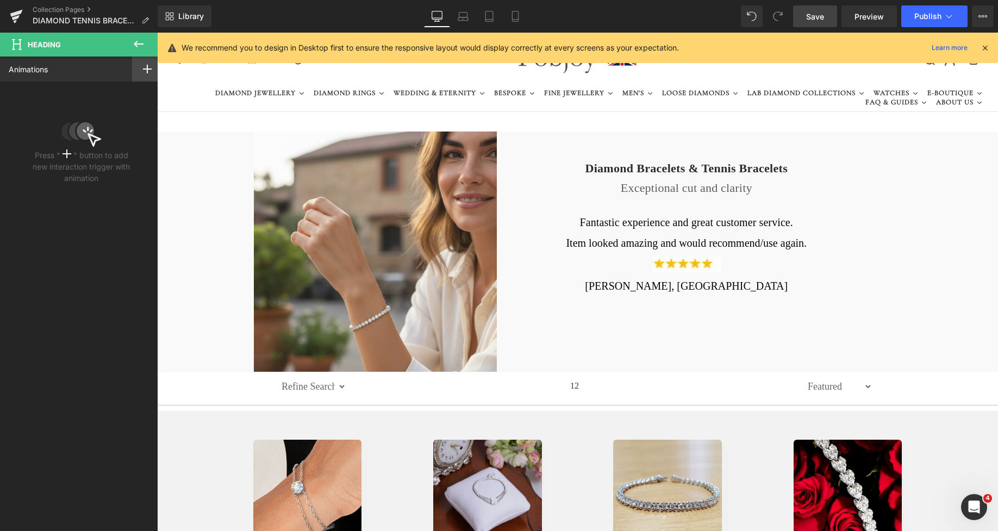
click at [146, 75] on div at bounding box center [147, 69] width 30 height 25
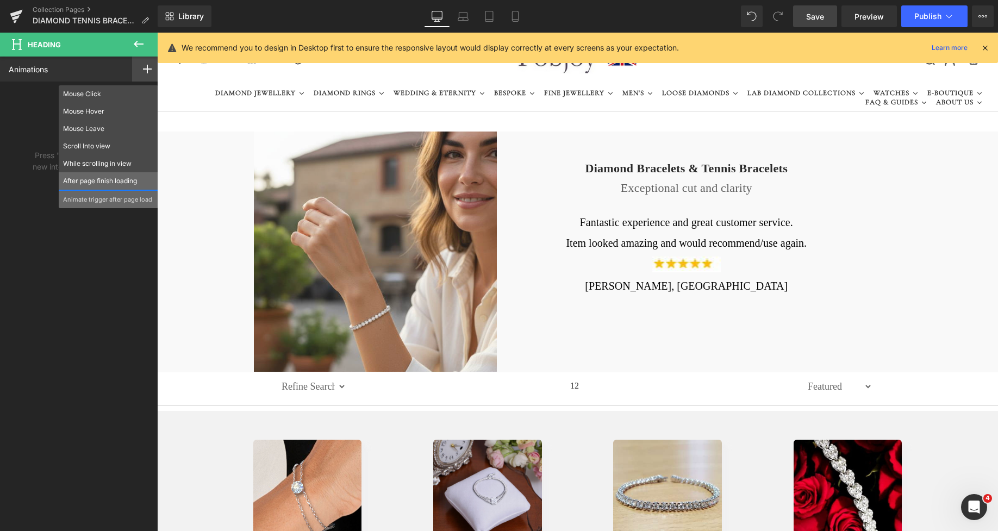
click at [97, 179] on p "After page finish loading" at bounding box center [108, 181] width 91 height 10
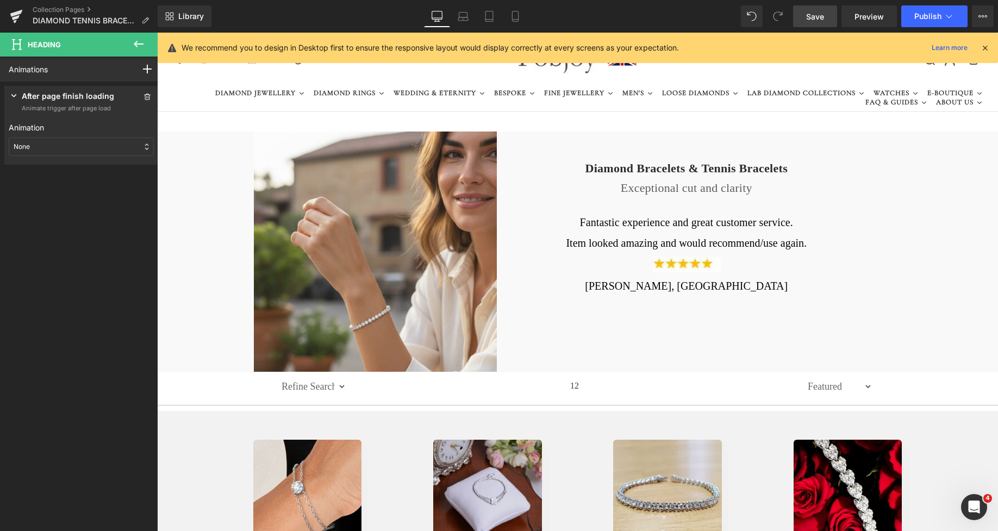
click at [84, 152] on div "None" at bounding box center [81, 147] width 145 height 18
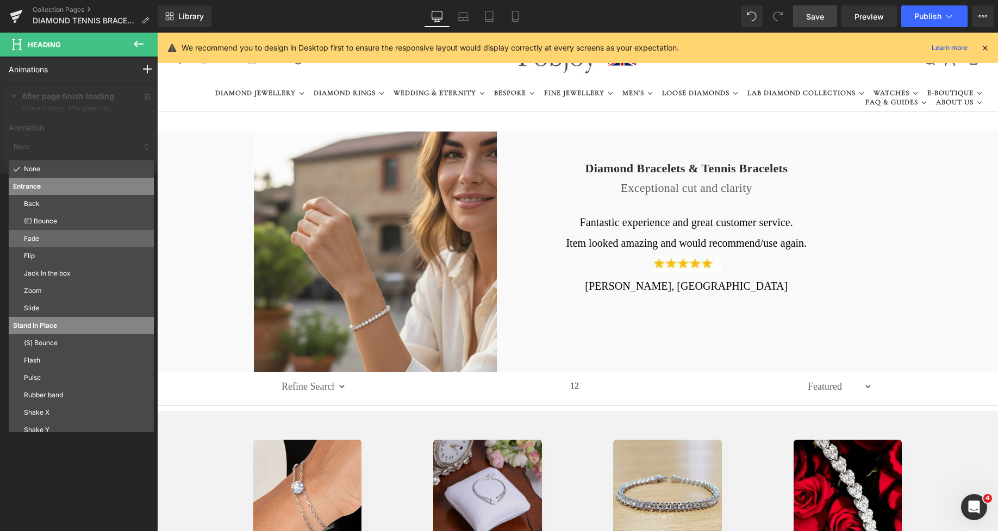
click at [51, 235] on p "Fade" at bounding box center [87, 239] width 126 height 10
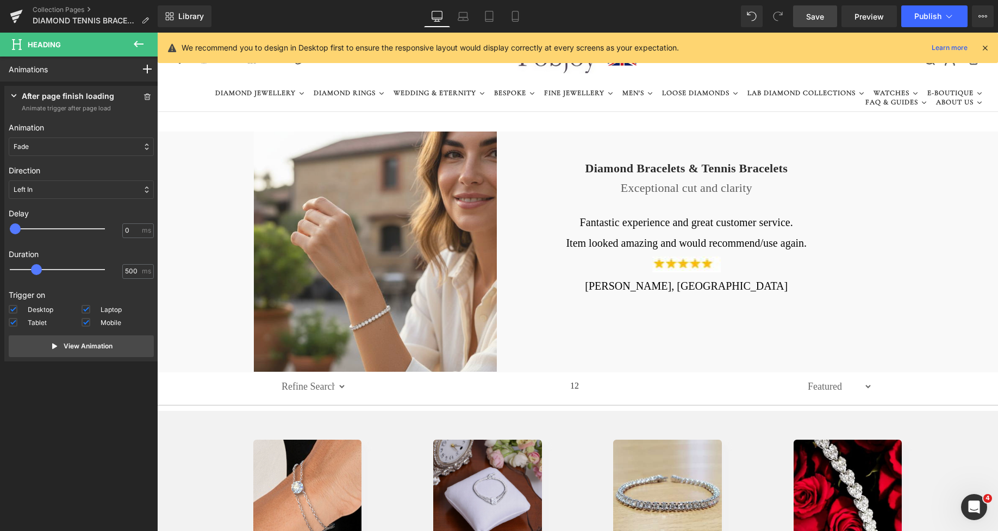
click at [49, 189] on div "Left In" at bounding box center [81, 189] width 145 height 18
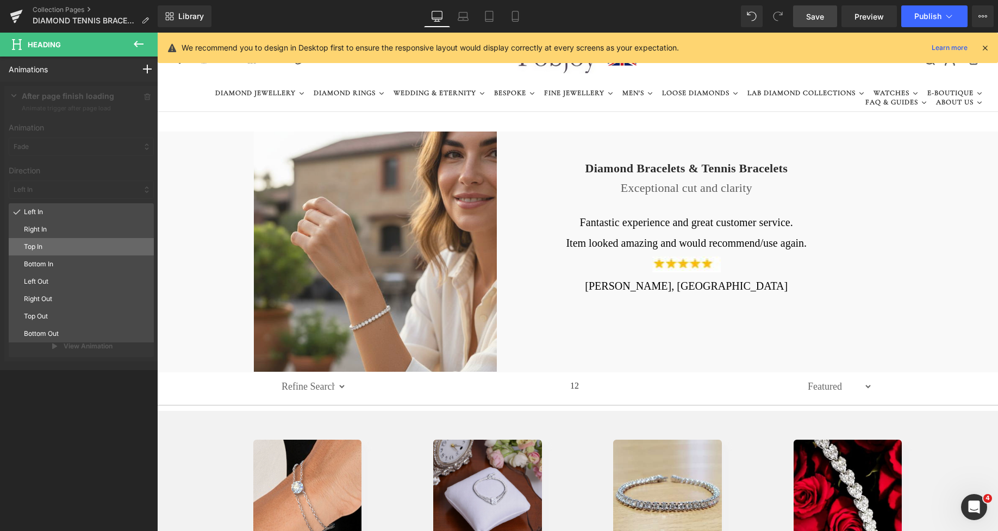
click at [43, 244] on p "Top In" at bounding box center [87, 247] width 126 height 10
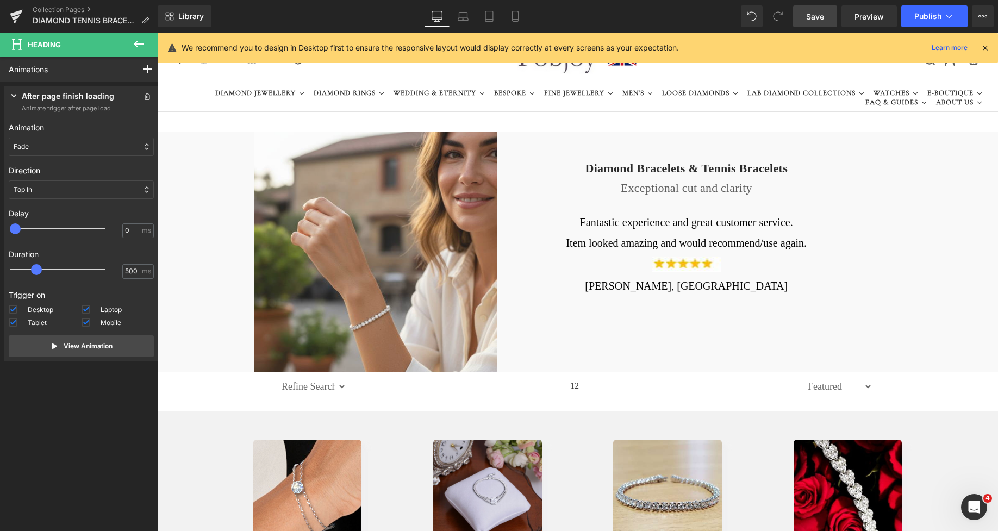
click at [807, 17] on span "Save" at bounding box center [815, 16] width 18 height 11
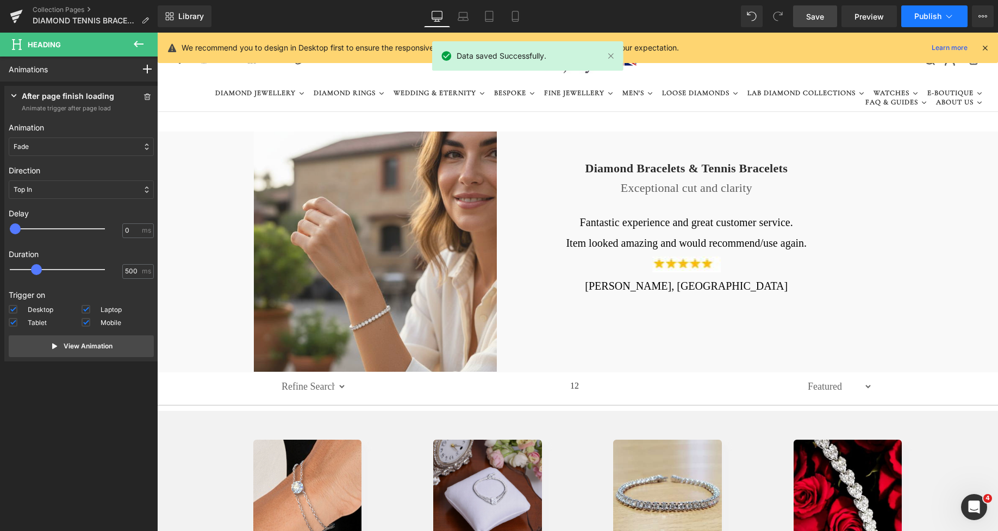
click at [920, 19] on span "Publish" at bounding box center [927, 16] width 27 height 9
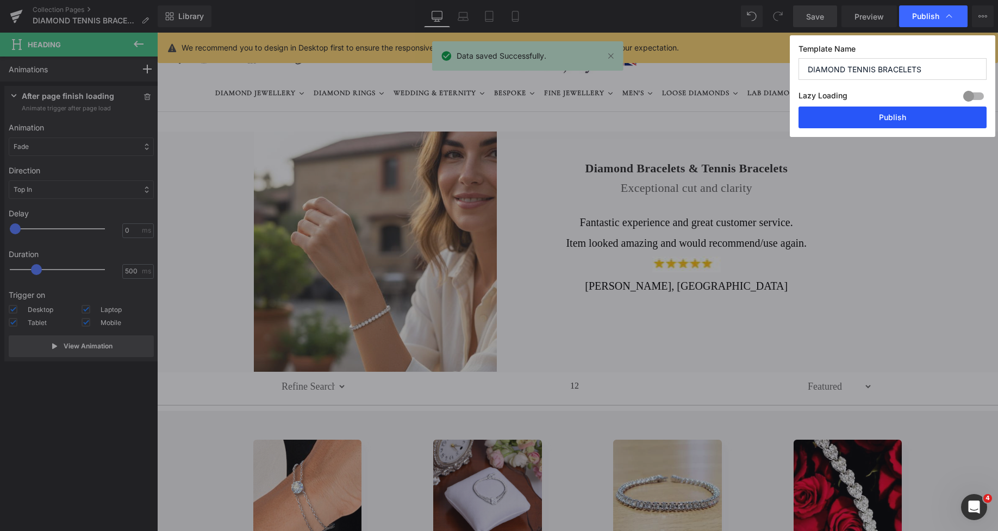
click at [894, 120] on button "Publish" at bounding box center [892, 118] width 188 height 22
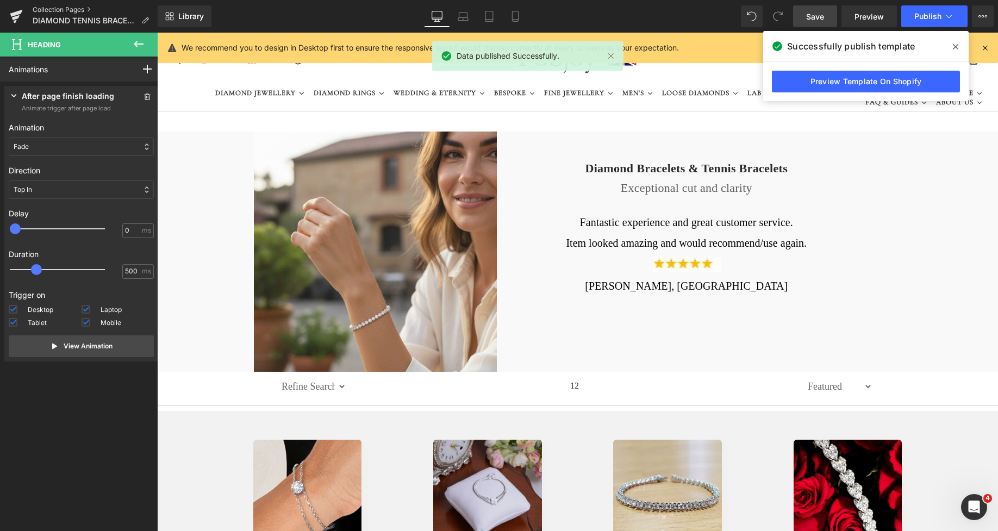
click at [65, 9] on link "Collection Pages" at bounding box center [95, 9] width 125 height 9
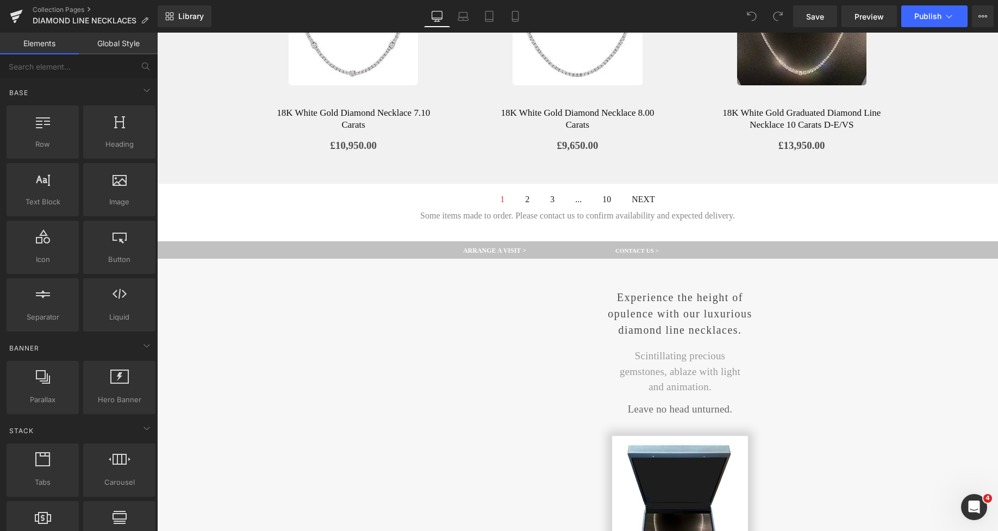
scroll to position [750, 0]
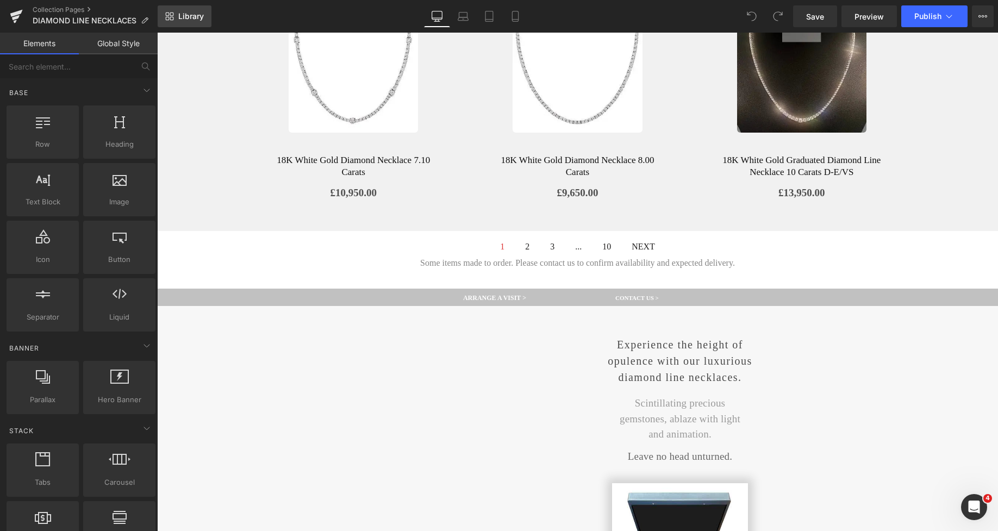
click at [189, 19] on span "Library" at bounding box center [191, 16] width 26 height 10
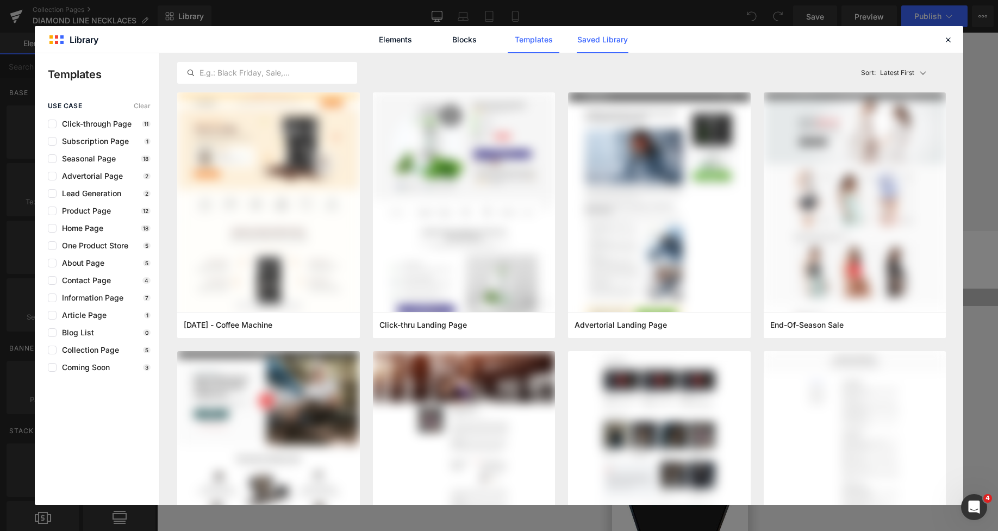
click at [596, 43] on link "Saved Library" at bounding box center [603, 39] width 52 height 27
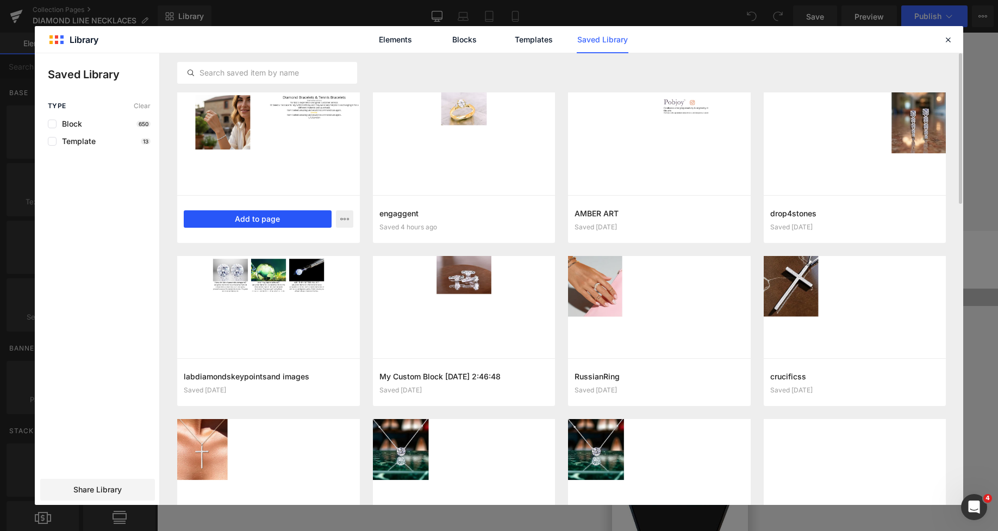
click at [264, 218] on button "Add to page" at bounding box center [258, 218] width 148 height 17
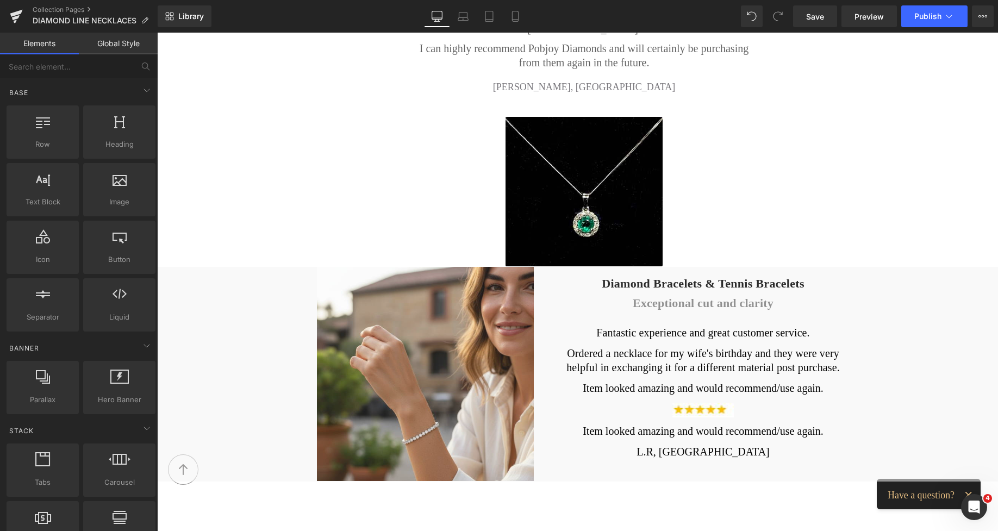
scroll to position [2241, 0]
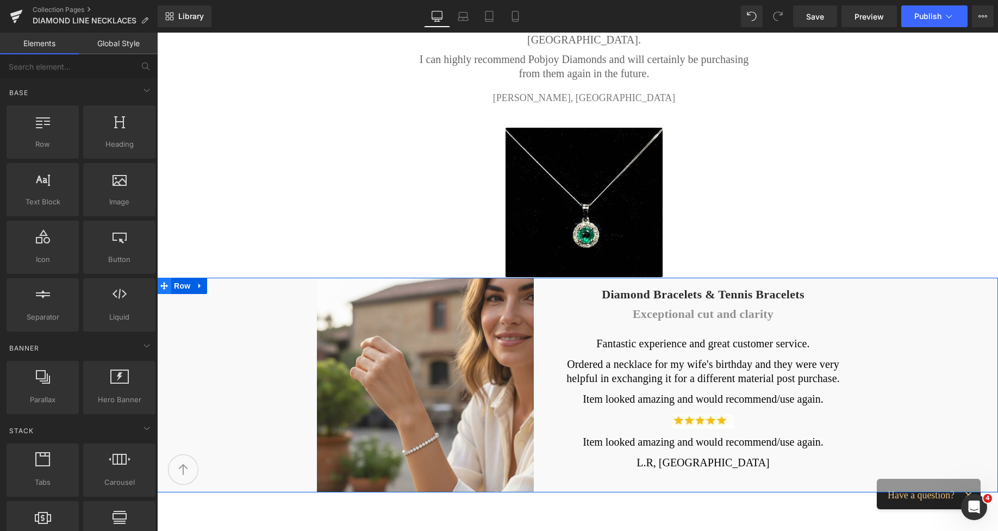
click at [164, 282] on icon at bounding box center [164, 286] width 8 height 8
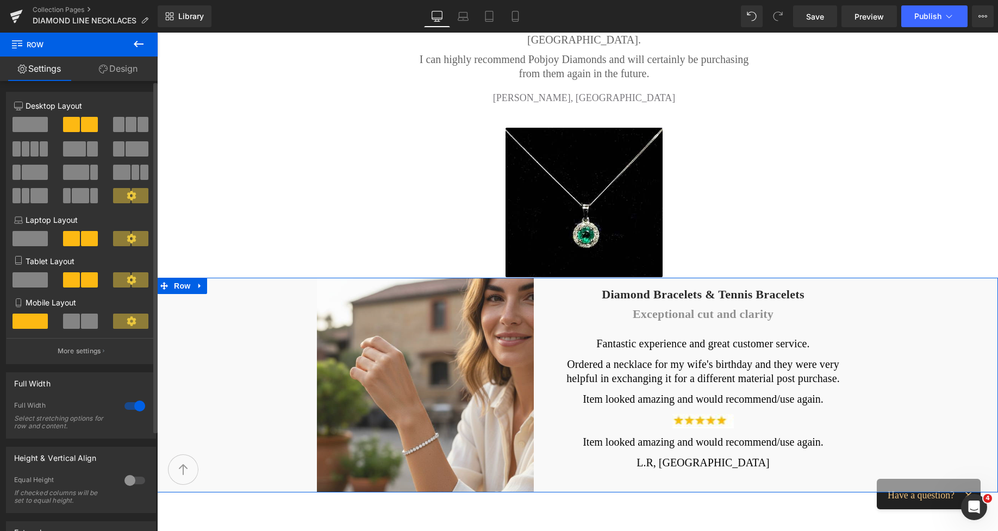
click at [35, 125] on span at bounding box center [30, 124] width 35 height 15
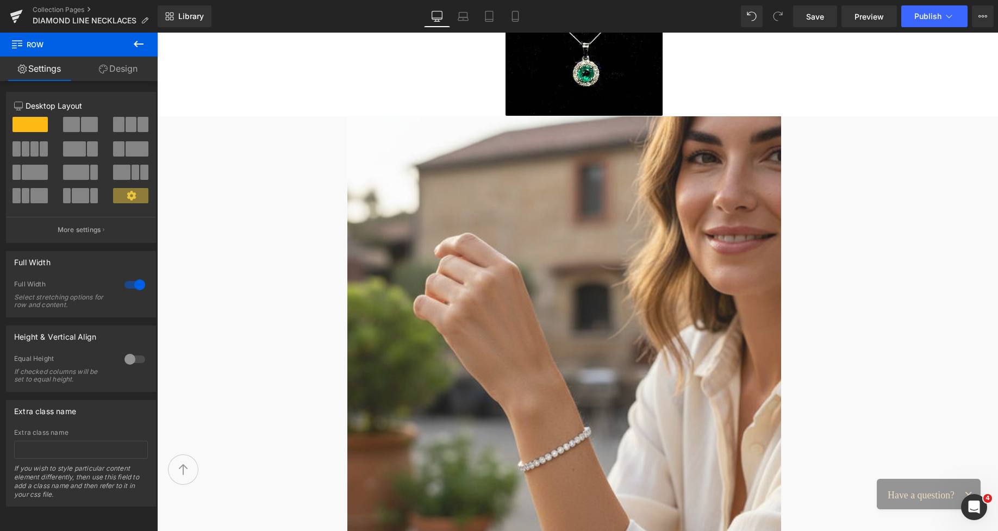
scroll to position [2411, 0]
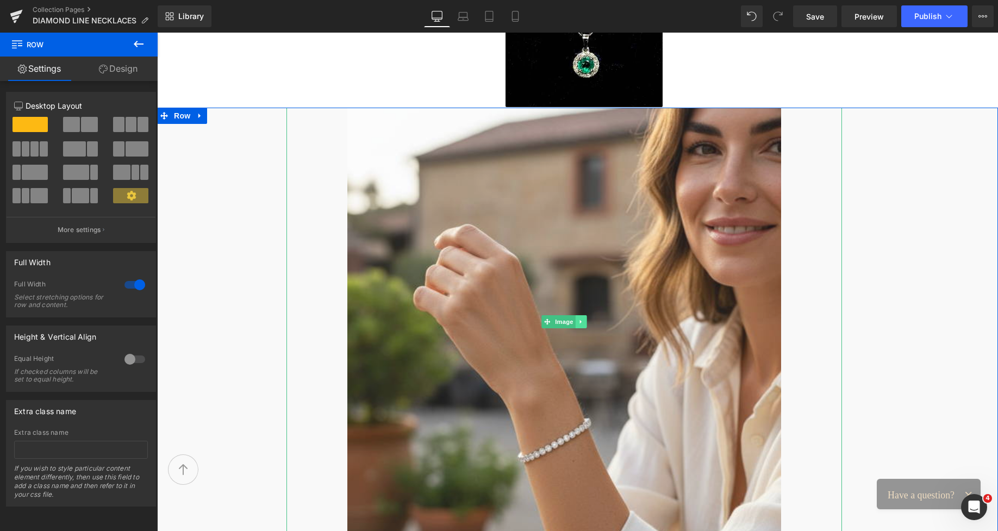
click at [578, 319] on icon at bounding box center [581, 322] width 6 height 7
click at [584, 319] on icon at bounding box center [587, 322] width 6 height 7
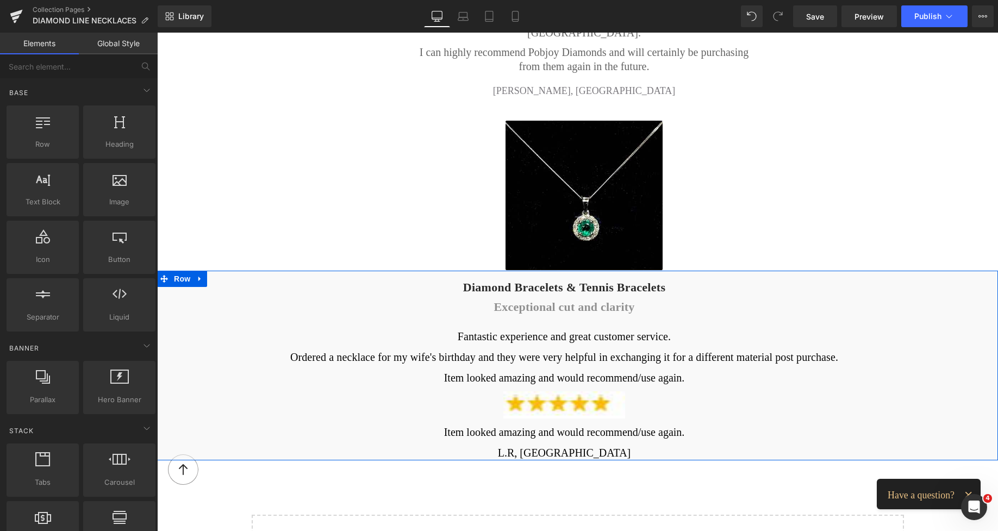
scroll to position [2240, 0]
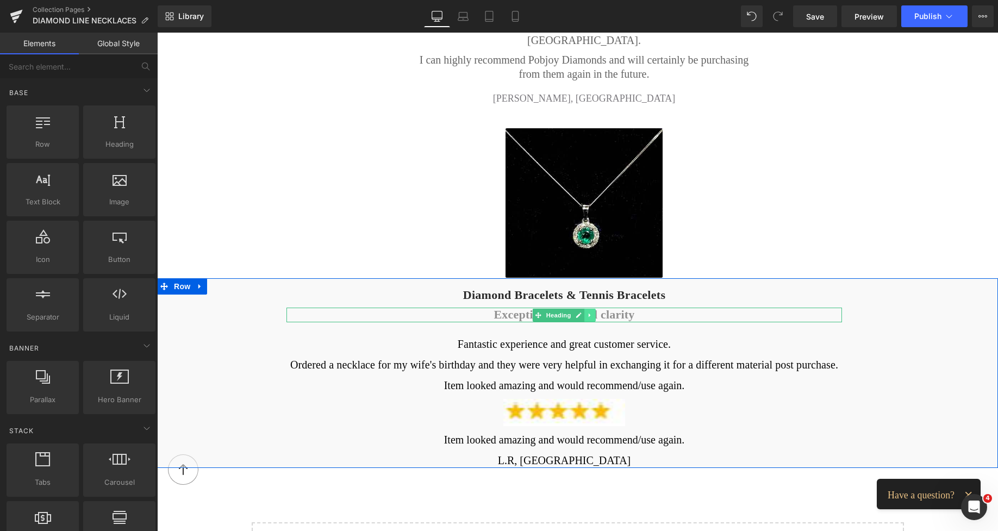
click at [589, 313] on icon at bounding box center [590, 315] width 2 height 4
click at [593, 312] on icon at bounding box center [596, 315] width 6 height 6
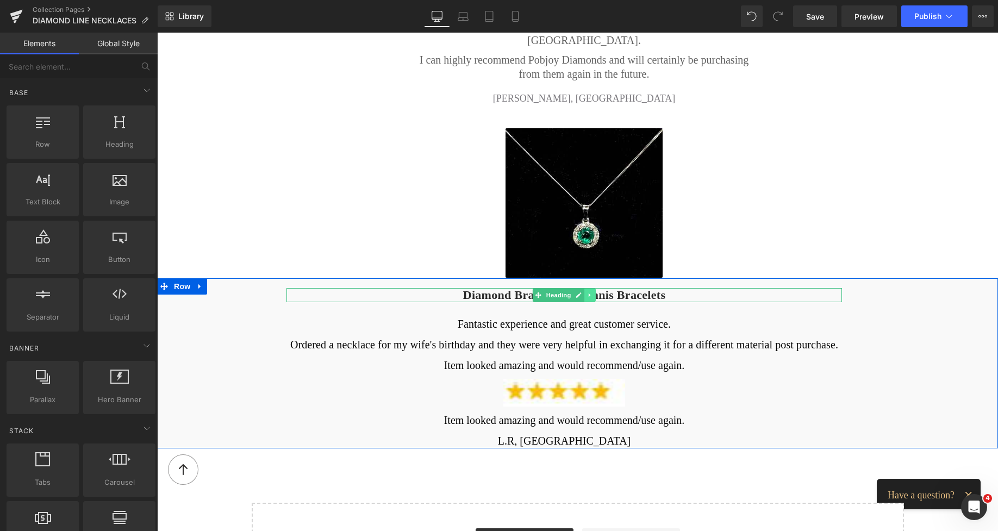
click at [587, 292] on icon at bounding box center [590, 295] width 6 height 7
click at [593, 292] on icon at bounding box center [596, 295] width 6 height 6
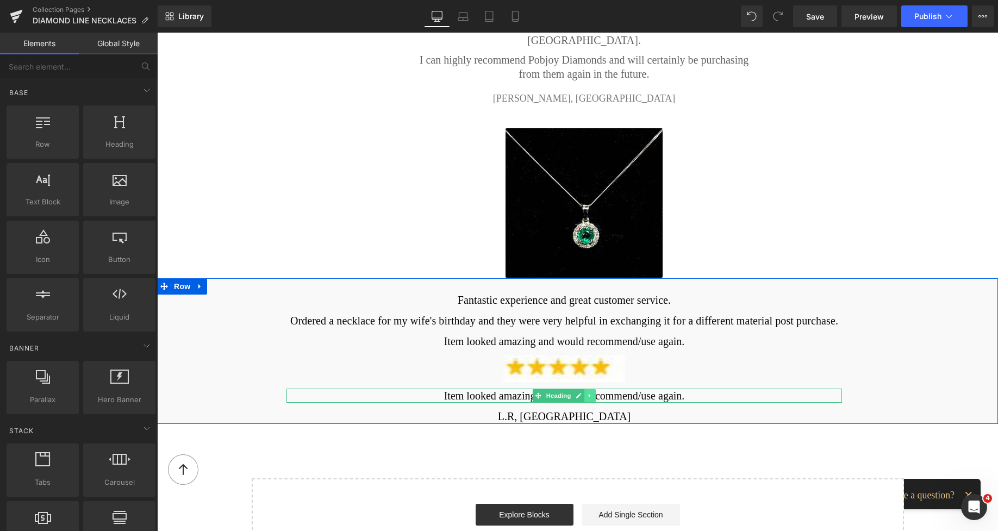
click at [589, 394] on icon at bounding box center [590, 396] width 2 height 4
click at [593, 393] on icon at bounding box center [596, 396] width 6 height 6
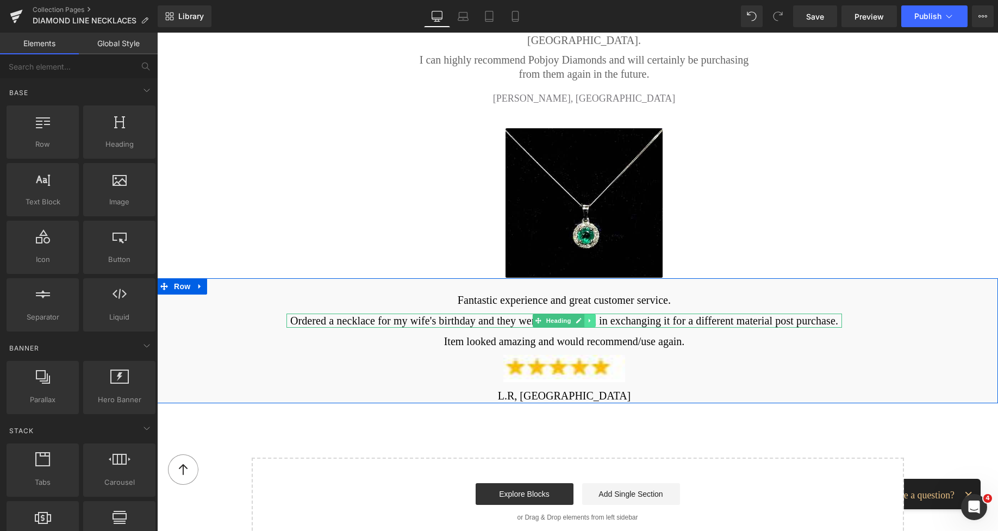
click at [589, 319] on icon at bounding box center [590, 321] width 2 height 4
click at [593, 317] on icon at bounding box center [596, 320] width 6 height 6
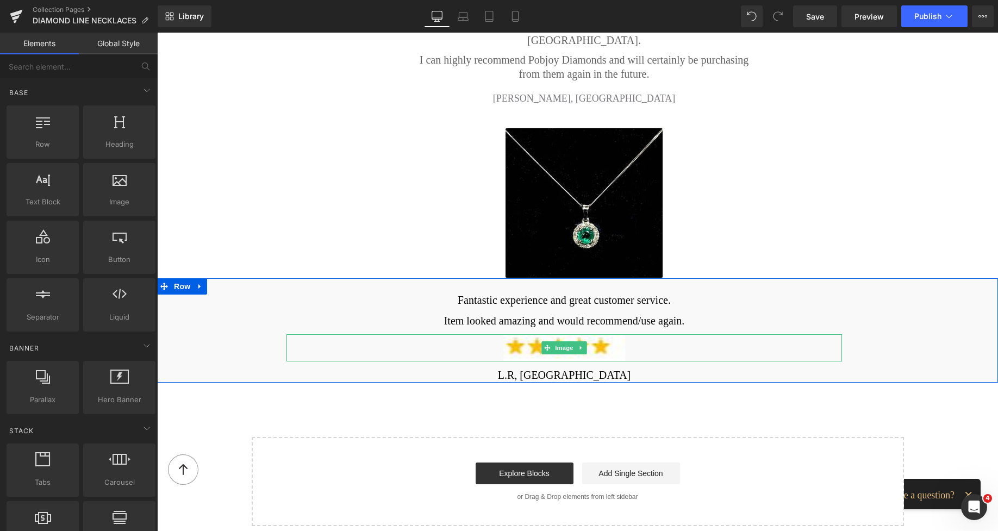
click at [517, 334] on img at bounding box center [564, 348] width 122 height 28
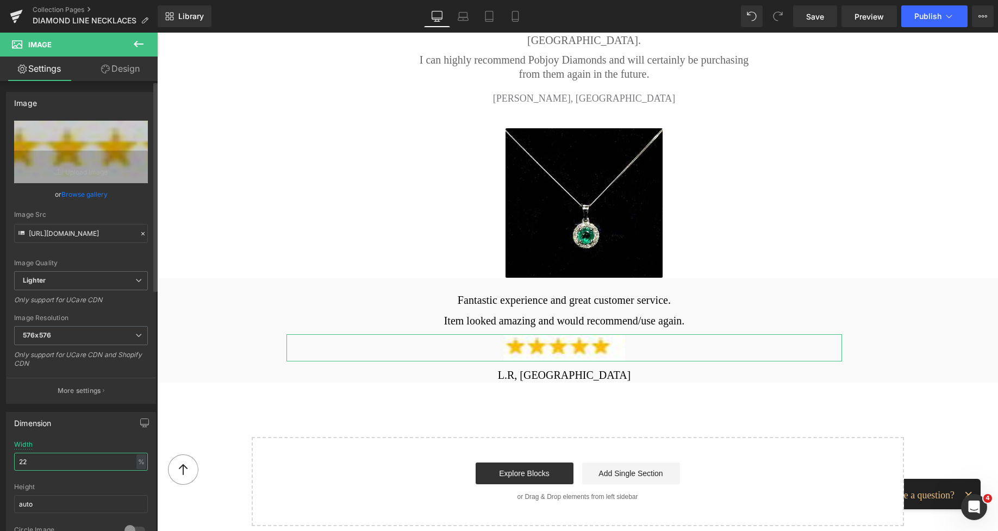
drag, startPoint x: 32, startPoint y: 461, endPoint x: 3, endPoint y: 466, distance: 29.2
click at [3, 466] on div "Dimension 22% Width 22 % % px auto Height auto 0 Circle Image" at bounding box center [81, 477] width 163 height 146
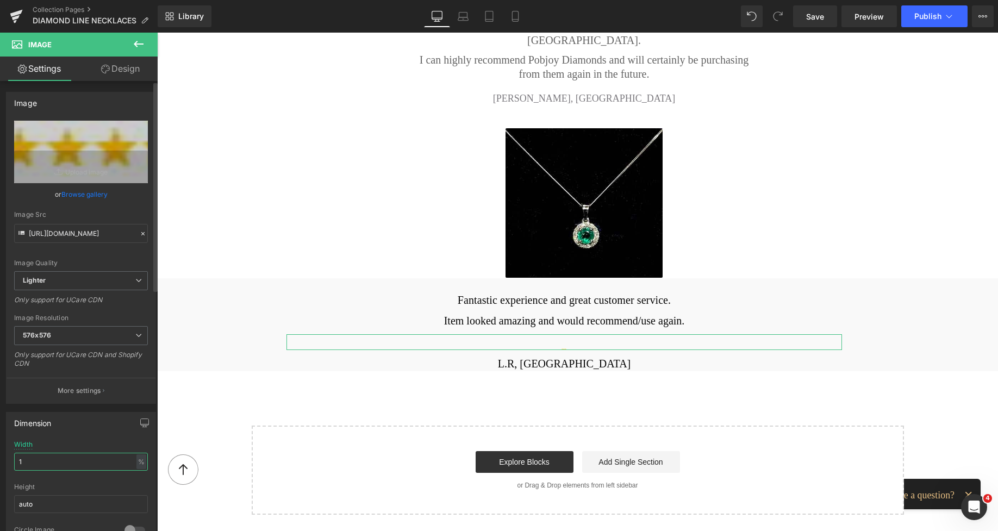
type input "17"
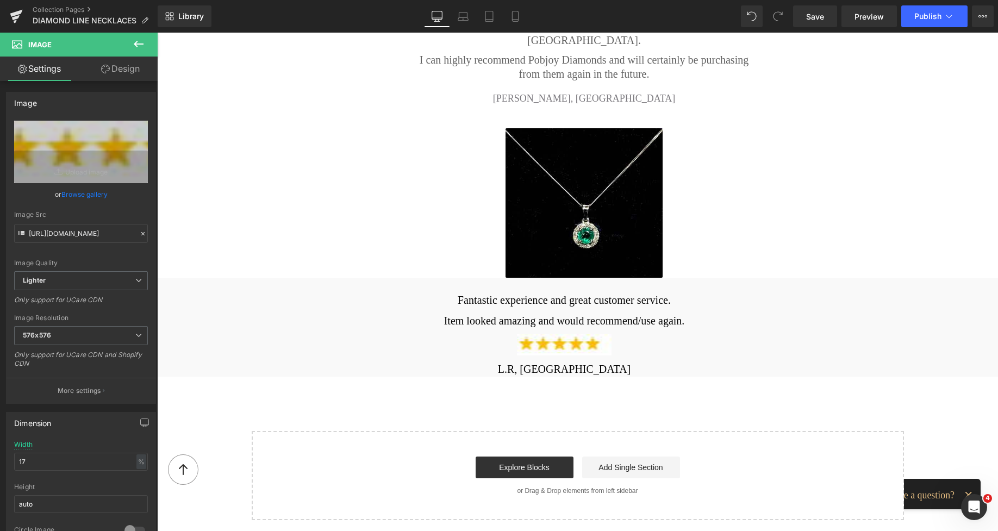
click at [535, 300] on div "Fantastic experience and great customer service. Heading Item looked amazing an…" at bounding box center [577, 327] width 841 height 98
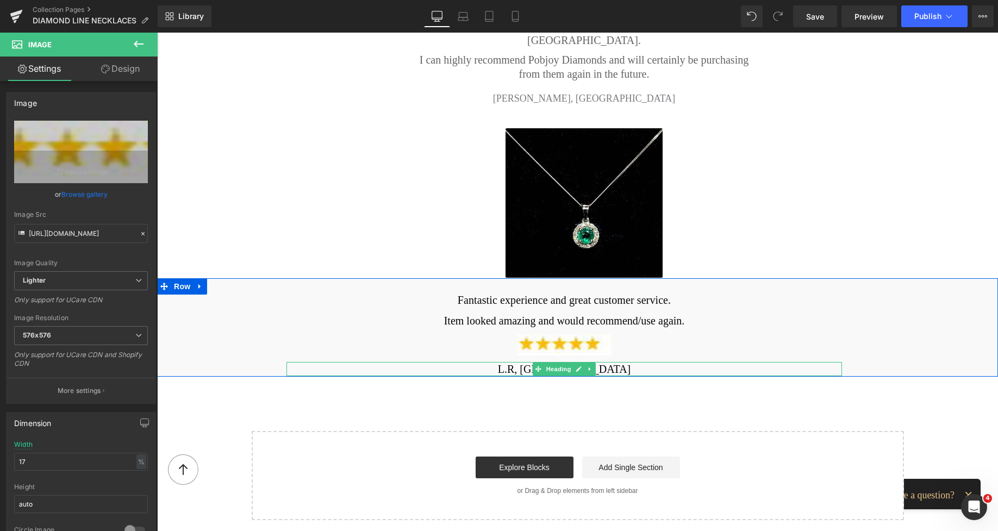
click at [540, 362] on div "L.R, London Heading" at bounding box center [564, 369] width 556 height 14
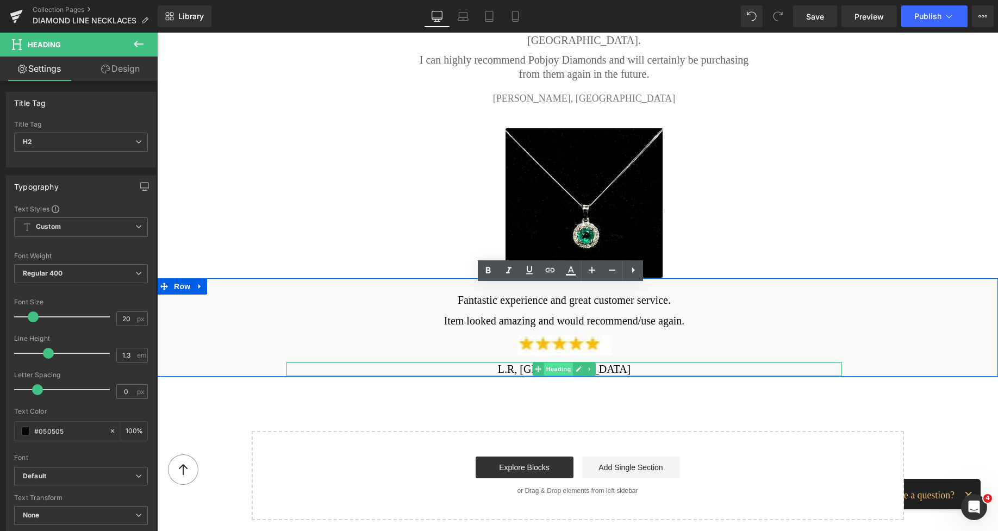
click at [544, 363] on span "Heading" at bounding box center [558, 369] width 29 height 13
click at [514, 362] on h2 "L.R, London" at bounding box center [564, 369] width 556 height 14
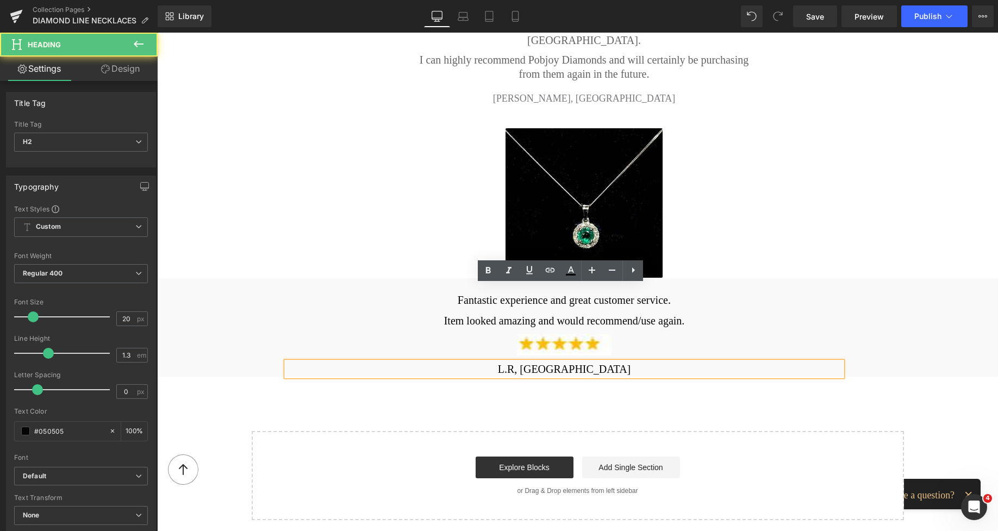
click at [548, 362] on h2 "L.R, London" at bounding box center [564, 369] width 556 height 14
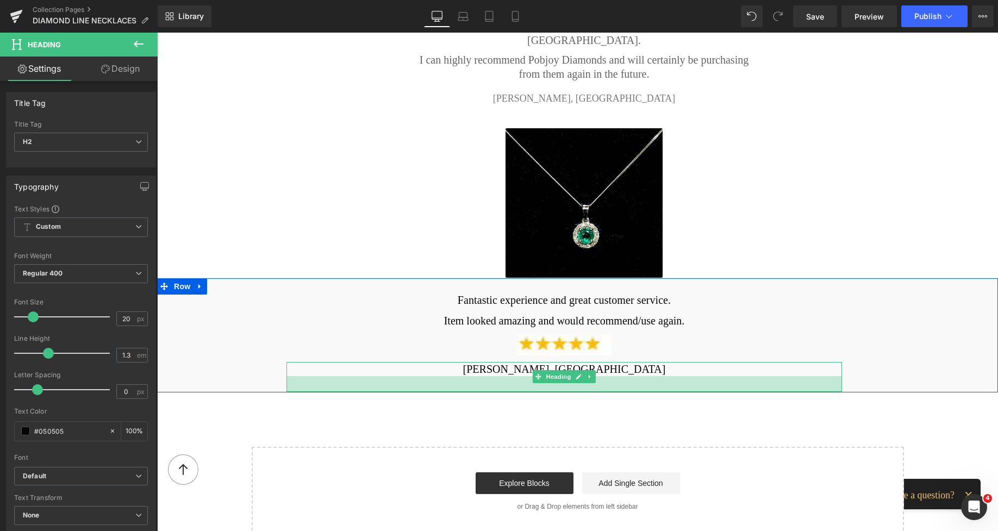
drag, startPoint x: 580, startPoint y: 299, endPoint x: 587, endPoint y: 315, distance: 17.3
click at [587, 376] on div at bounding box center [564, 384] width 556 height 16
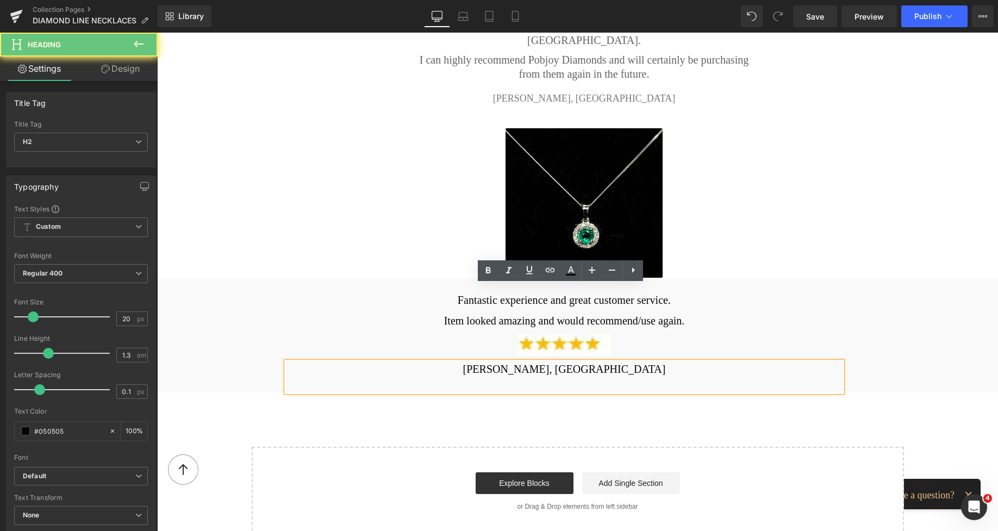
click at [381, 293] on h2 "Fantastic experience and great customer service." at bounding box center [564, 300] width 556 height 14
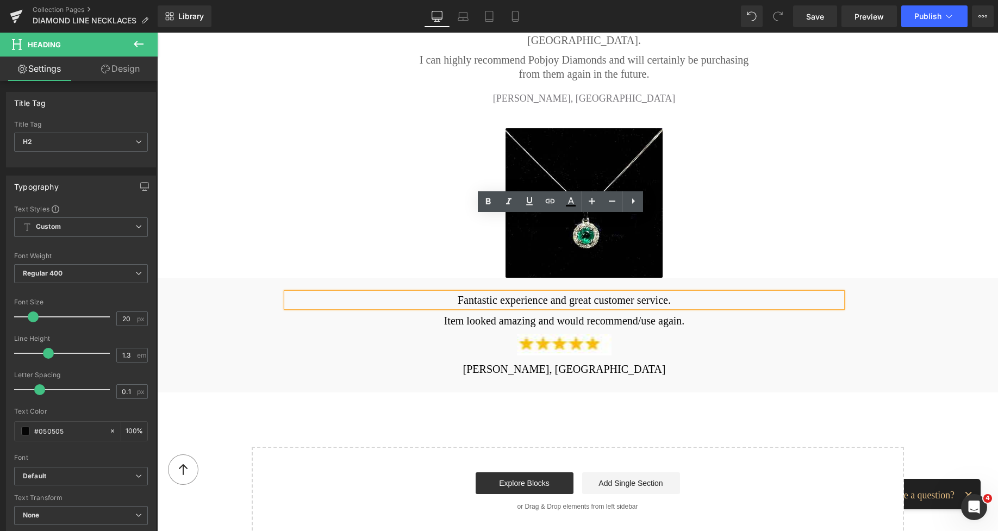
click at [347, 197] on div "Icon My daughter was absolutely delighted with her gift. Text Block I also part…" at bounding box center [578, 118] width 652 height 321
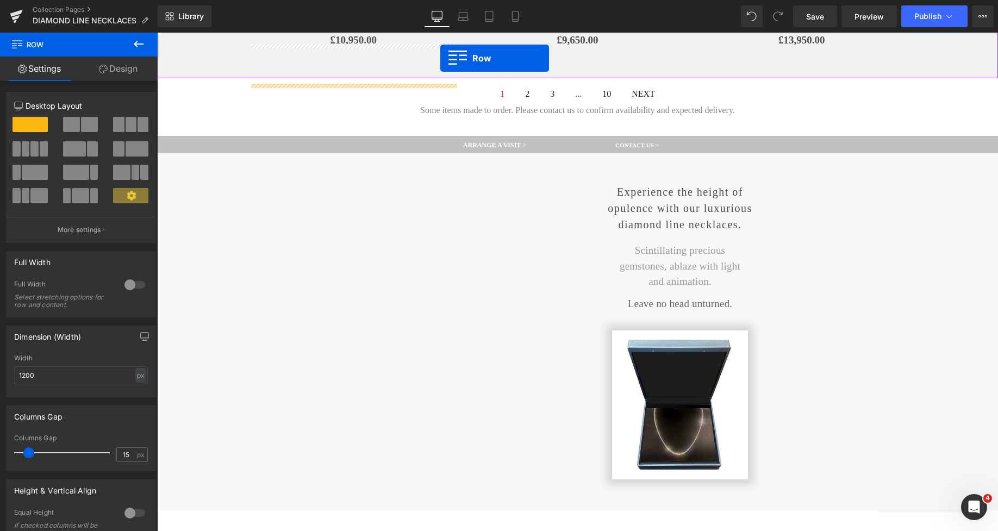
scroll to position [838, 0]
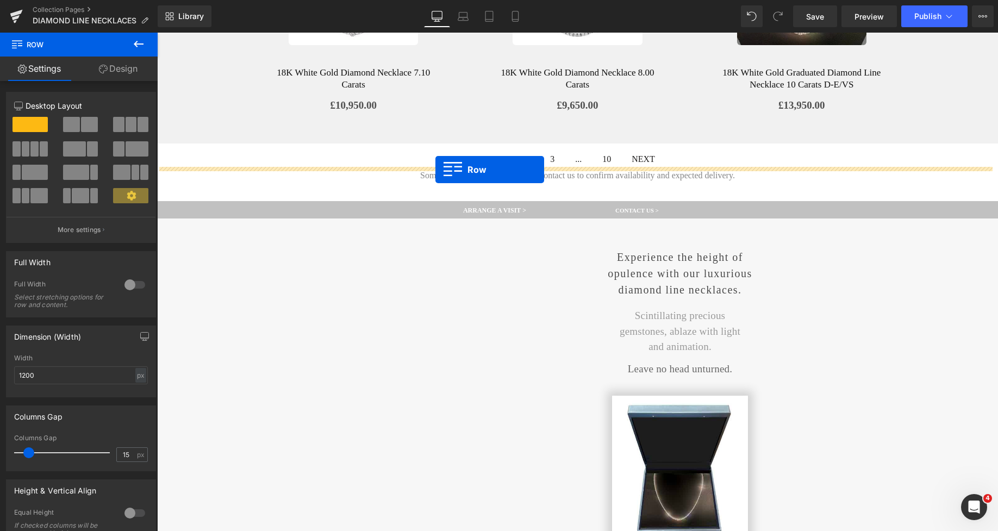
drag, startPoint x: 162, startPoint y: 210, endPoint x: 435, endPoint y: 170, distance: 276.4
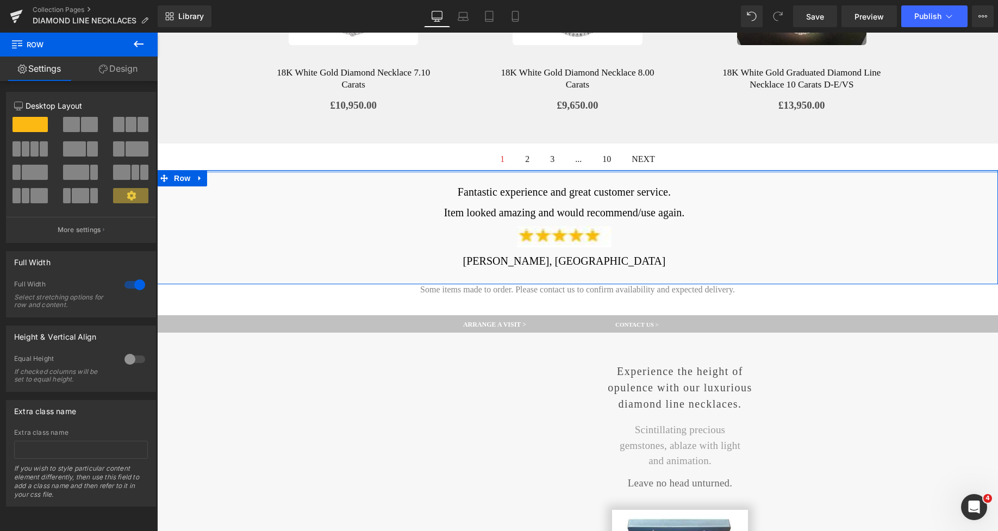
click at [727, 170] on div at bounding box center [577, 171] width 841 height 3
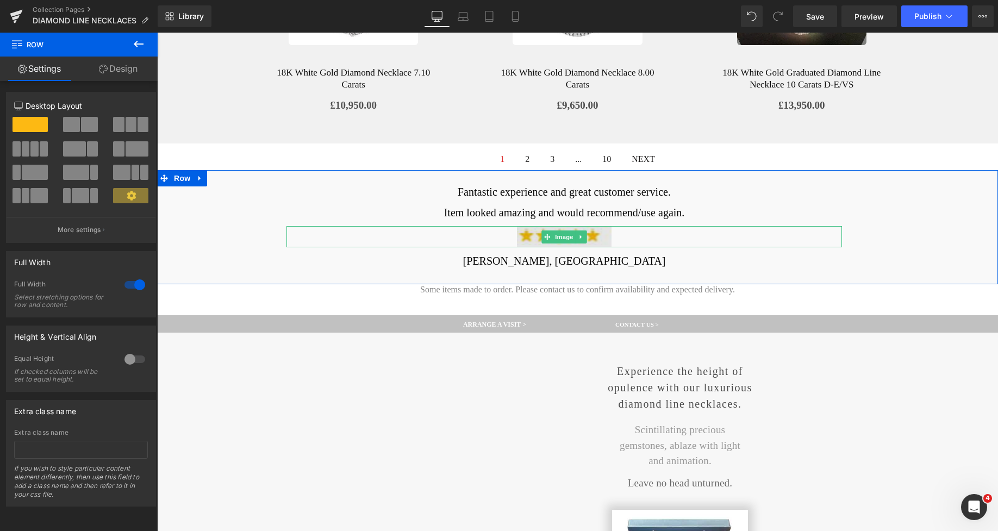
click at [532, 229] on img at bounding box center [564, 236] width 95 height 21
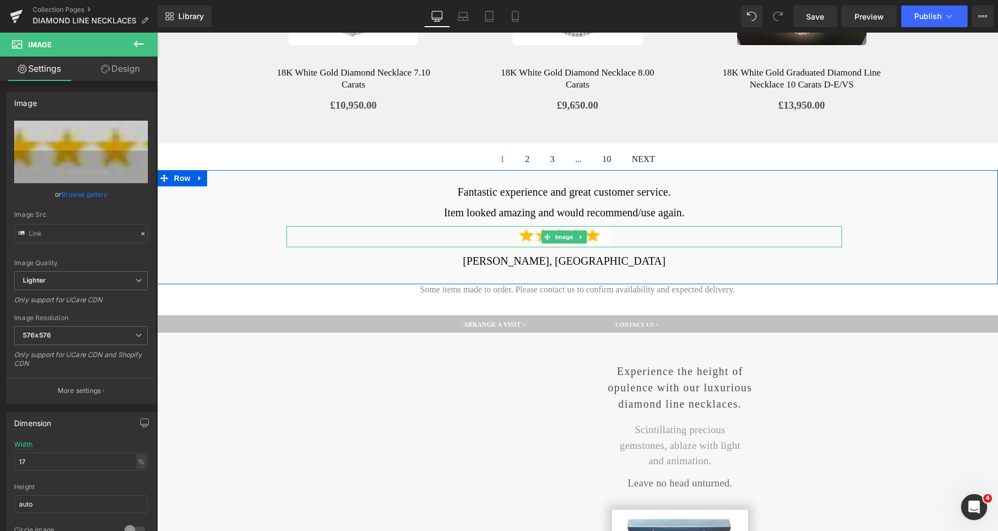
type input "https://ucarecdn.com/88537fd0-1397-4f20-8330-a4ac38d5ca74/-/format/auto/-/previ…"
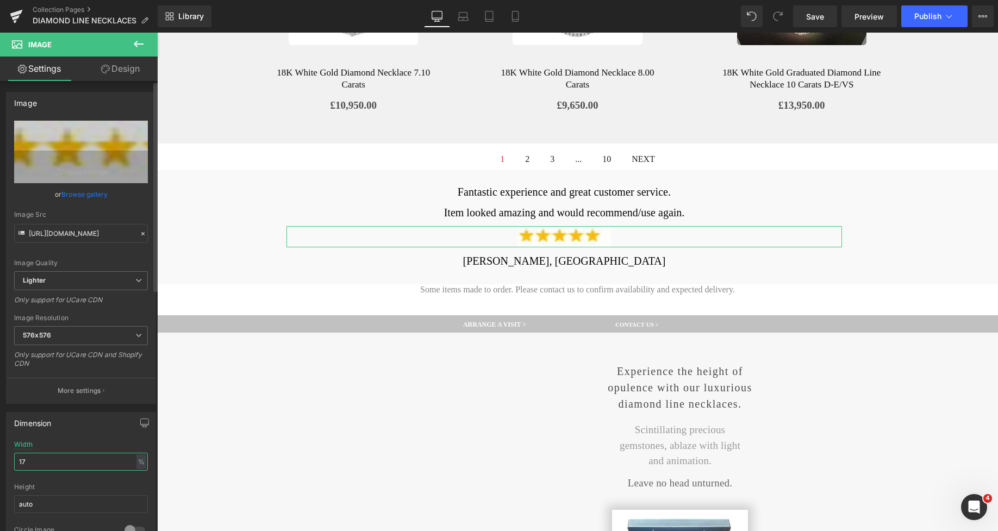
drag, startPoint x: 36, startPoint y: 460, endPoint x: 10, endPoint y: 466, distance: 26.1
click at [10, 466] on div "17% Width 17 % % px auto Height auto 0 Circle Image" at bounding box center [81, 495] width 149 height 109
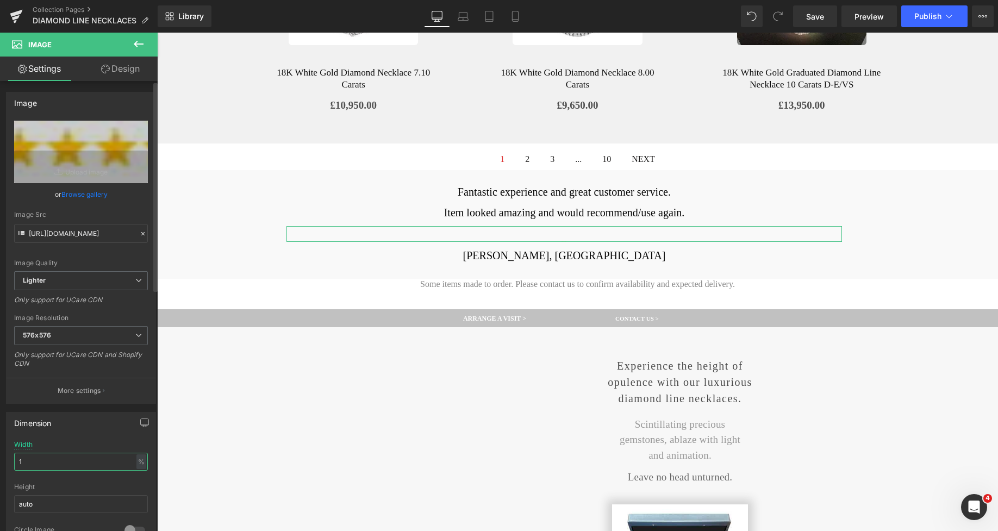
type input "15"
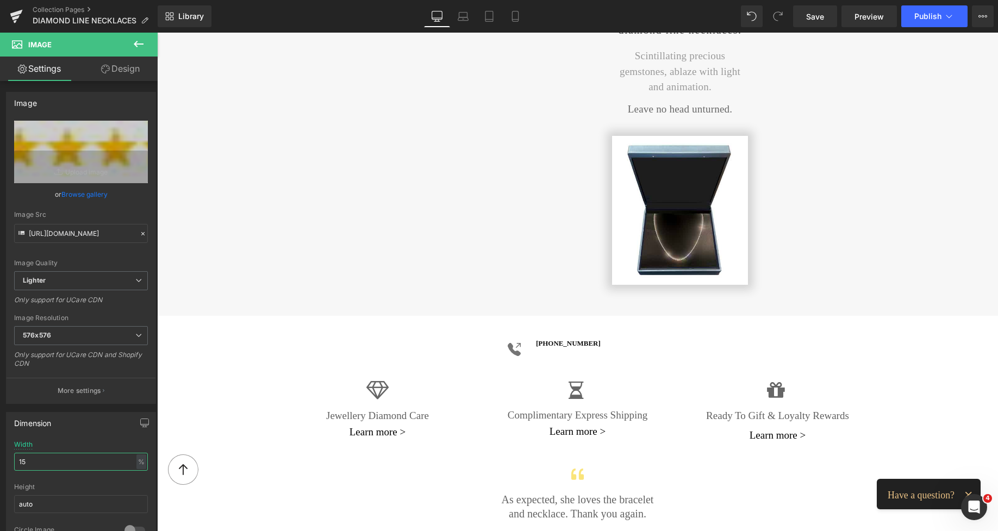
scroll to position [1396, 0]
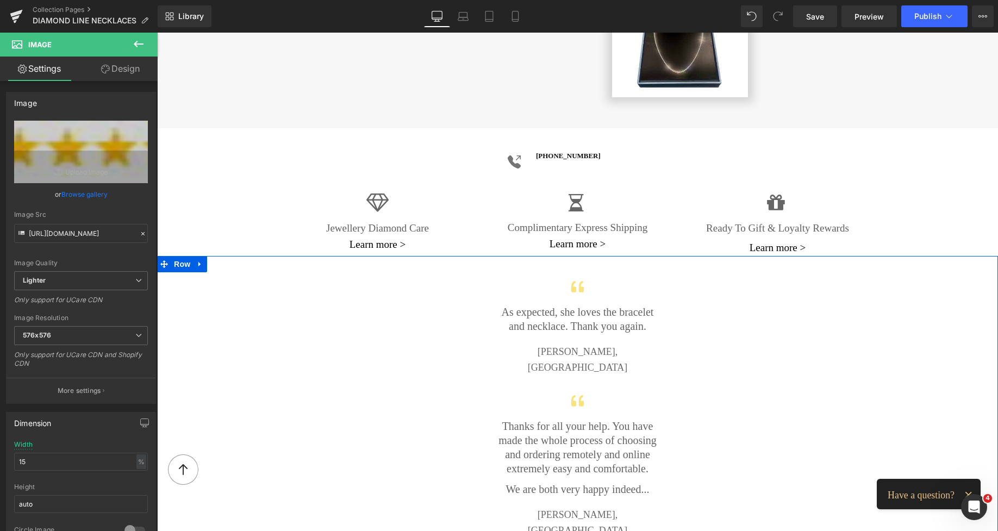
click at [640, 277] on div at bounding box center [577, 291] width 167 height 28
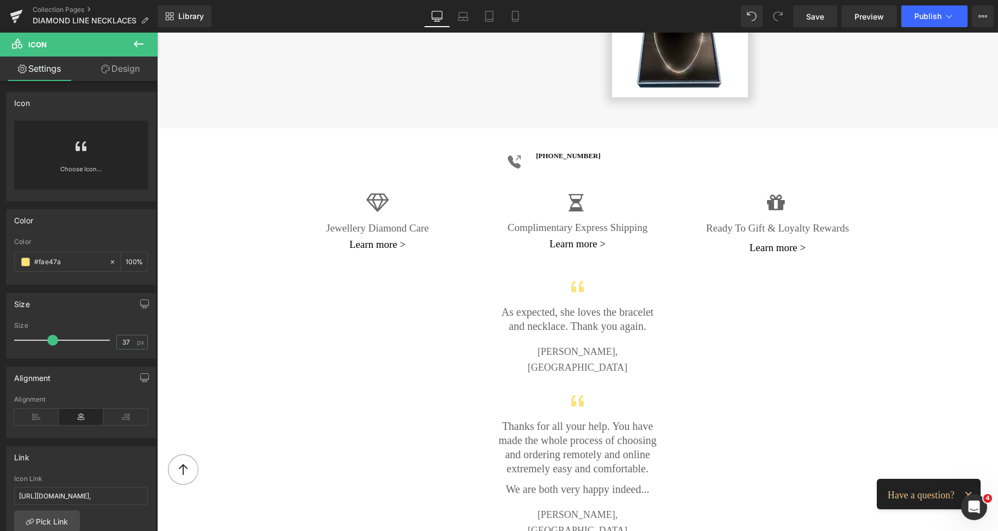
click at [127, 68] on link "Design" at bounding box center [120, 69] width 79 height 24
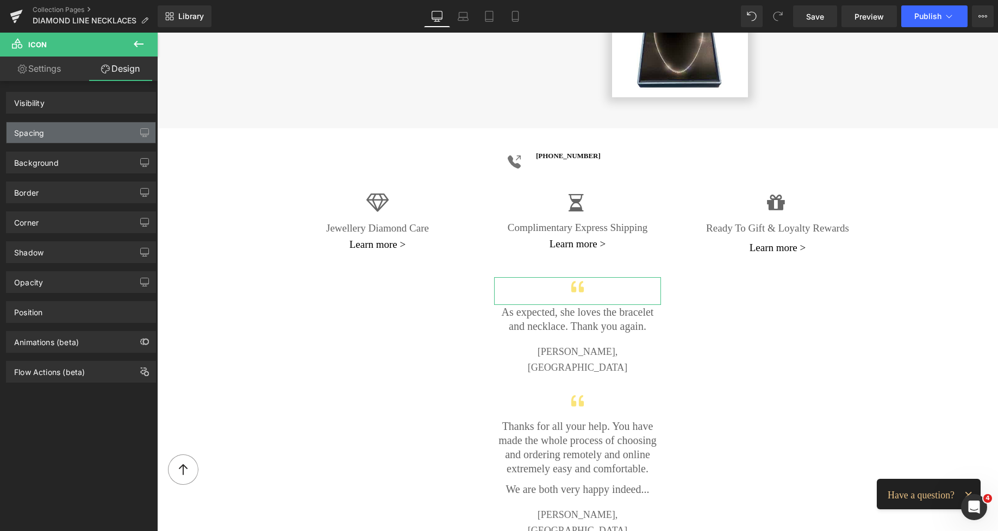
click at [46, 128] on div "Spacing" at bounding box center [81, 132] width 149 height 21
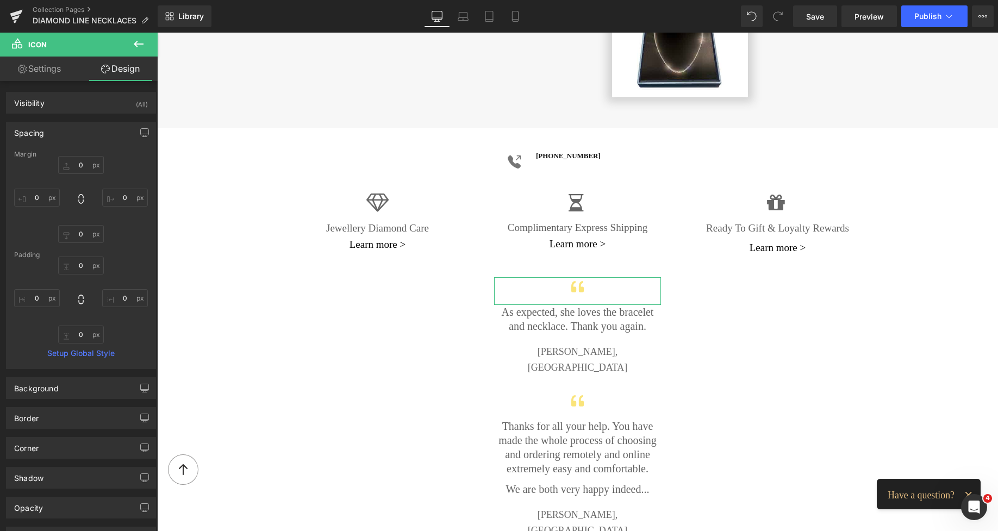
type input "0"
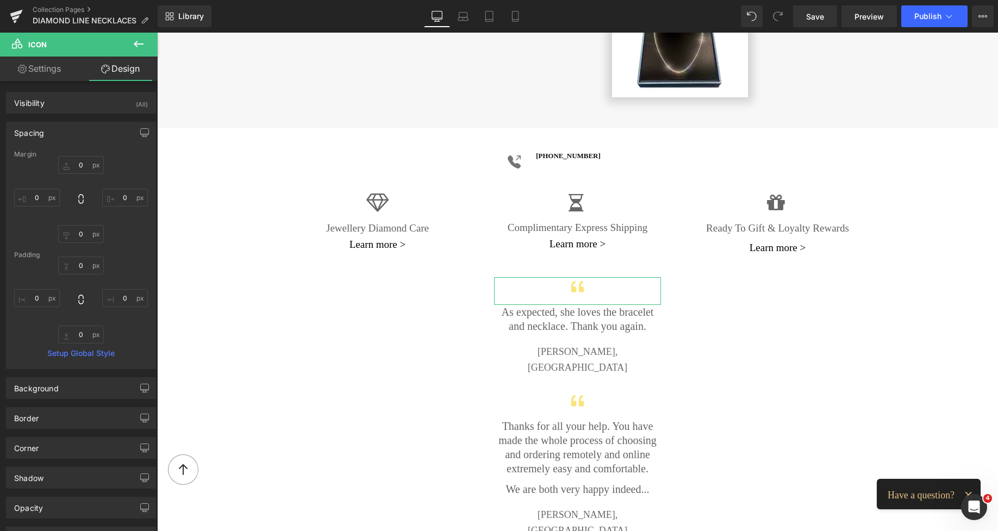
type input "0"
click at [121, 197] on input "0" at bounding box center [125, 198] width 46 height 18
type input "6"
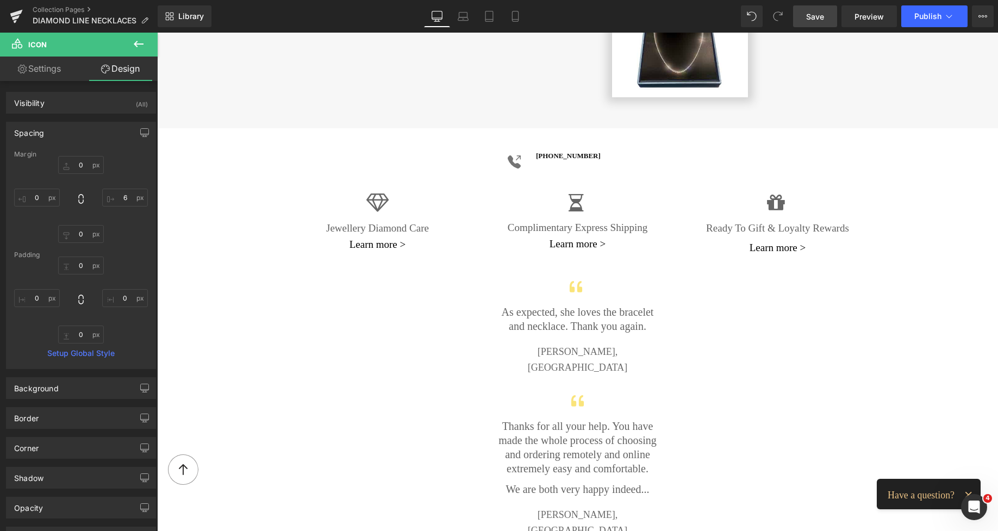
drag, startPoint x: 826, startPoint y: 22, endPoint x: 405, endPoint y: 104, distance: 429.1
click at [826, 22] on link "Save" at bounding box center [815, 16] width 44 height 22
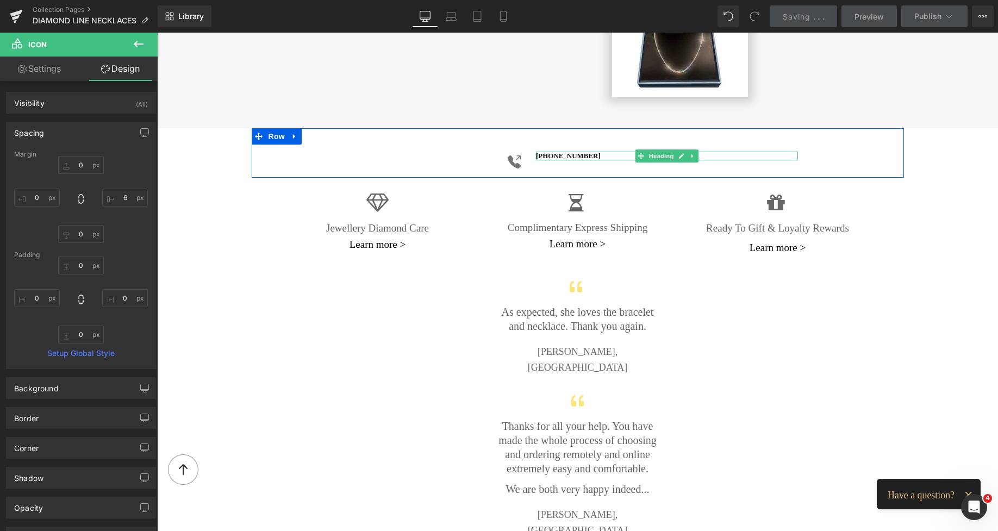
click at [558, 152] on strong "[PHONE_NUMBER]" at bounding box center [568, 156] width 65 height 8
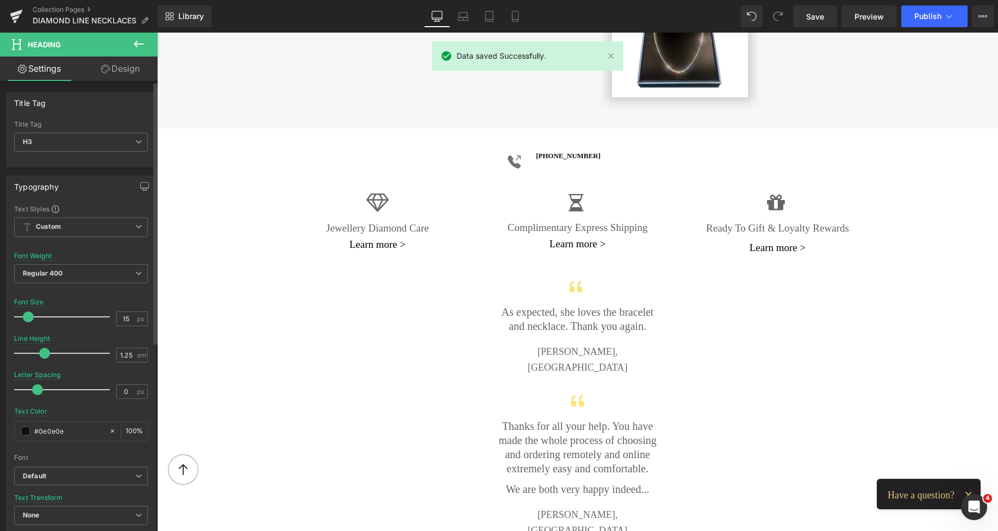
type input "17"
click at [28, 319] on span at bounding box center [29, 316] width 11 height 11
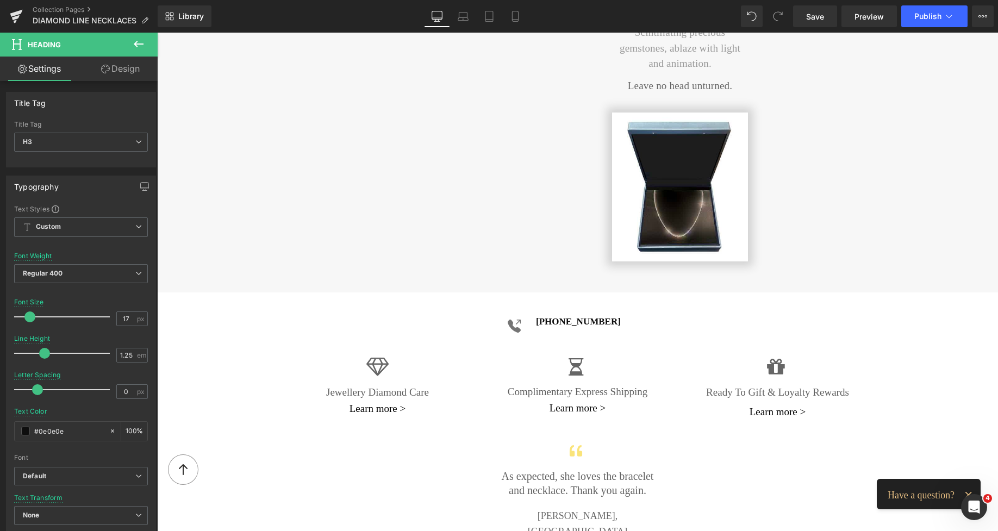
scroll to position [1086, 0]
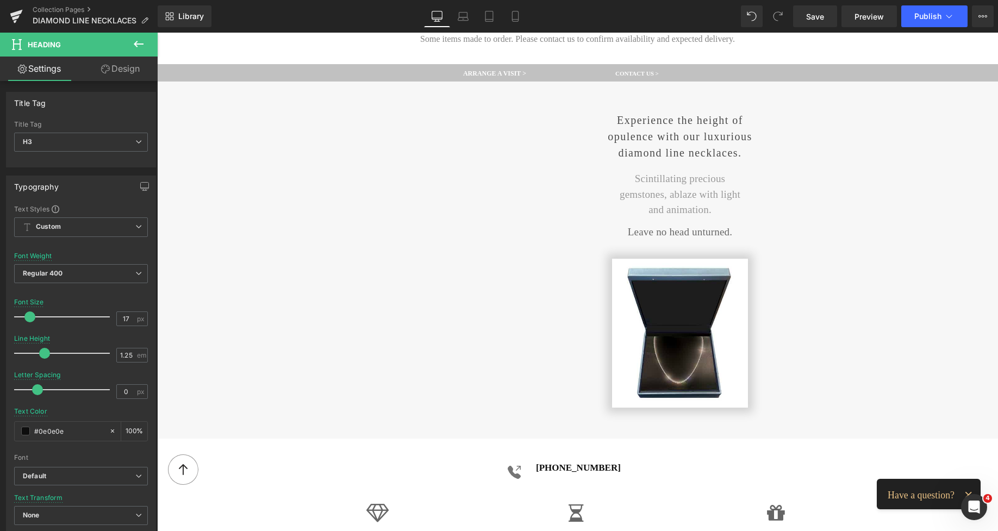
drag, startPoint x: 993, startPoint y: 254, endPoint x: 902, endPoint y: 33, distance: 239.1
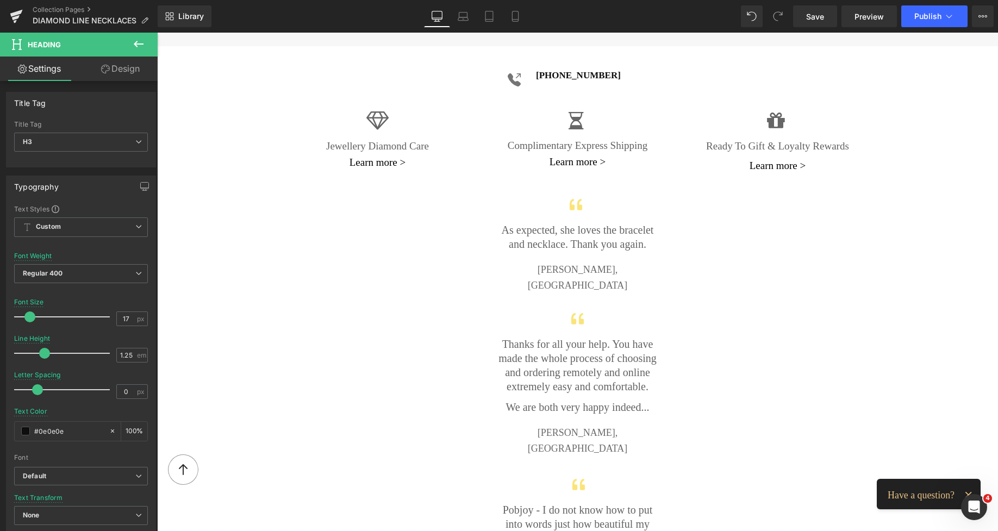
scroll to position [1097, 0]
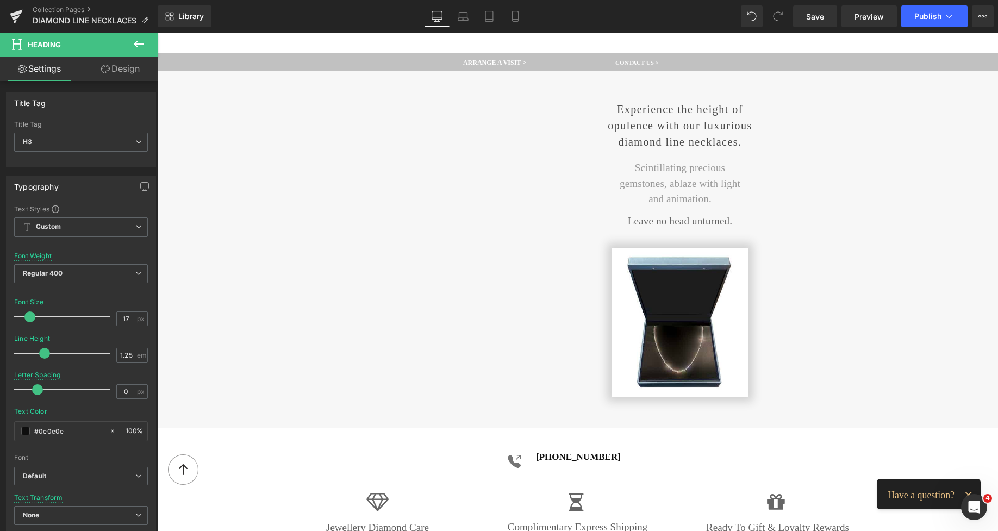
drag, startPoint x: 993, startPoint y: 170, endPoint x: 857, endPoint y: 33, distance: 193.3
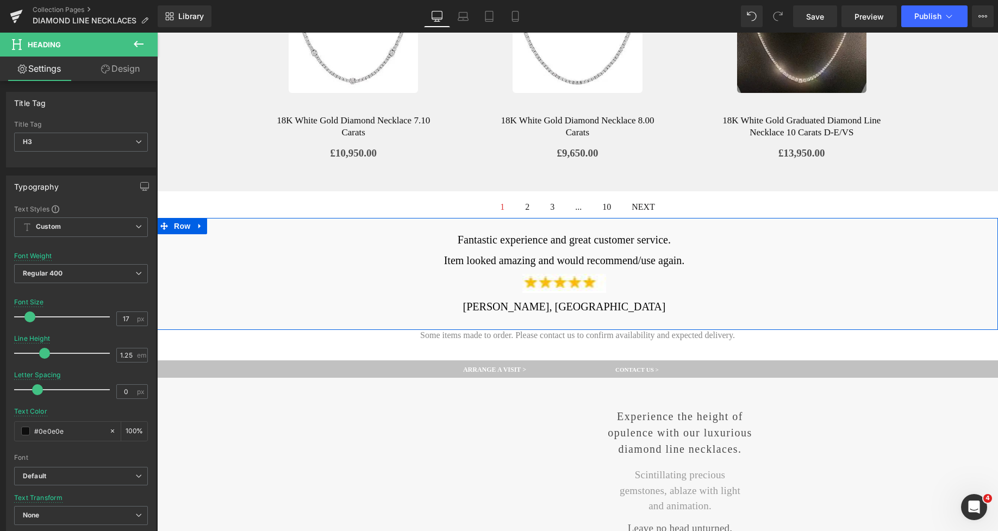
click at [527, 257] on h2 "Item looked amazing and would recommend/use again." at bounding box center [564, 260] width 556 height 14
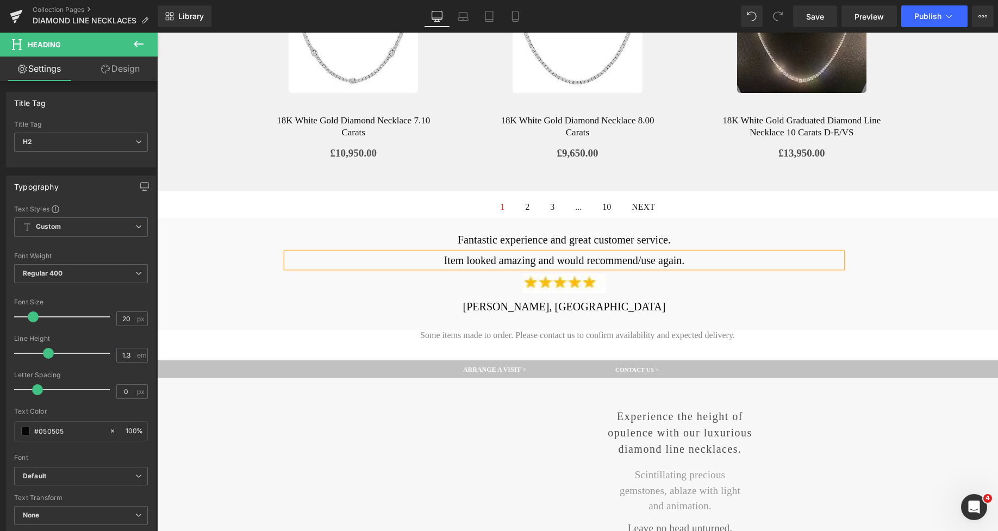
click at [126, 67] on link "Design" at bounding box center [120, 69] width 79 height 24
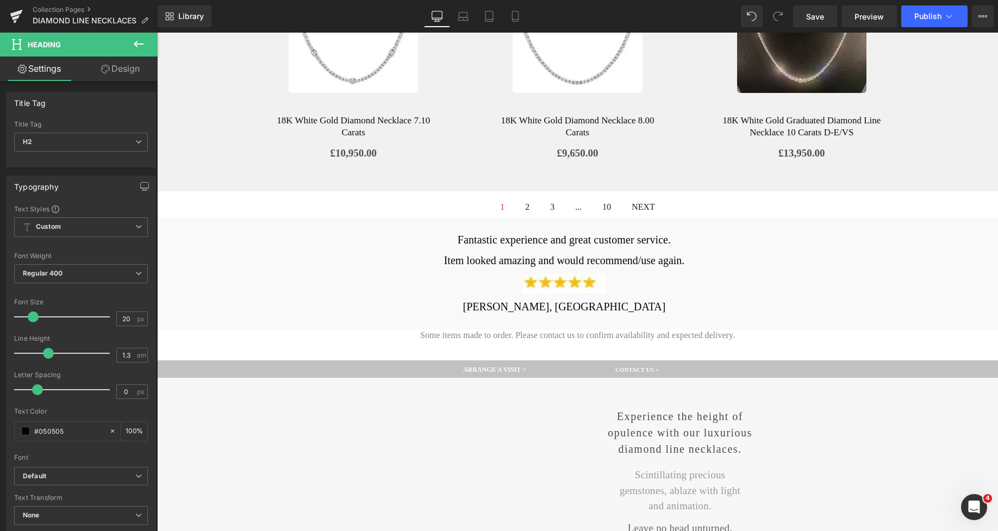
click at [0, 0] on div "Background" at bounding box center [0, 0] width 0 height 0
click at [0, 0] on div "Spacing" at bounding box center [0, 0] width 0 height 0
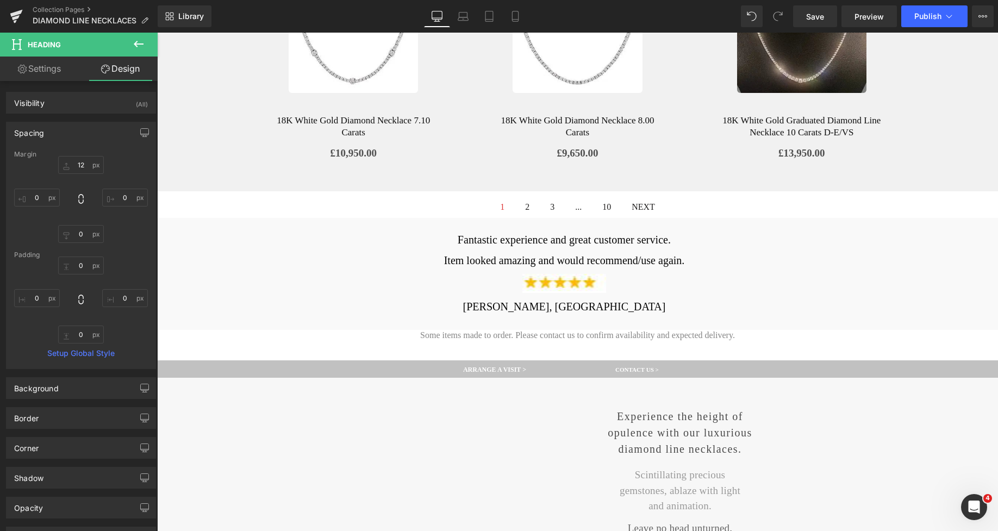
type input "12"
type input "0"
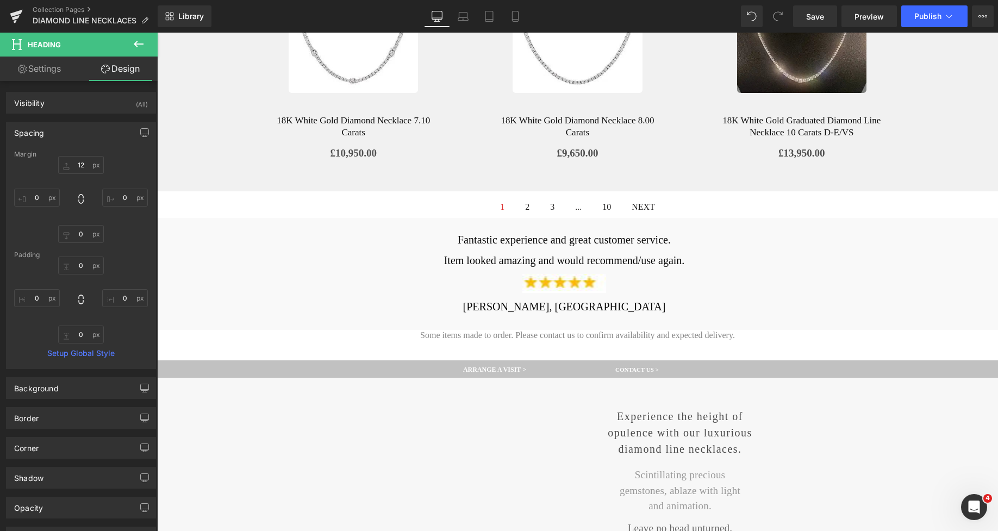
type input "0"
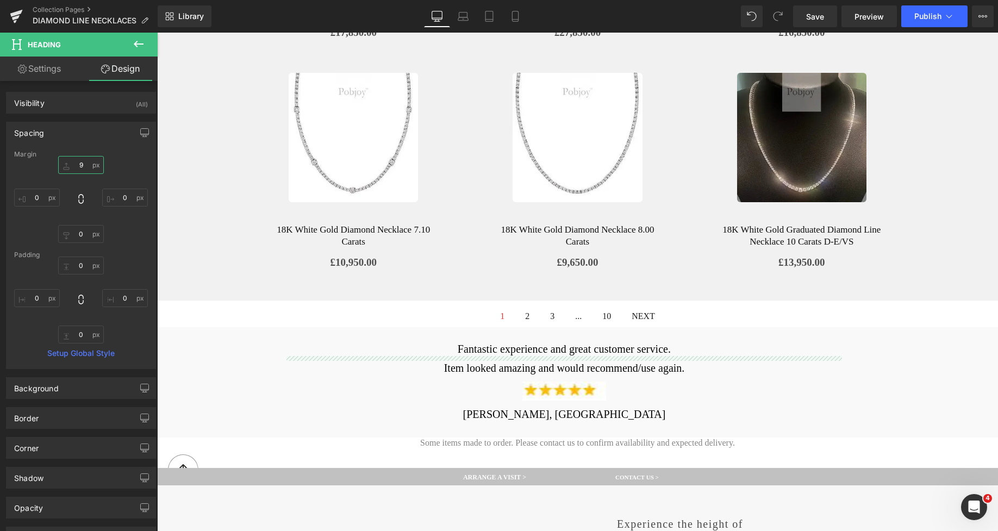
scroll to position [277, 0]
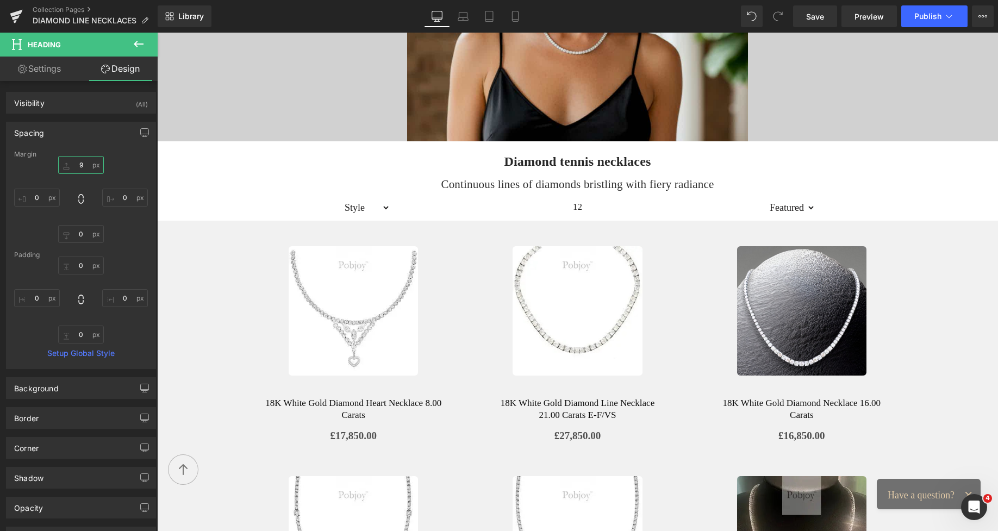
drag, startPoint x: 994, startPoint y: 196, endPoint x: 978, endPoint y: 52, distance: 144.9
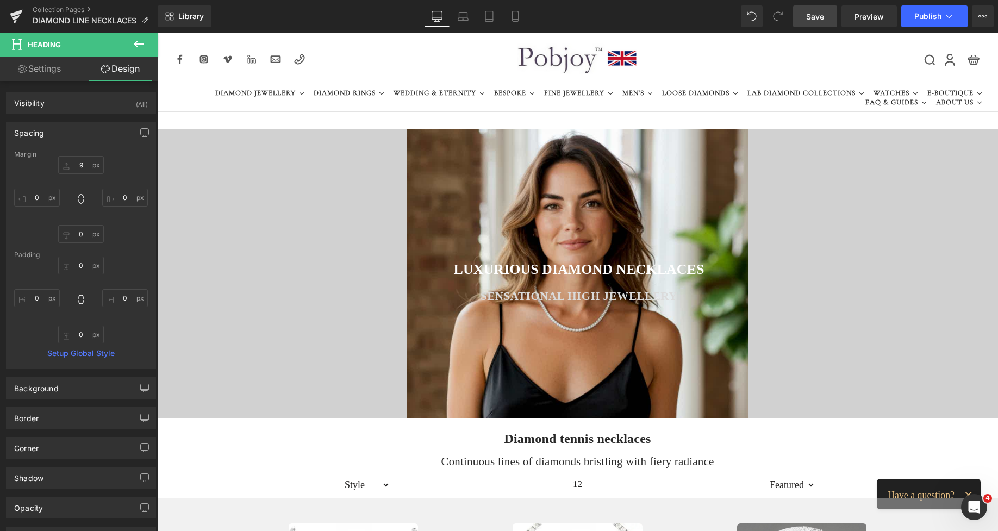
drag, startPoint x: 816, startPoint y: 18, endPoint x: 824, endPoint y: 34, distance: 17.7
click at [816, 18] on span "Save" at bounding box center [815, 16] width 18 height 11
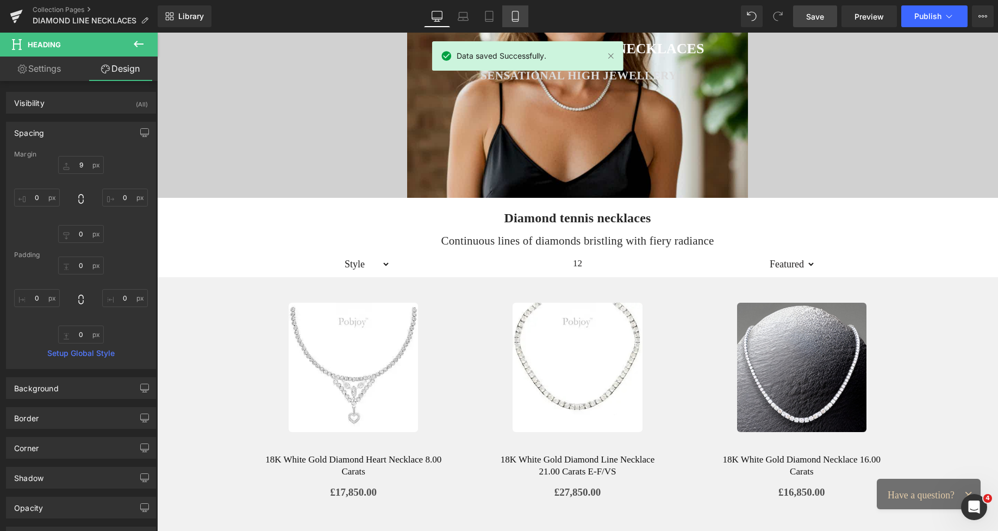
click at [514, 14] on icon at bounding box center [515, 16] width 11 height 11
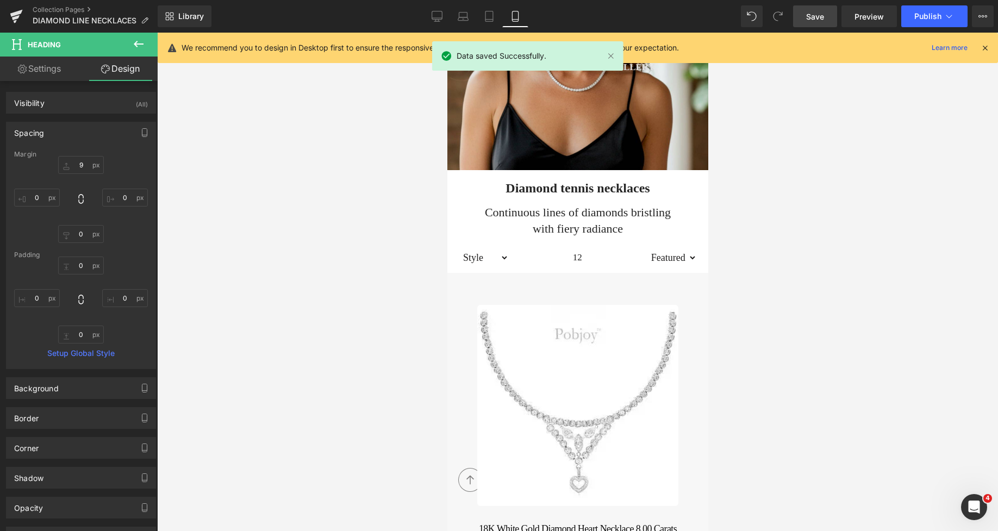
type input "9"
type input "0"
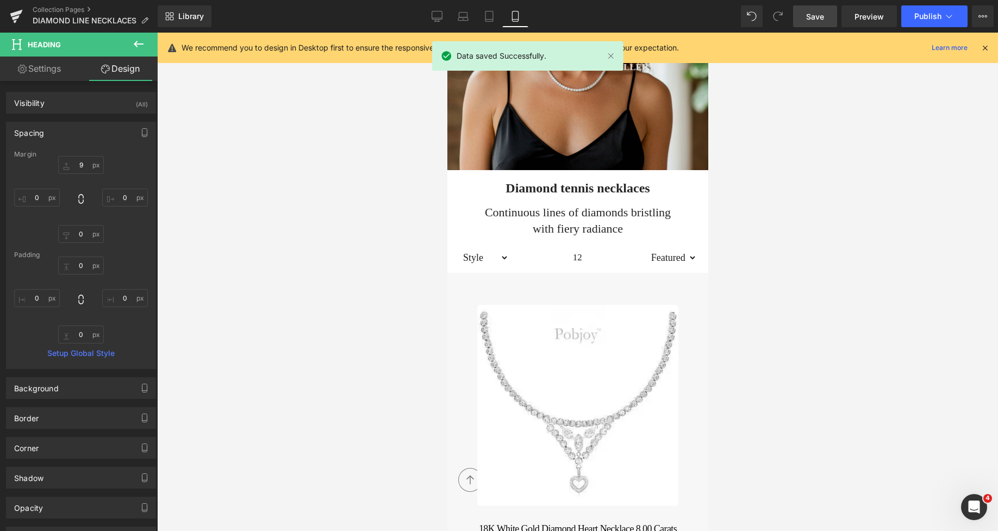
type input "0"
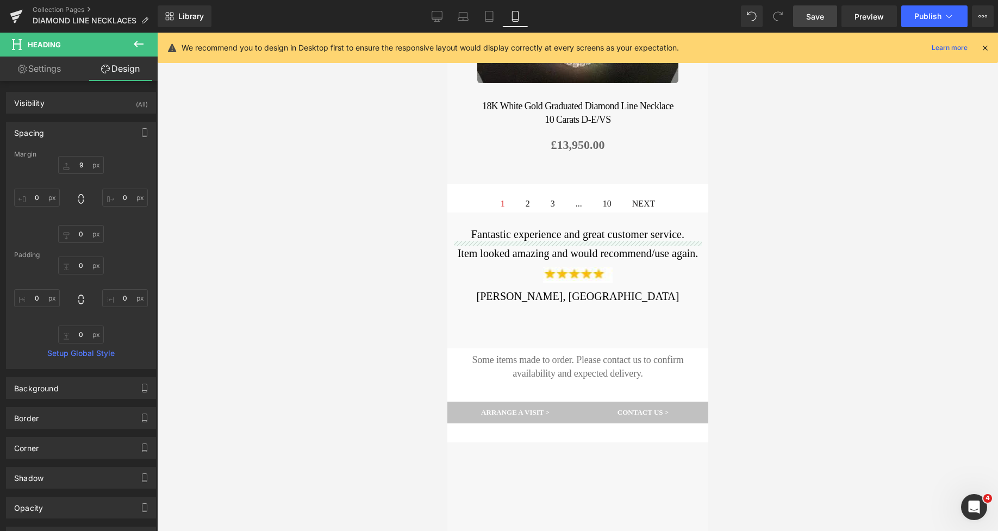
click at [453, 227] on div "Fantastic experience and great customer service. Heading" at bounding box center [577, 234] width 248 height 14
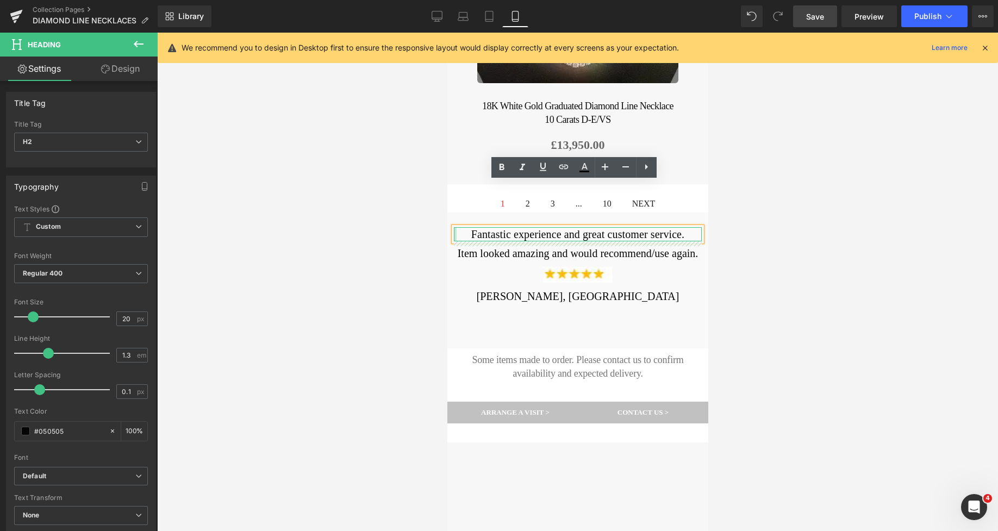
click at [453, 227] on div at bounding box center [454, 234] width 3 height 14
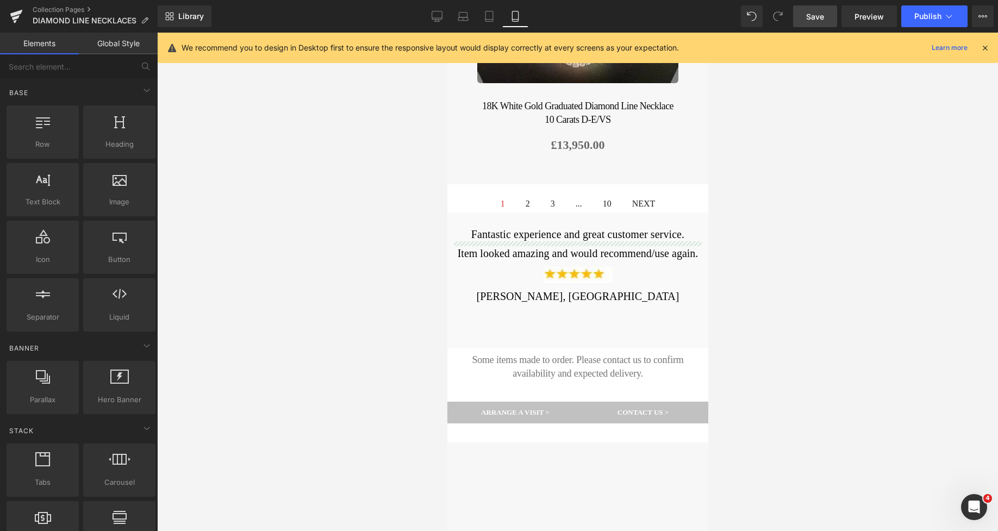
click at [447, 243] on iframe at bounding box center [577, 282] width 261 height 498
click at [453, 240] on div "Fantastic experience and great customer service. Heading Item looked amazing an…" at bounding box center [577, 266] width 248 height 107
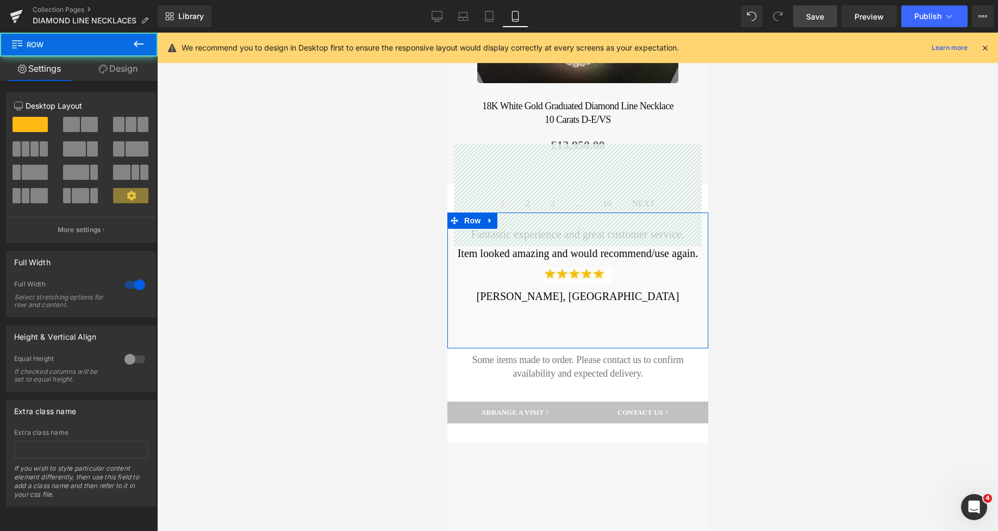
click at [99, 67] on icon at bounding box center [103, 69] width 9 height 9
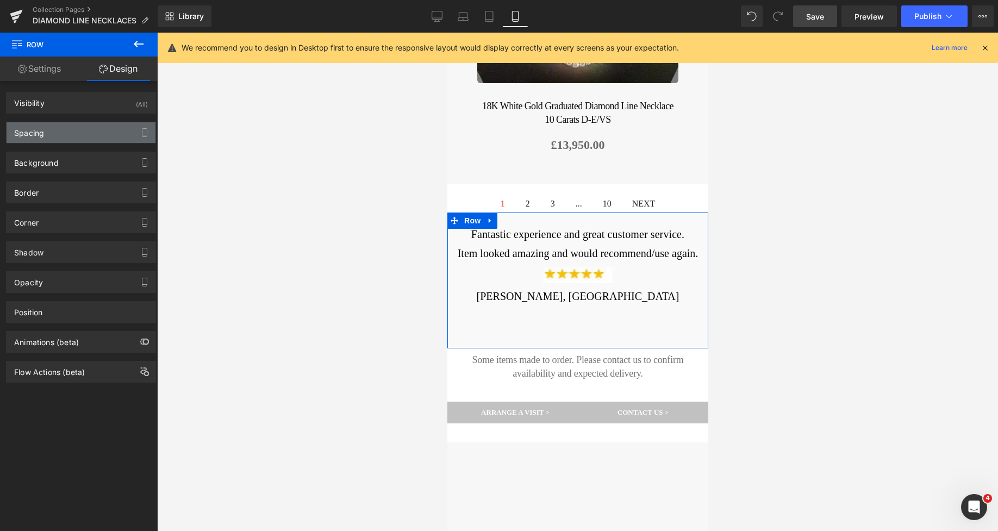
type input "0"
type input "12"
type input "54"
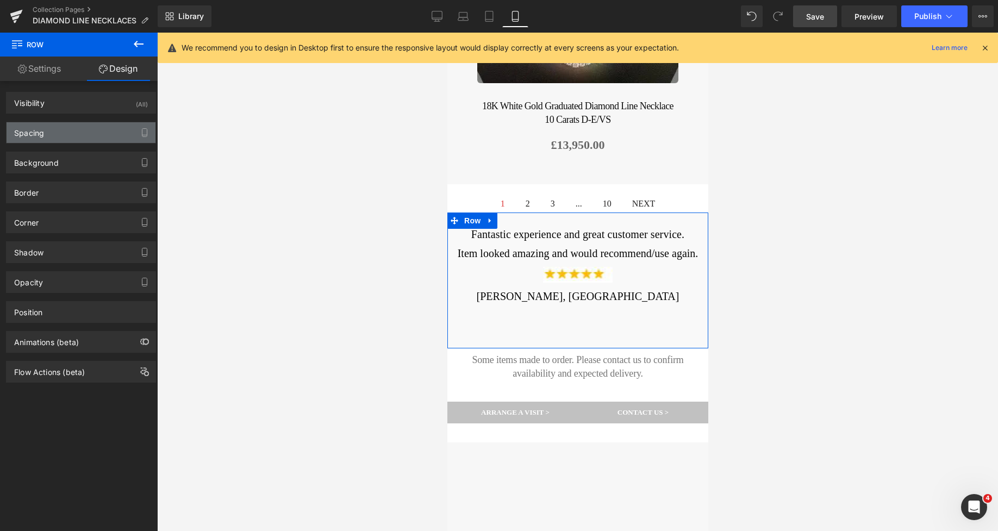
click at [50, 130] on div "Spacing" at bounding box center [81, 132] width 149 height 21
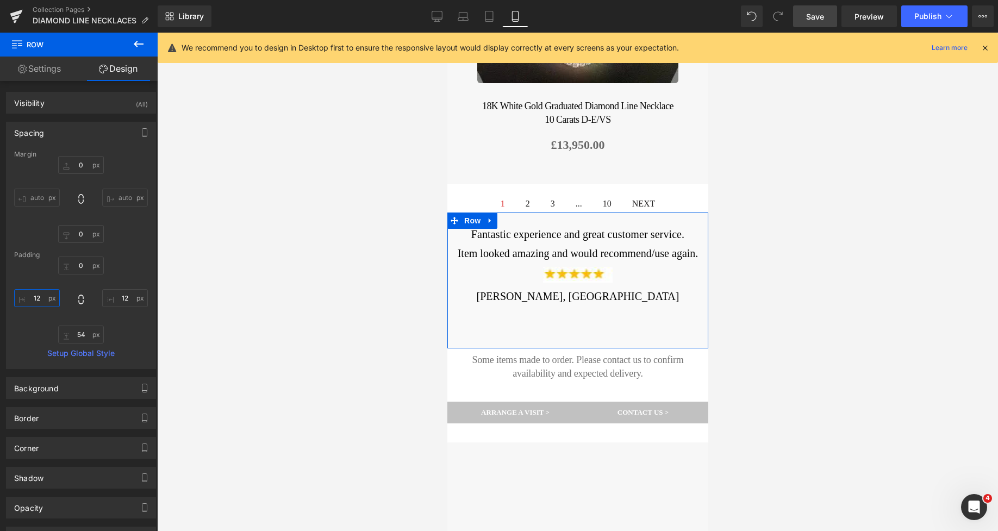
click at [35, 298] on input "12" at bounding box center [37, 298] width 46 height 18
type input "18"
click at [116, 295] on input "12" at bounding box center [125, 298] width 46 height 18
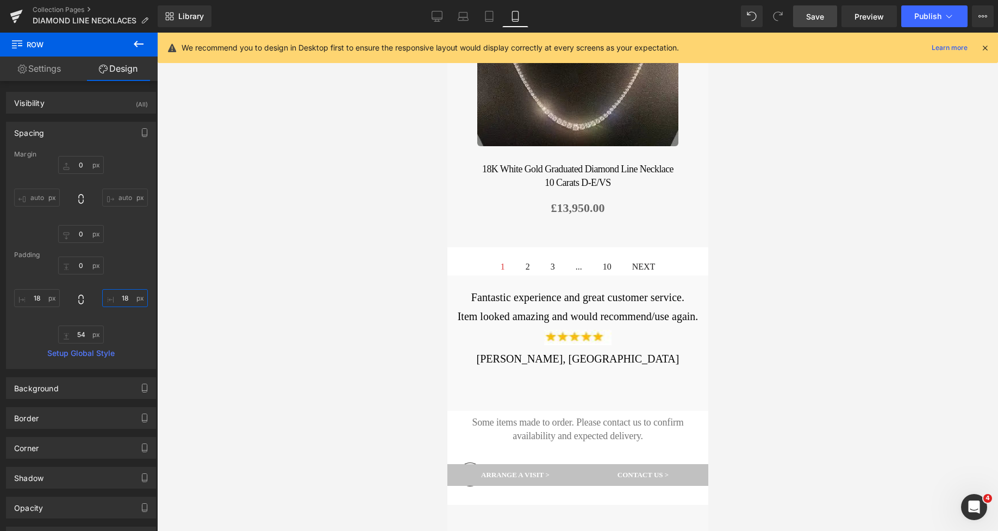
scroll to position [1992, 0]
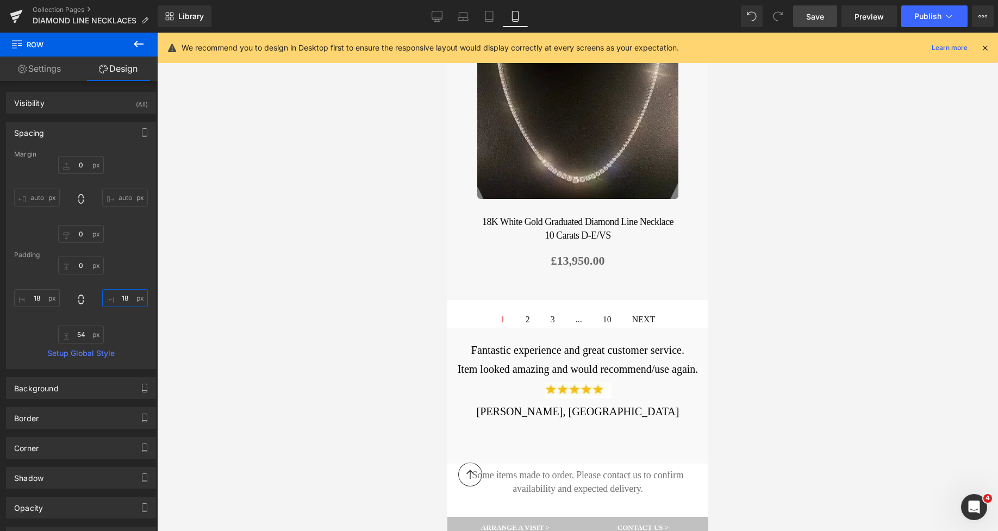
type input "18"
click at [491, 11] on icon at bounding box center [489, 16] width 11 height 11
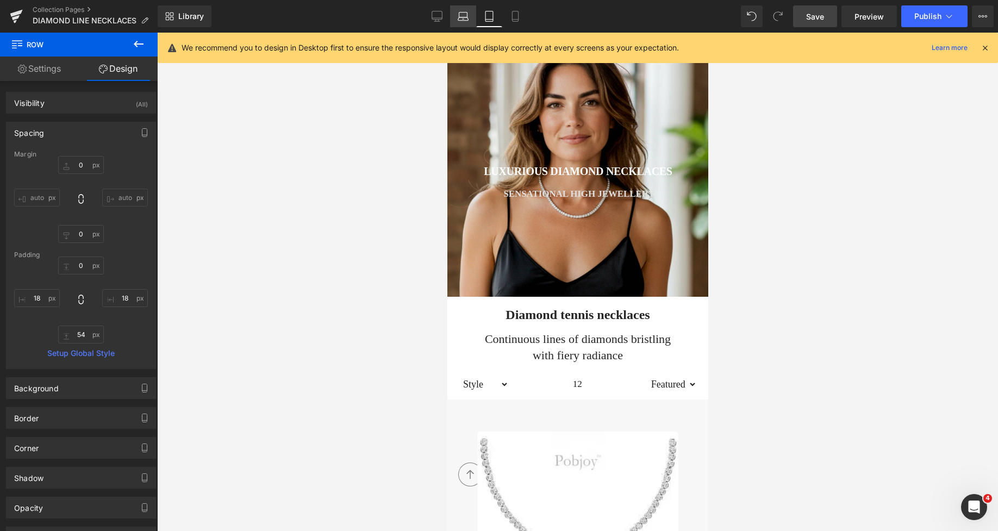
click at [462, 20] on icon at bounding box center [463, 18] width 10 height 3
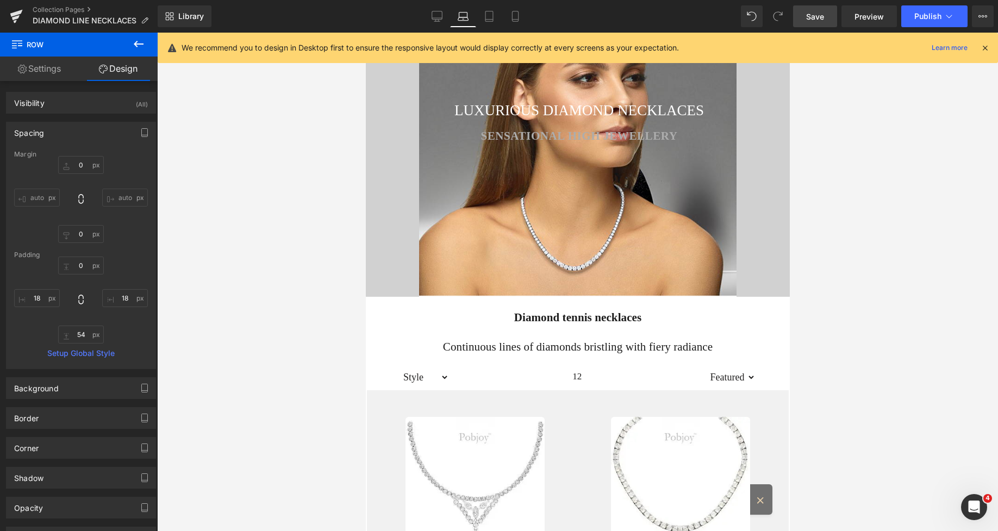
type input "0"
type input "16"
type input "46"
type input "0"
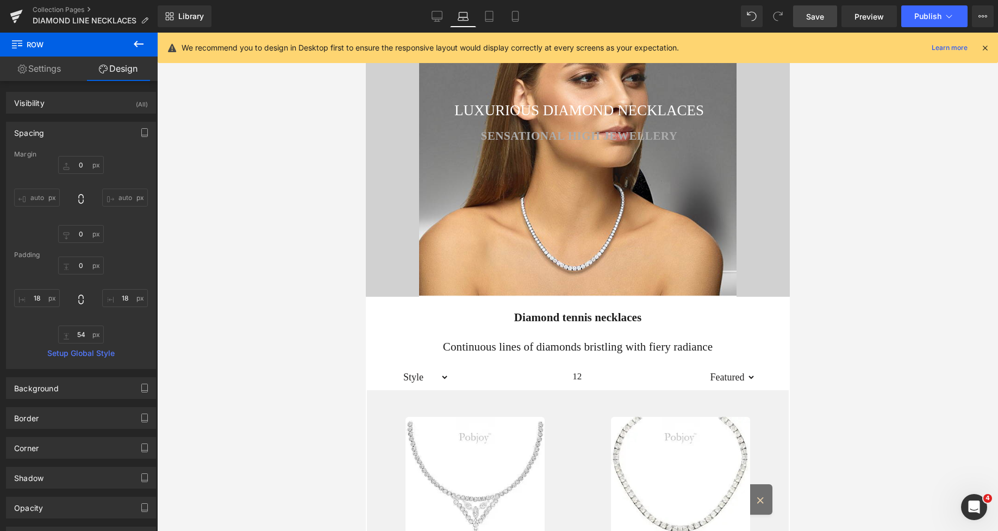
type input "46"
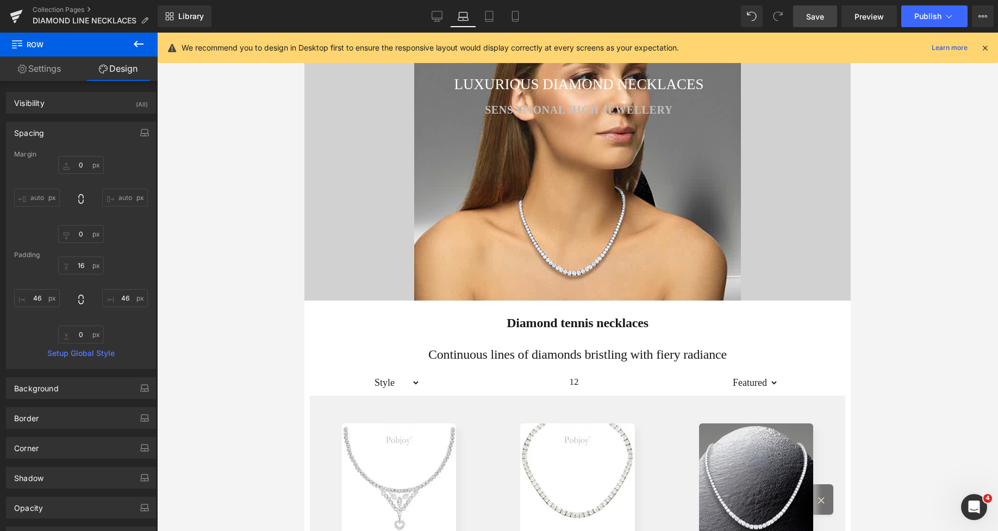
scroll to position [0, 0]
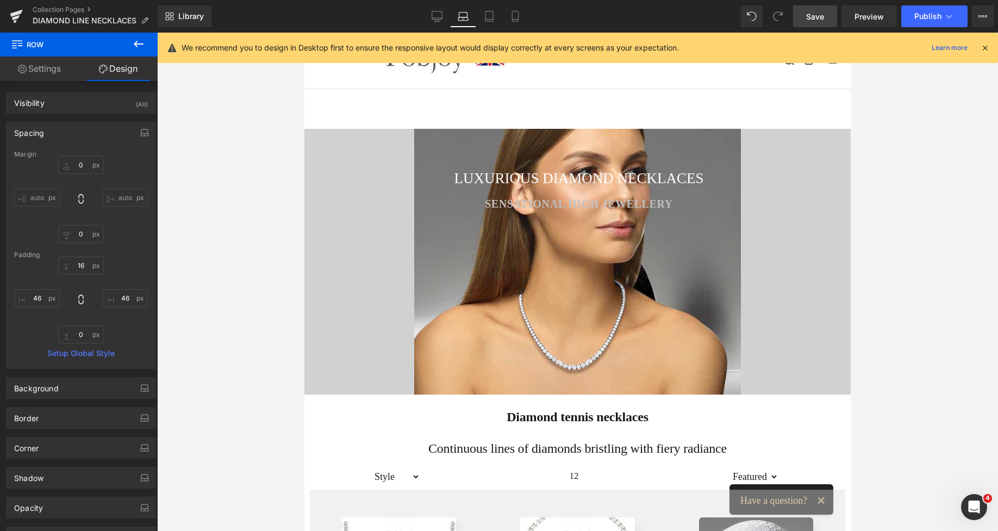
type input "0"
type input "210"
type input "0"
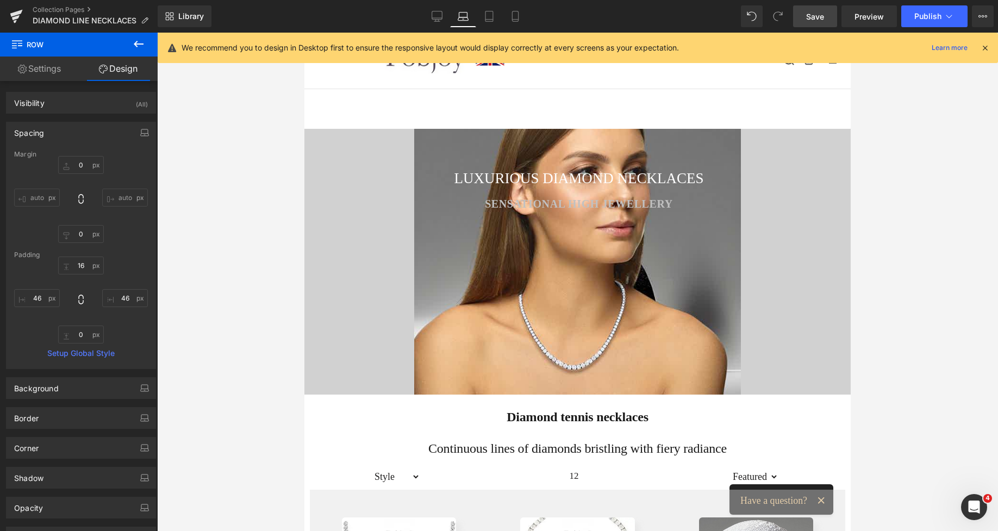
type input "210"
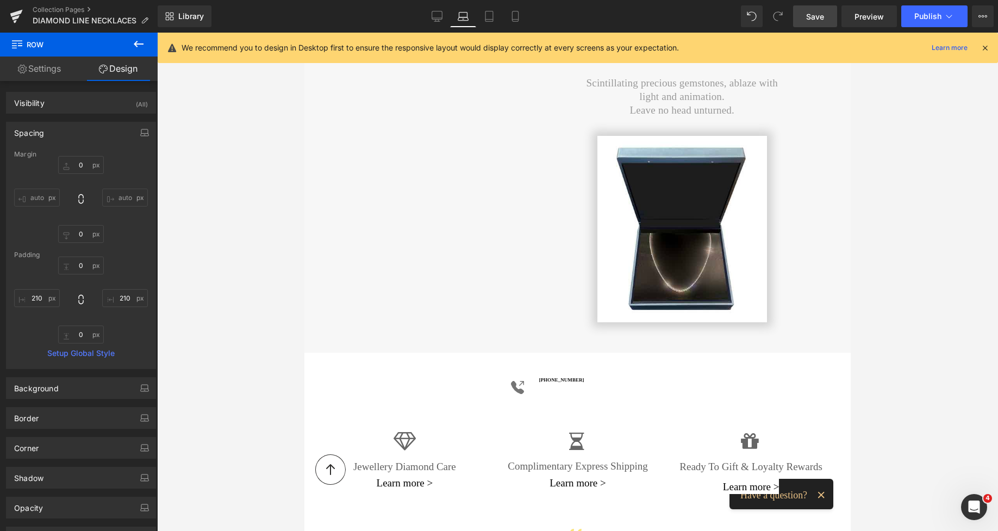
scroll to position [1153, 0]
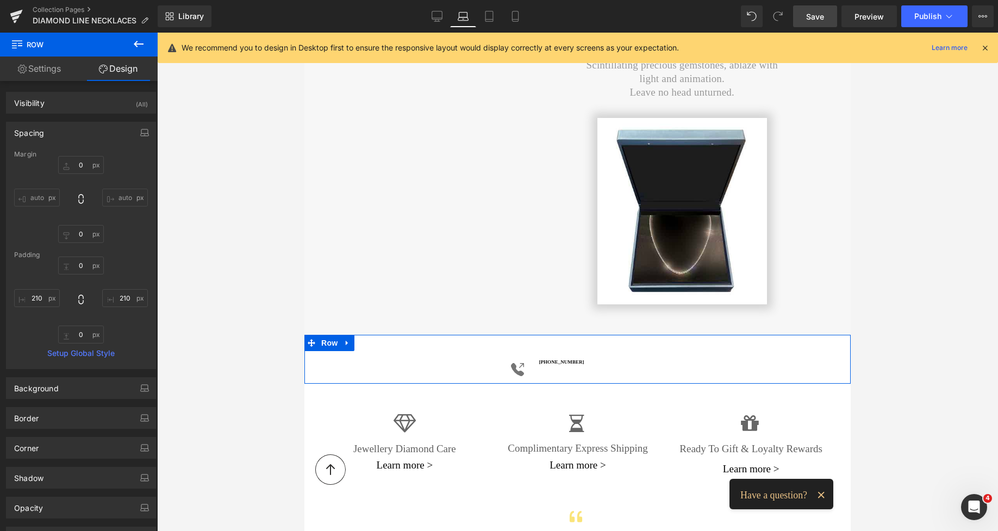
click at [304, 33] on div at bounding box center [304, 33] width 0 height 0
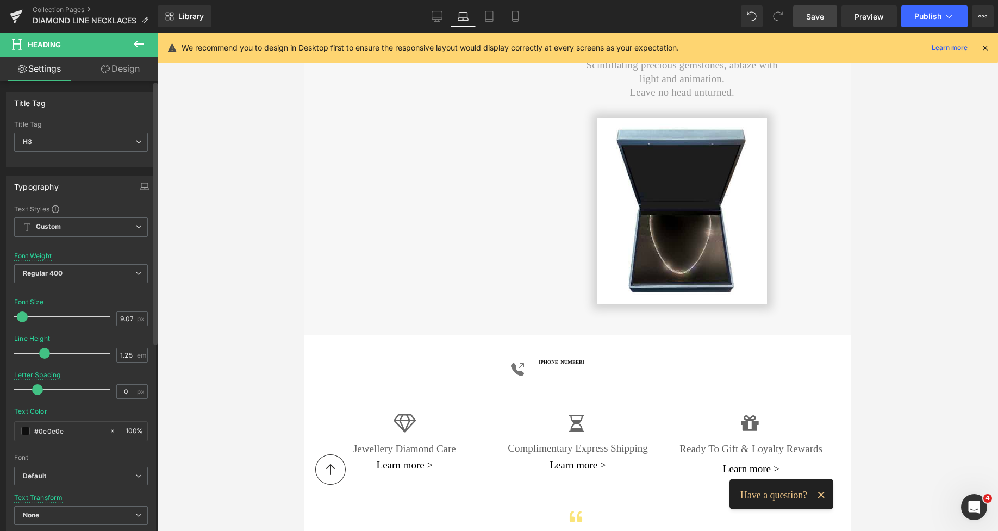
click at [22, 323] on div at bounding box center [65, 317] width 90 height 22
type input "19"
drag, startPoint x: 23, startPoint y: 316, endPoint x: 32, endPoint y: 320, distance: 9.3
click at [32, 320] on span at bounding box center [32, 316] width 11 height 11
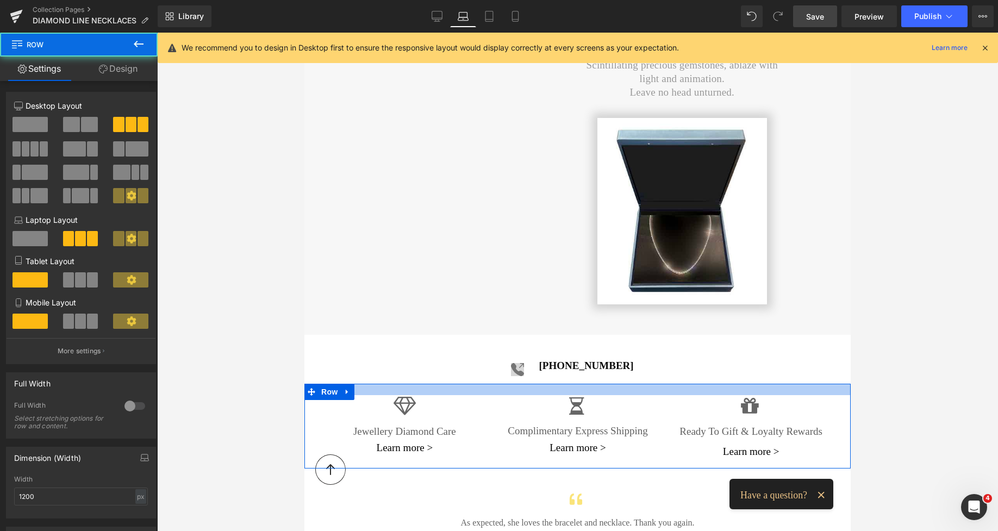
drag, startPoint x: 522, startPoint y: 382, endPoint x: 514, endPoint y: 365, distance: 19.2
click at [514, 365] on div "Diamond Line Necklaces - Pobjoy Diamonds Heading LUXURIOUS DIAMOND NECKLACES He…" at bounding box center [577, 196] width 546 height 2448
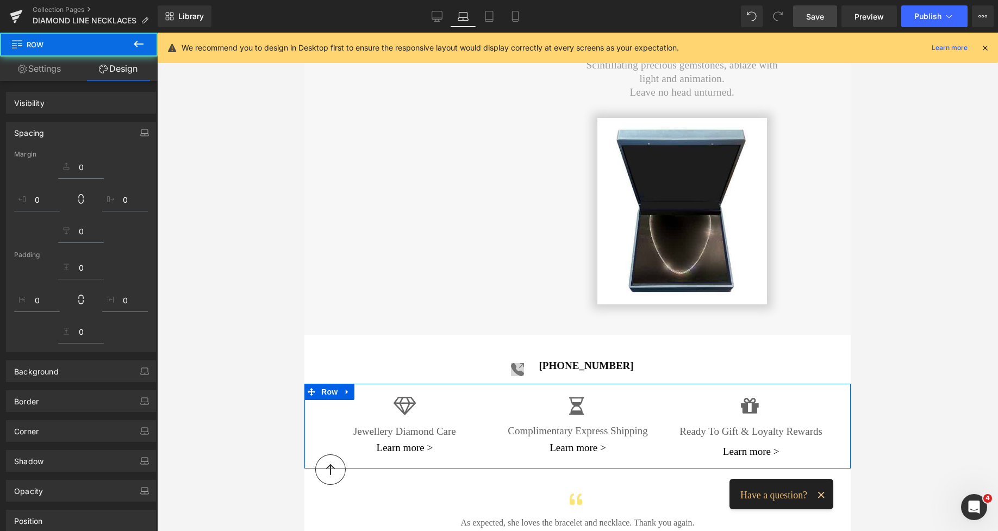
click at [528, 339] on div "Icon +44 (0) 20 3998 3075 Heading Row" at bounding box center [577, 359] width 546 height 49
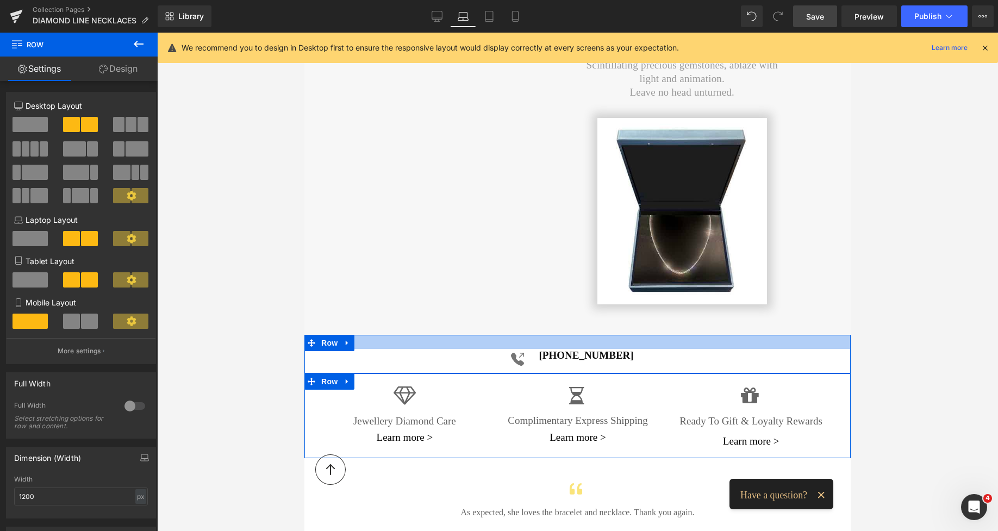
drag, startPoint x: 492, startPoint y: 333, endPoint x: 489, endPoint y: 323, distance: 11.0
click at [489, 323] on div "Diamond Line Necklaces - Pobjoy Diamonds Heading LUXURIOUS DIAMOND NECKLACES He…" at bounding box center [577, 190] width 546 height 2437
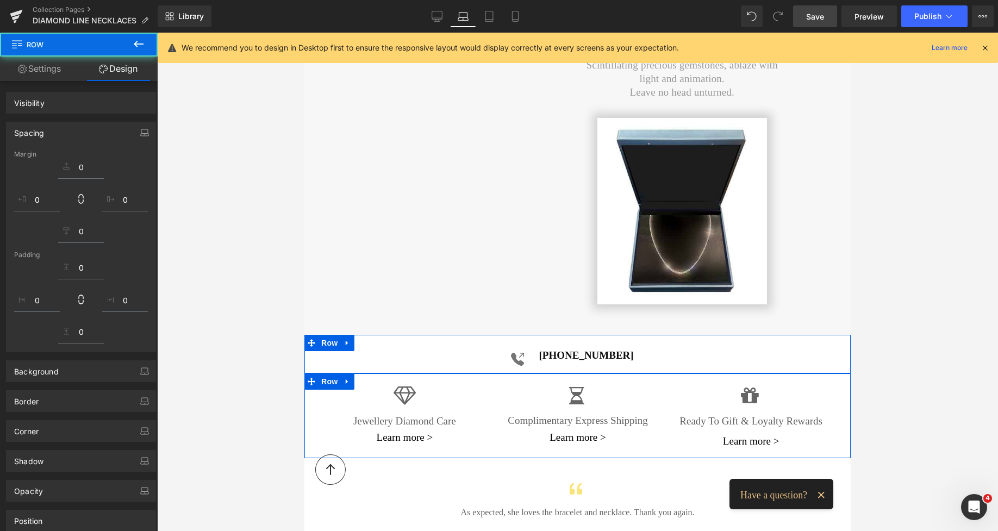
click at [811, 18] on span "Save" at bounding box center [815, 16] width 18 height 11
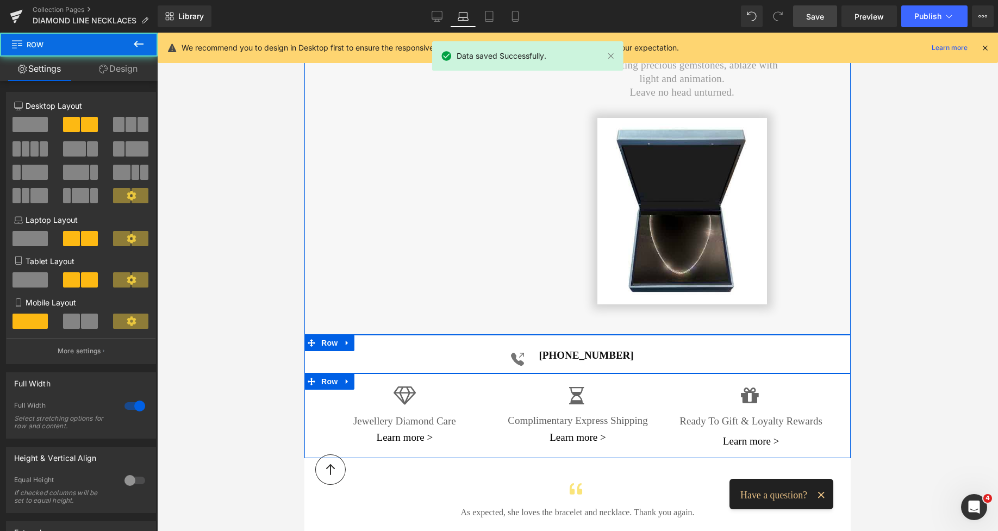
drag, startPoint x: 841, startPoint y: 234, endPoint x: 841, endPoint y: 188, distance: 46.7
click at [841, 188] on div "Vimeo Experience the height of opulence with our luxurious diamond line necklac…" at bounding box center [577, 160] width 546 height 350
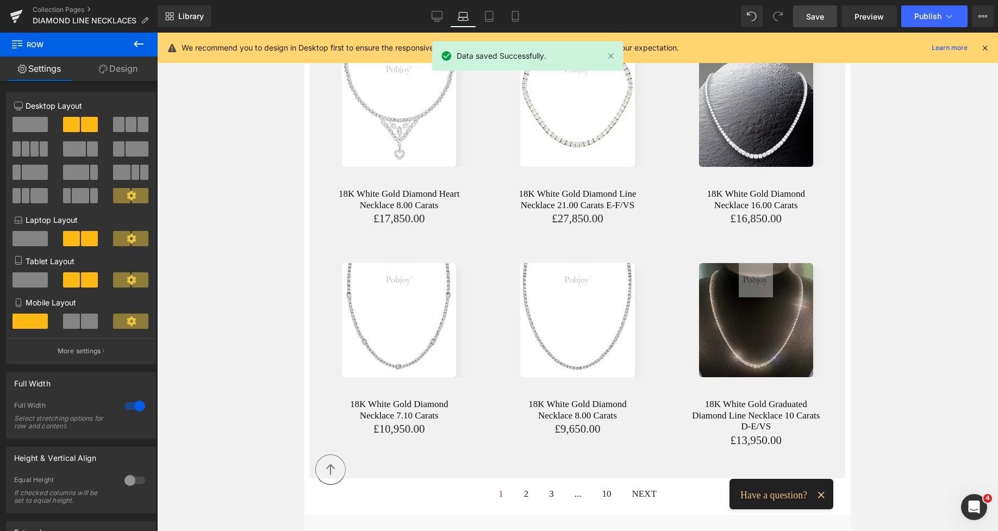
scroll to position [704, 0]
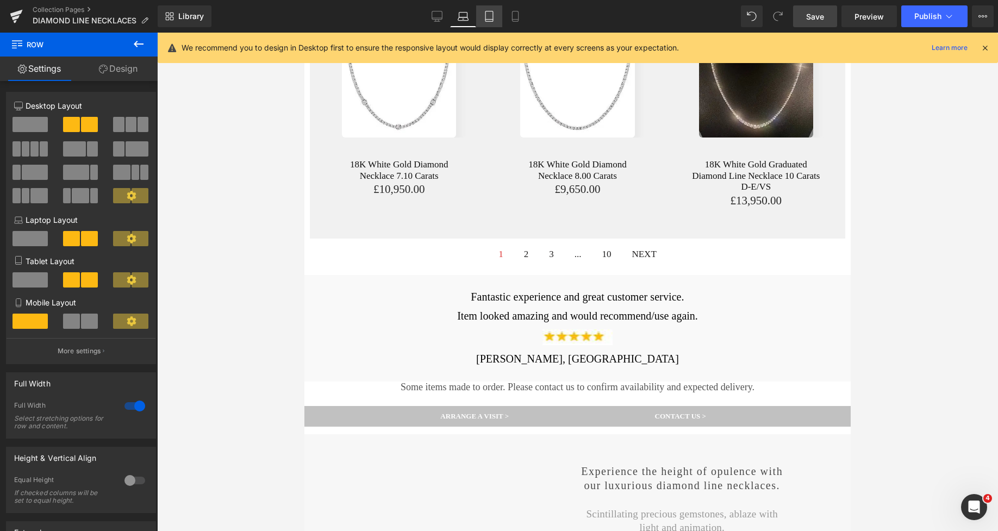
click at [488, 13] on icon at bounding box center [489, 16] width 11 height 11
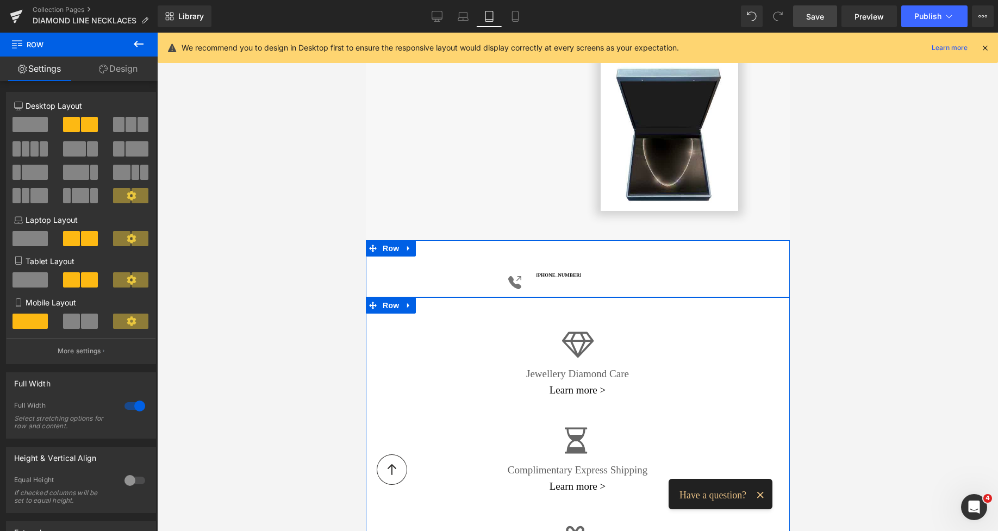
scroll to position [1511, 0]
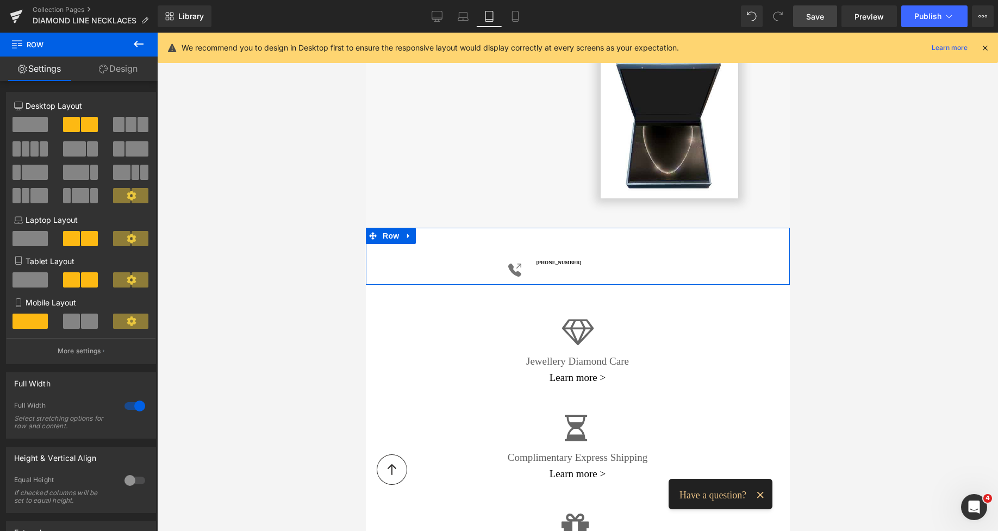
click at [563, 260] on div "+44 (0) 20 3998 3075 Heading" at bounding box center [610, 263] width 148 height 6
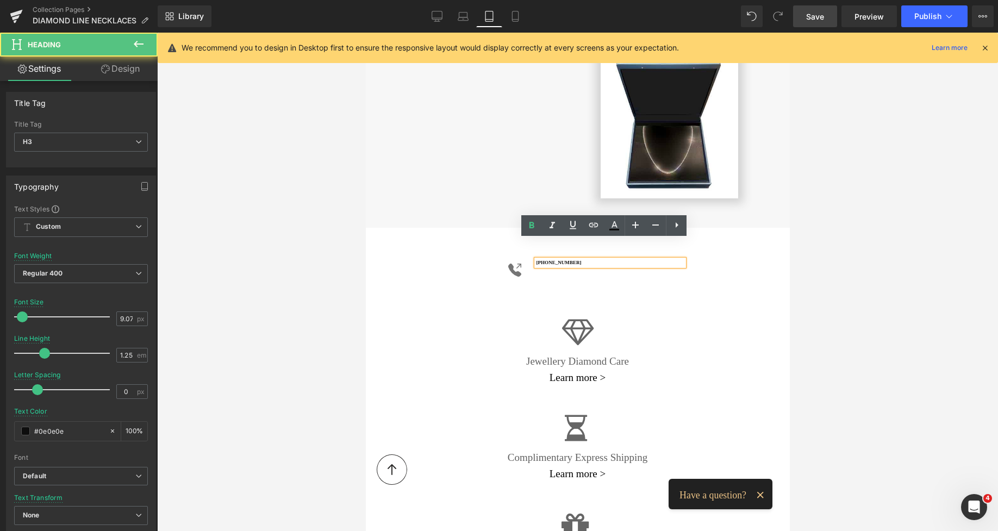
click at [563, 260] on div "+44 (0) 20 3998 3075 Heading" at bounding box center [610, 263] width 148 height 6
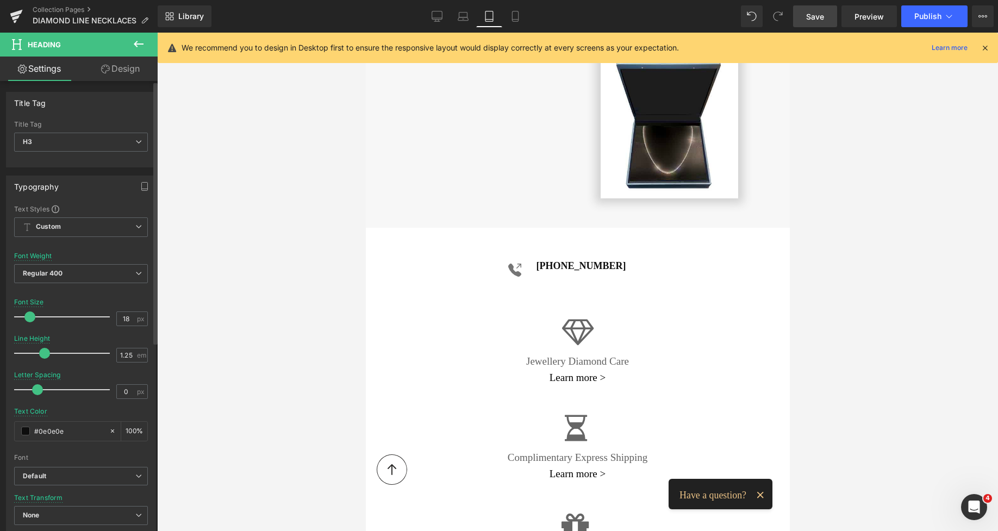
type input "19"
drag, startPoint x: 18, startPoint y: 316, endPoint x: 27, endPoint y: 319, distance: 9.0
click at [27, 319] on span at bounding box center [32, 316] width 11 height 11
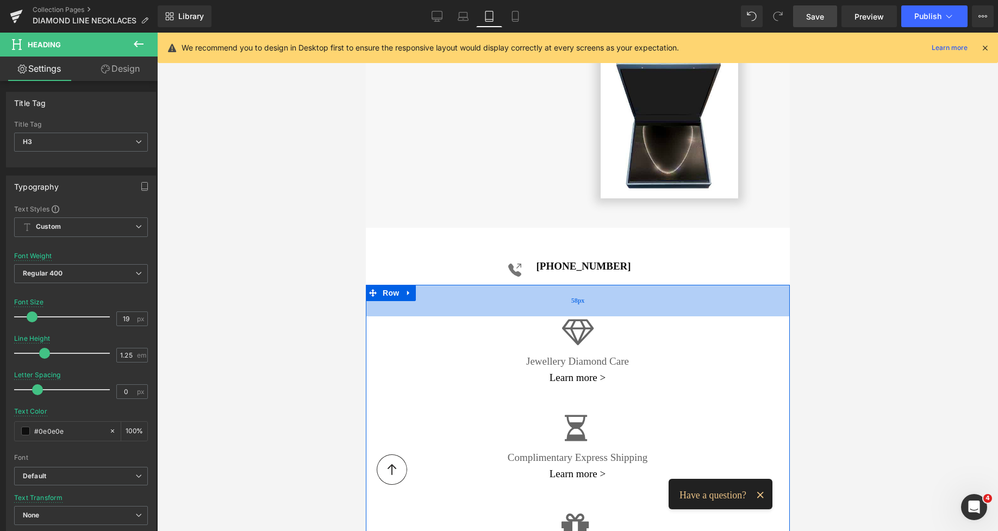
click at [545, 285] on div "58px" at bounding box center [577, 301] width 424 height 32
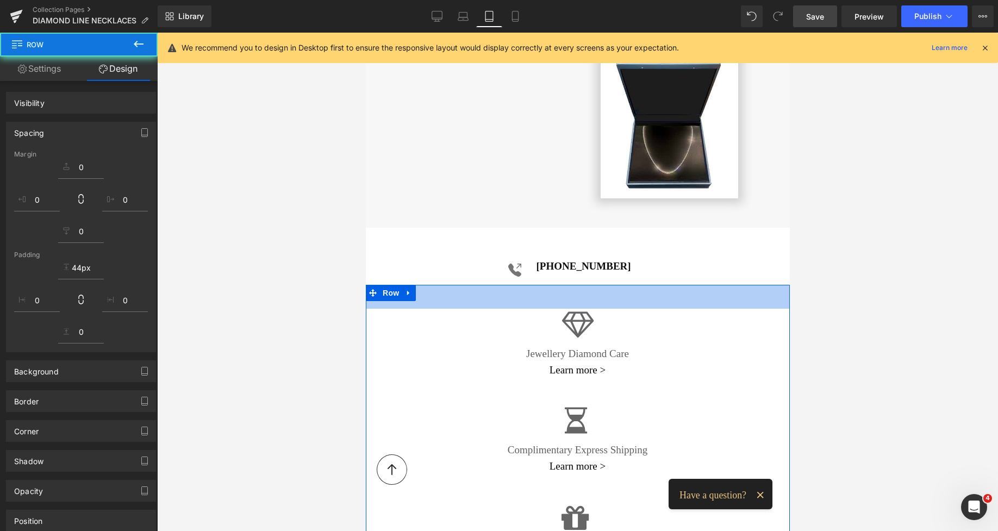
drag, startPoint x: 545, startPoint y: 279, endPoint x: 536, endPoint y: 216, distance: 64.1
click at [542, 285] on div "44px" at bounding box center [577, 297] width 424 height 24
click at [544, 236] on div "Icon +44 (0) 20 3998 3075 Heading Row" at bounding box center [577, 256] width 424 height 57
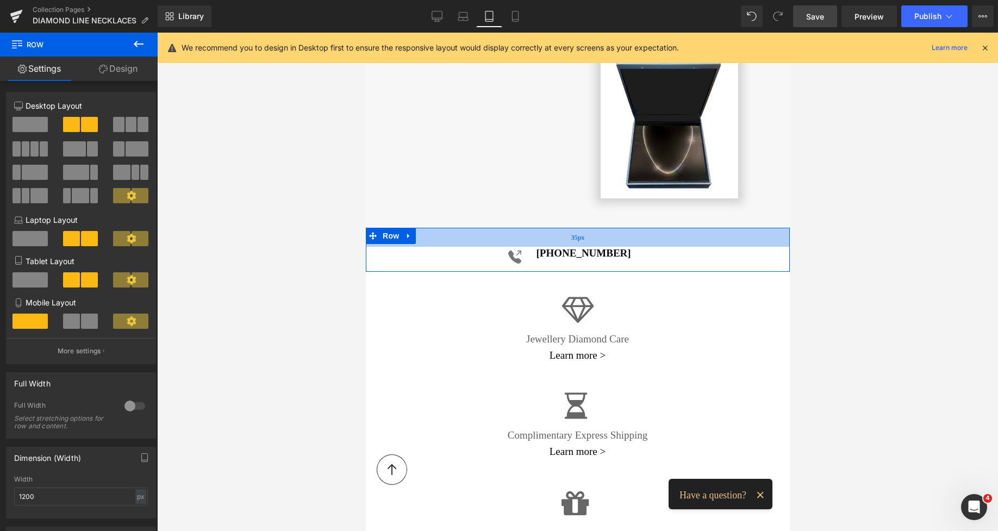
drag, startPoint x: 533, startPoint y: 224, endPoint x: 1105, endPoint y: 93, distance: 586.1
click at [531, 228] on div "35px" at bounding box center [577, 237] width 424 height 19
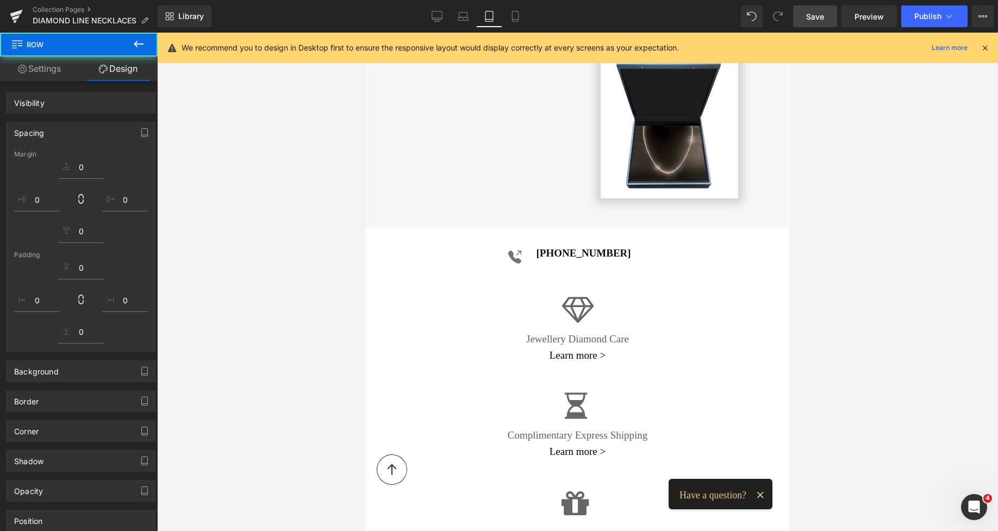
click at [823, 16] on span "Save" at bounding box center [815, 16] width 18 height 11
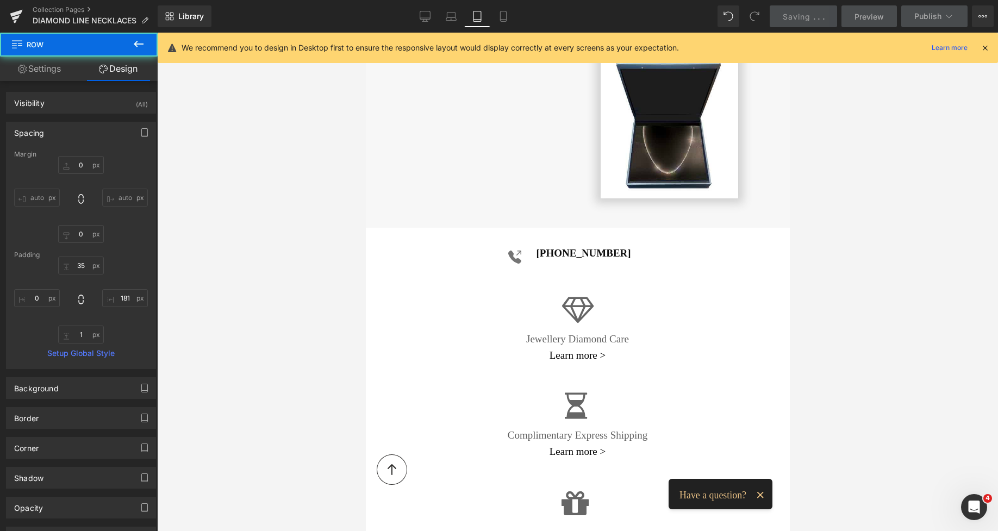
type input "0"
type input "35"
type input "181"
type input "1"
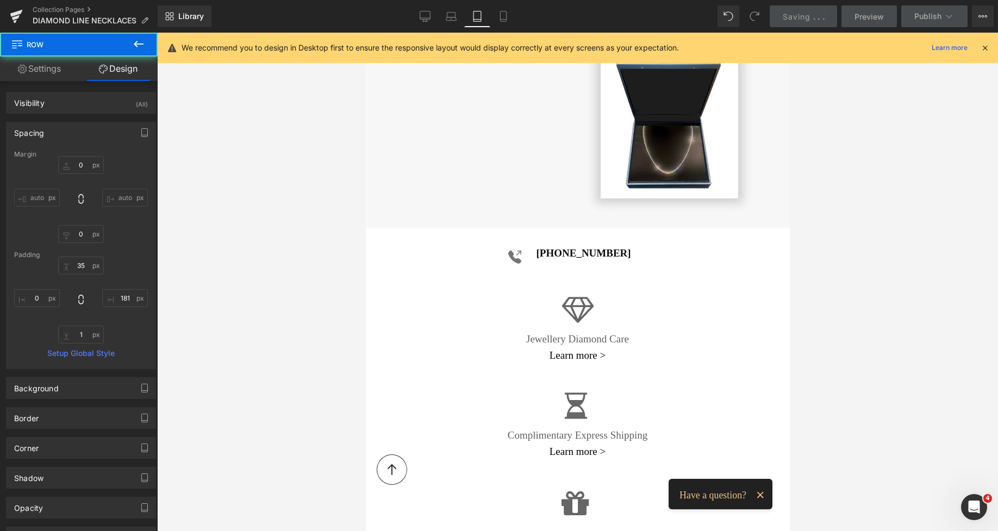
type input "0"
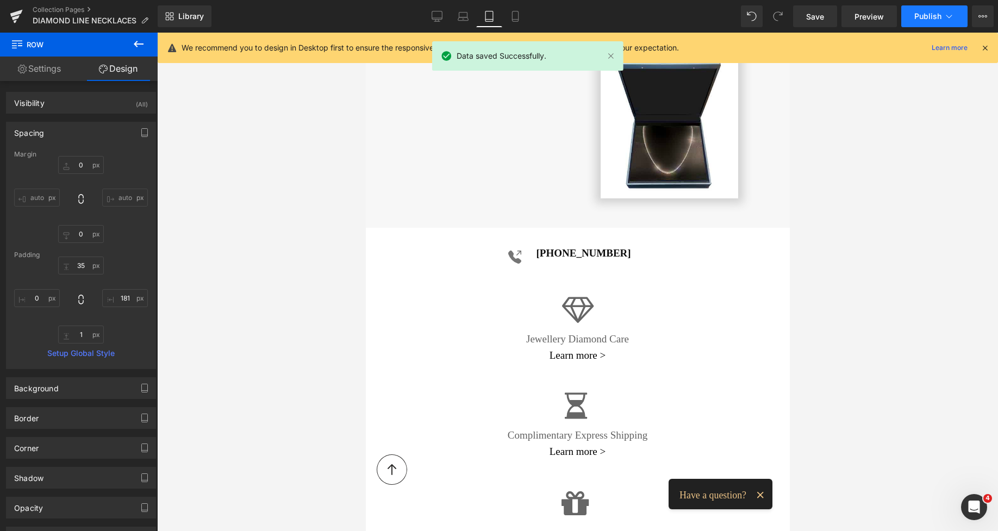
click at [914, 18] on span "Publish" at bounding box center [927, 16] width 27 height 9
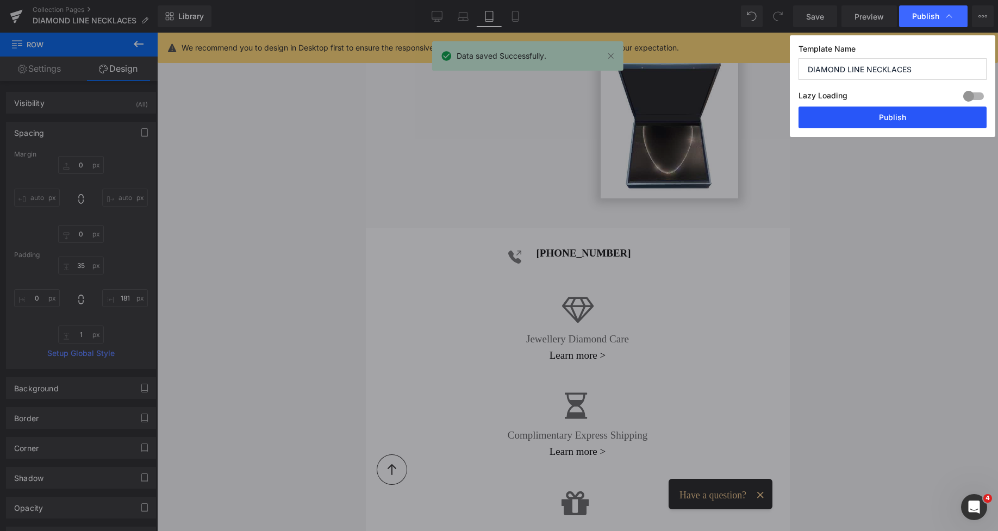
click at [903, 121] on button "Publish" at bounding box center [892, 118] width 188 height 22
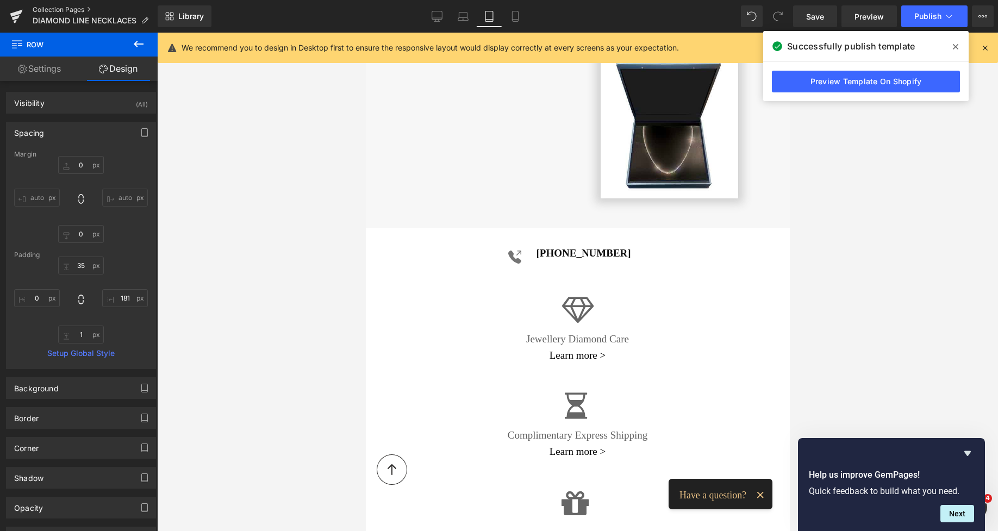
click at [71, 10] on link "Collection Pages" at bounding box center [95, 9] width 125 height 9
